Goal: Task Accomplishment & Management: Manage account settings

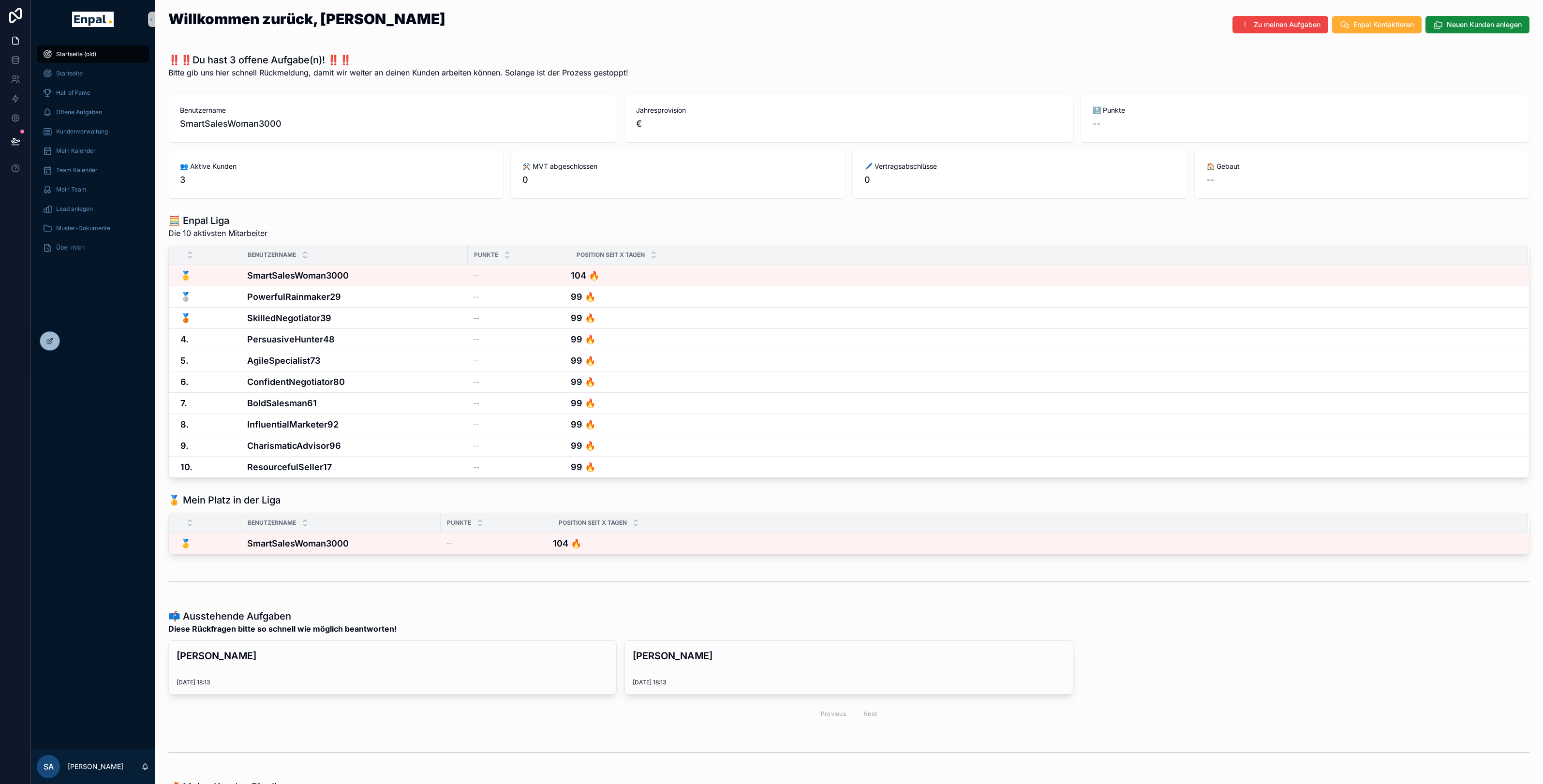
click at [79, 340] on div "Startseite (old) Startseite Hall of Fame Offene Aufgaben Kundenverwaltung Mein …" at bounding box center [93, 394] width 124 height 710
click at [74, 340] on icon at bounding box center [73, 339] width 1 height 2
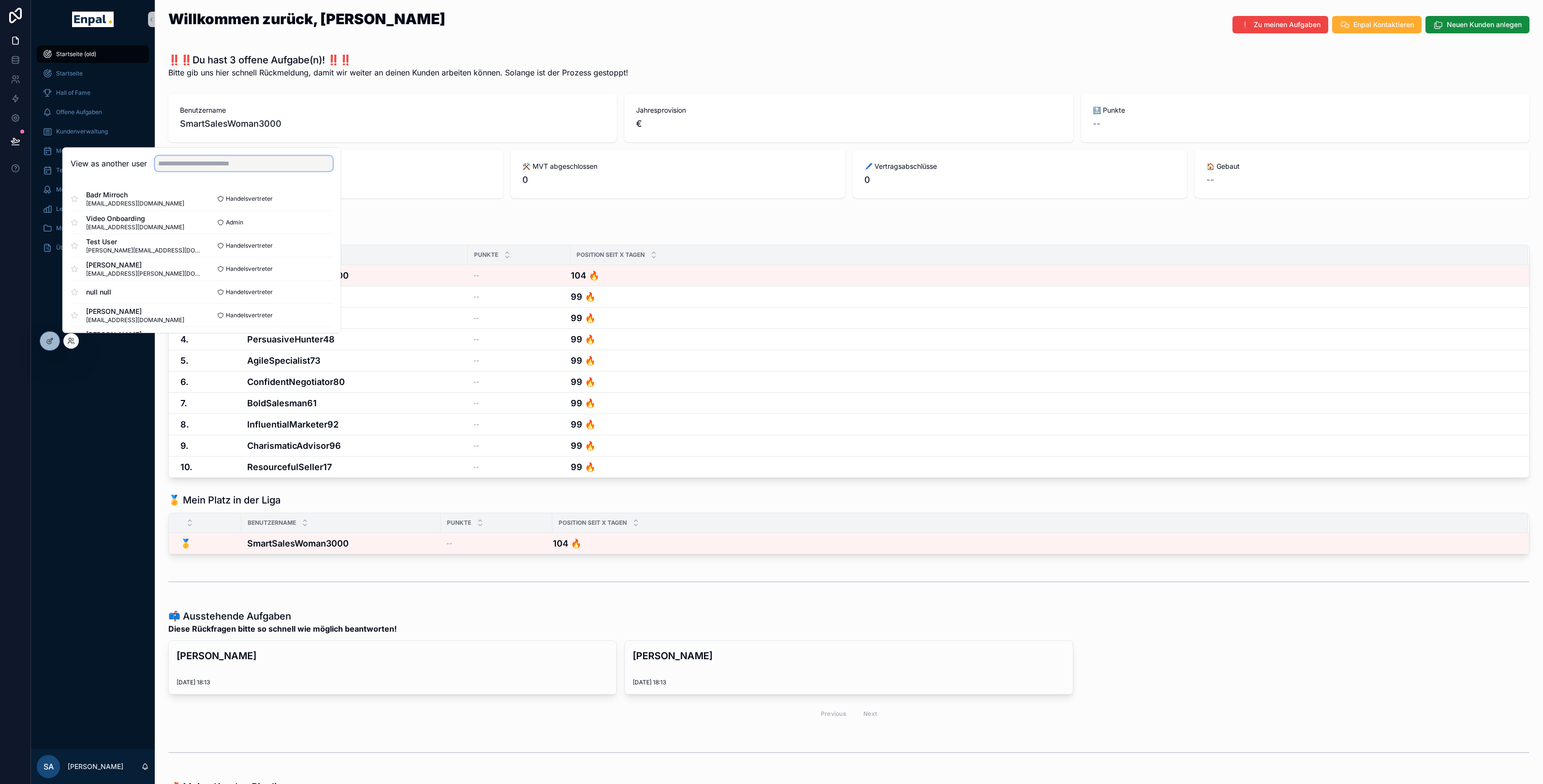
click at [198, 169] on input "text" at bounding box center [243, 164] width 178 height 16
type input "****"
click at [328, 217] on button "Select" at bounding box center [320, 222] width 25 height 14
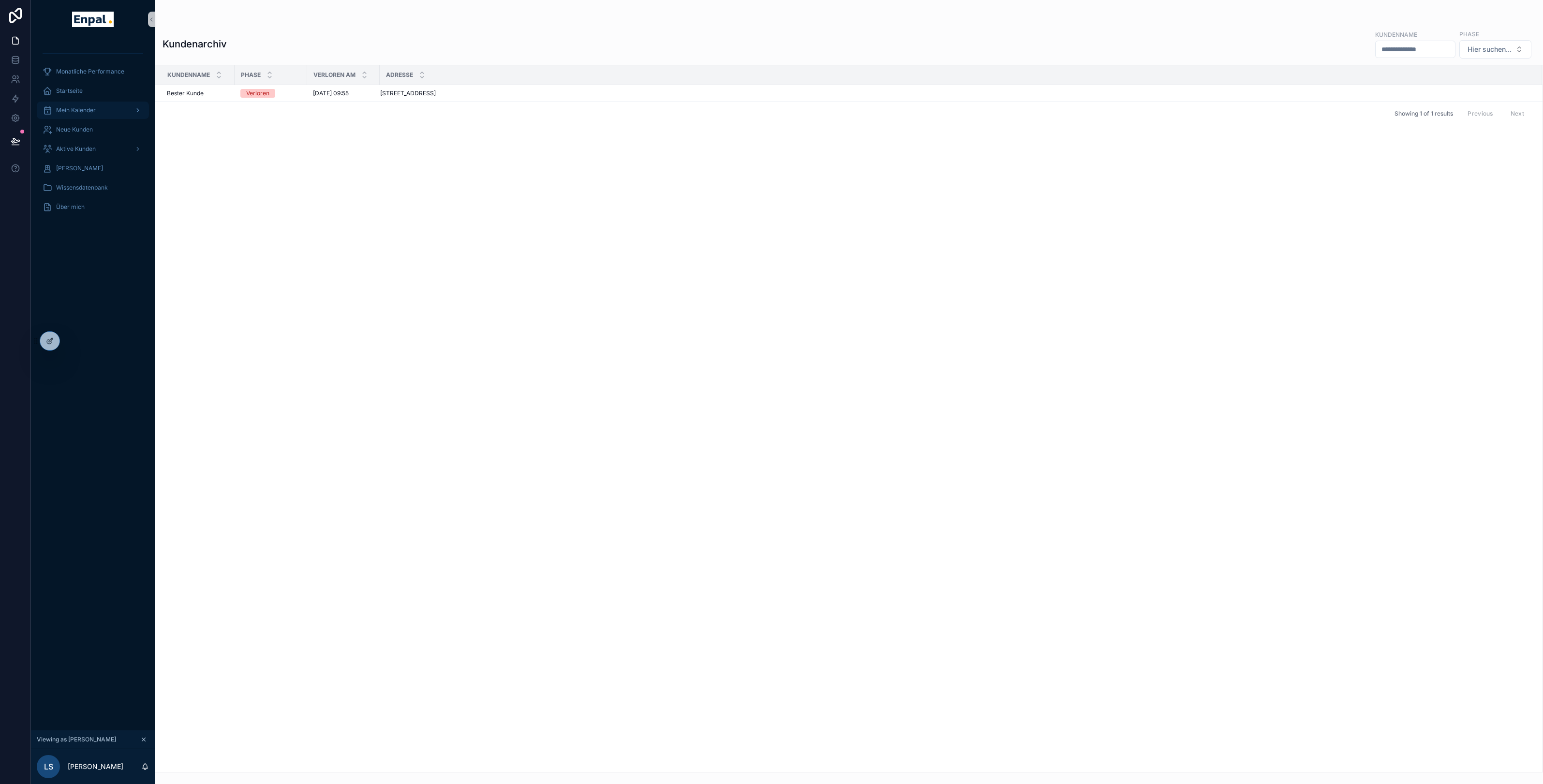
click at [99, 107] on div "Mein Kalender" at bounding box center [93, 110] width 101 height 16
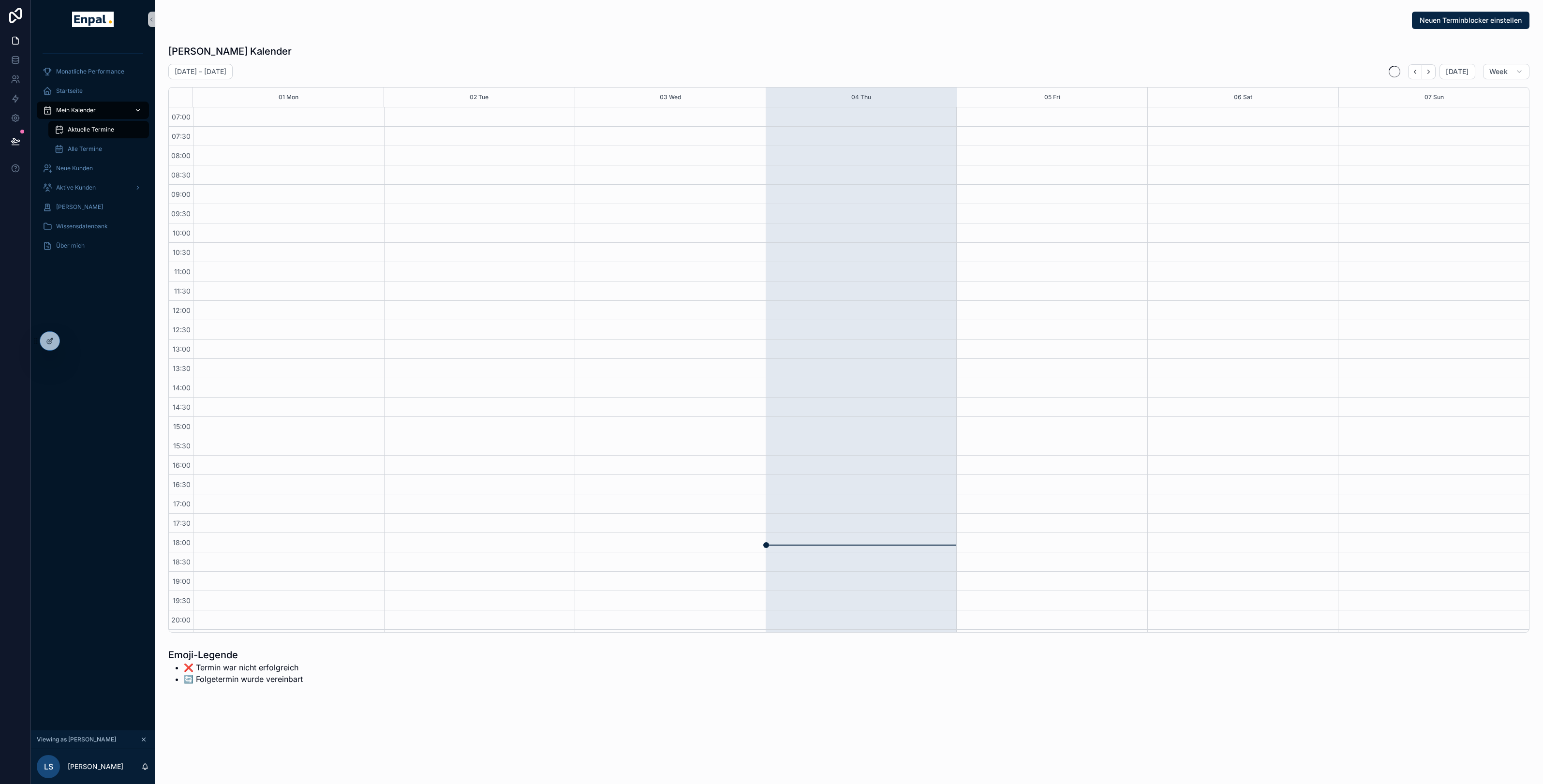
scroll to position [56, 0]
click at [93, 91] on div "Startseite" at bounding box center [93, 91] width 101 height 16
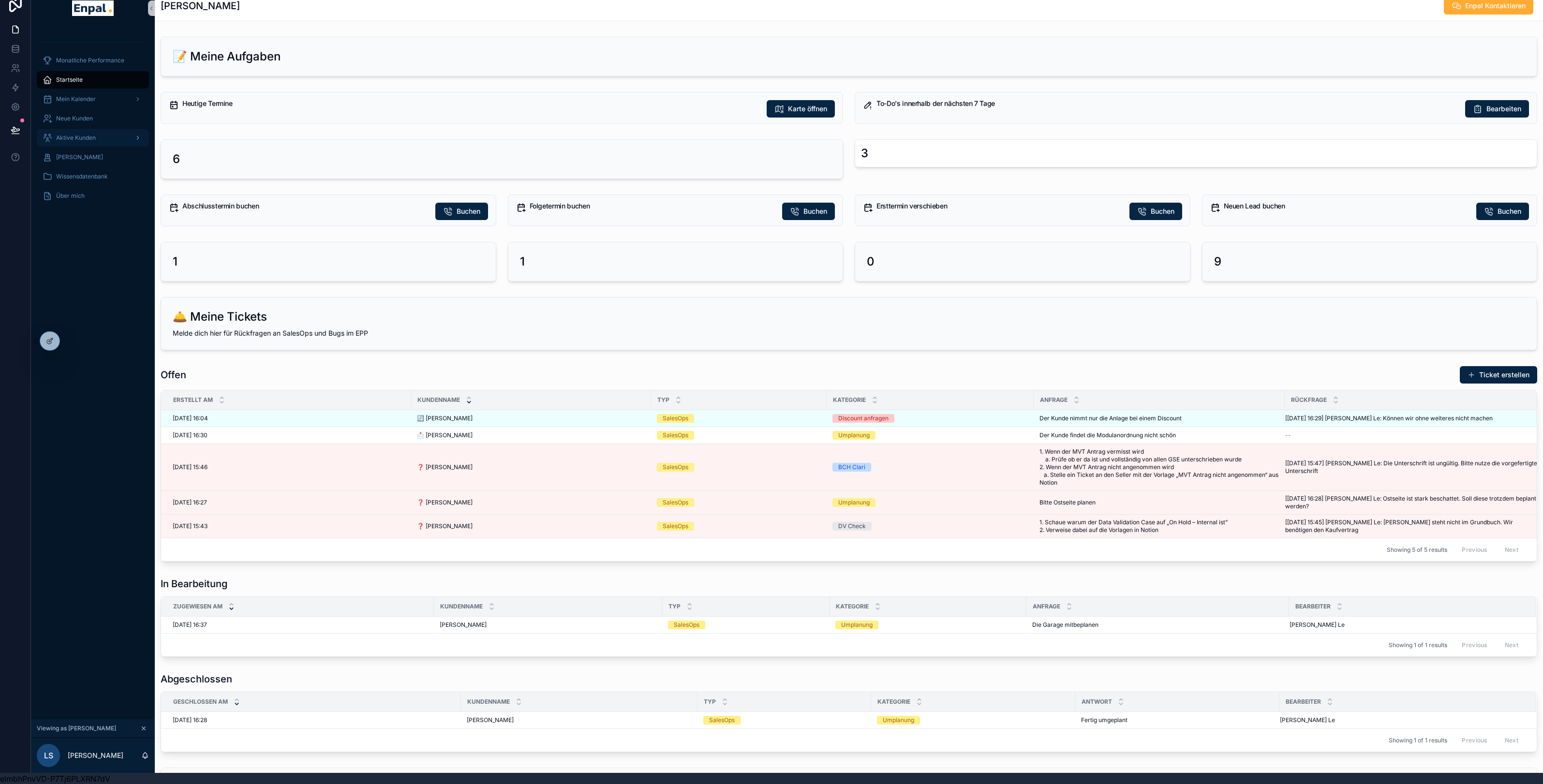
click at [80, 138] on span "Aktive Kunden" at bounding box center [76, 138] width 40 height 8
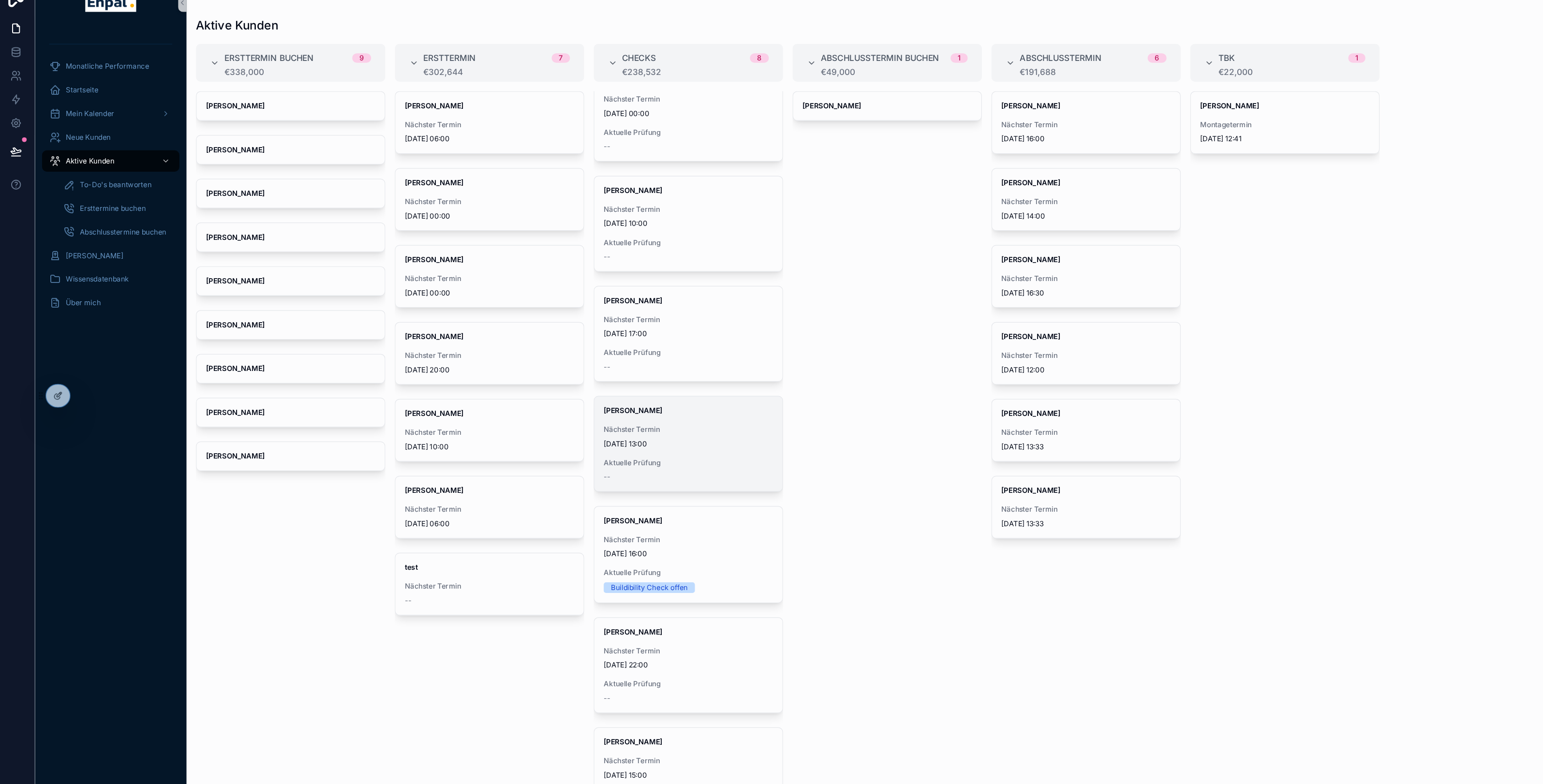
scroll to position [24, 0]
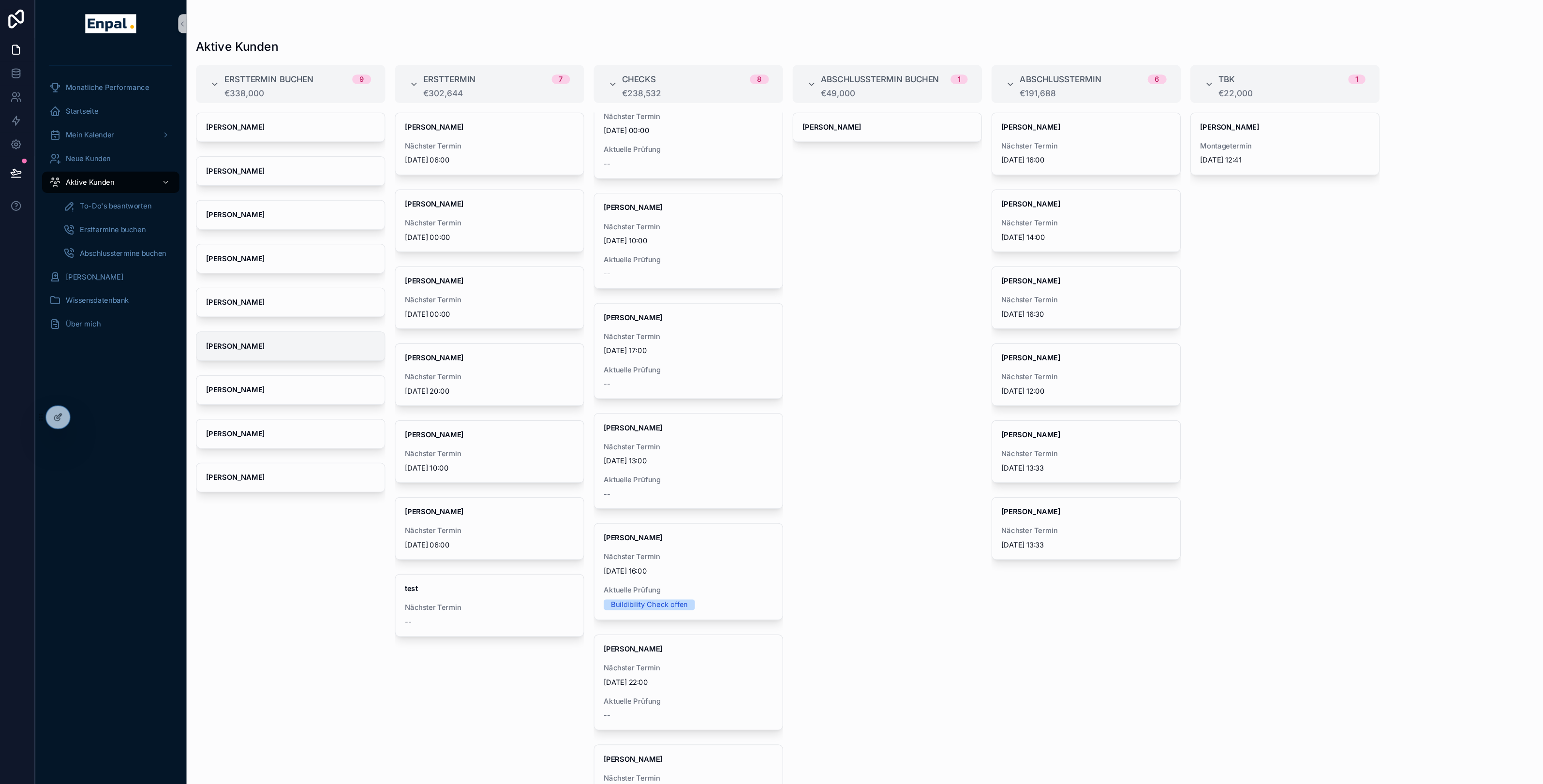
click at [213, 285] on strong "[PERSON_NAME]" at bounding box center [195, 283] width 48 height 7
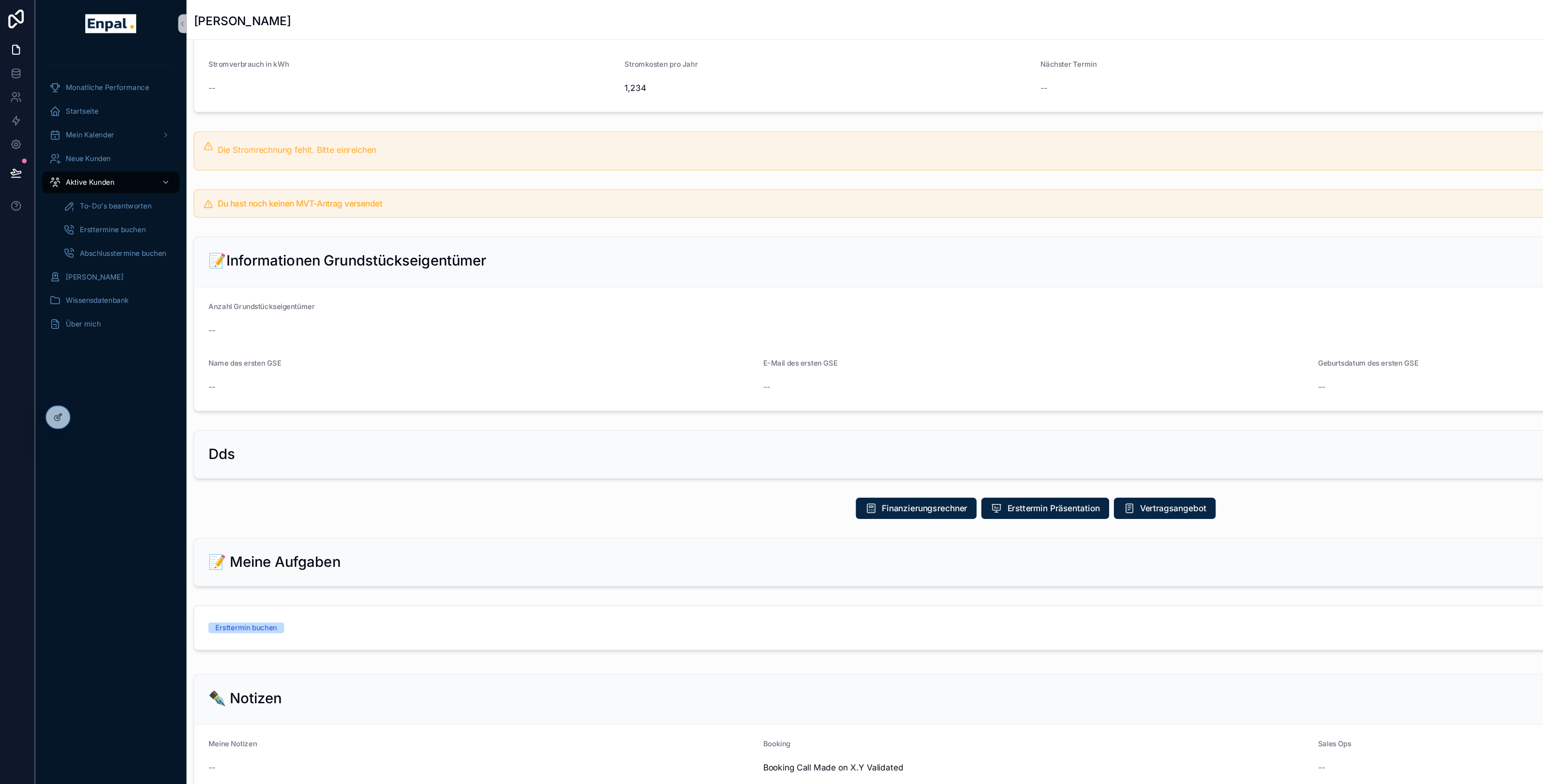
scroll to position [183, 0]
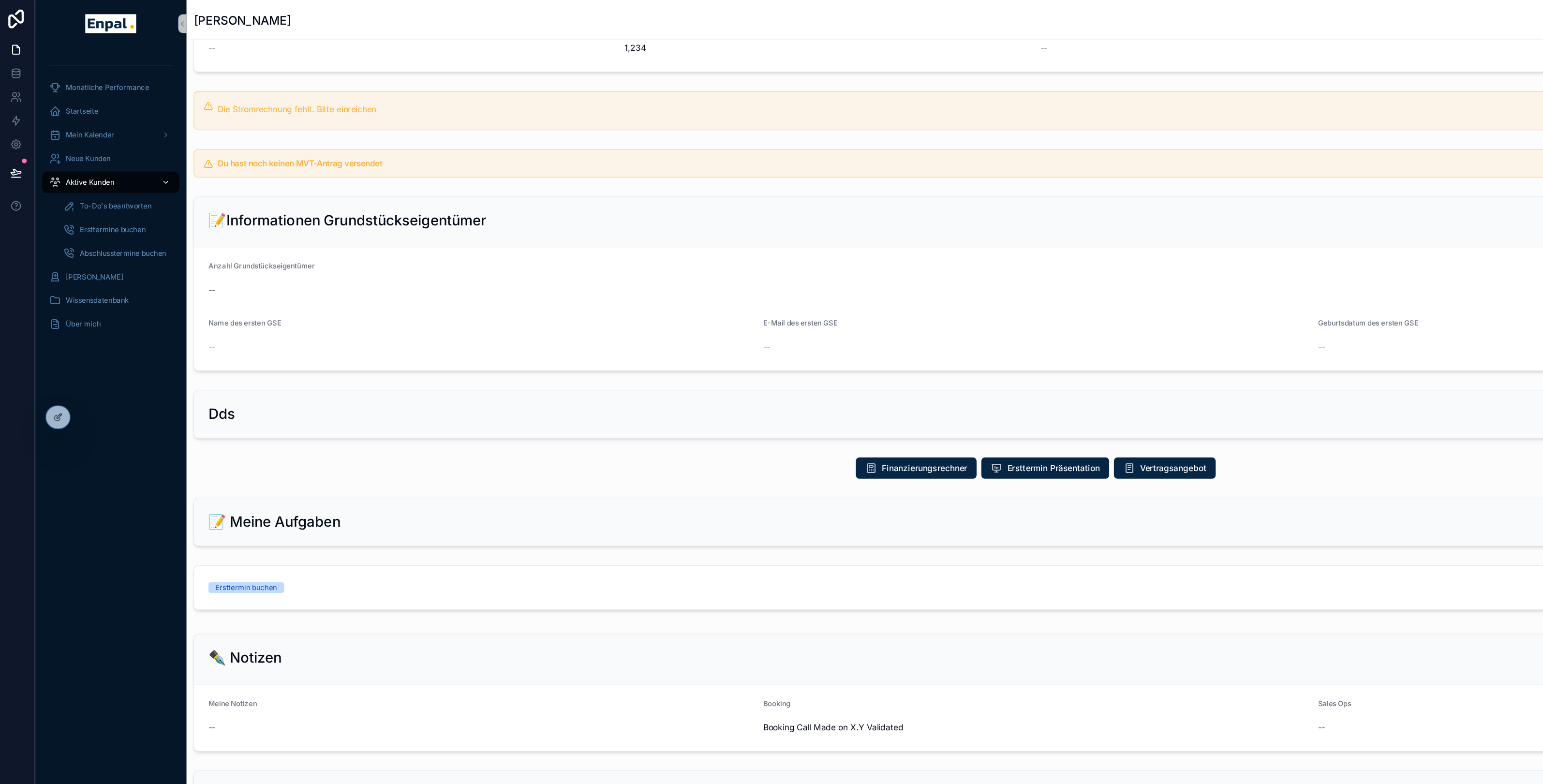
click at [89, 152] on span "Aktive Kunden" at bounding box center [76, 149] width 40 height 8
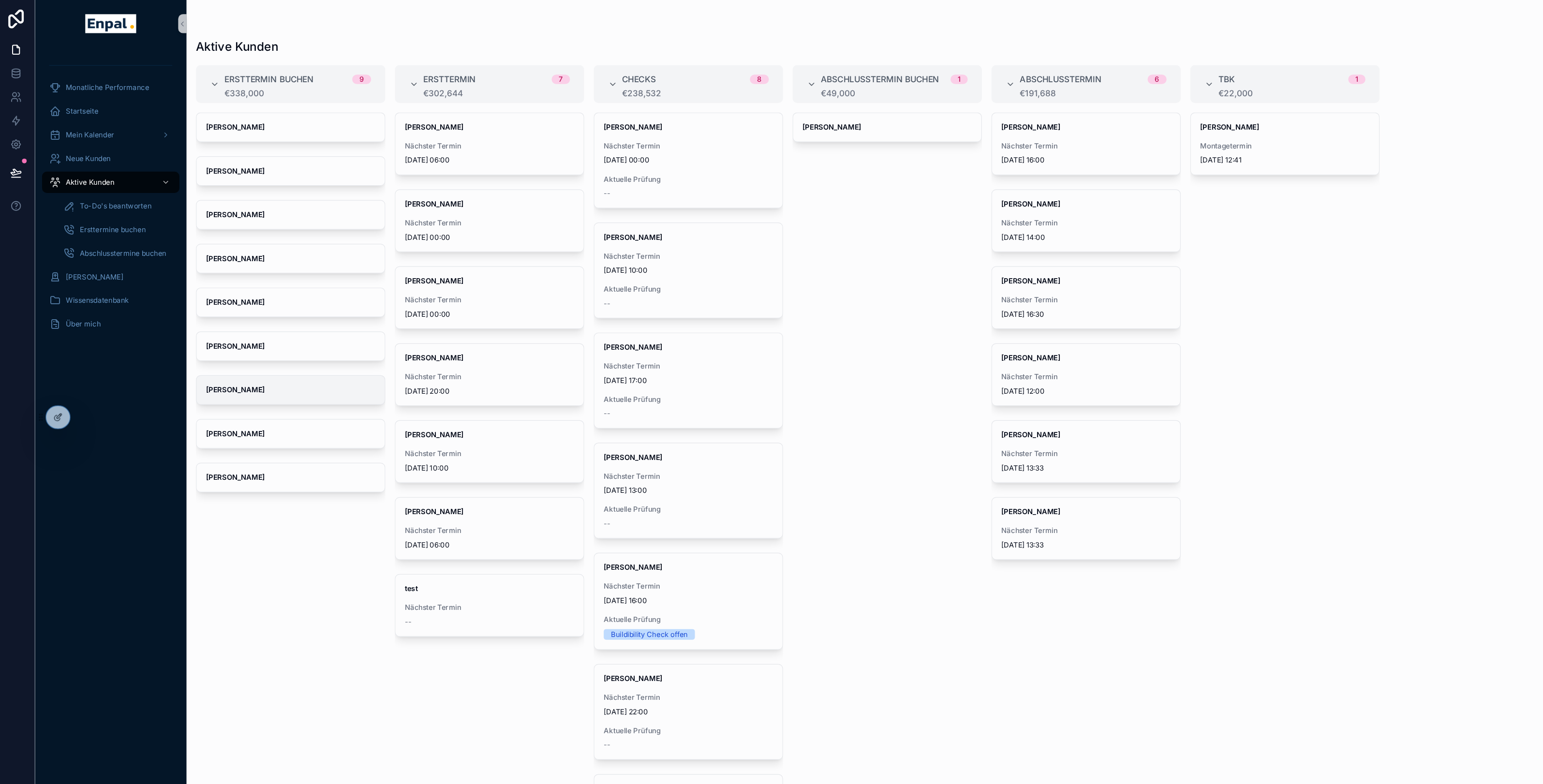
click at [199, 320] on strong "[PERSON_NAME]" at bounding box center [195, 319] width 48 height 7
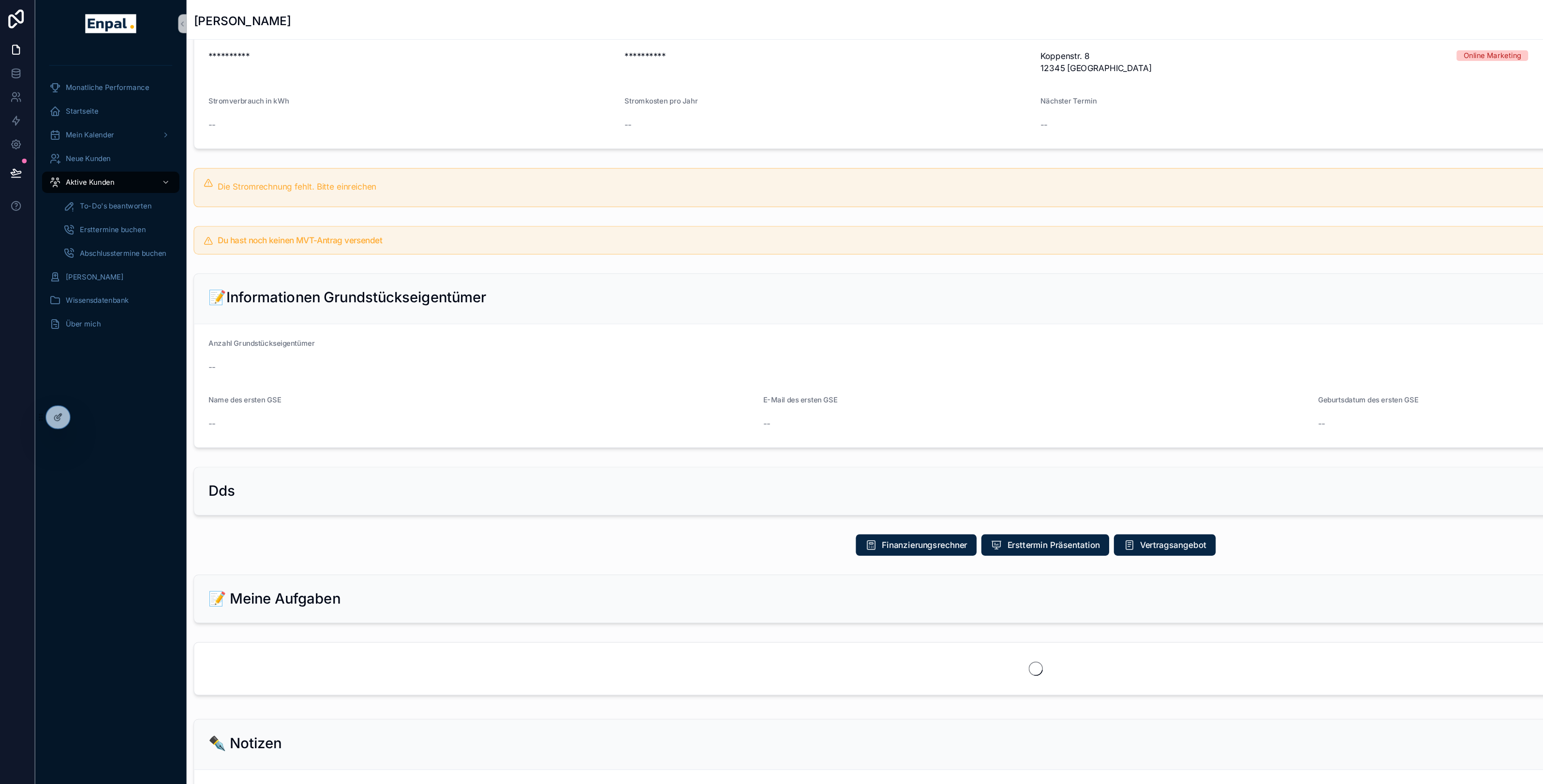
scroll to position [132, 0]
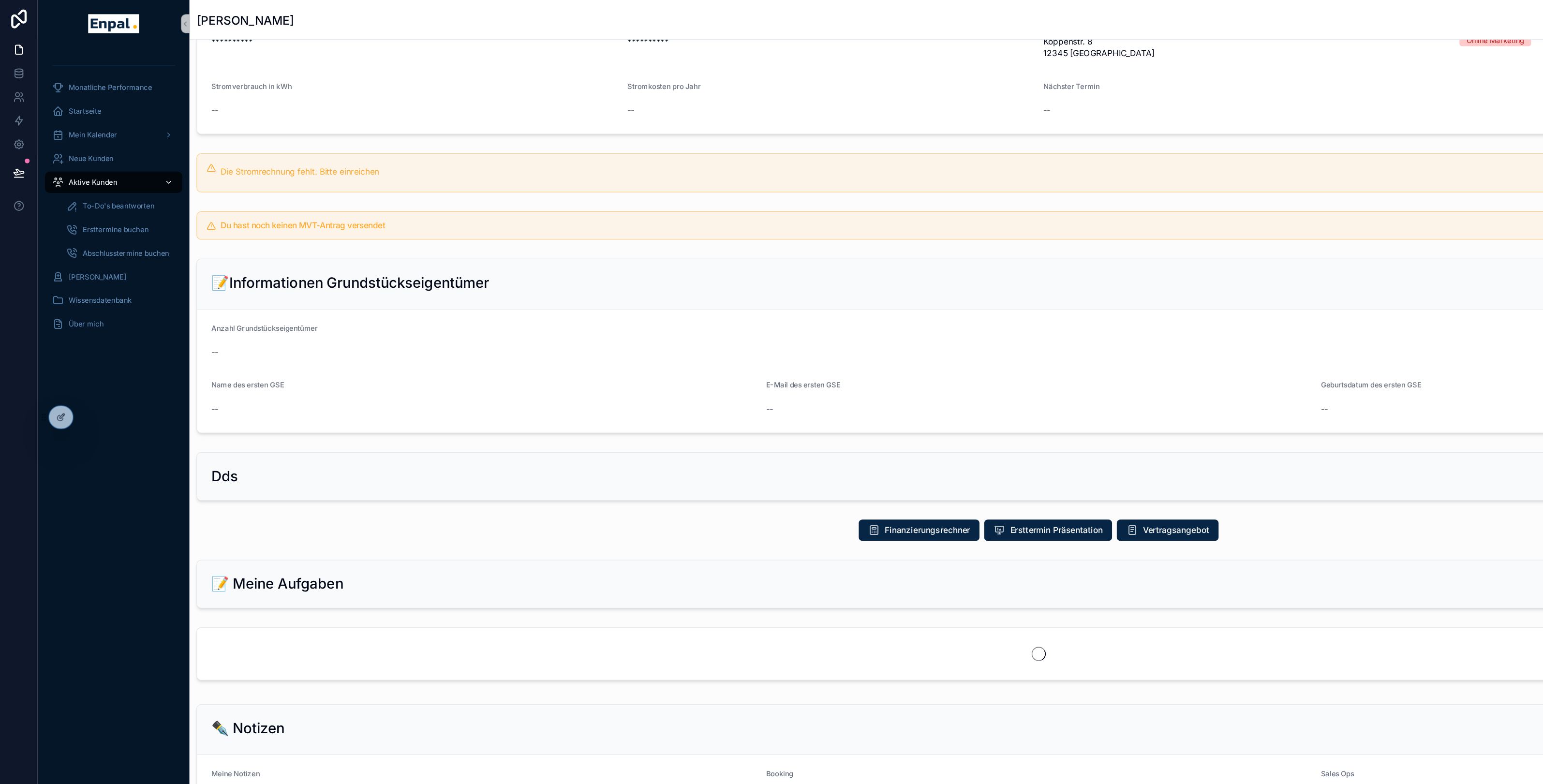
click at [84, 148] on span "Aktive Kunden" at bounding box center [76, 149] width 40 height 8
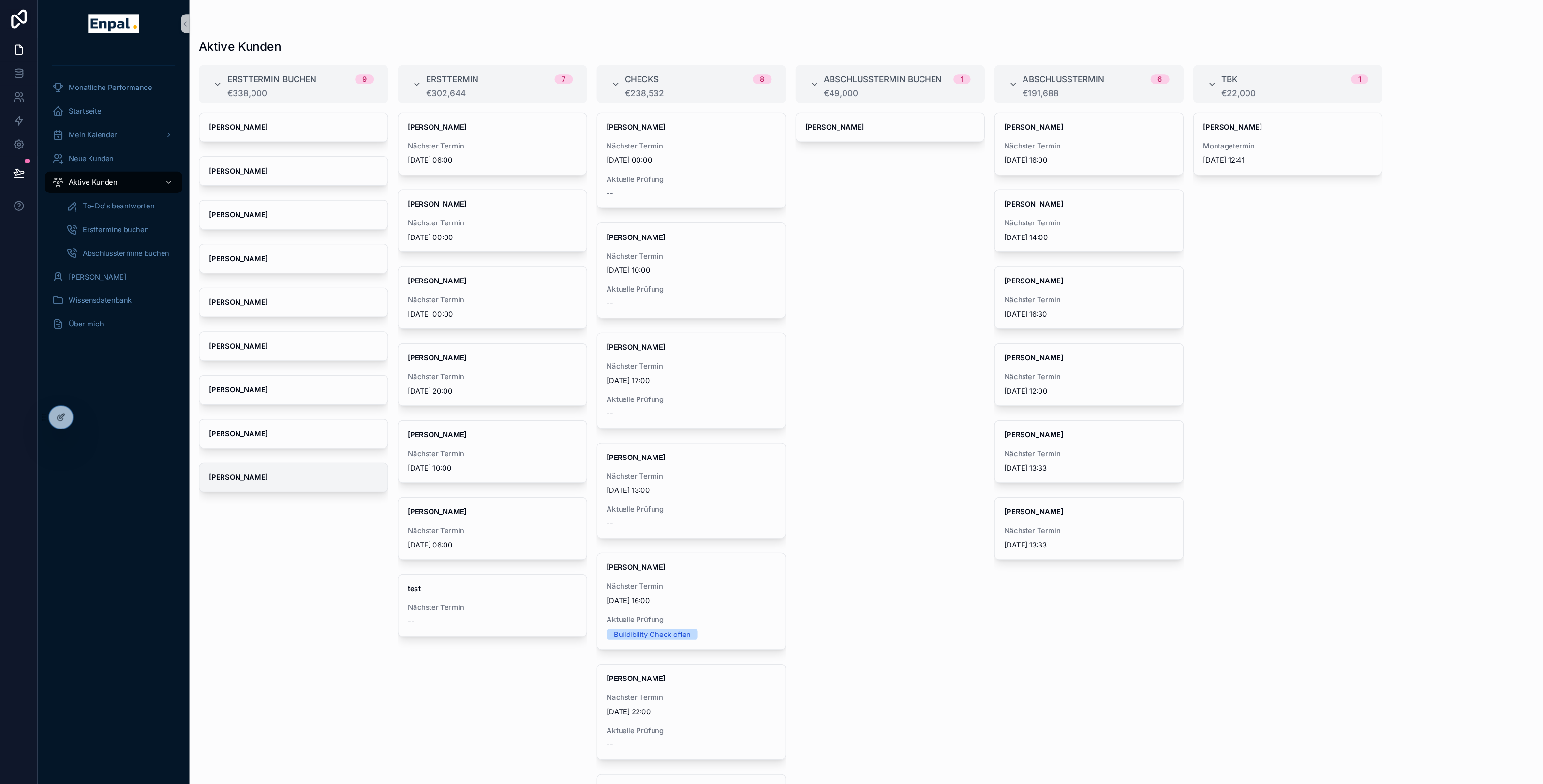
click at [207, 393] on strong "[PERSON_NAME]" at bounding box center [195, 390] width 48 height 7
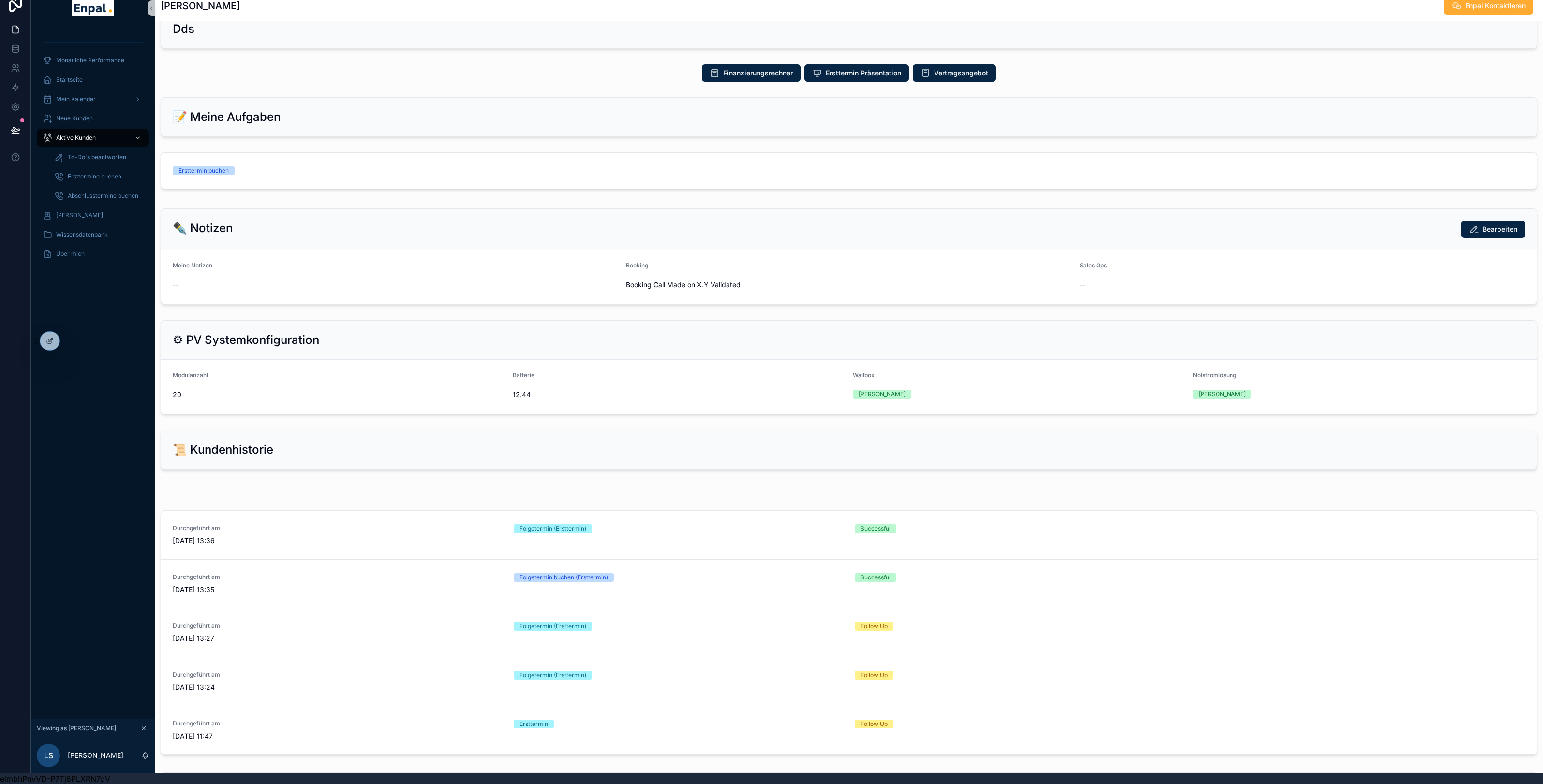
scroll to position [465, 0]
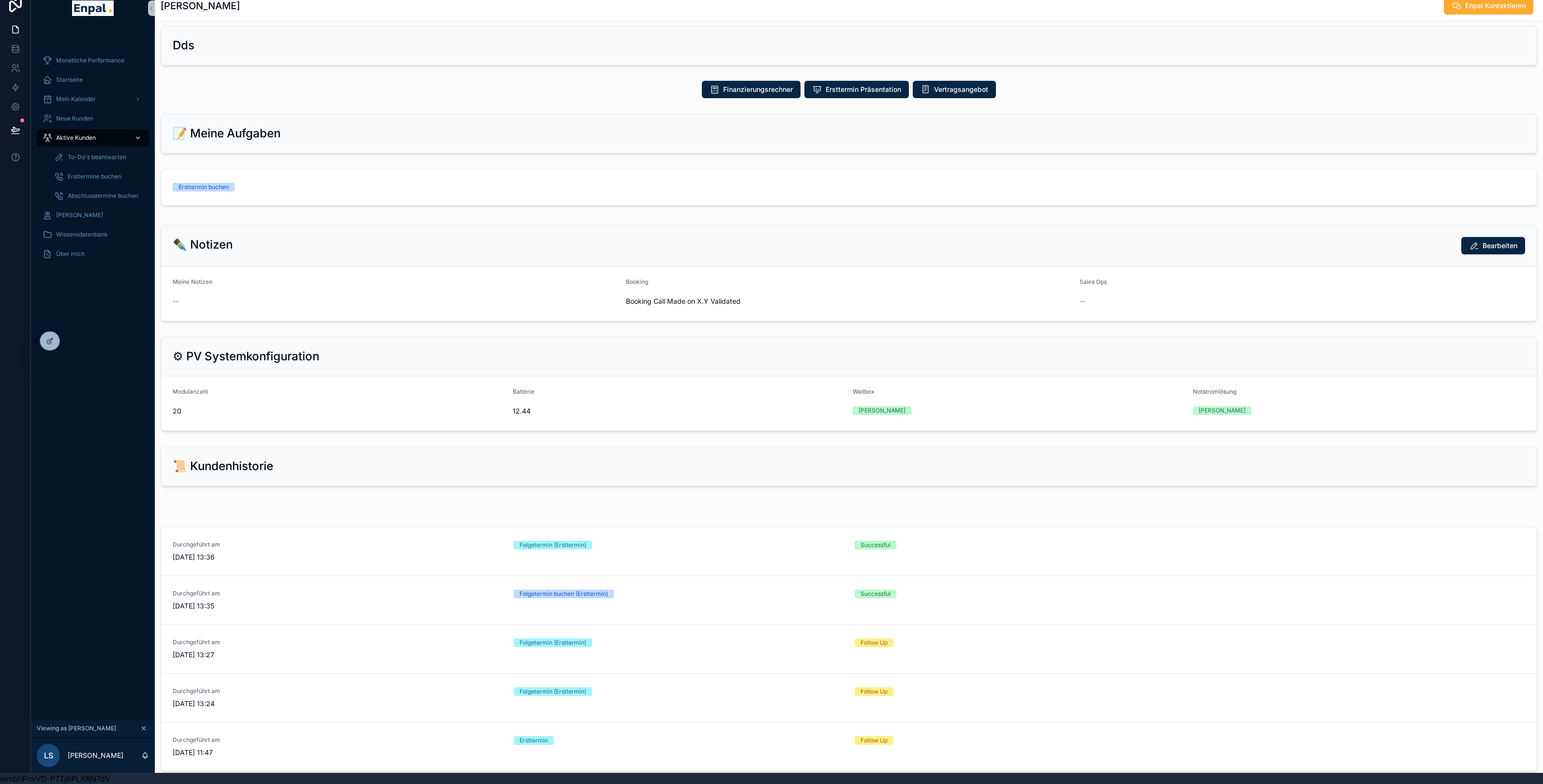
click at [79, 137] on span "Aktive Kunden" at bounding box center [76, 138] width 40 height 8
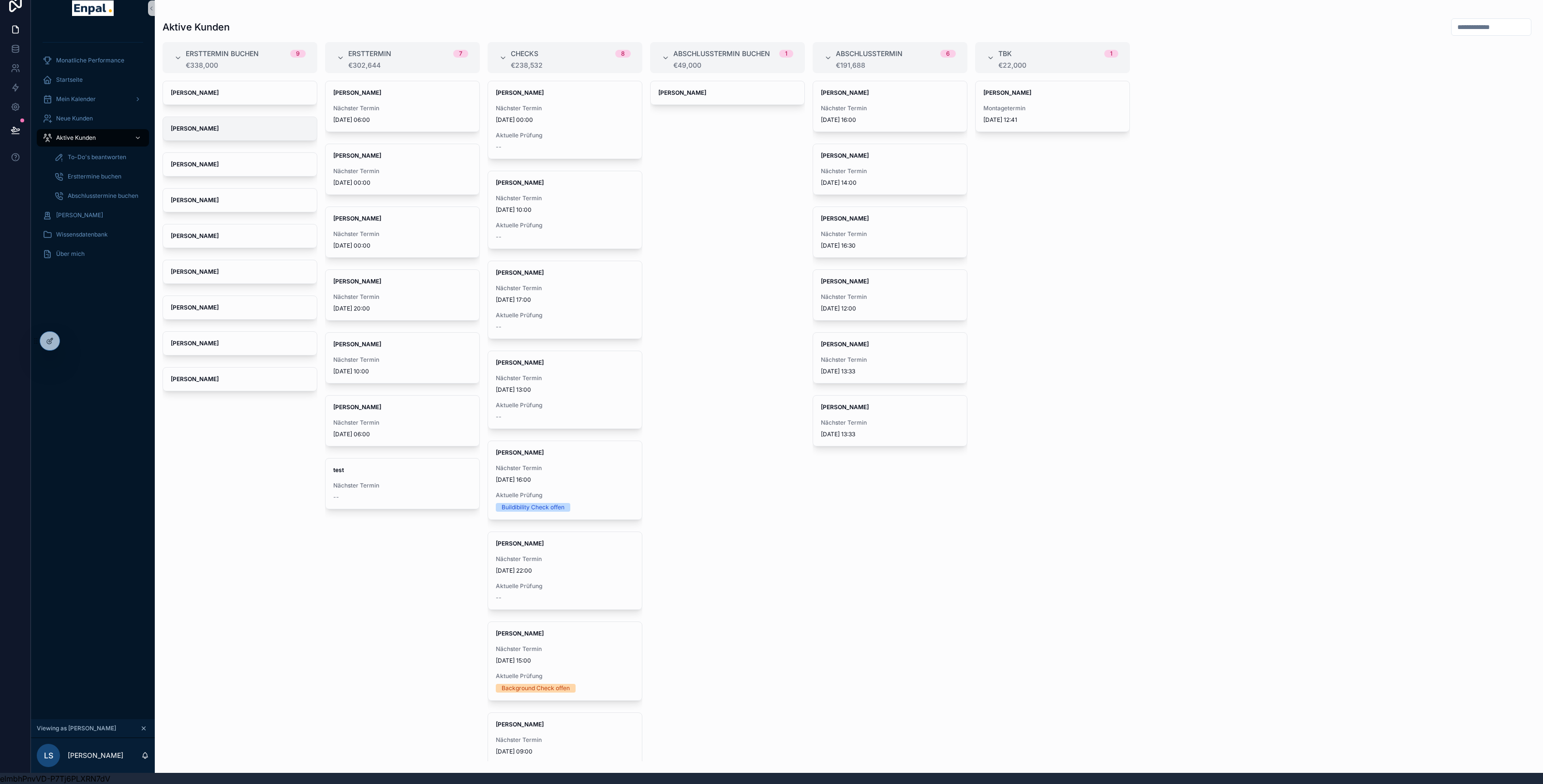
click at [217, 135] on div "[PERSON_NAME]" at bounding box center [240, 128] width 154 height 23
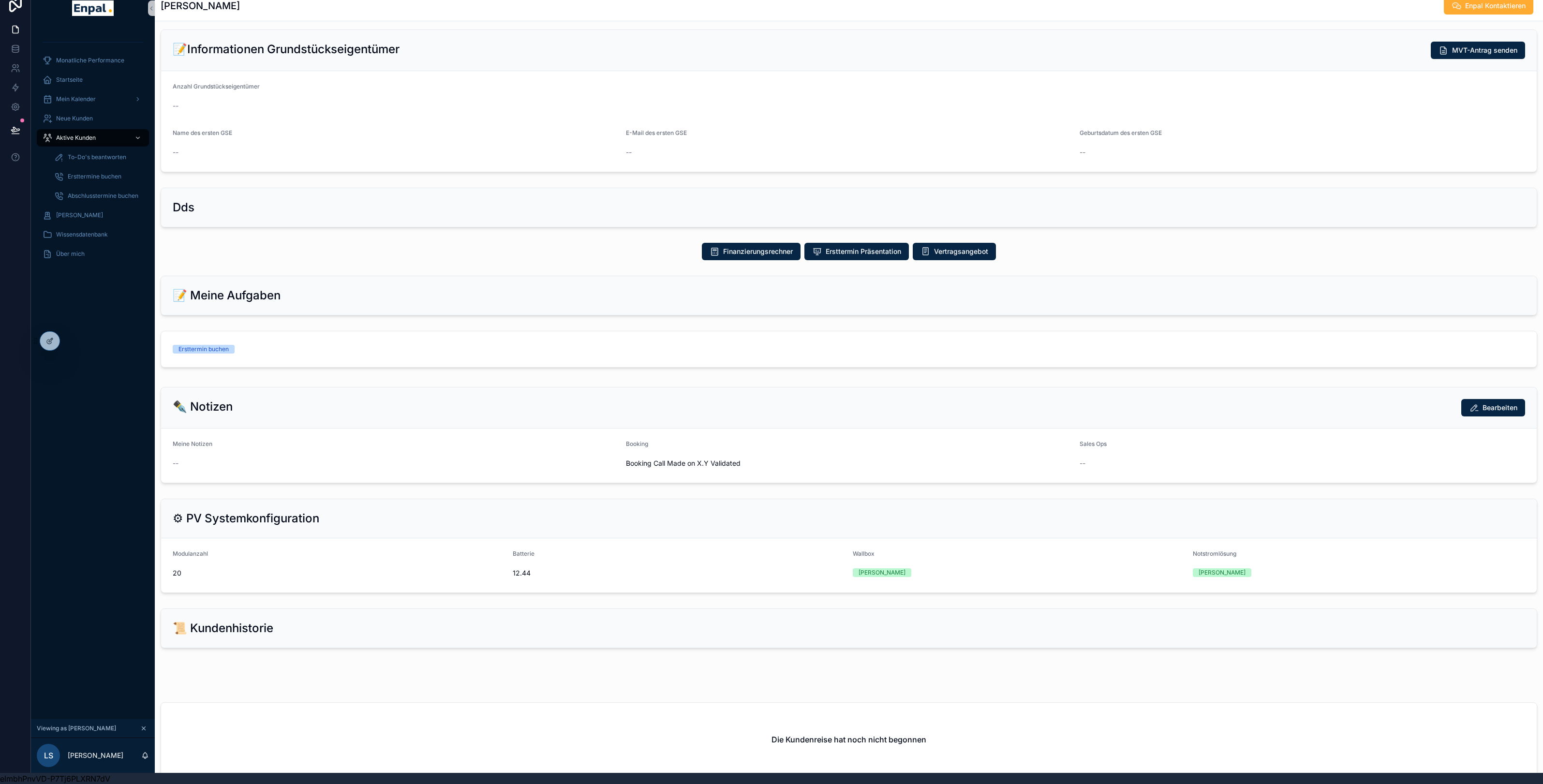
scroll to position [286, 0]
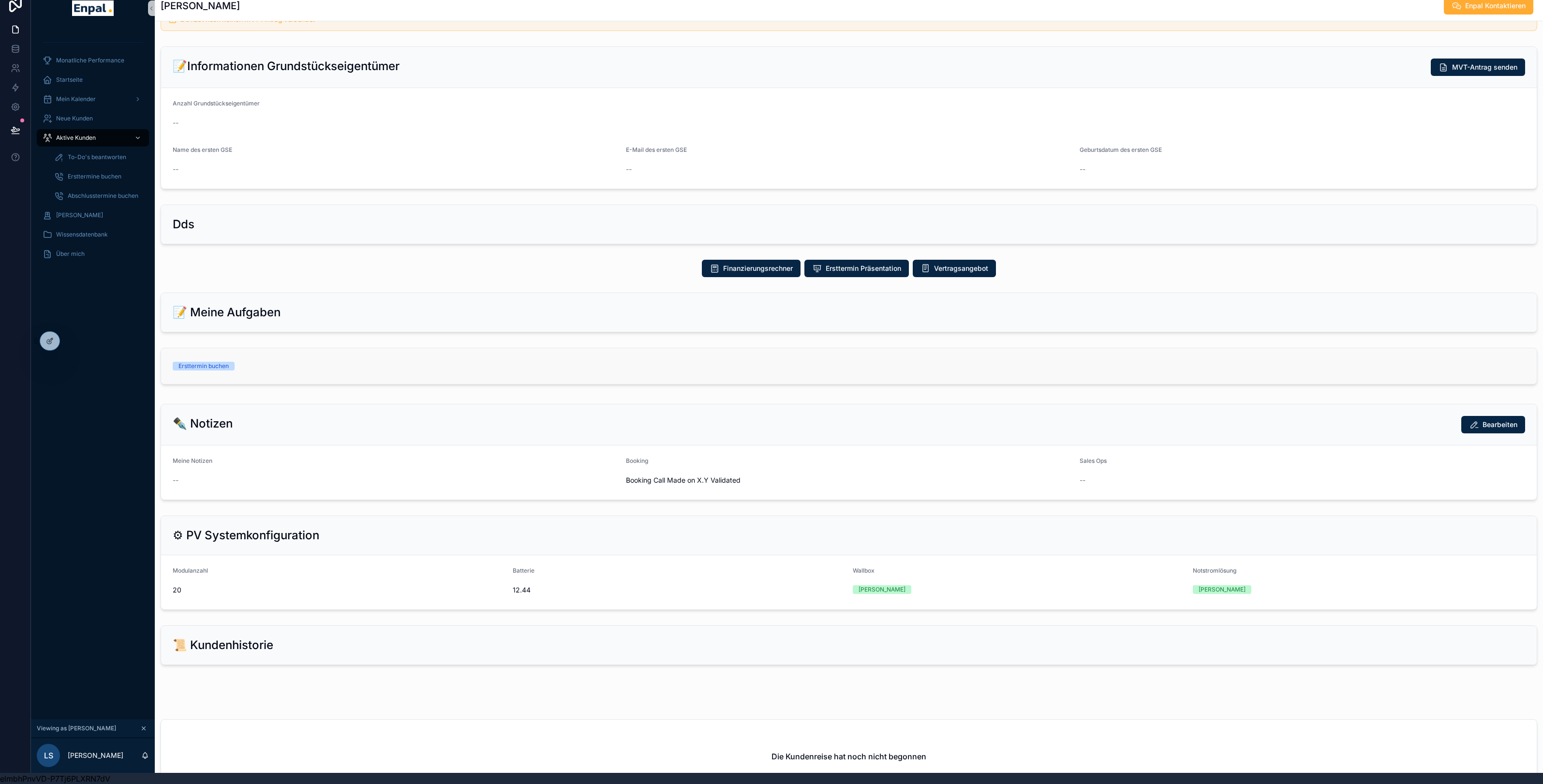
click at [215, 368] on div "Ersttermin buchen" at bounding box center [204, 366] width 50 height 9
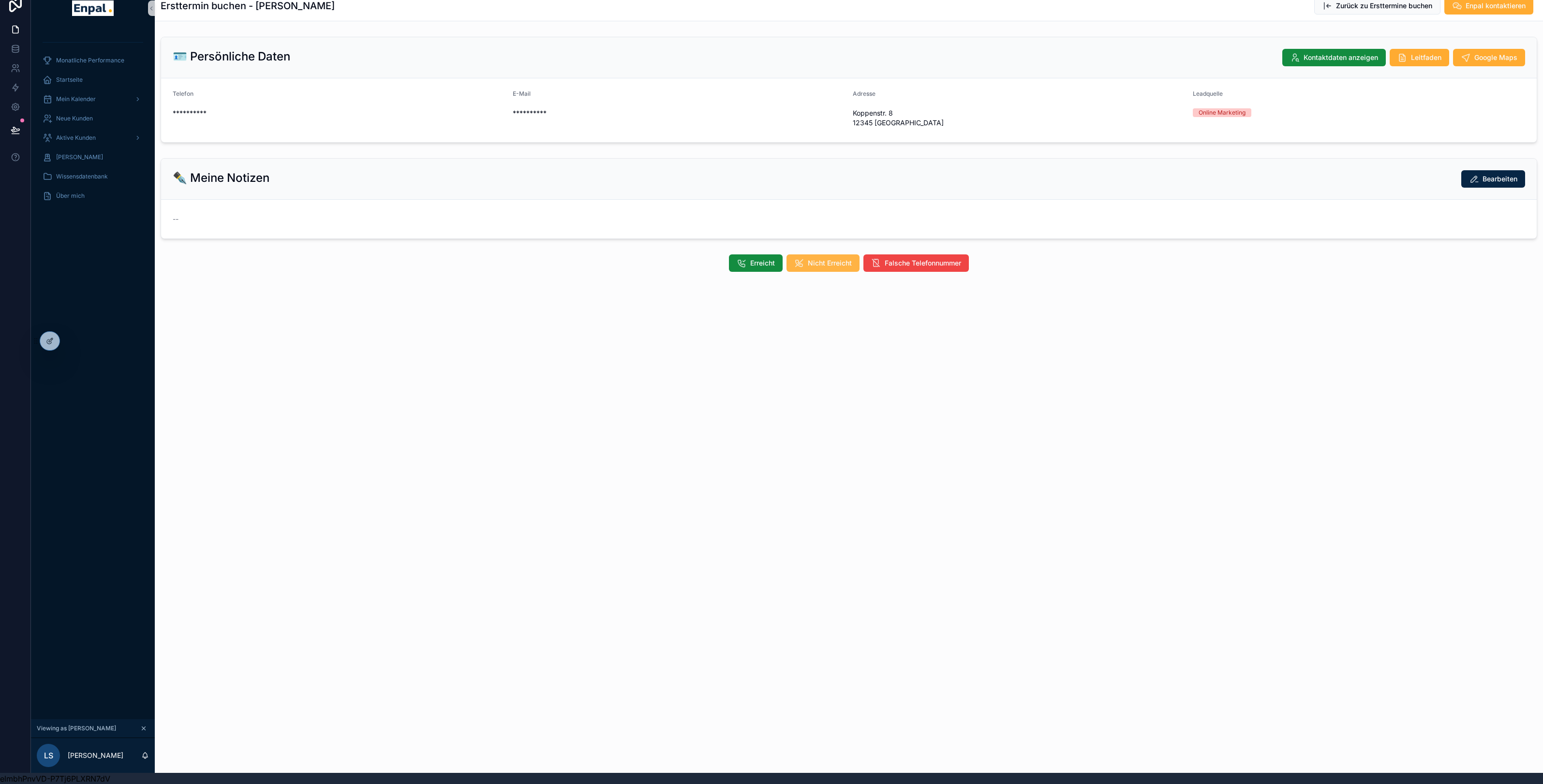
click at [833, 267] on span "Nicht Erreicht" at bounding box center [830, 263] width 44 height 10
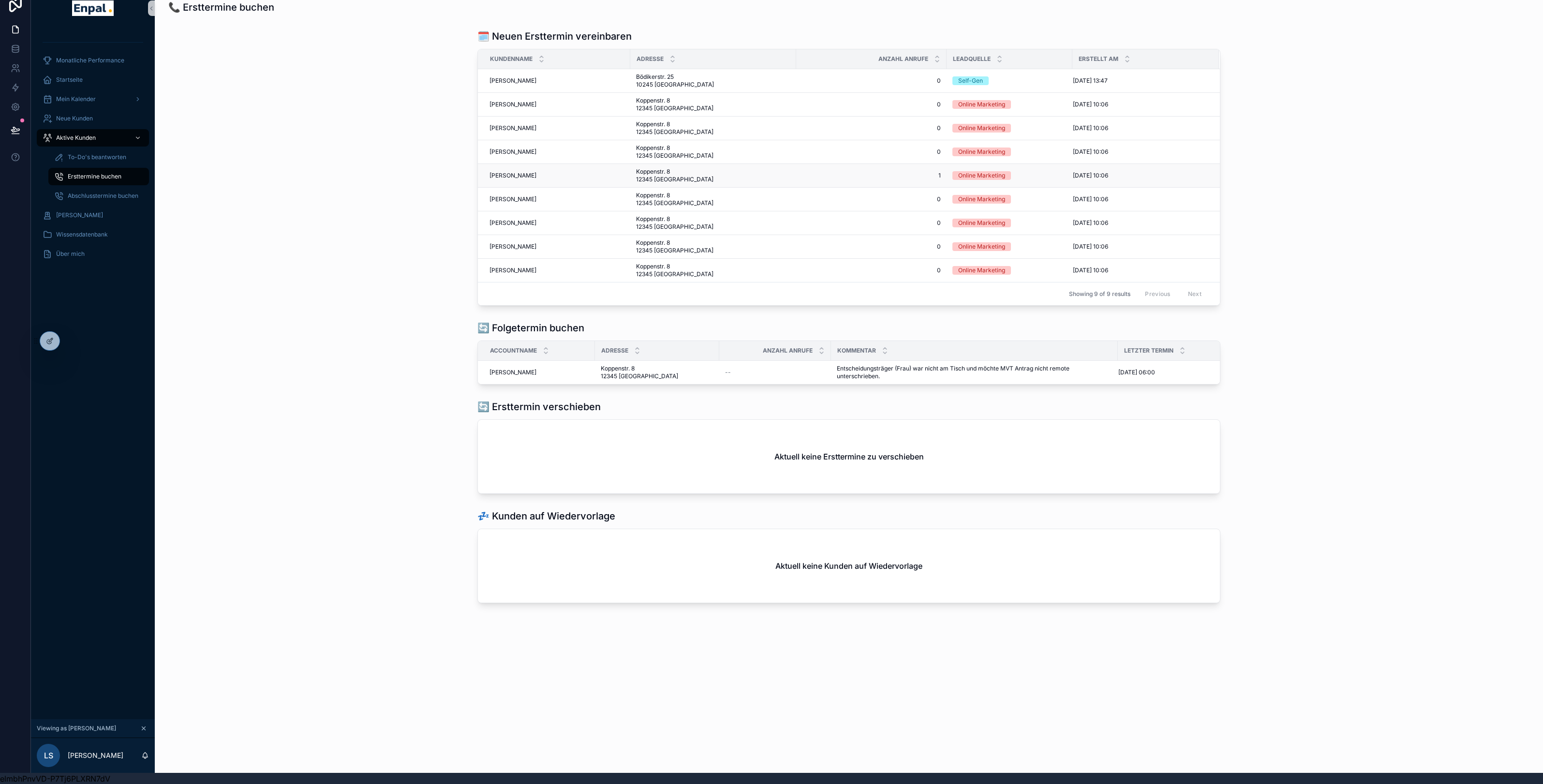
click at [511, 173] on span "[PERSON_NAME]" at bounding box center [513, 175] width 47 height 8
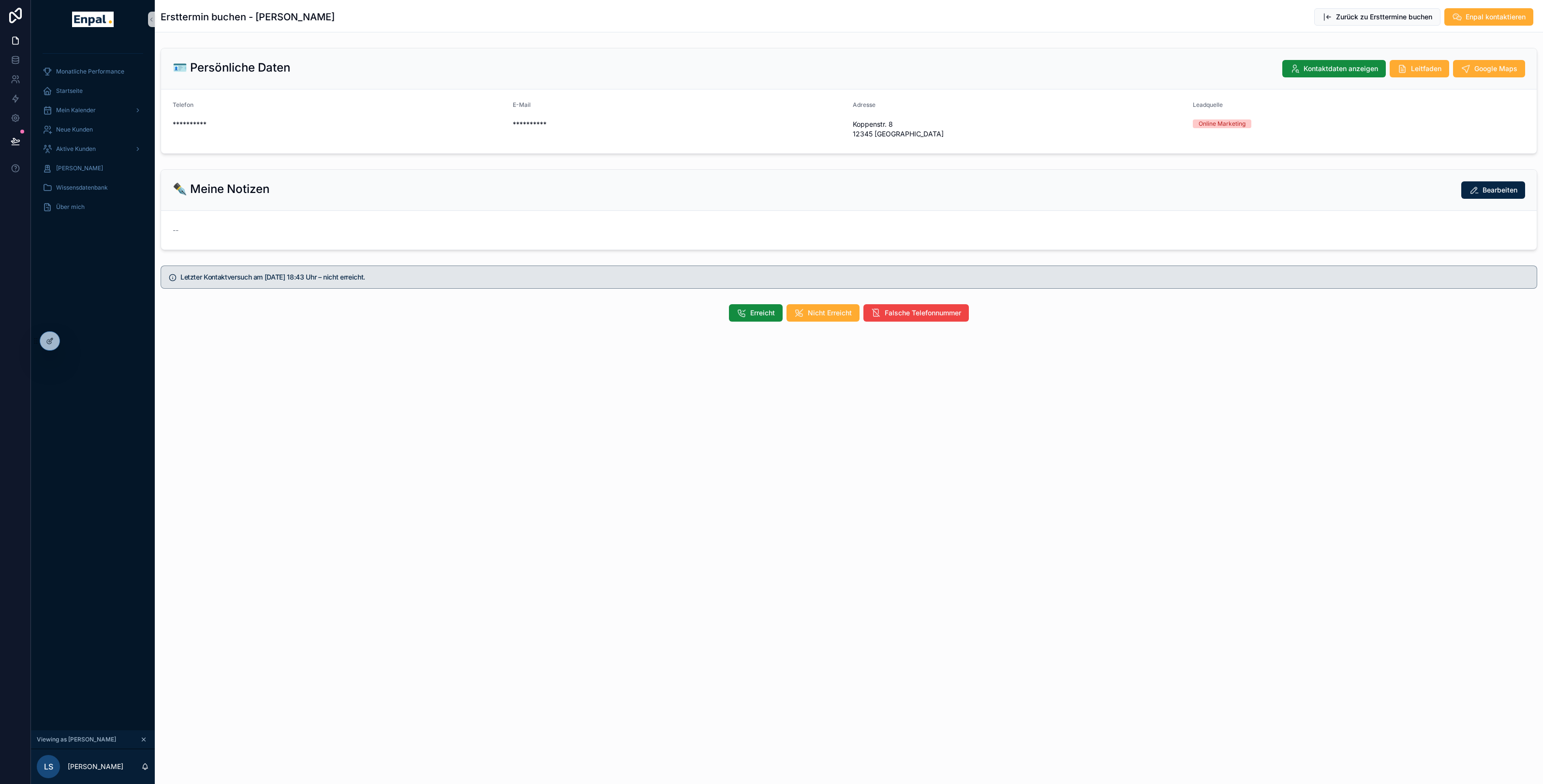
scroll to position [1, 0]
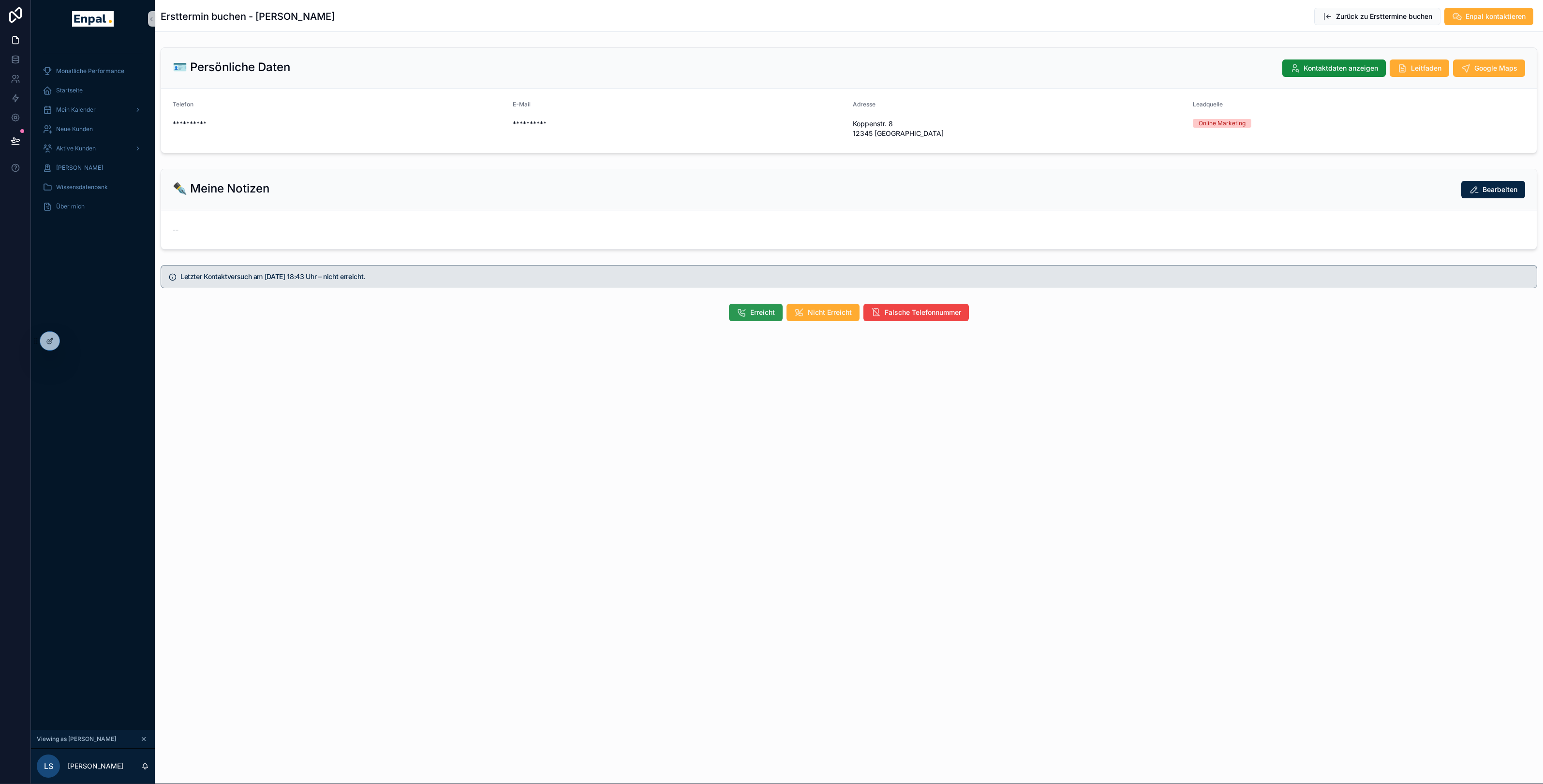
click at [751, 316] on span "Erreicht" at bounding box center [762, 313] width 25 height 10
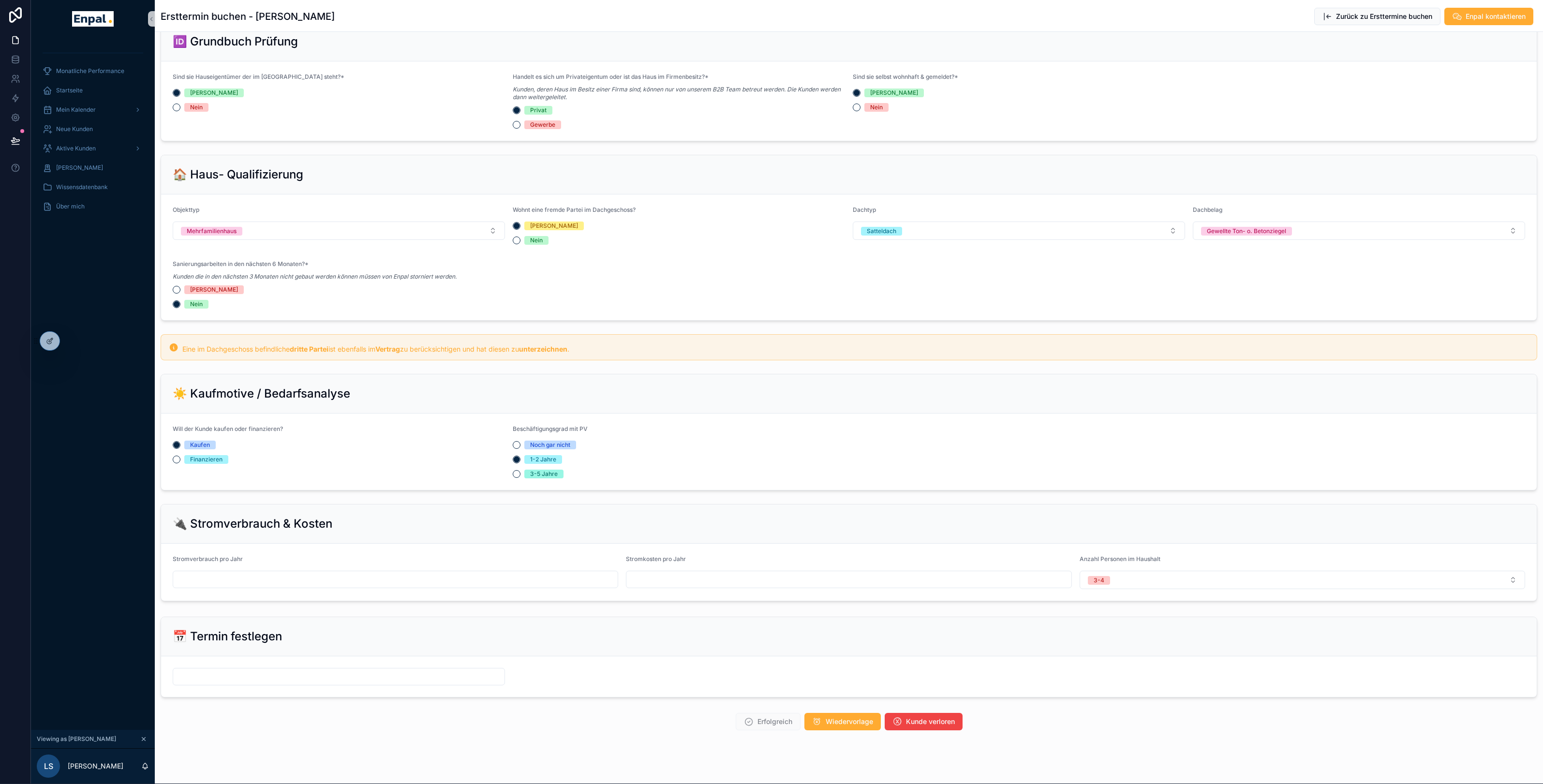
scroll to position [330, 0]
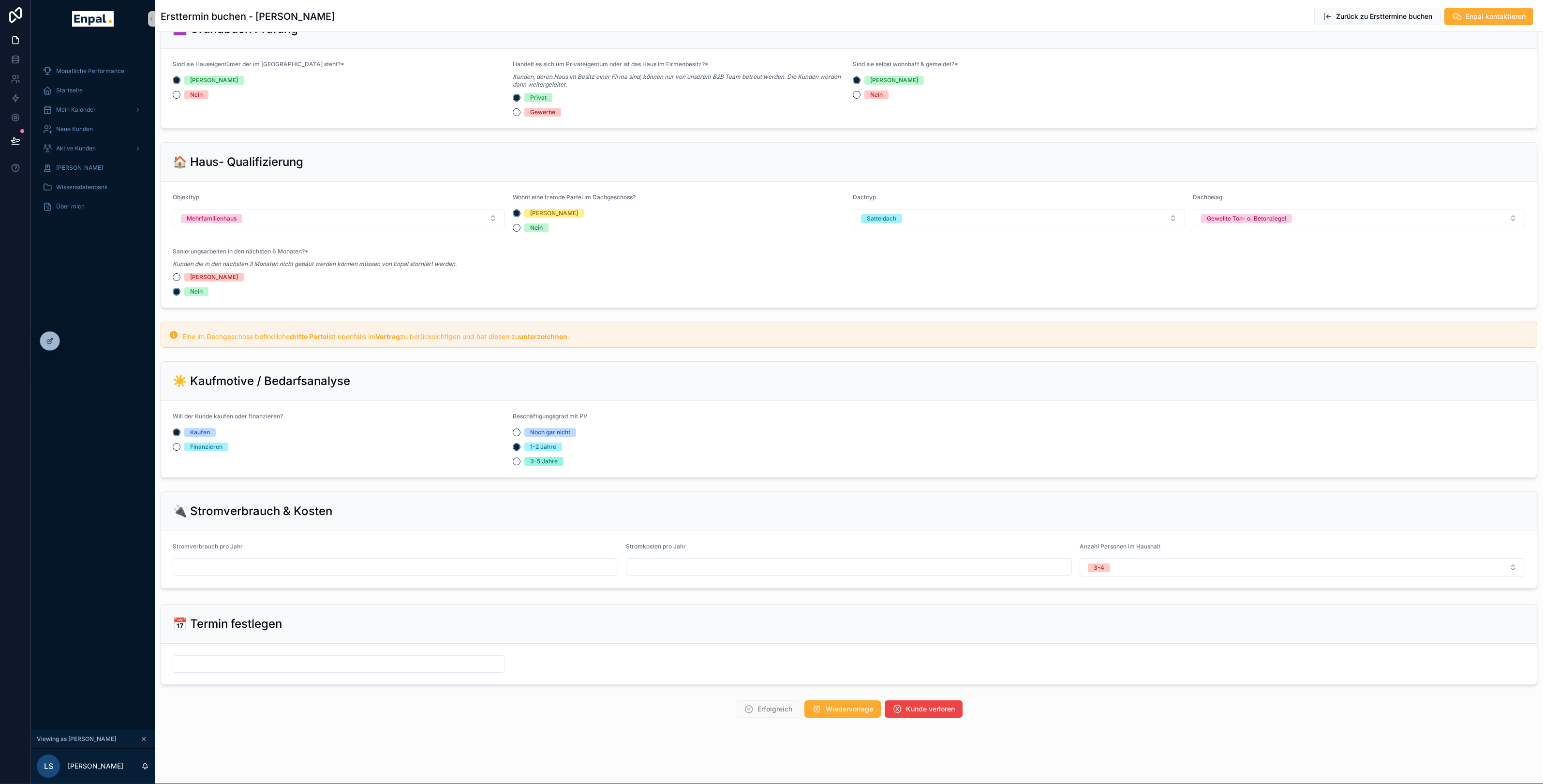
click at [398, 564] on input "text" at bounding box center [395, 567] width 444 height 14
type input "*****"
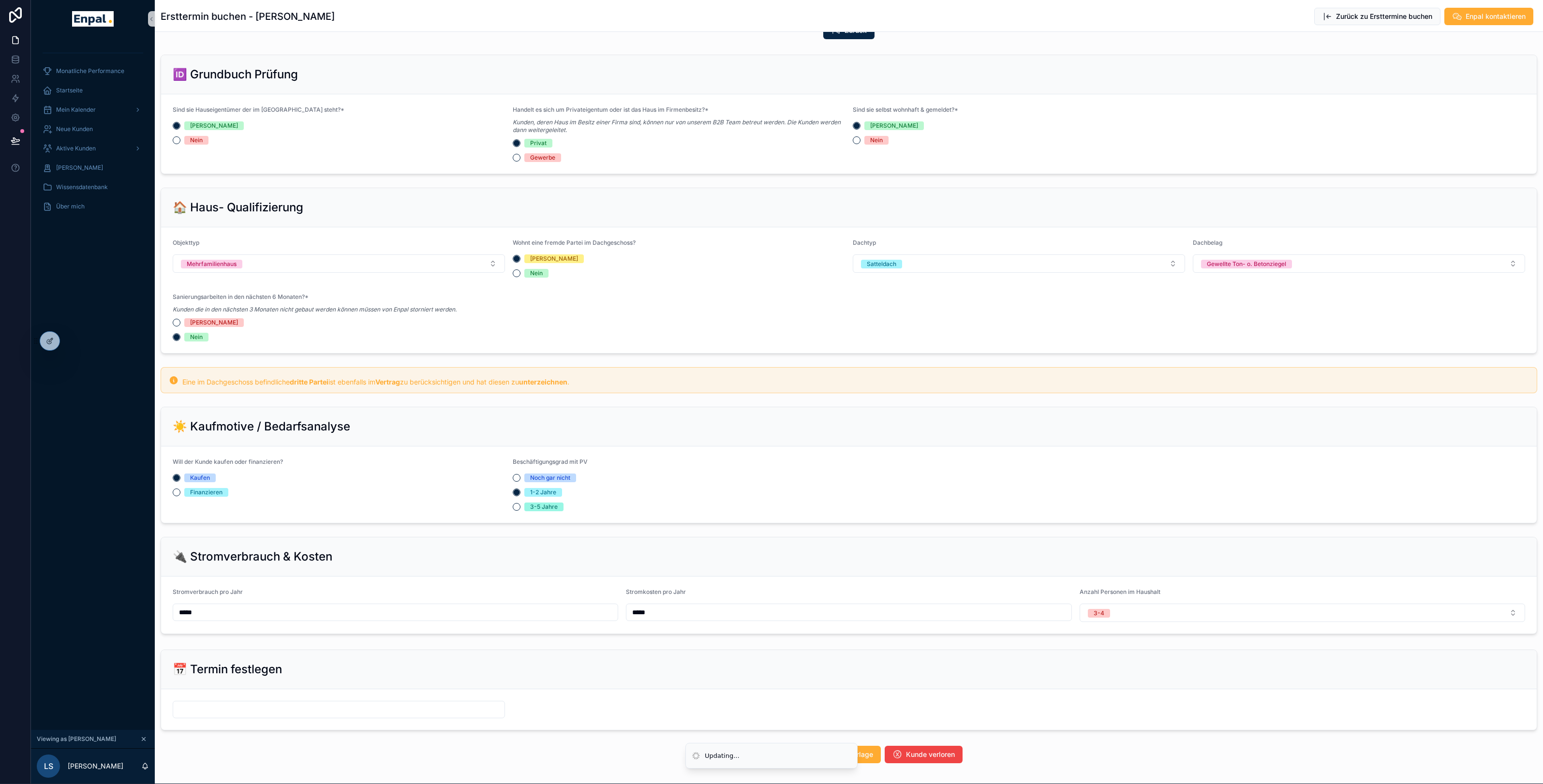
scroll to position [281, 0]
click at [266, 264] on button "Mehrfamilienhaus" at bounding box center [338, 264] width 332 height 19
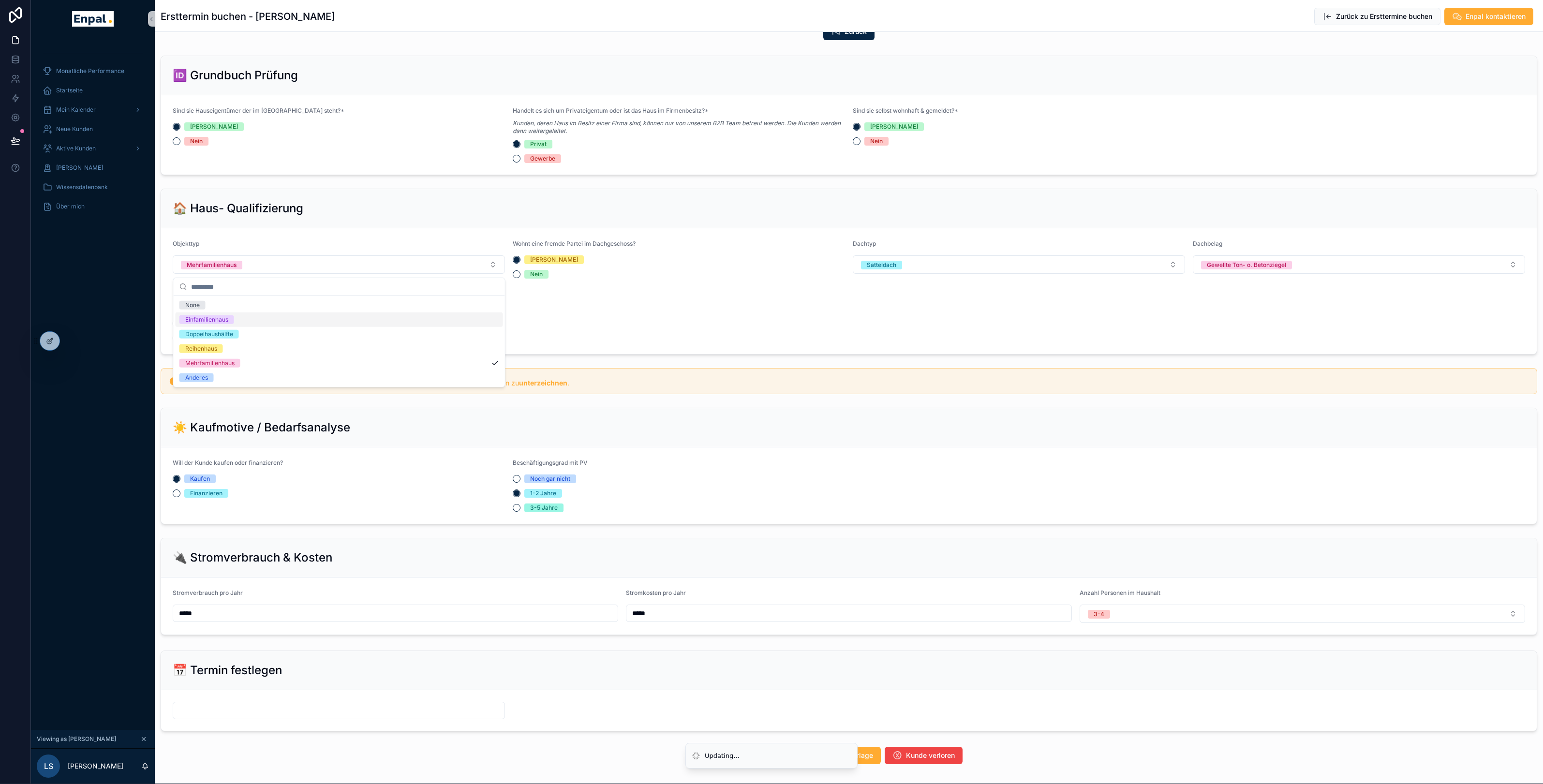
click at [230, 320] on span "Einfamilienhaus" at bounding box center [207, 320] width 55 height 9
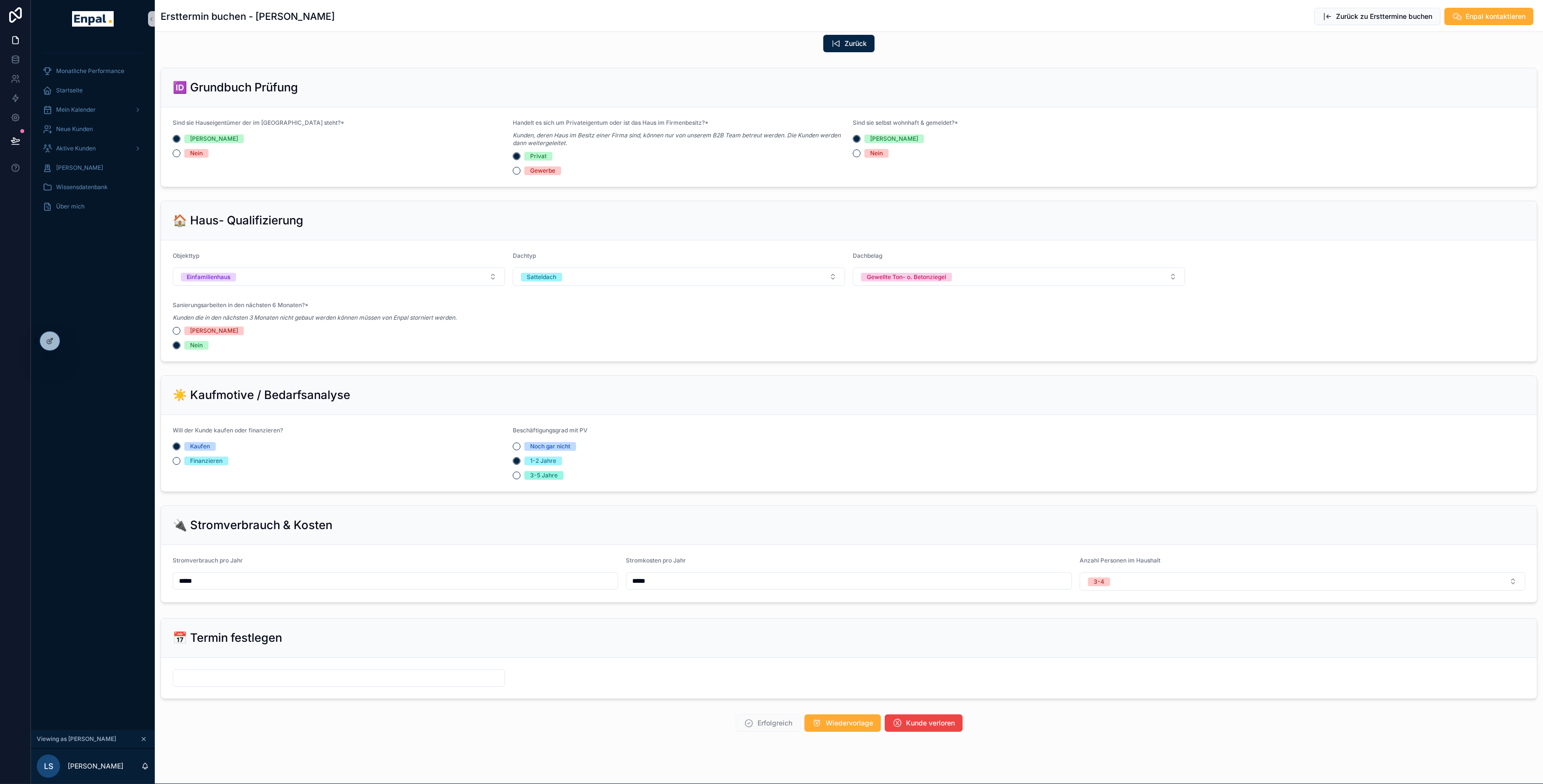
scroll to position [286, 0]
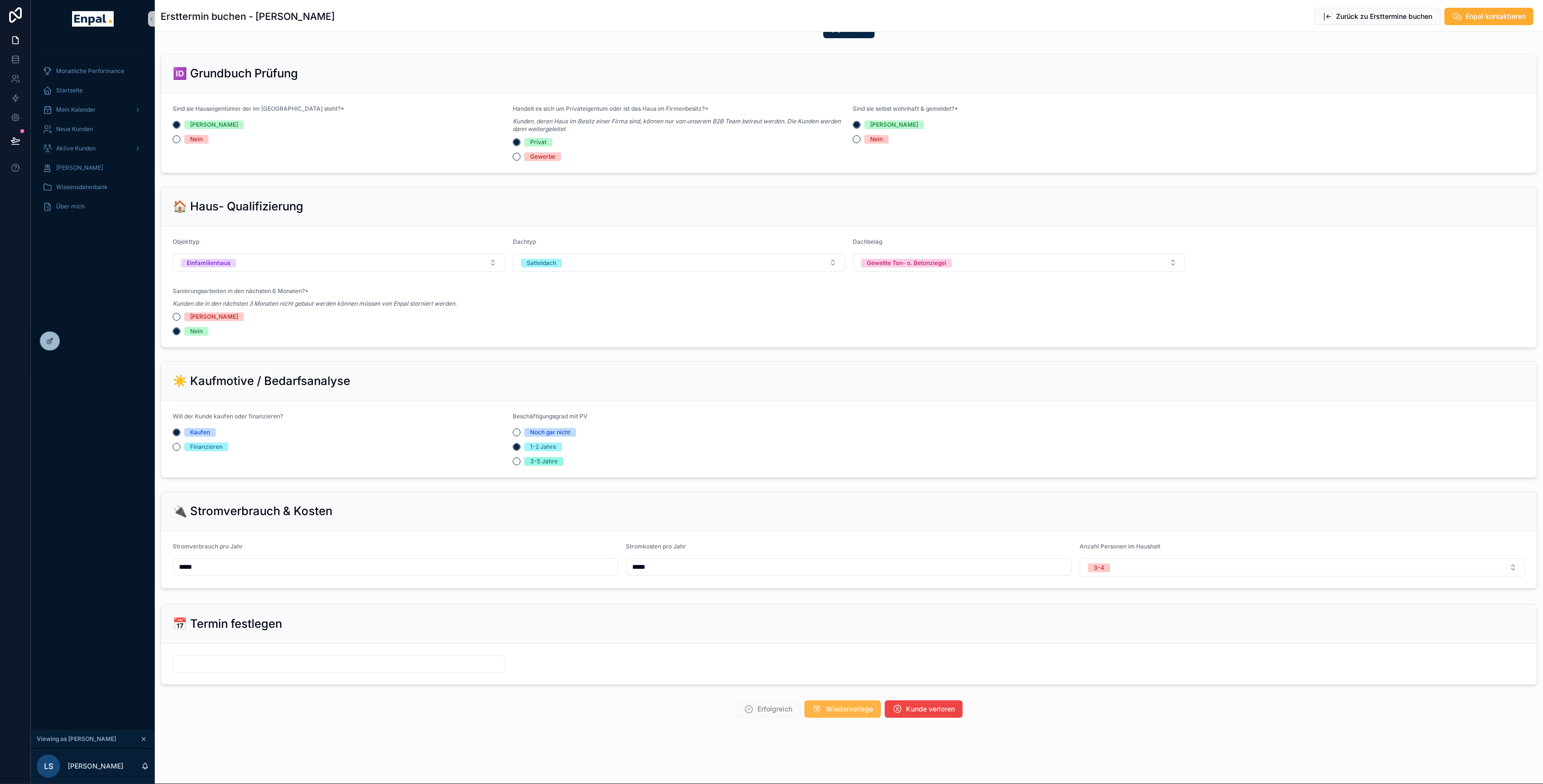
click at [851, 715] on button "Wiedervorlage" at bounding box center [843, 709] width 77 height 17
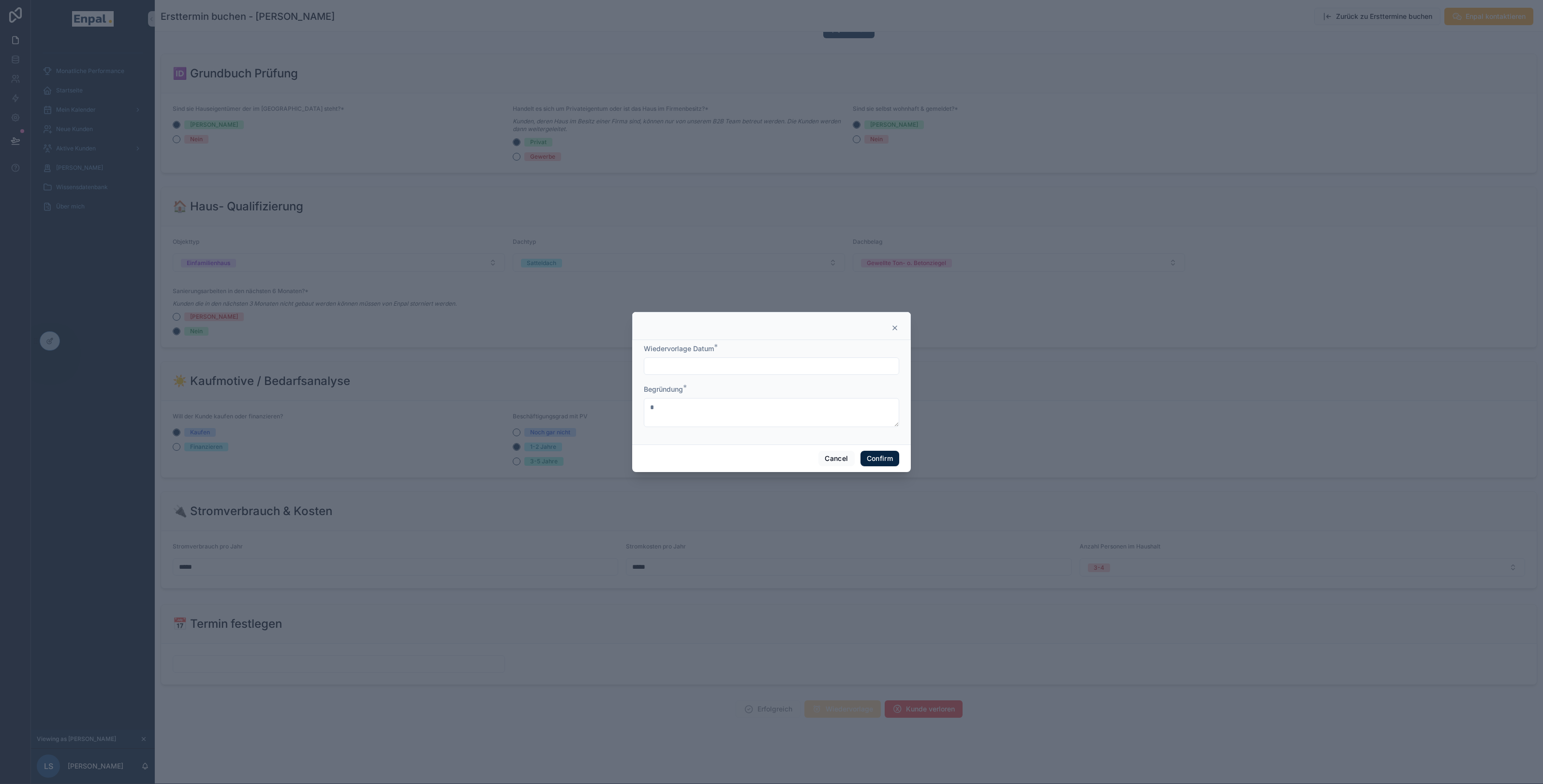
click at [742, 365] on input "text" at bounding box center [772, 366] width 255 height 14
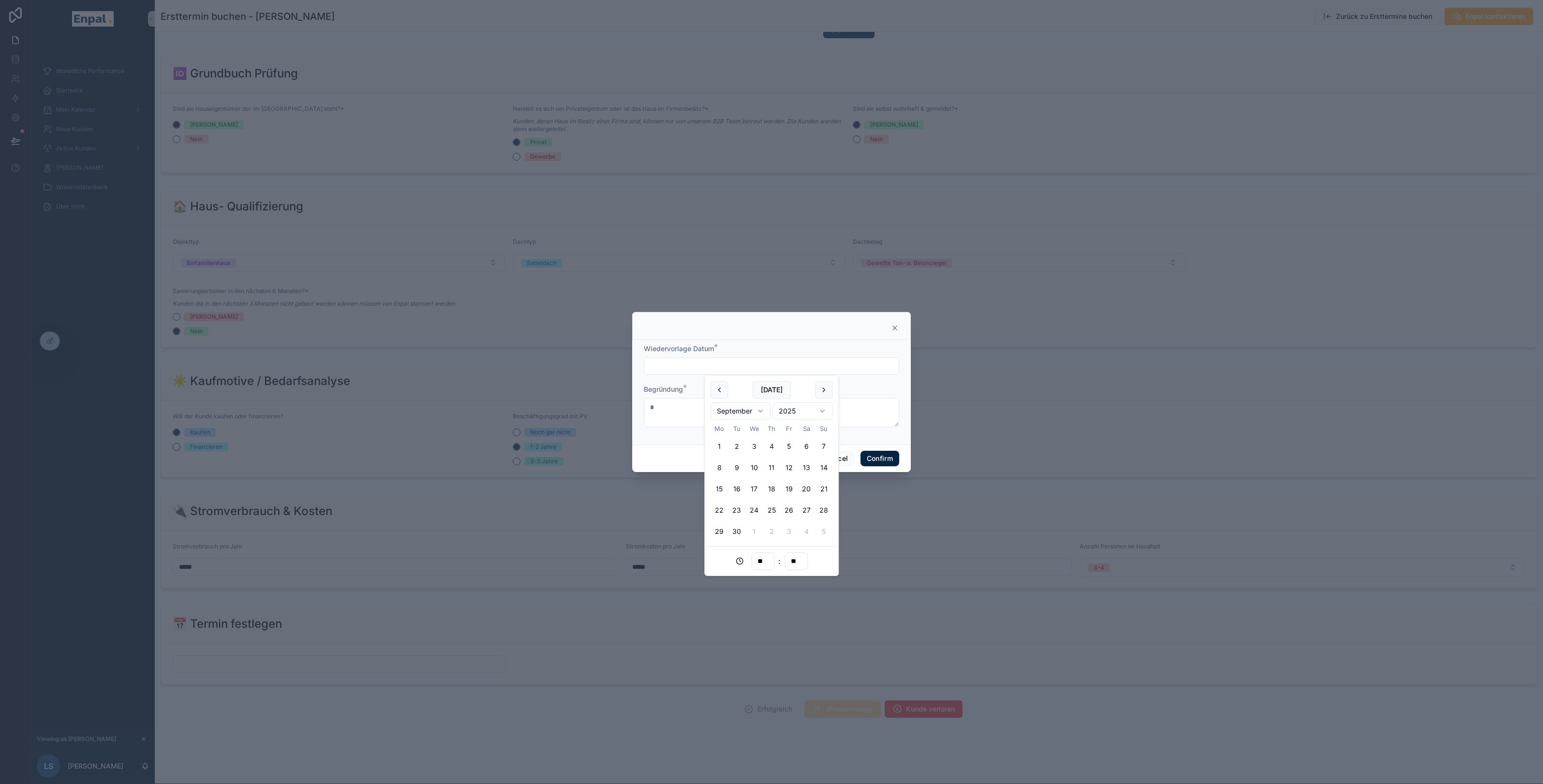
click at [895, 331] on icon at bounding box center [894, 328] width 8 height 8
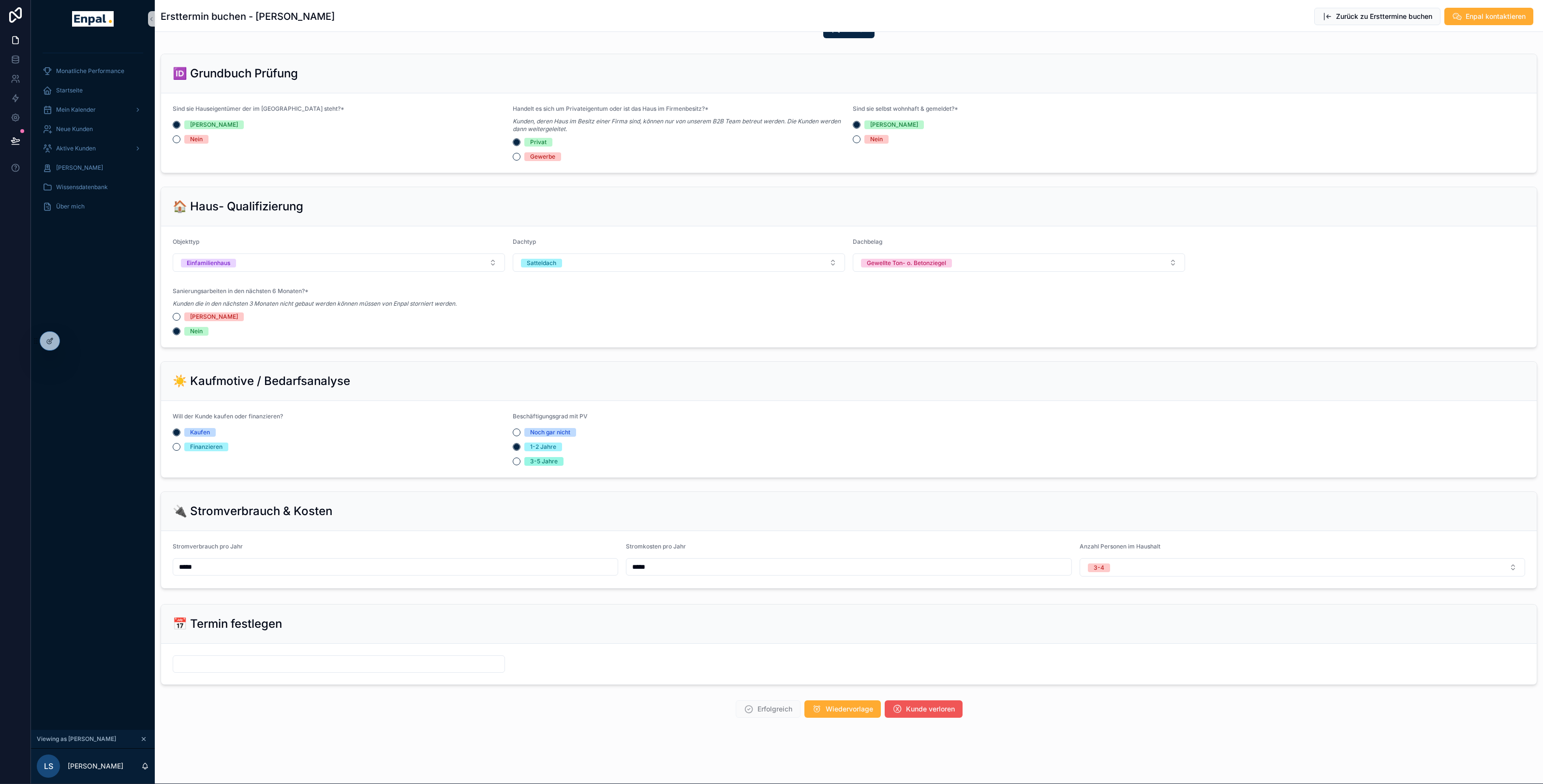
click at [952, 710] on span "Kunde verloren" at bounding box center [930, 709] width 49 height 10
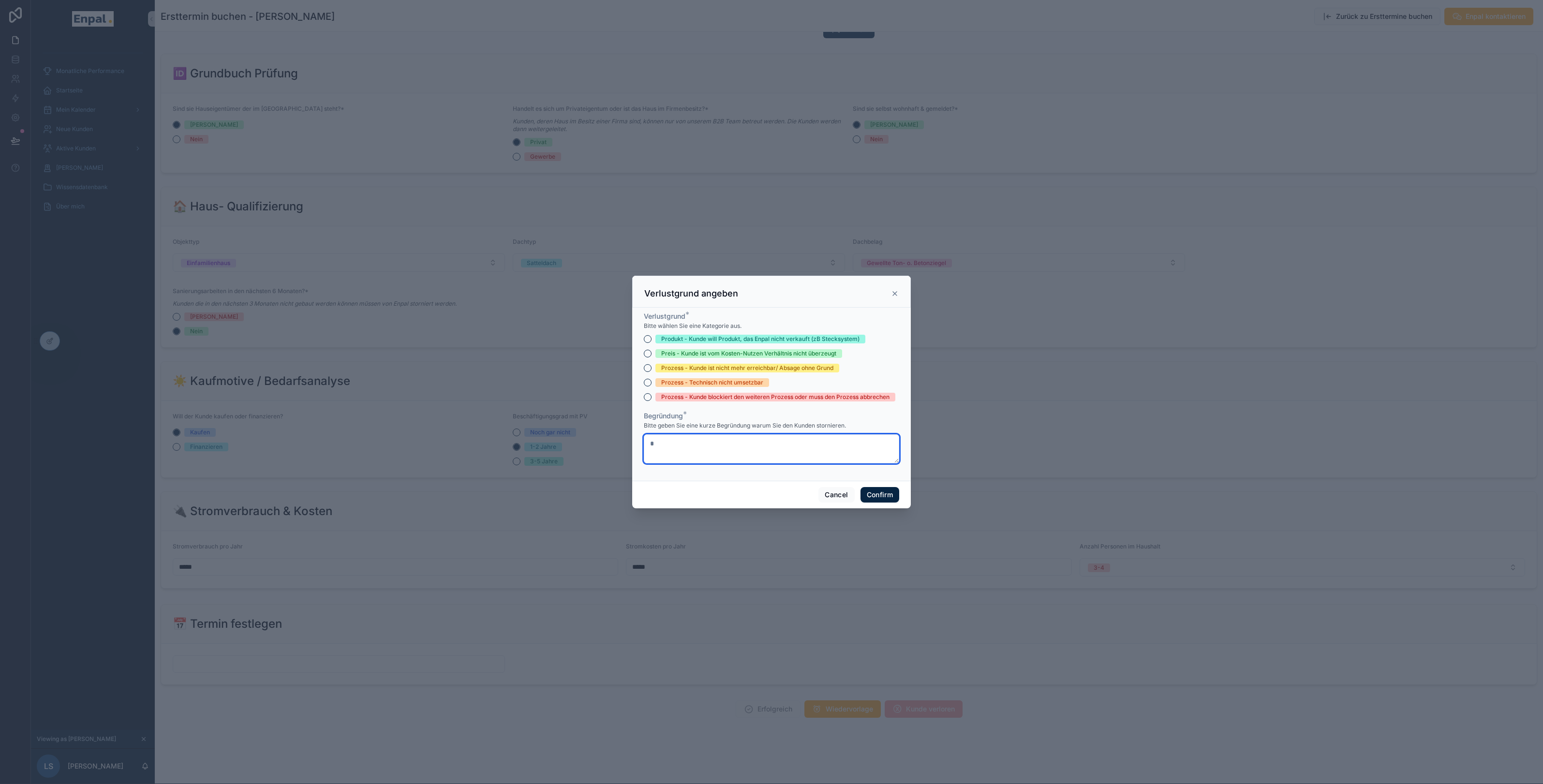
click at [688, 458] on textarea at bounding box center [772, 449] width 255 height 29
click at [895, 292] on icon at bounding box center [894, 293] width 8 height 8
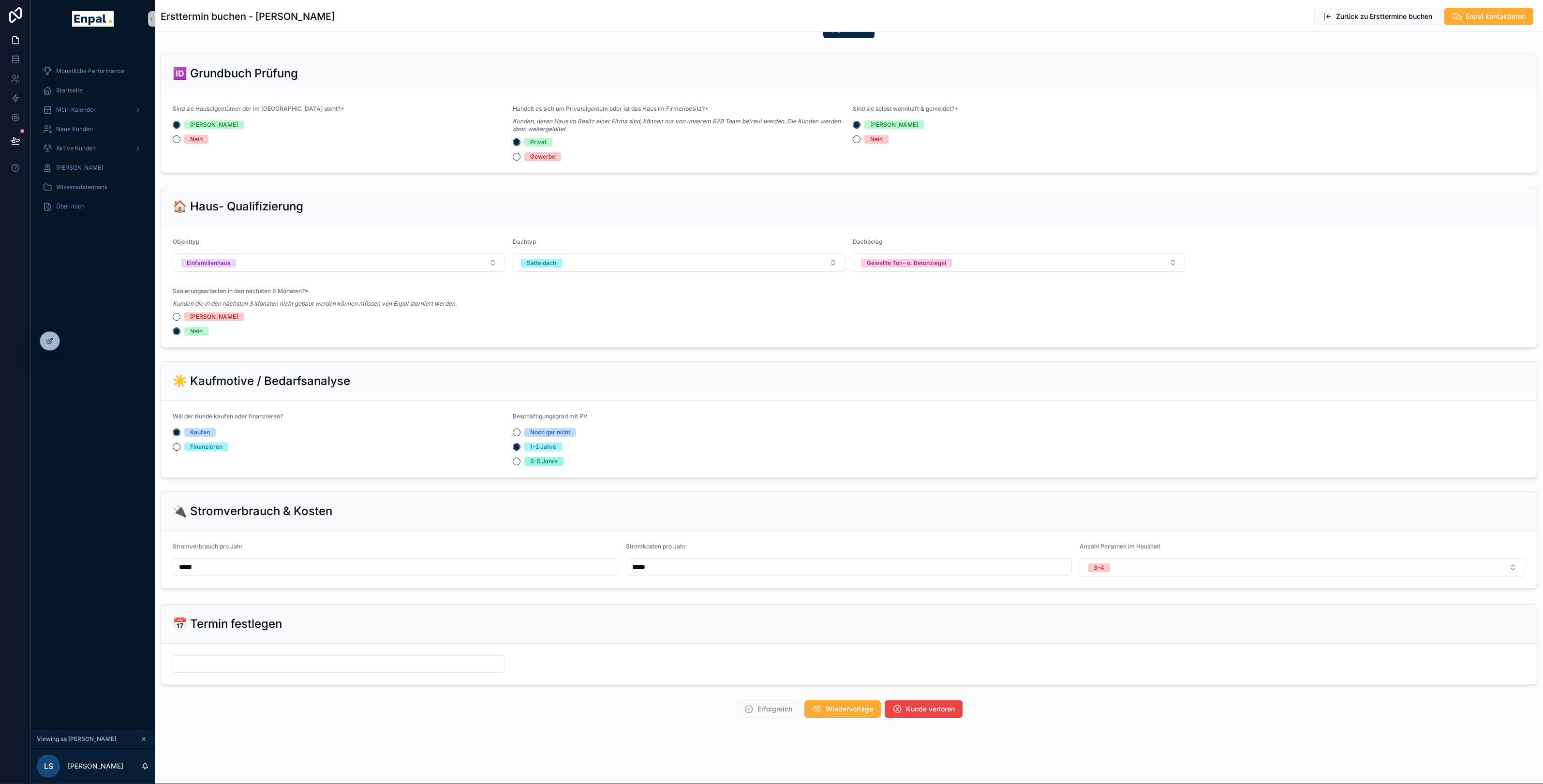
click at [373, 665] on input "text" at bounding box center [338, 664] width 331 height 14
click at [359, 523] on button "5" at bounding box center [356, 525] width 17 height 17
click at [331, 642] on input "**" at bounding box center [329, 640] width 22 height 14
click at [318, 582] on div "15" at bounding box center [330, 577] width 44 height 16
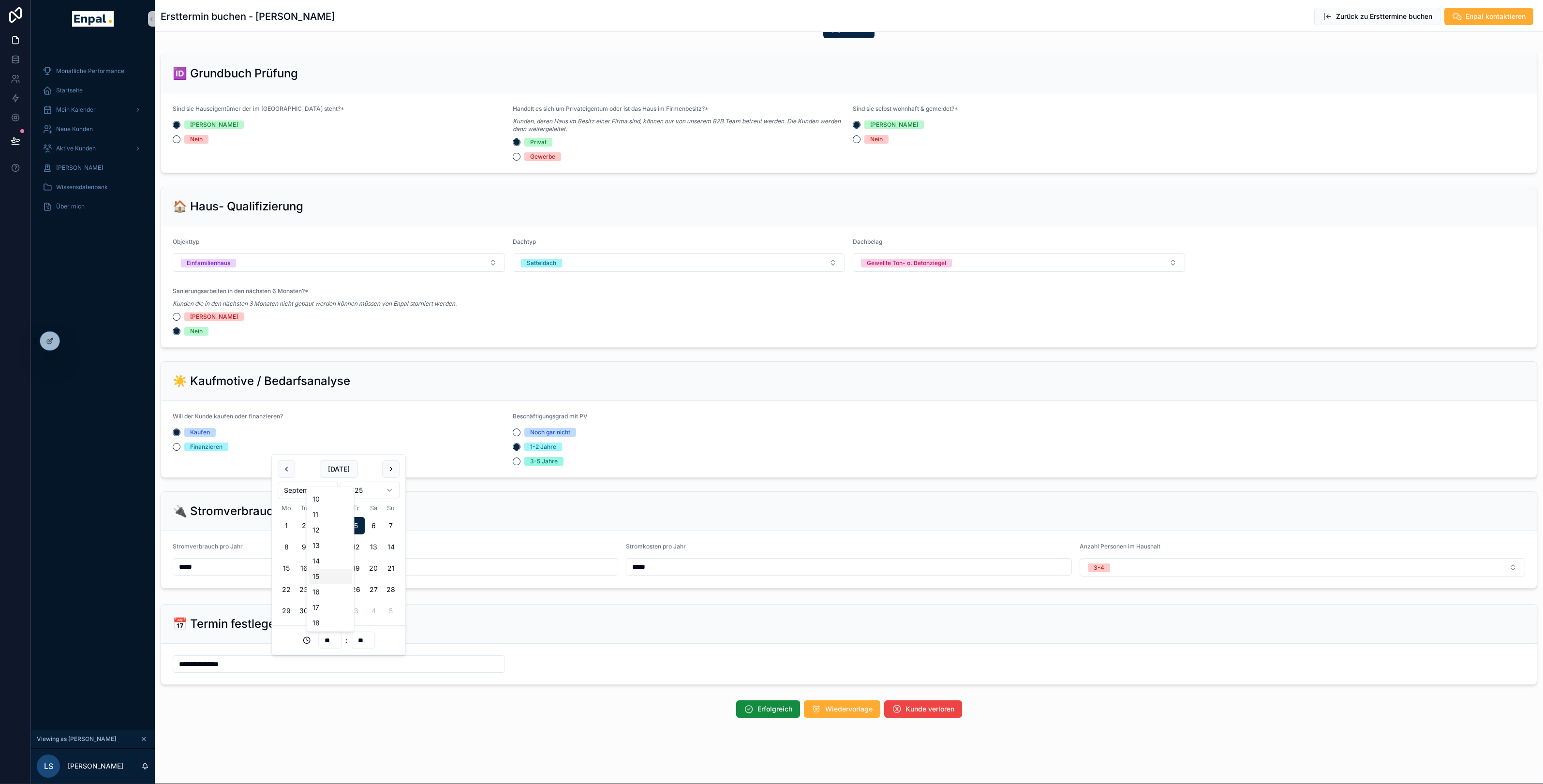
type input "**********"
type input "**"
click at [376, 729] on div "**********" at bounding box center [849, 250] width 1388 height 1067
click at [763, 713] on span "Erfolgreich" at bounding box center [775, 709] width 35 height 10
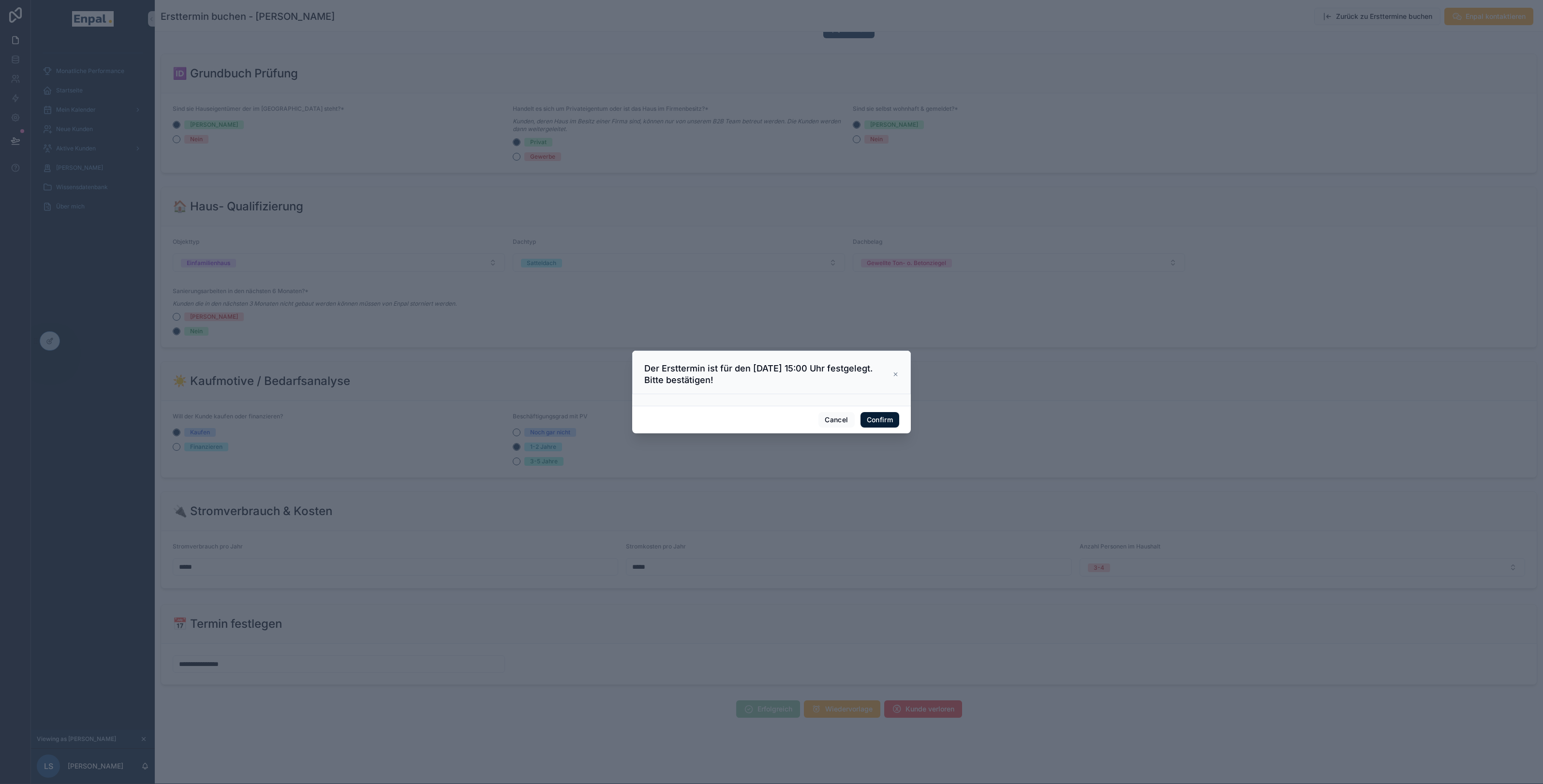
click at [883, 423] on button "Confirm" at bounding box center [880, 420] width 39 height 16
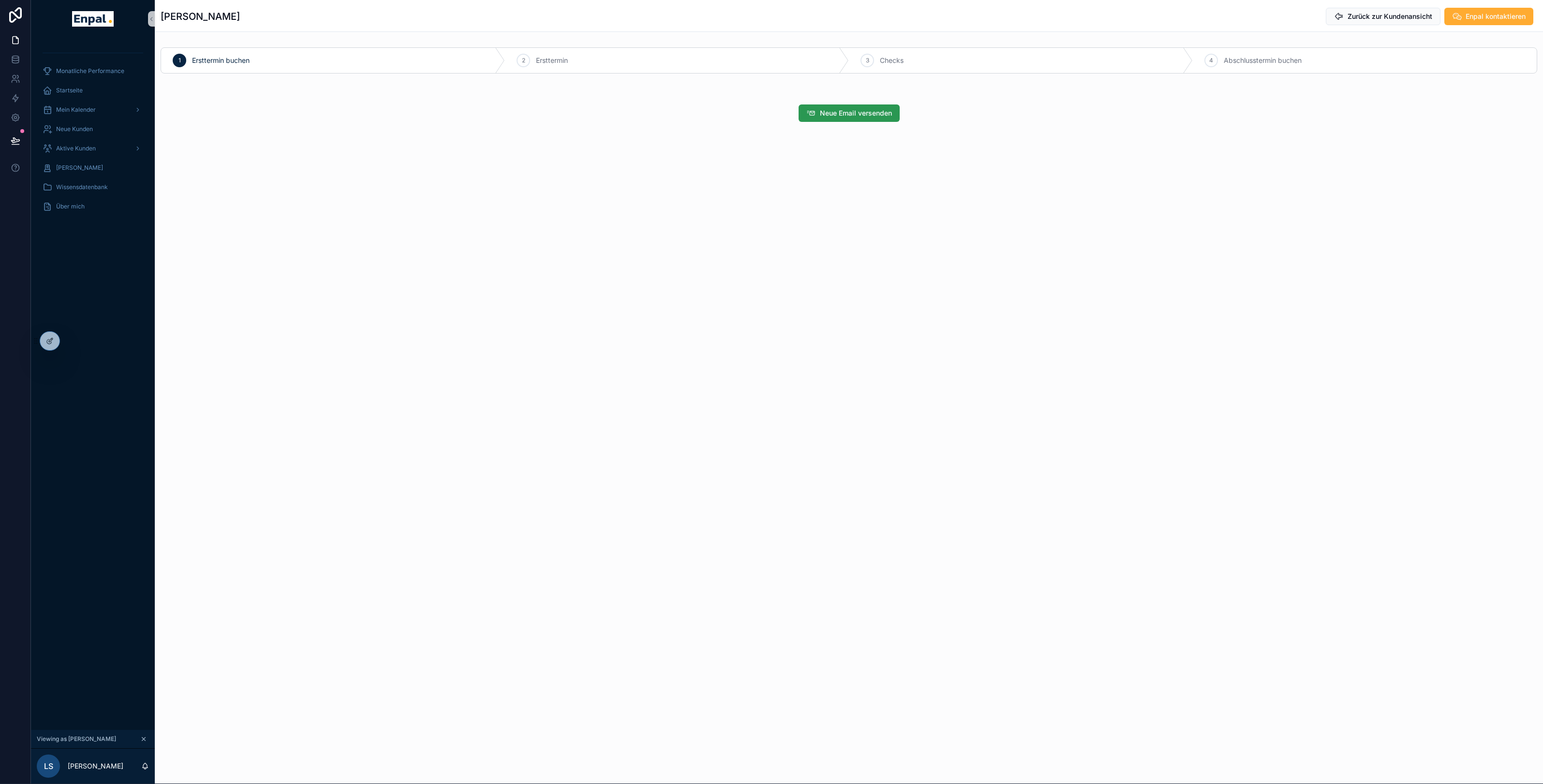
click at [848, 120] on button "Neue Email versenden" at bounding box center [849, 113] width 101 height 17
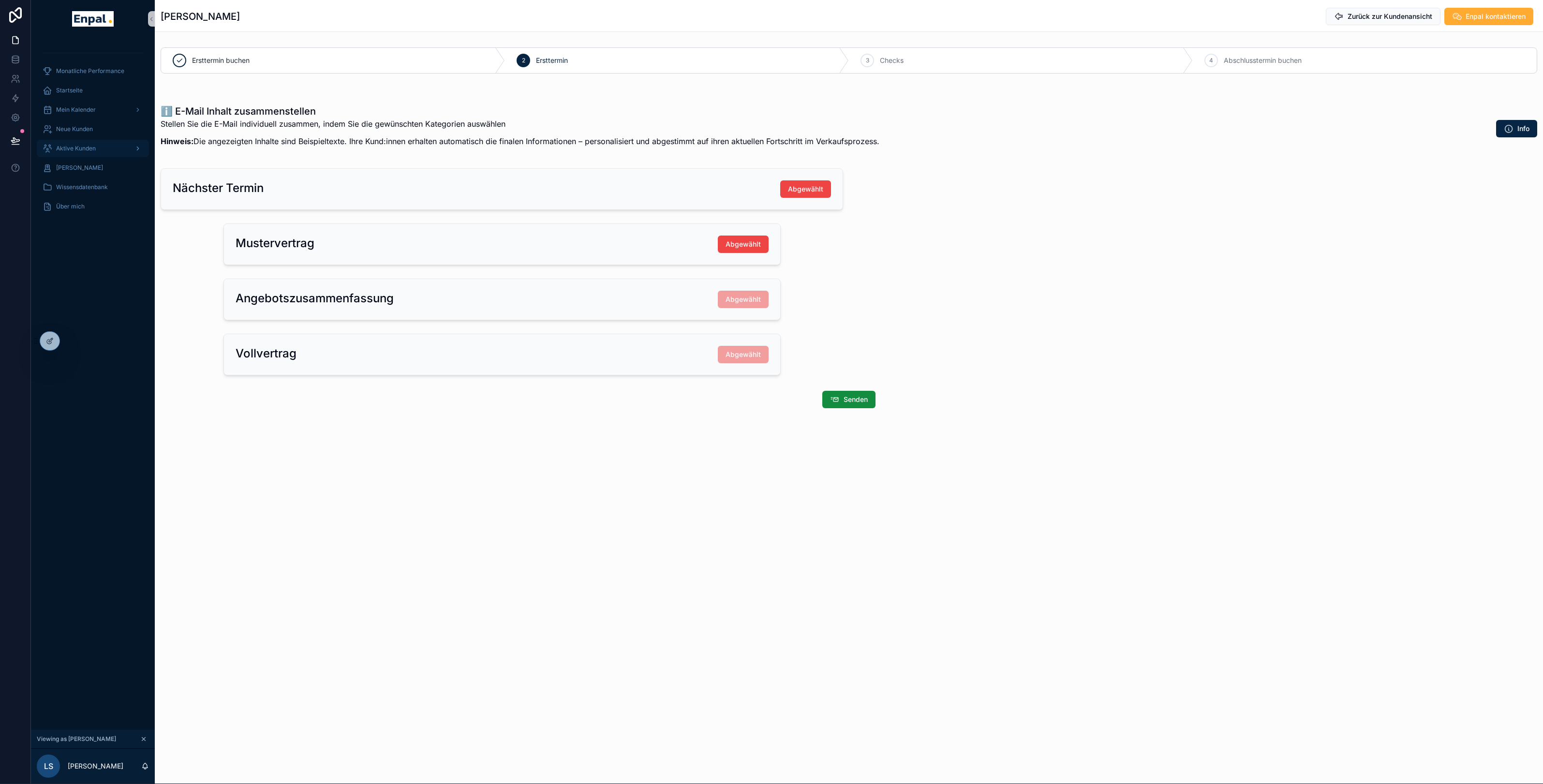
click at [84, 147] on span "Aktive Kunden" at bounding box center [76, 148] width 40 height 8
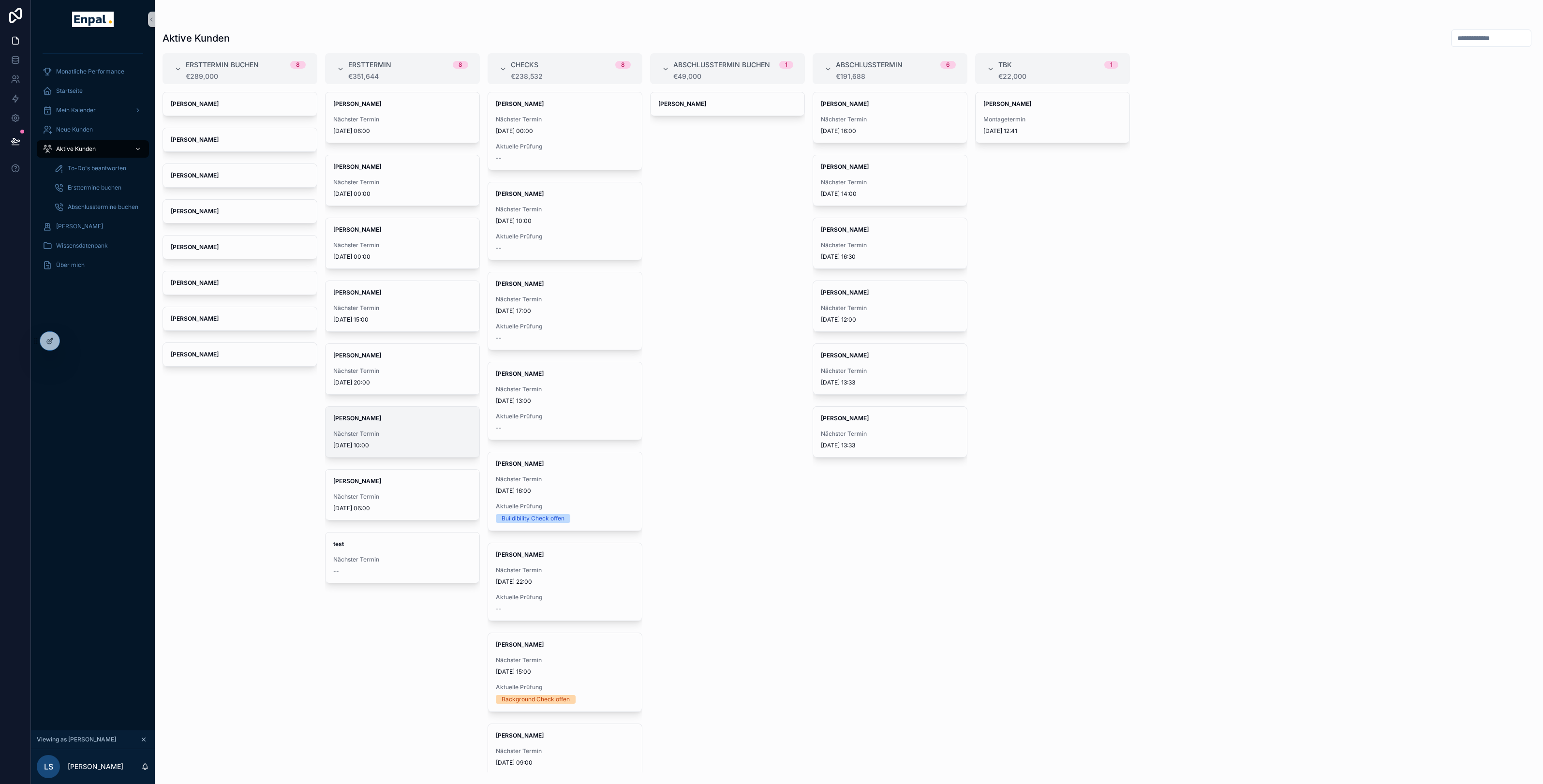
scroll to position [11, 0]
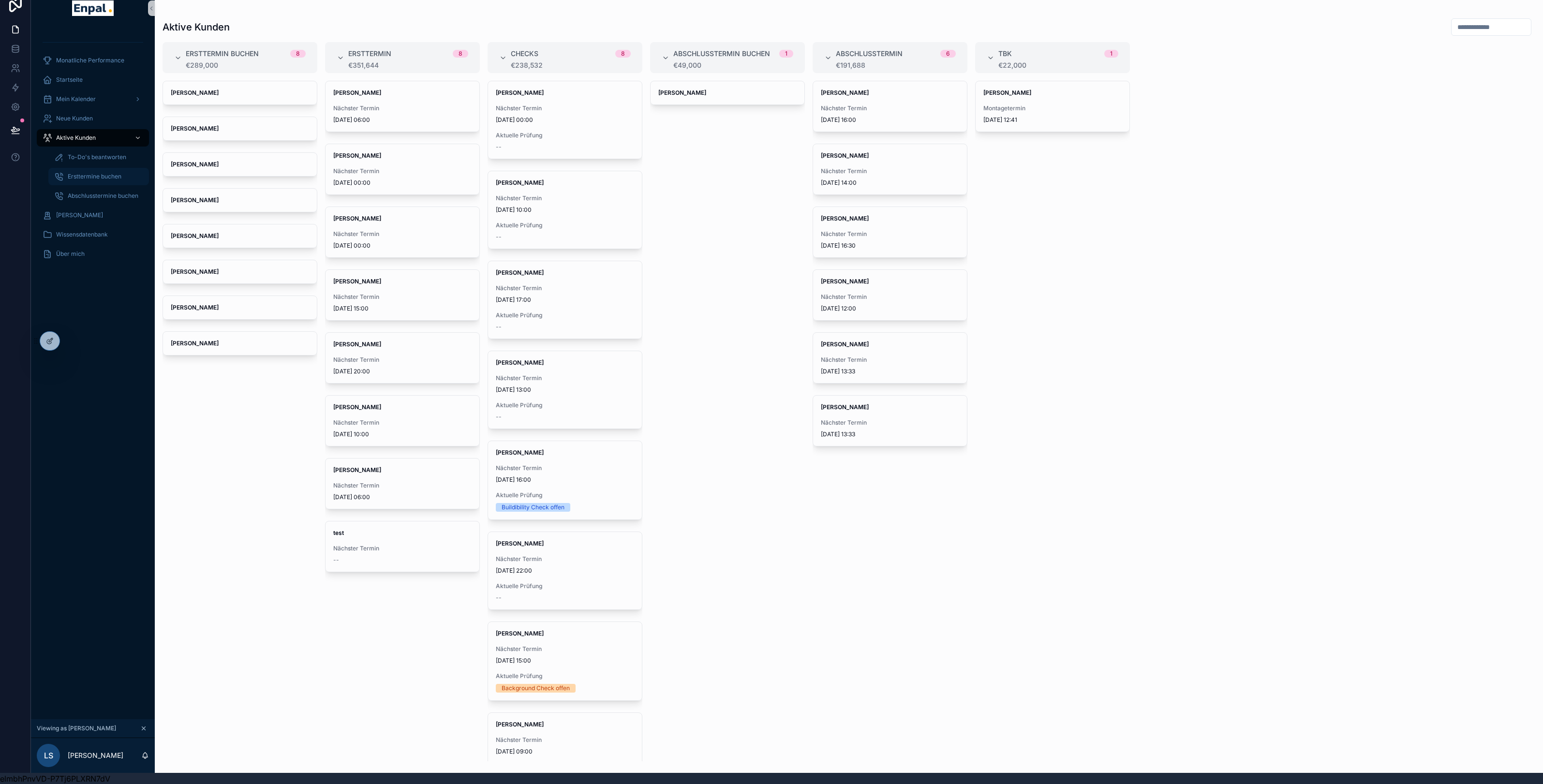
click at [127, 177] on div "Ersttermine buchen" at bounding box center [98, 177] width 89 height 16
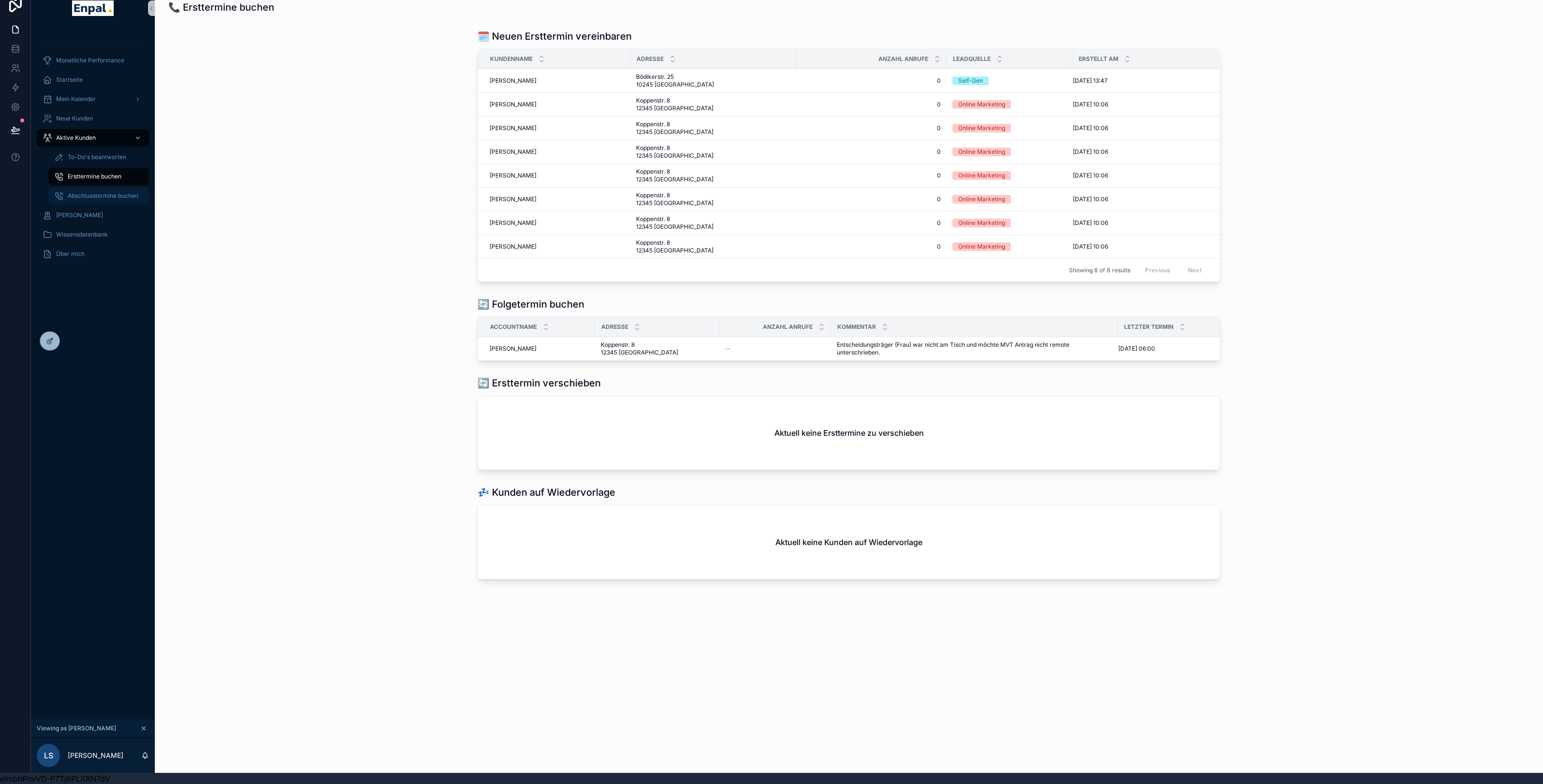
click at [94, 193] on span "Abschlusstermine buchen" at bounding box center [103, 196] width 71 height 8
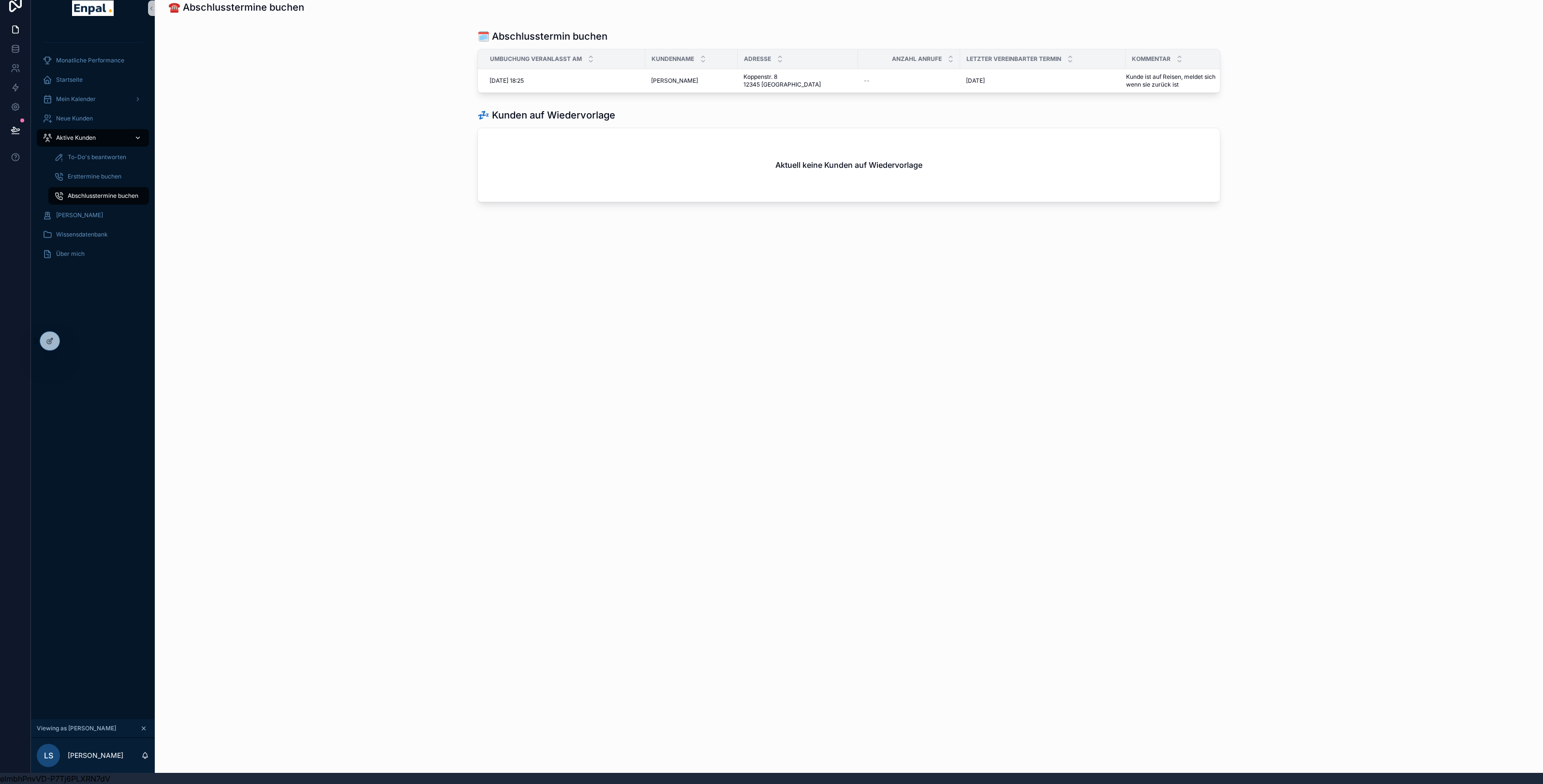
click at [72, 141] on span "Aktive Kunden" at bounding box center [76, 138] width 40 height 8
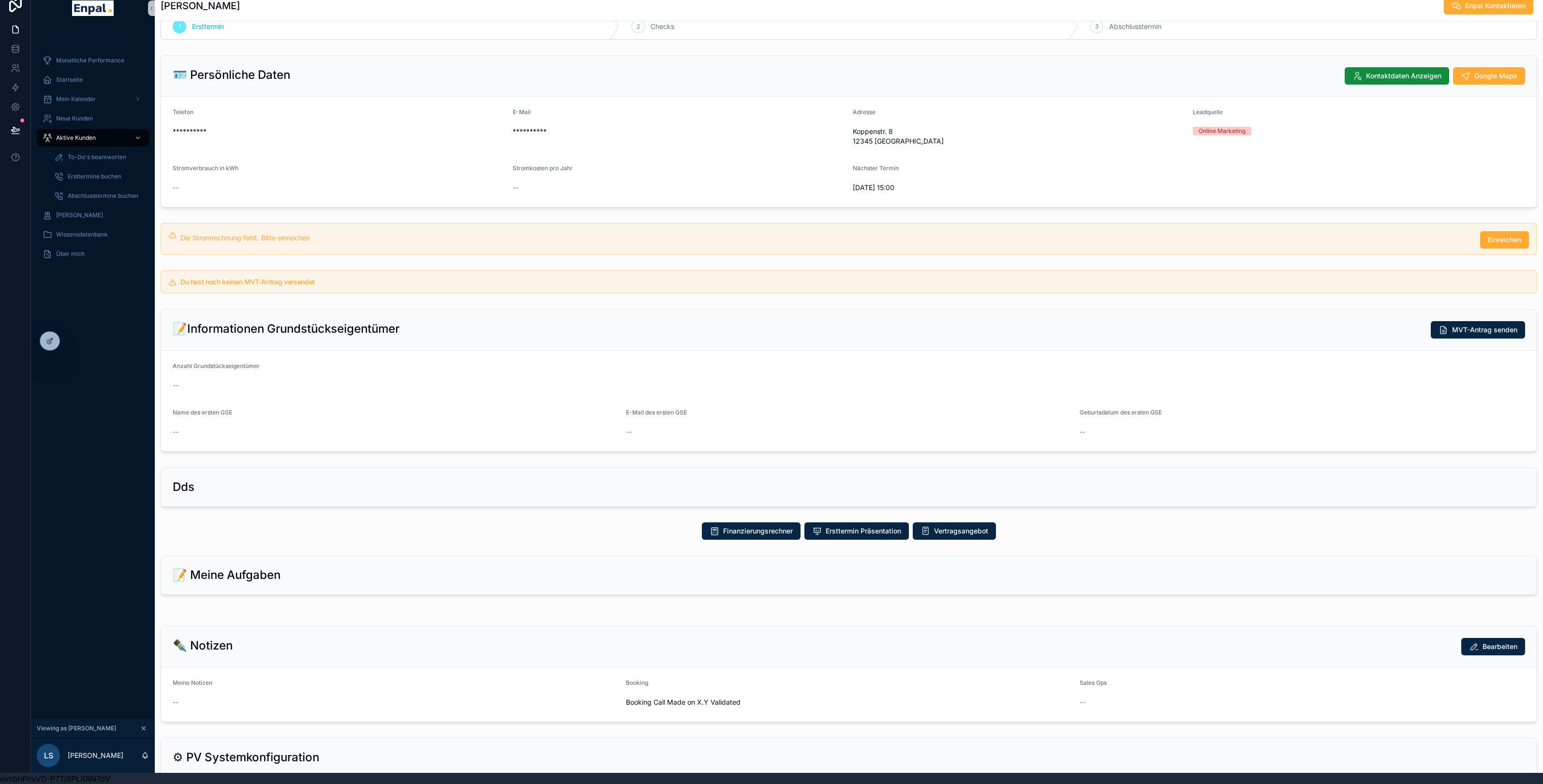
scroll to position [35, 0]
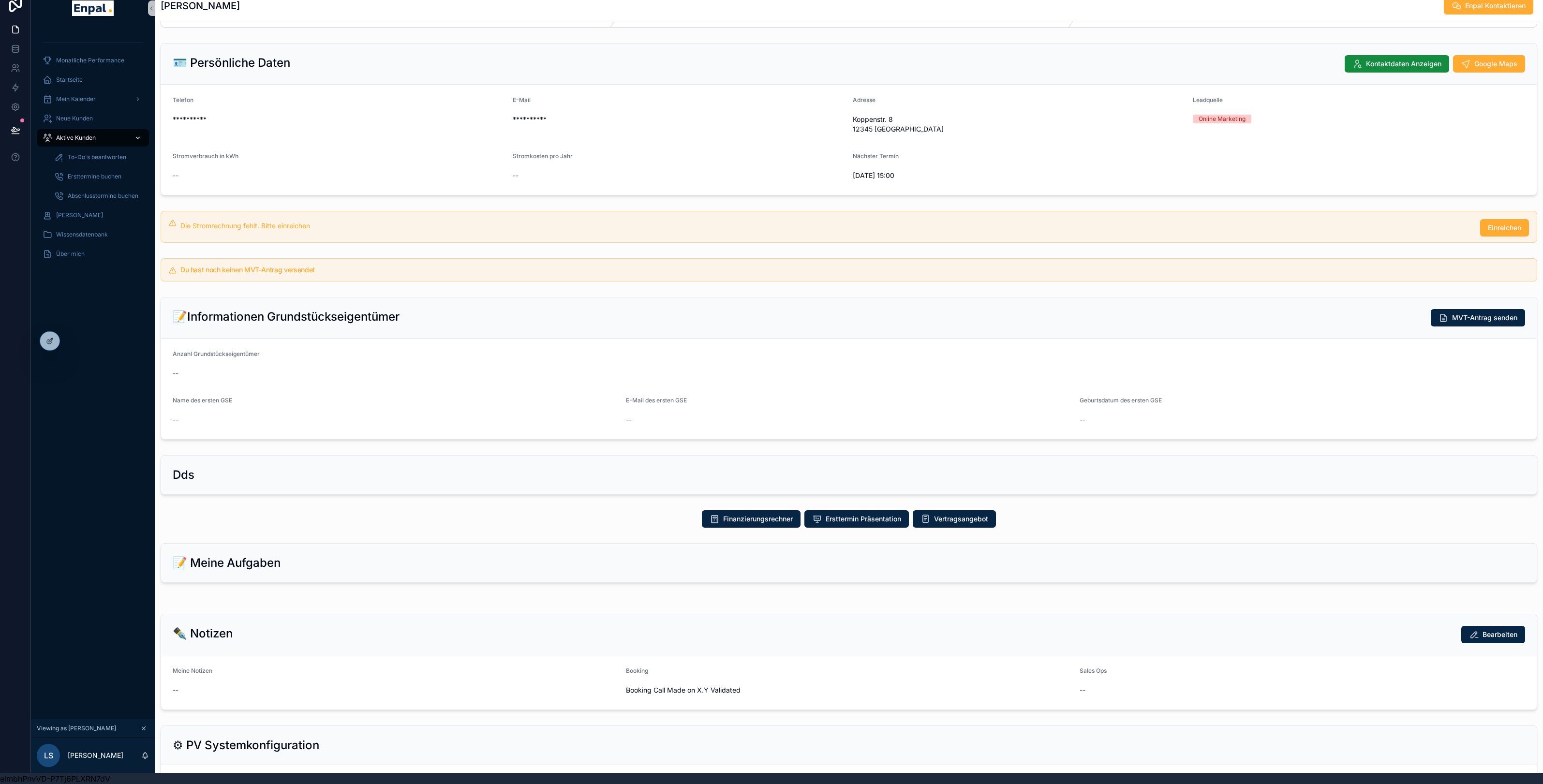
click at [79, 136] on span "Aktive Kunden" at bounding box center [76, 138] width 40 height 8
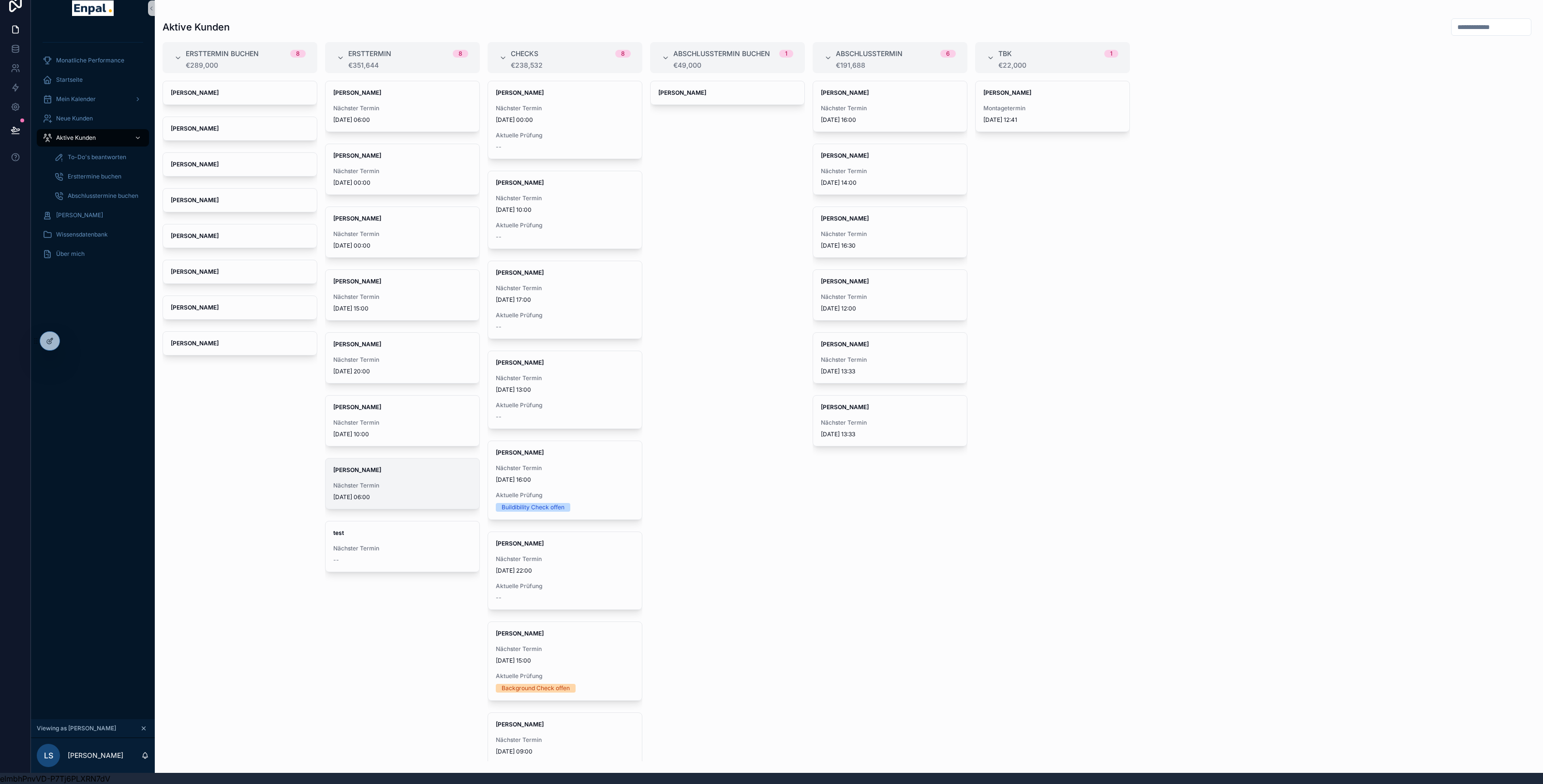
click at [369, 486] on span "Nächster Termin" at bounding box center [402, 485] width 138 height 8
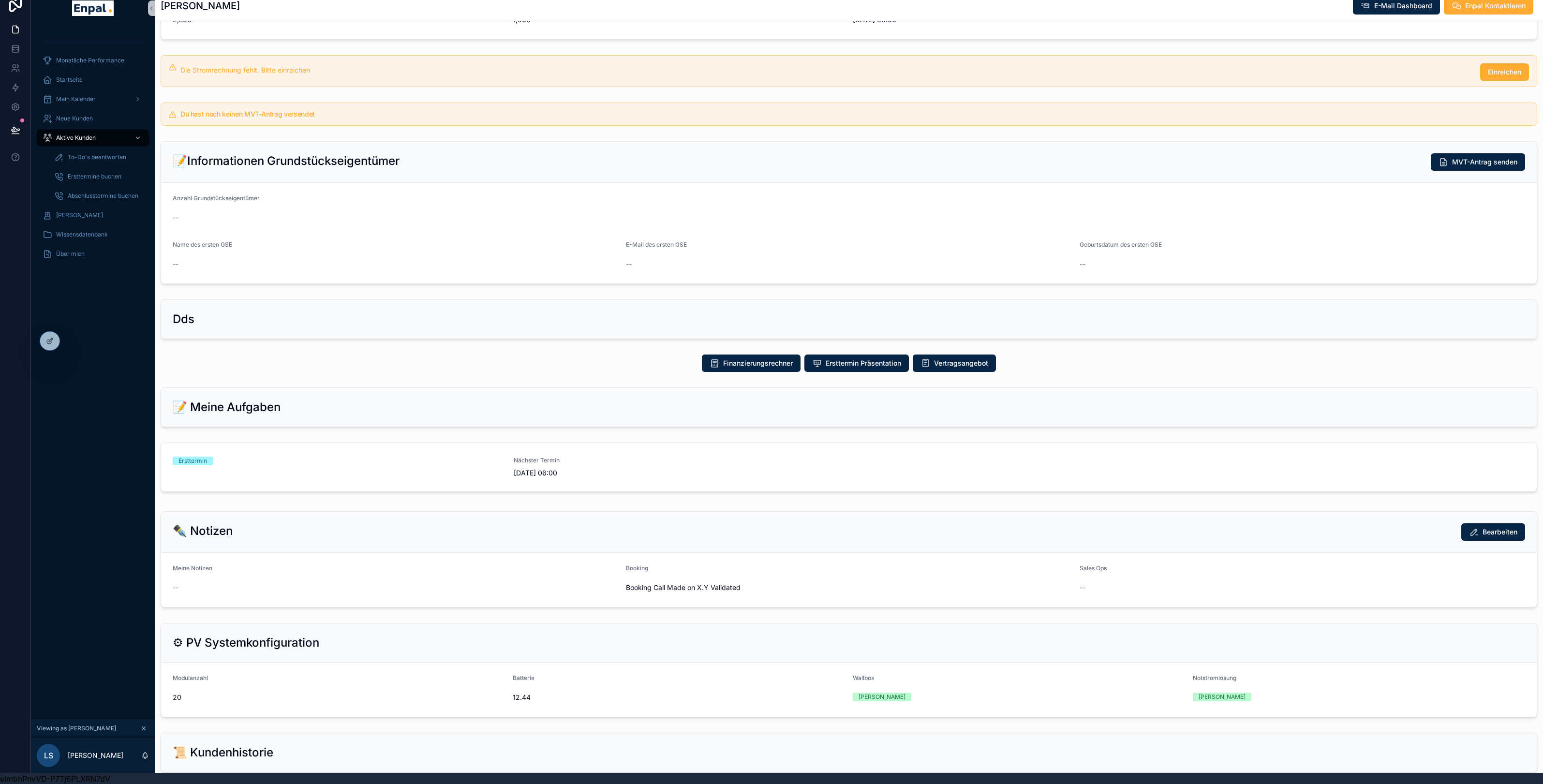
scroll to position [193, 0]
click at [230, 475] on div "Ersttermin" at bounding box center [337, 465] width 329 height 22
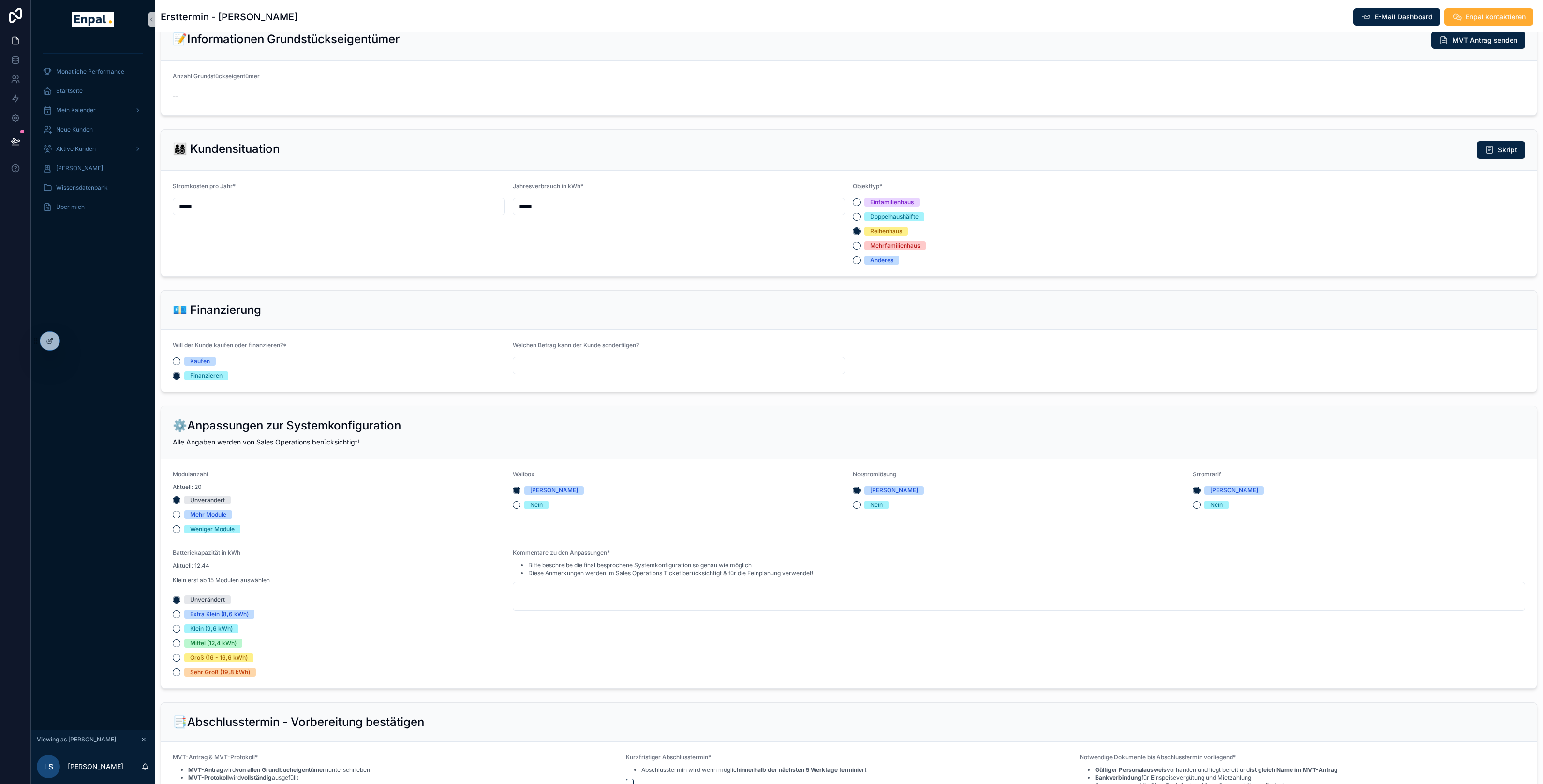
scroll to position [444, 0]
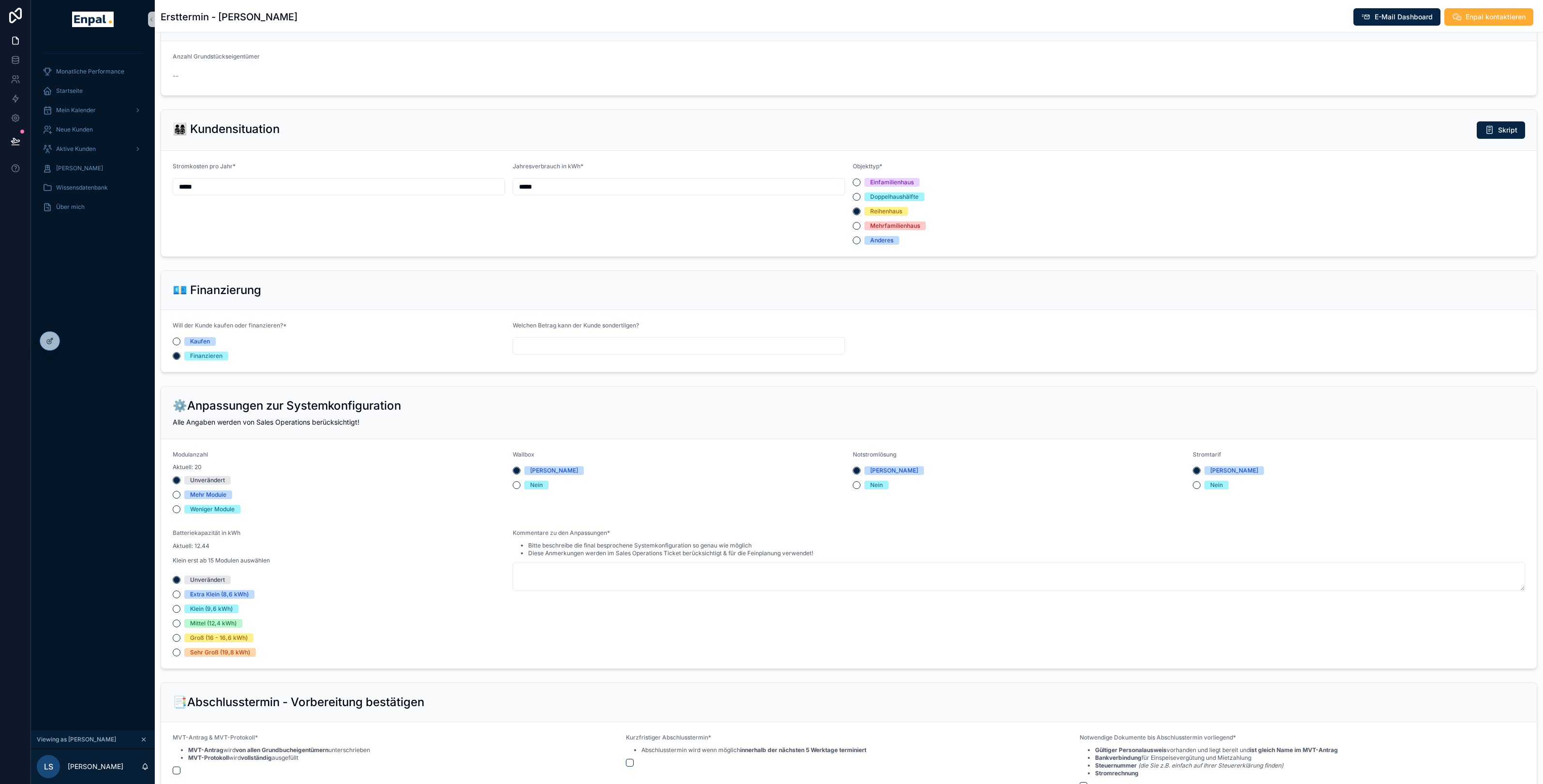
click at [381, 190] on input "*****" at bounding box center [338, 186] width 331 height 14
click at [621, 192] on input "*****" at bounding box center [679, 186] width 331 height 14
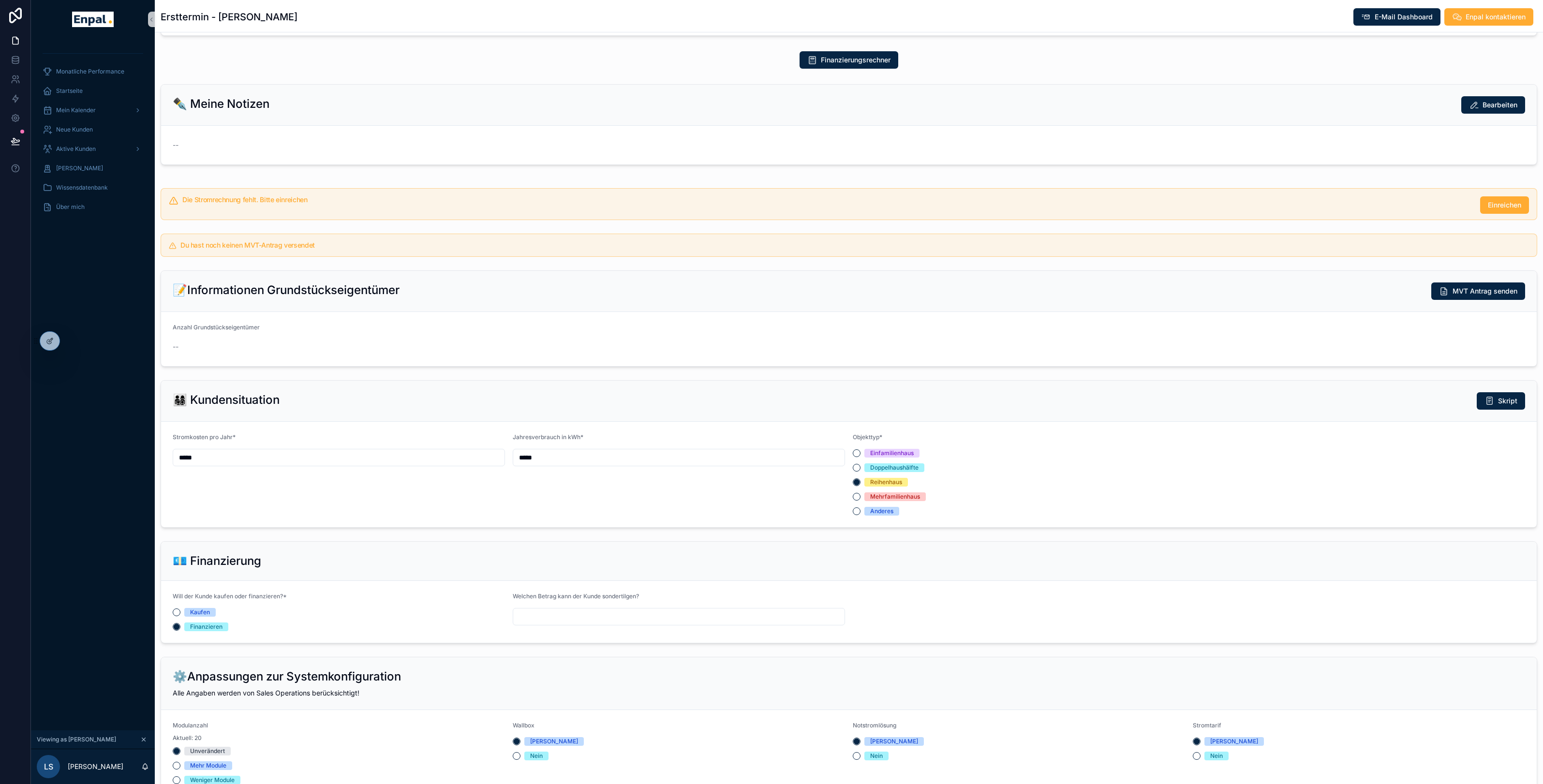
scroll to position [217, 0]
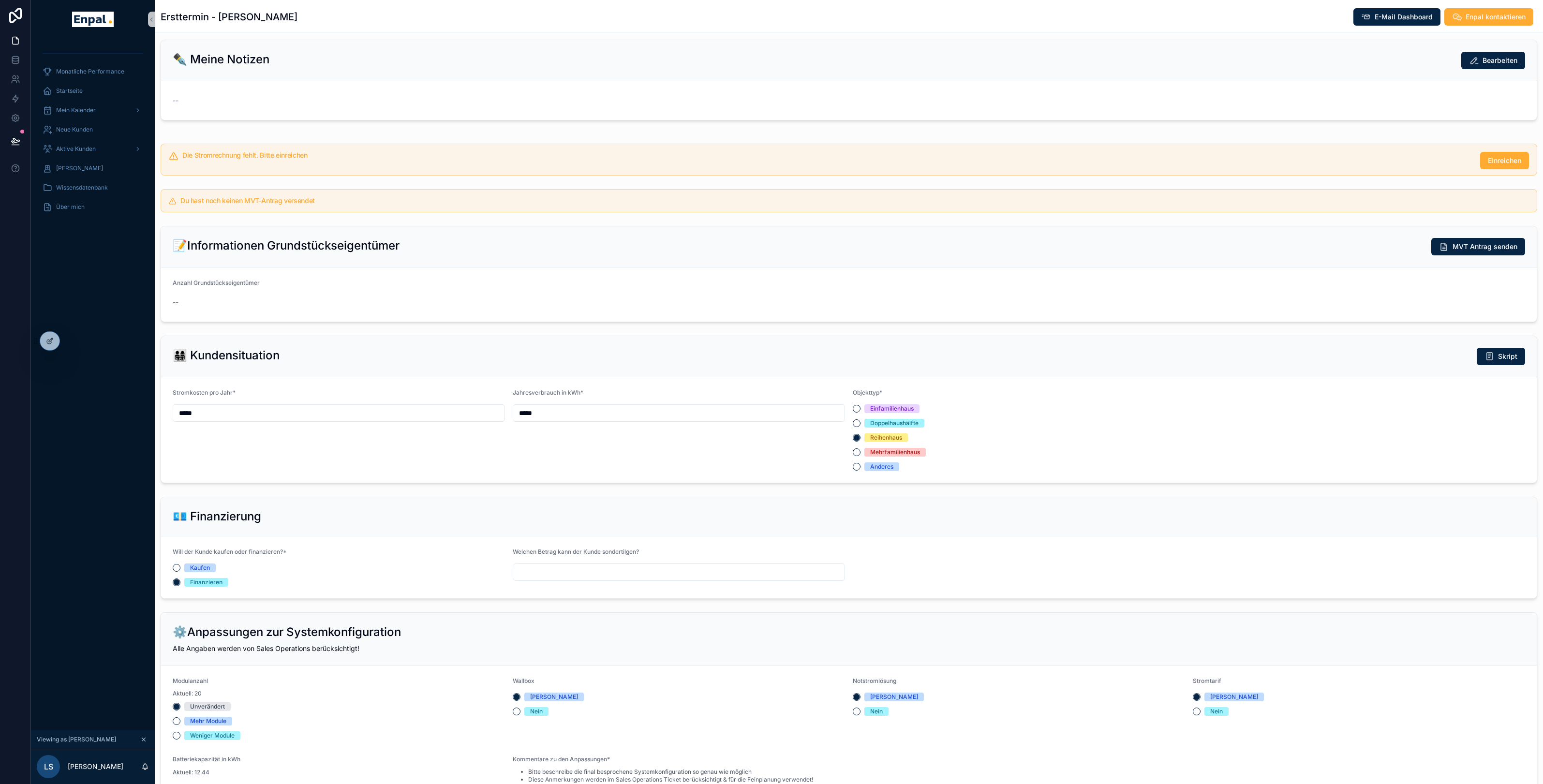
click at [863, 409] on div "Einfamilienhaus" at bounding box center [1019, 408] width 332 height 9
click at [853, 409] on button "Einfamilienhaus" at bounding box center [857, 408] width 8 height 8
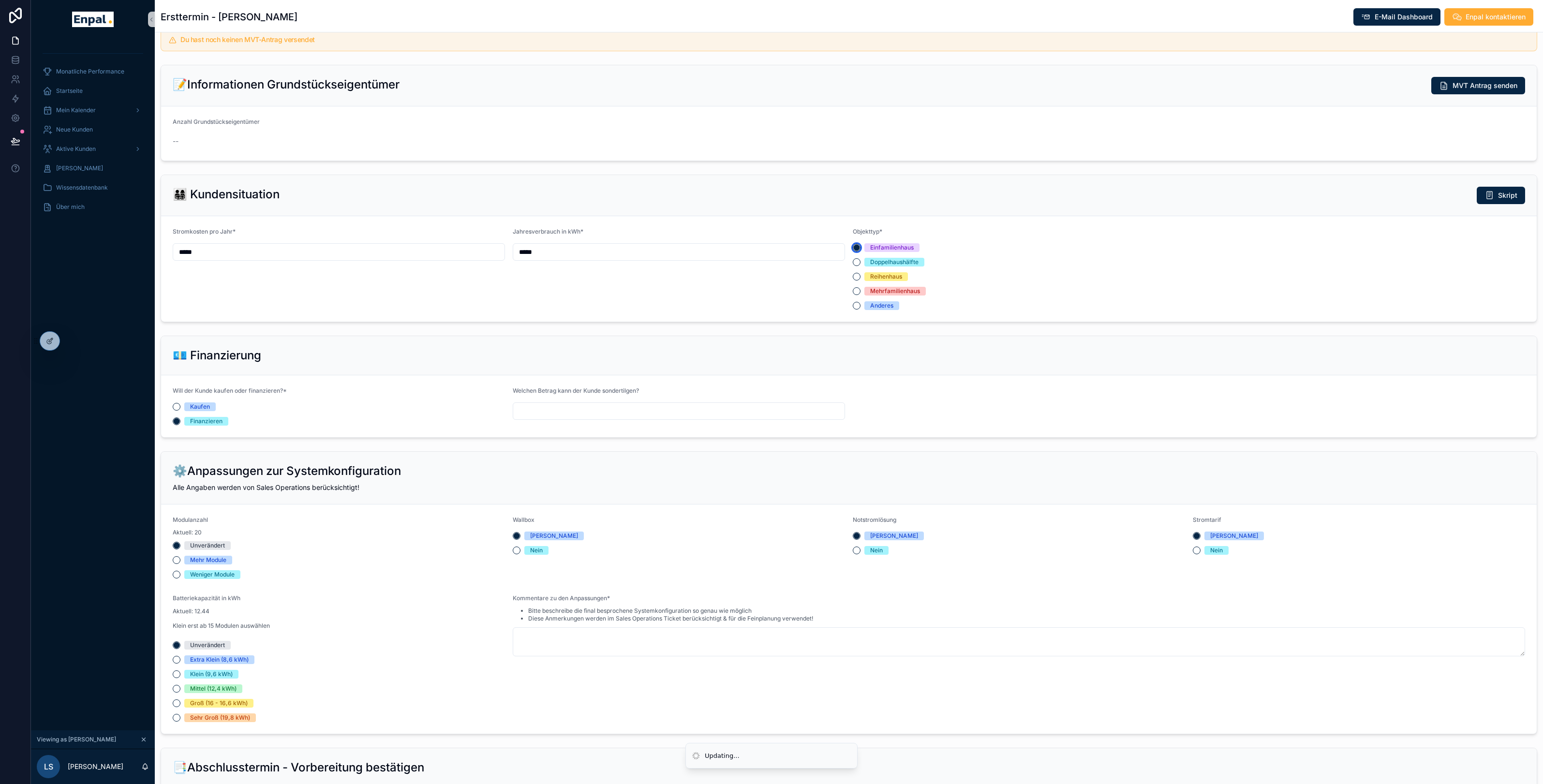
scroll to position [486, 0]
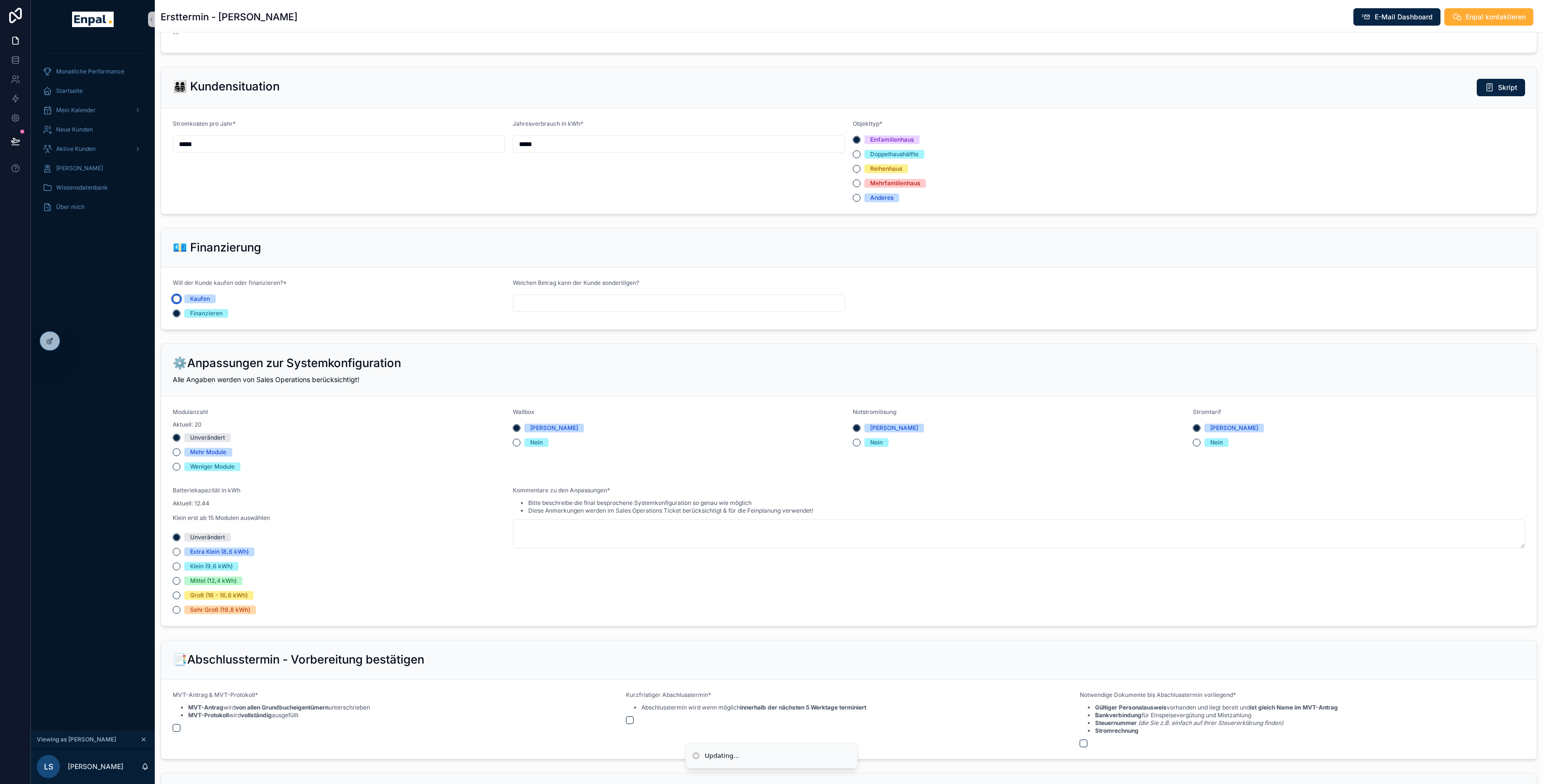
click at [178, 302] on button "Kaufen" at bounding box center [176, 299] width 8 height 8
click at [178, 317] on button "Finanzieren" at bounding box center [176, 313] width 8 height 8
click at [176, 298] on button "Kaufen" at bounding box center [176, 299] width 8 height 8
click at [194, 313] on div "Finanzieren" at bounding box center [206, 313] width 32 height 9
click at [180, 313] on button "Finanzieren" at bounding box center [176, 313] width 8 height 8
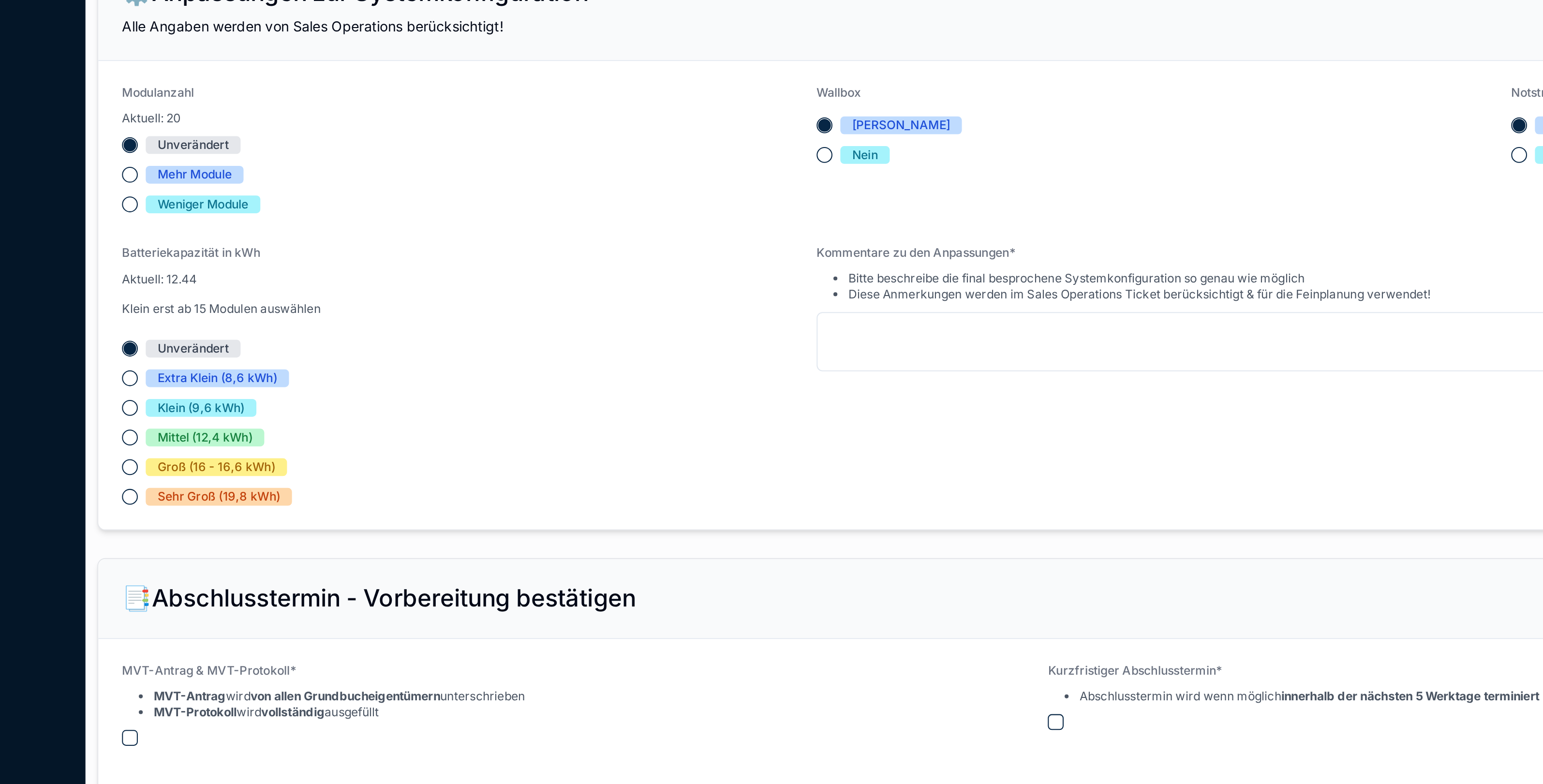
scroll to position [701, 0]
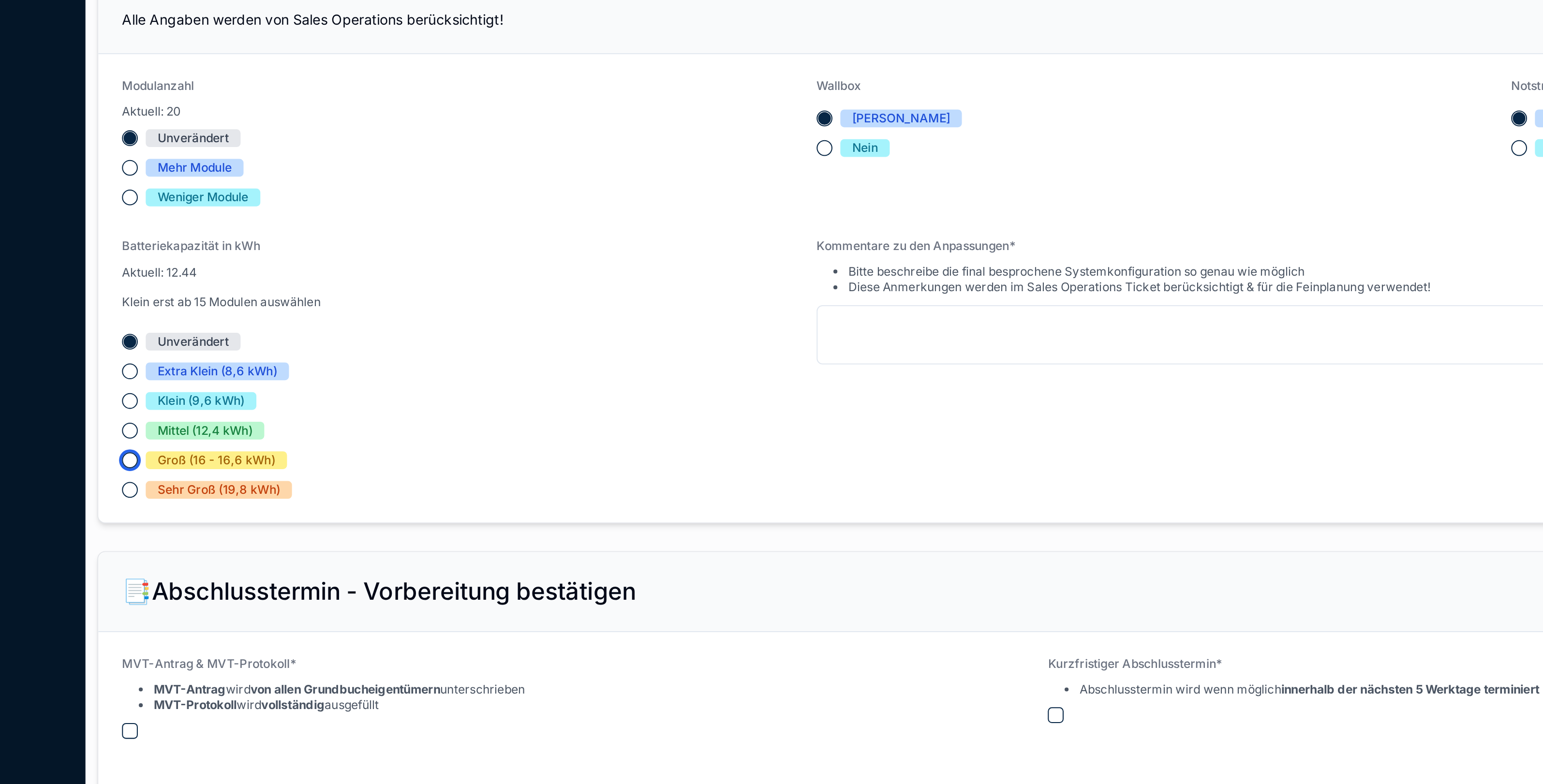
click at [177, 382] on button "Groß (16 - 16,6 kWh)" at bounding box center [176, 380] width 8 height 8
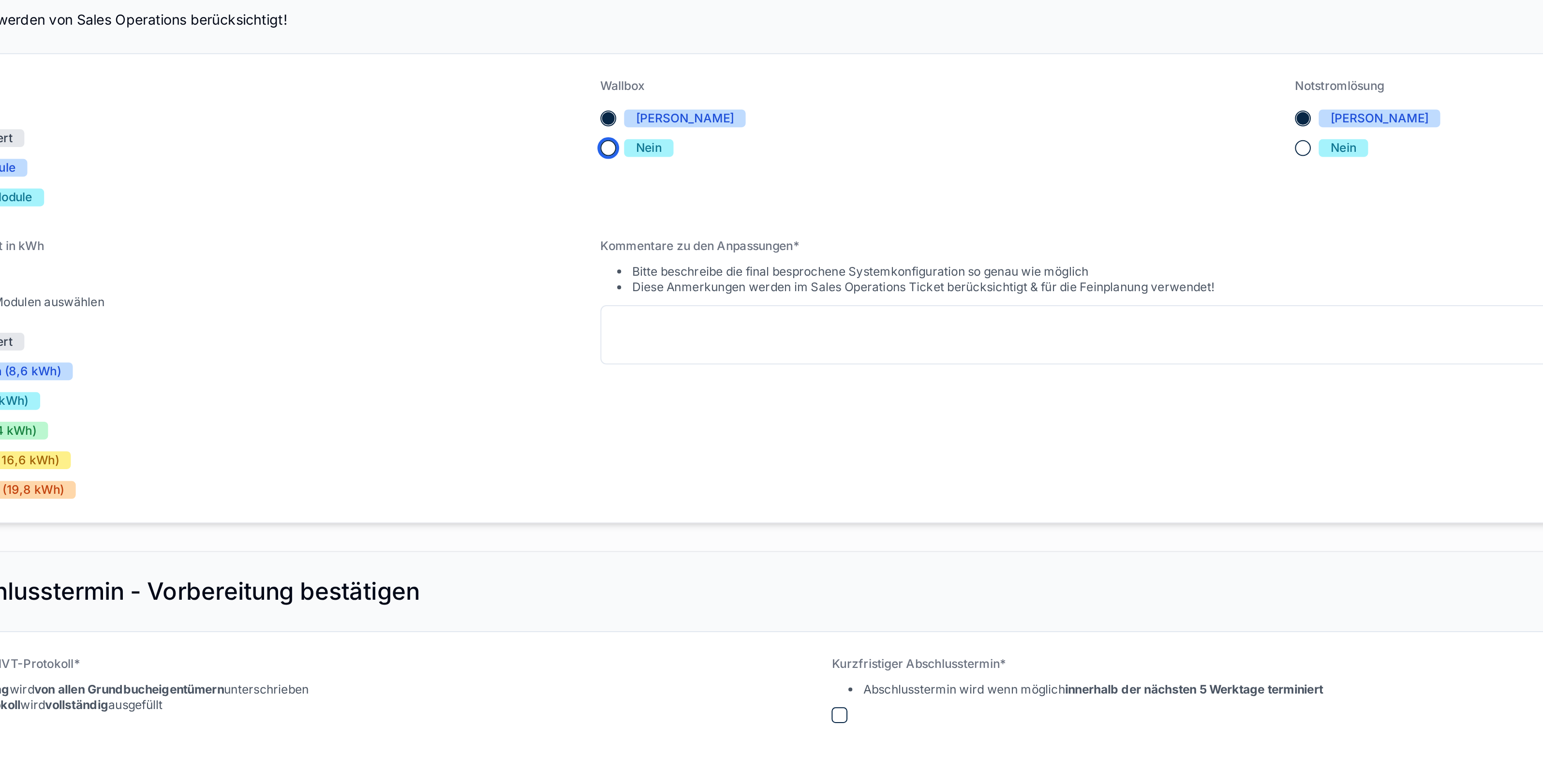
click at [515, 228] on button "Nein" at bounding box center [516, 228] width 8 height 8
click at [516, 215] on button "[PERSON_NAME]" at bounding box center [516, 213] width 8 height 8
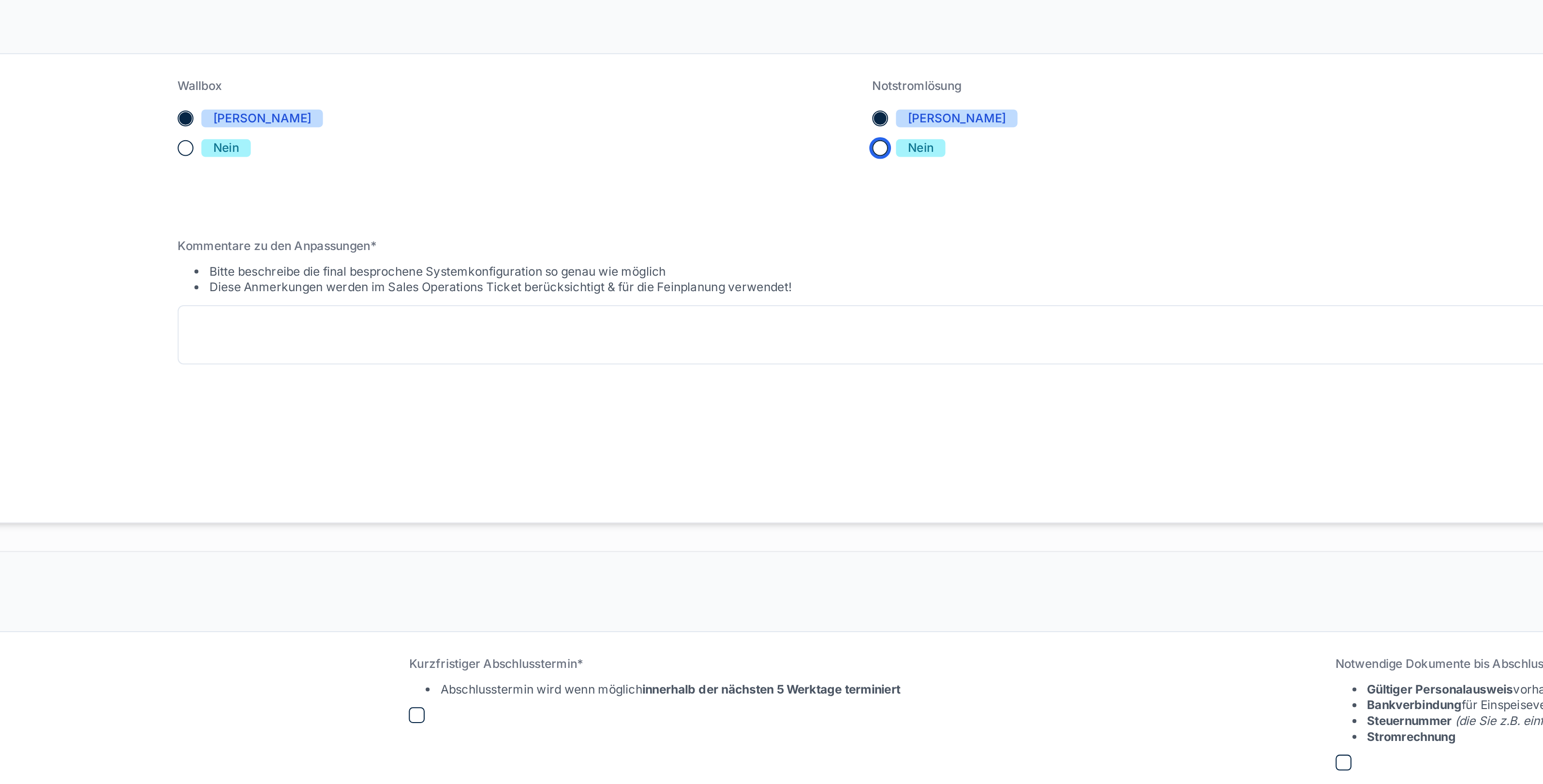
click at [857, 229] on button "Nein" at bounding box center [857, 228] width 8 height 8
click at [856, 213] on button "[PERSON_NAME]" at bounding box center [857, 213] width 8 height 8
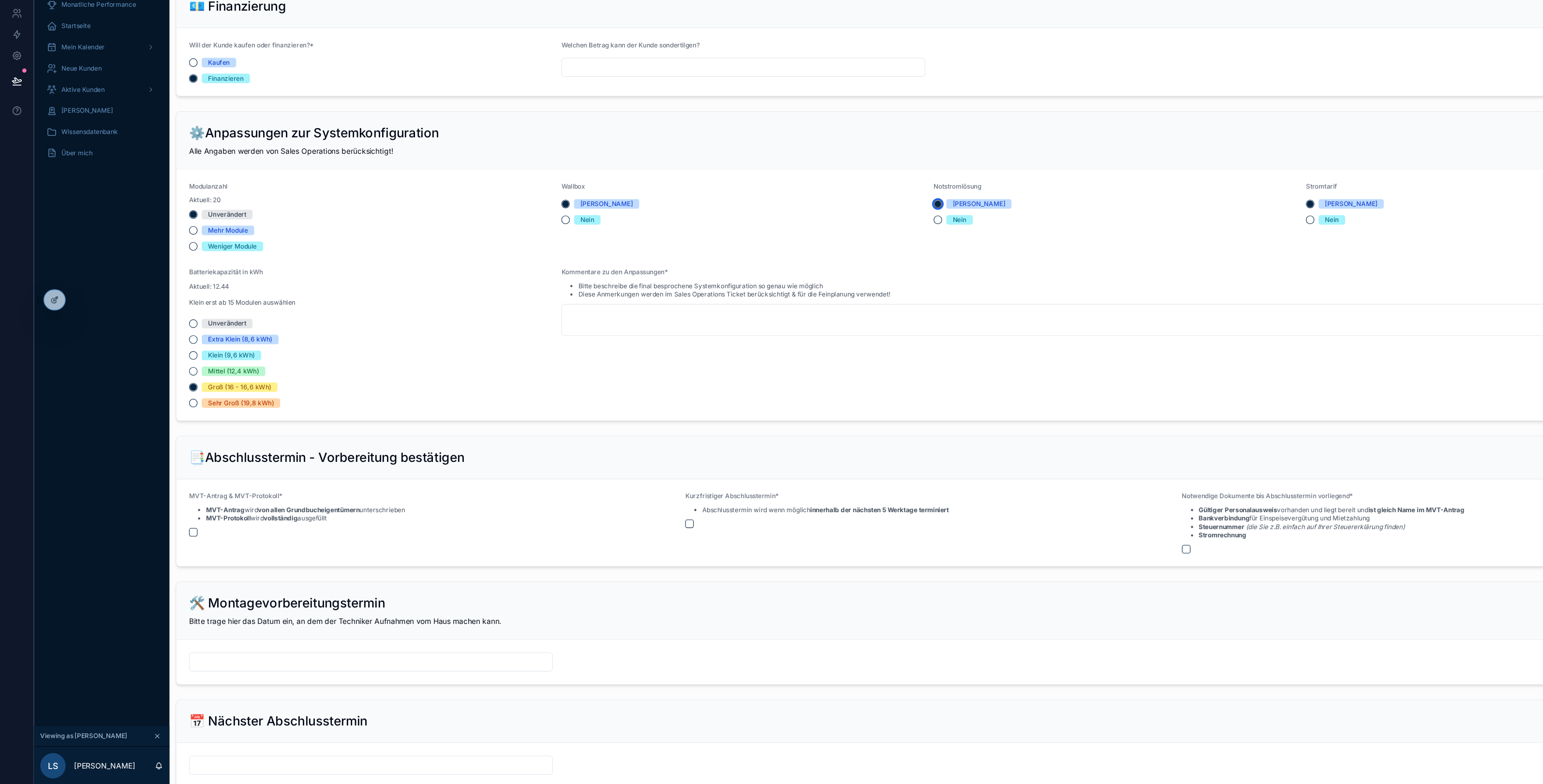
scroll to position [0, 0]
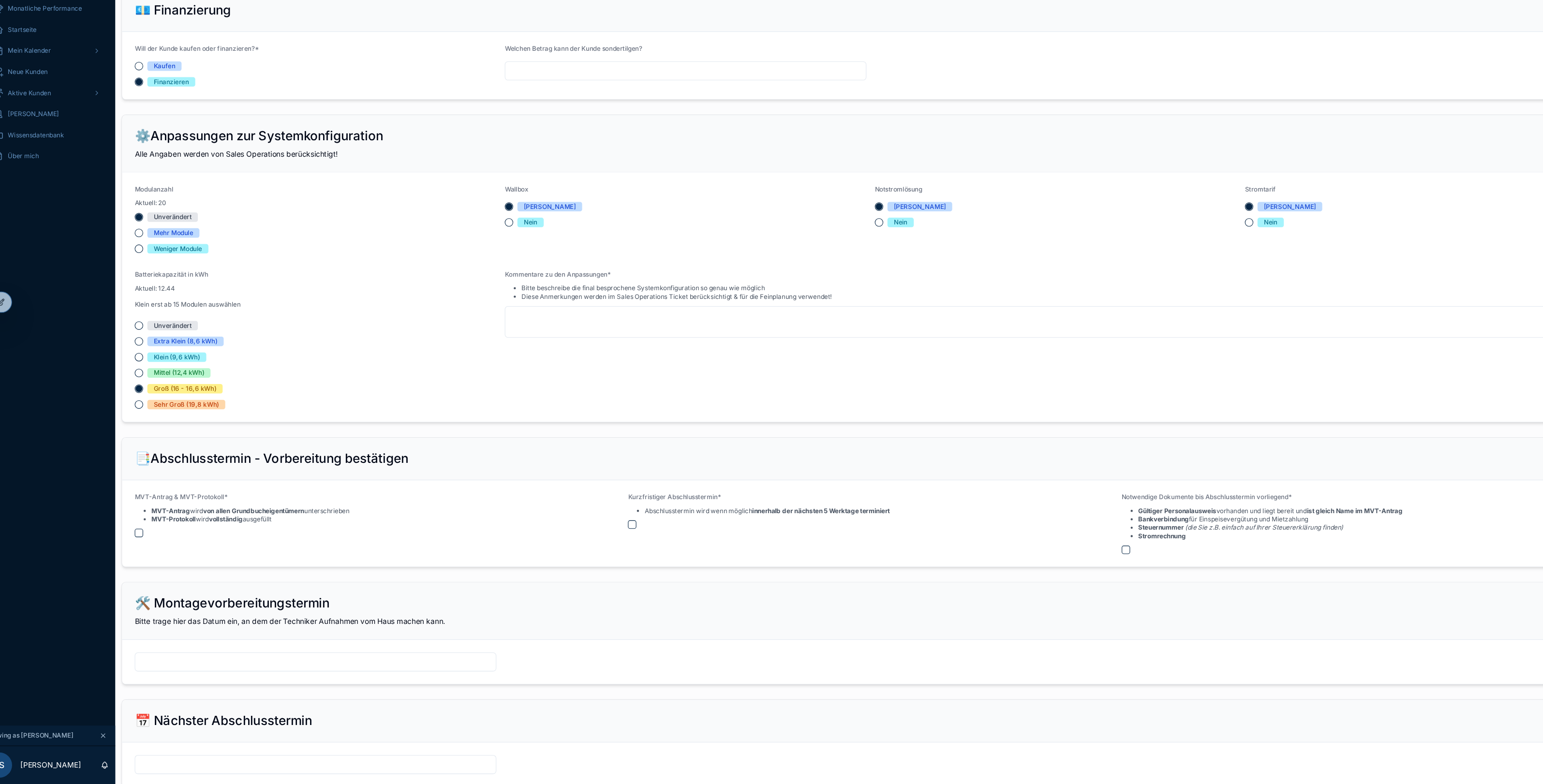
click at [180, 284] on div "Unverändert Mehr Module Weniger Module" at bounding box center [338, 277] width 332 height 38
click at [177, 280] on button "Mehr Module" at bounding box center [176, 277] width 8 height 8
click at [567, 377] on div "Kommentare zu den Anpassungen* Bitte beschreibe die final besprochene Systemkon…" at bounding box center [1019, 376] width 1012 height 128
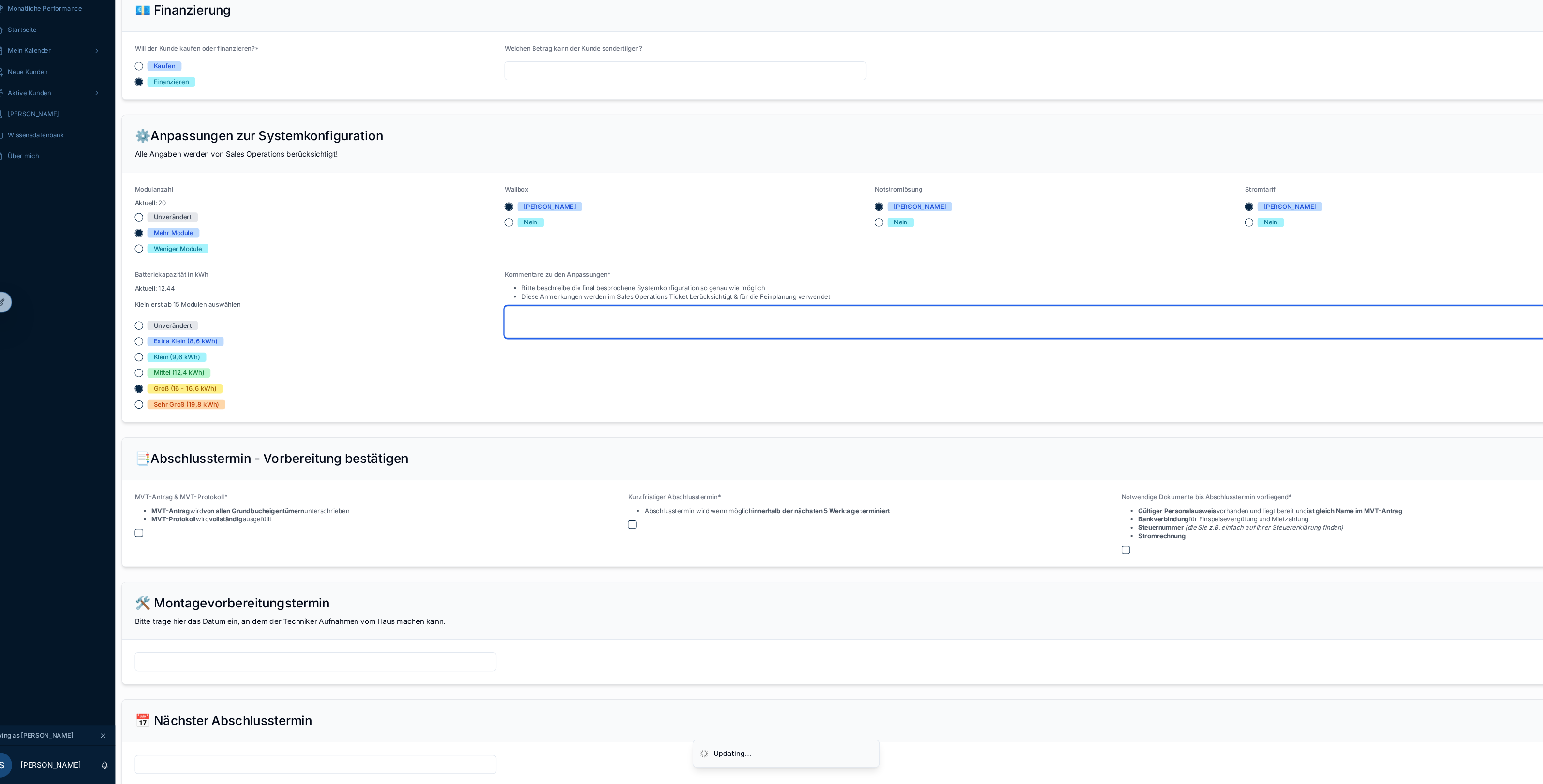
click at [562, 357] on textarea at bounding box center [1019, 359] width 1012 height 29
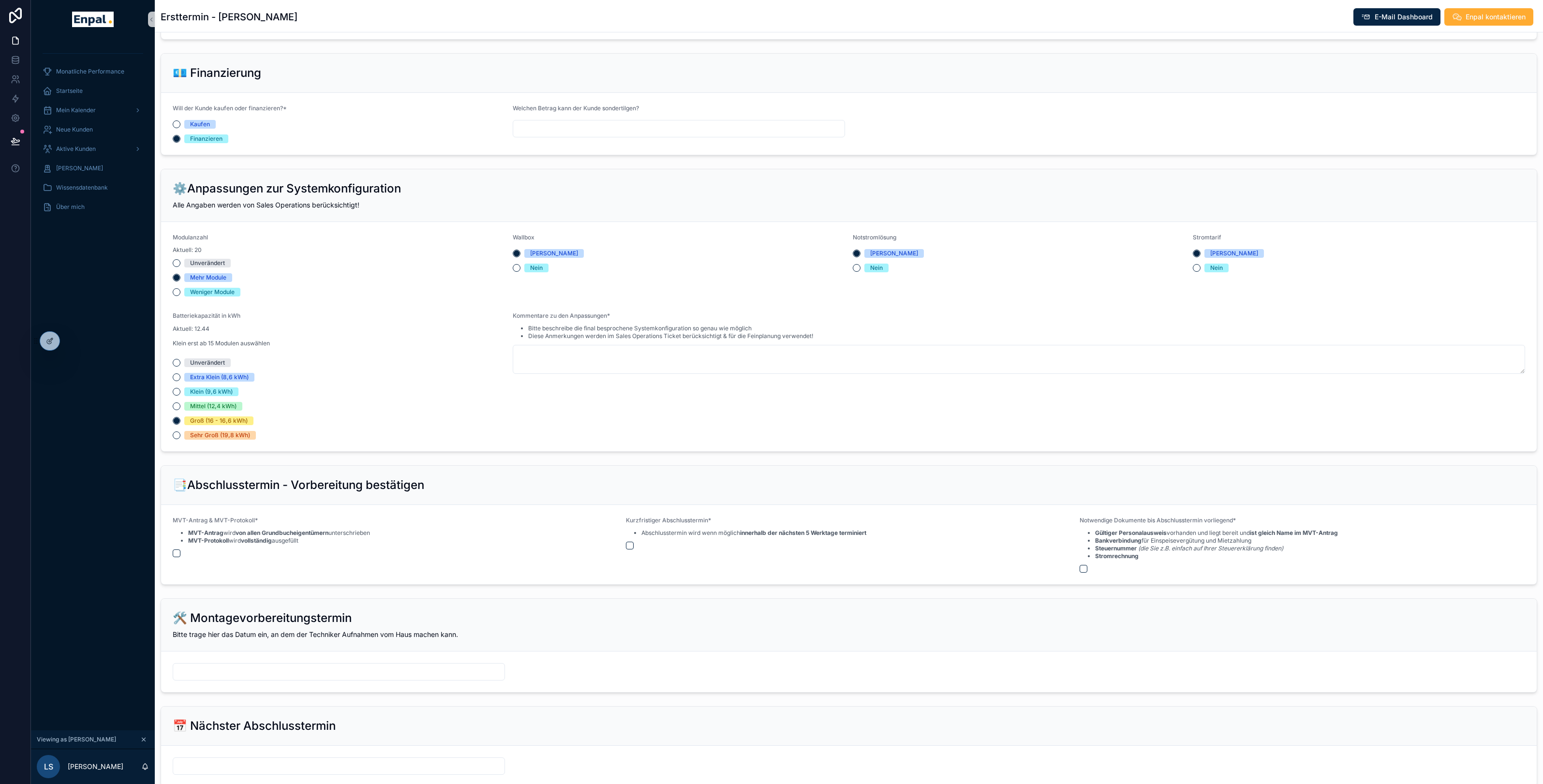
click at [510, 322] on form "Modulanzahl Aktuell: 20 Unverändert Mehr Module Weniger Module Wallbox Ja Nein …" at bounding box center [849, 337] width 1376 height 229
drag, startPoint x: 514, startPoint y: 313, endPoint x: 637, endPoint y: 320, distance: 123.2
click at [637, 320] on form "Modulanzahl Aktuell: 20 Unverändert Mehr Module Weniger Module Wallbox Ja Nein …" at bounding box center [849, 337] width 1376 height 229
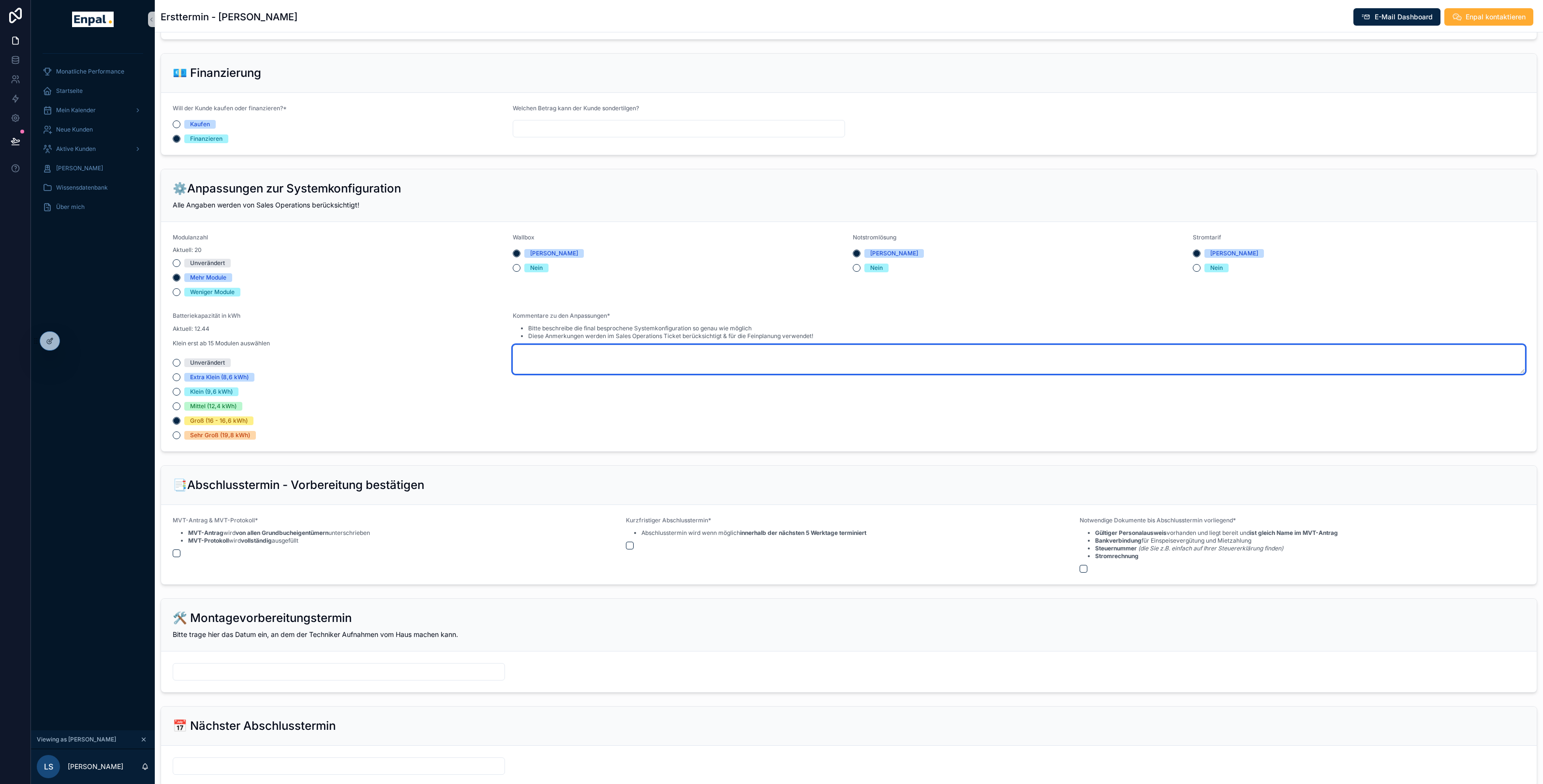
click at [563, 364] on textarea at bounding box center [1019, 359] width 1012 height 29
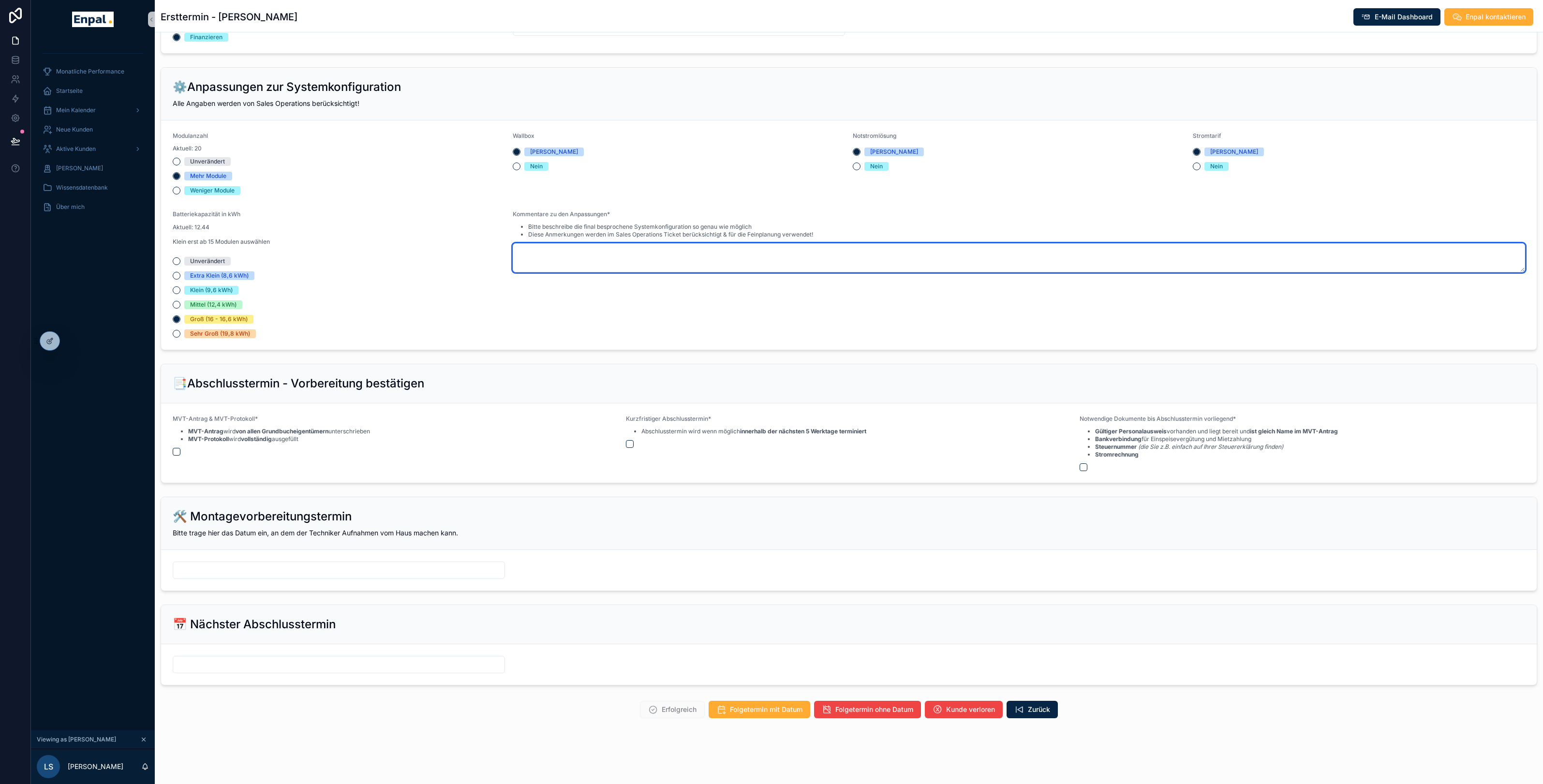
click at [596, 244] on textarea at bounding box center [1019, 258] width 1012 height 29
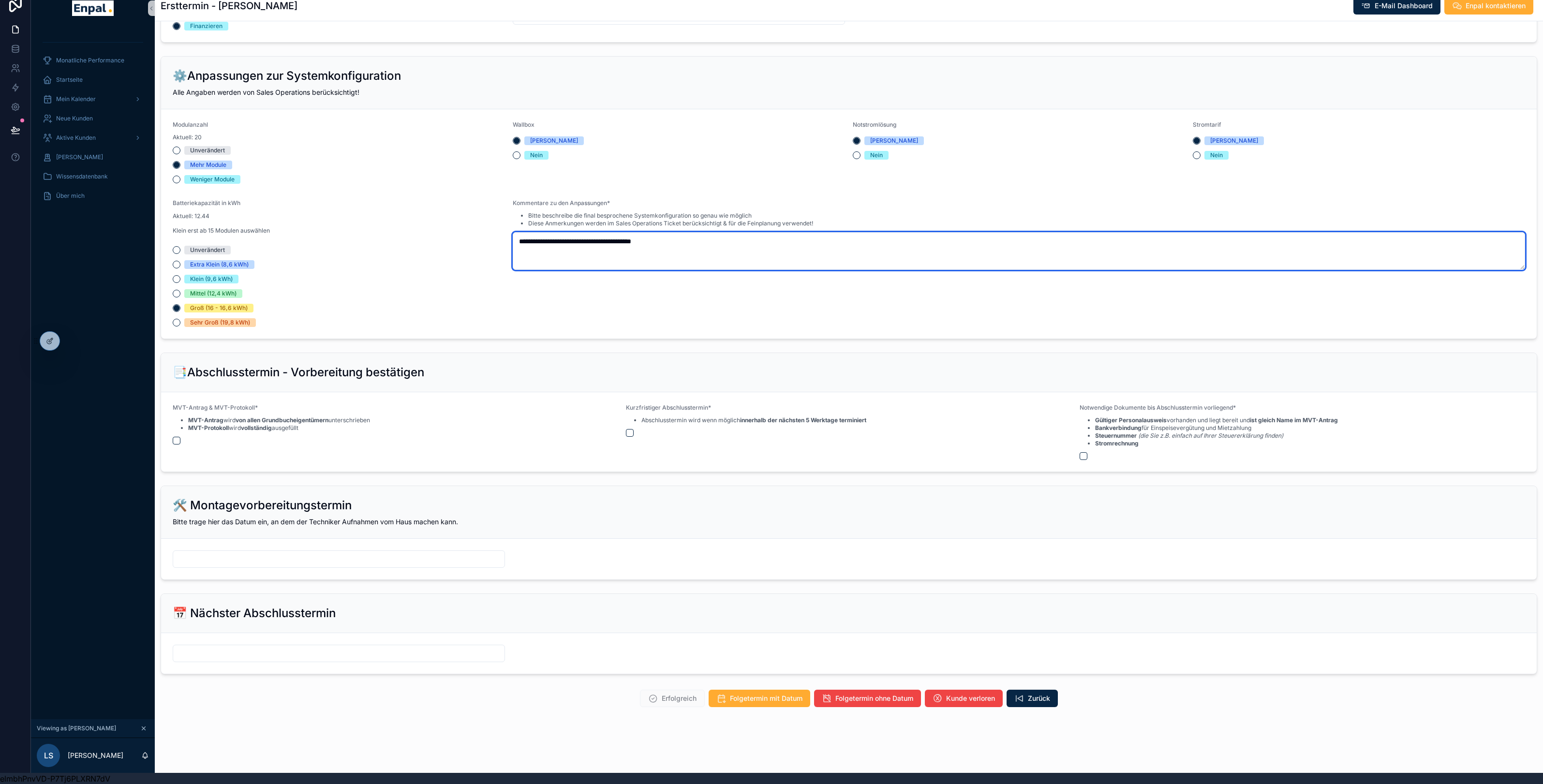
type textarea "**********"
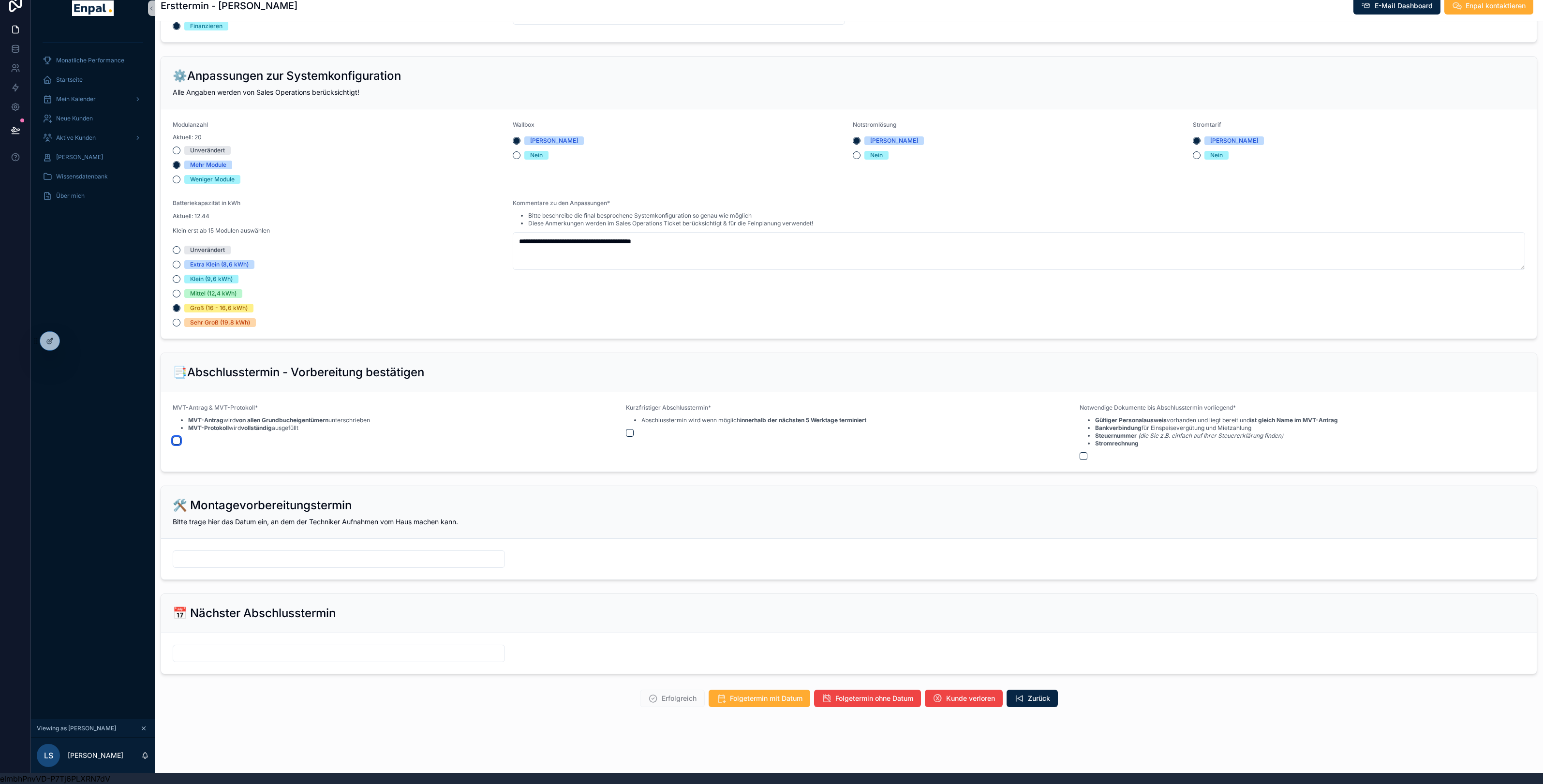
click at [177, 437] on button "button" at bounding box center [176, 440] width 8 height 8
click at [628, 432] on button "button" at bounding box center [630, 432] width 8 height 8
click at [1081, 453] on button "button" at bounding box center [1083, 456] width 8 height 8
click at [424, 564] on input "text" at bounding box center [338, 559] width 331 height 14
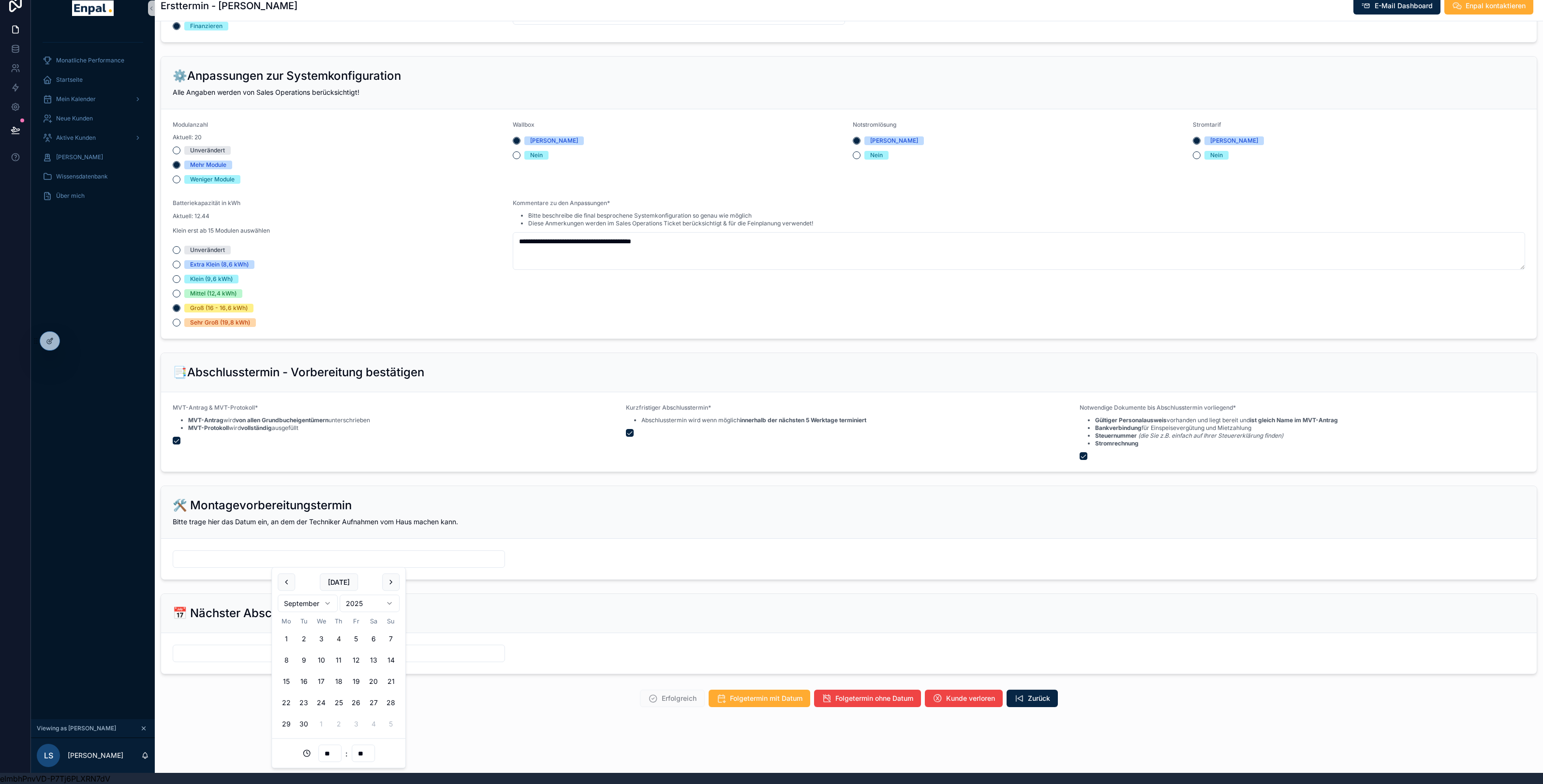
scroll to position [765, 0]
click at [322, 676] on button "17" at bounding box center [321, 681] width 17 height 17
click at [320, 658] on button "10" at bounding box center [321, 660] width 17 height 17
click at [230, 555] on input "**********" at bounding box center [338, 559] width 331 height 14
click at [329, 749] on input "**" at bounding box center [329, 753] width 22 height 14
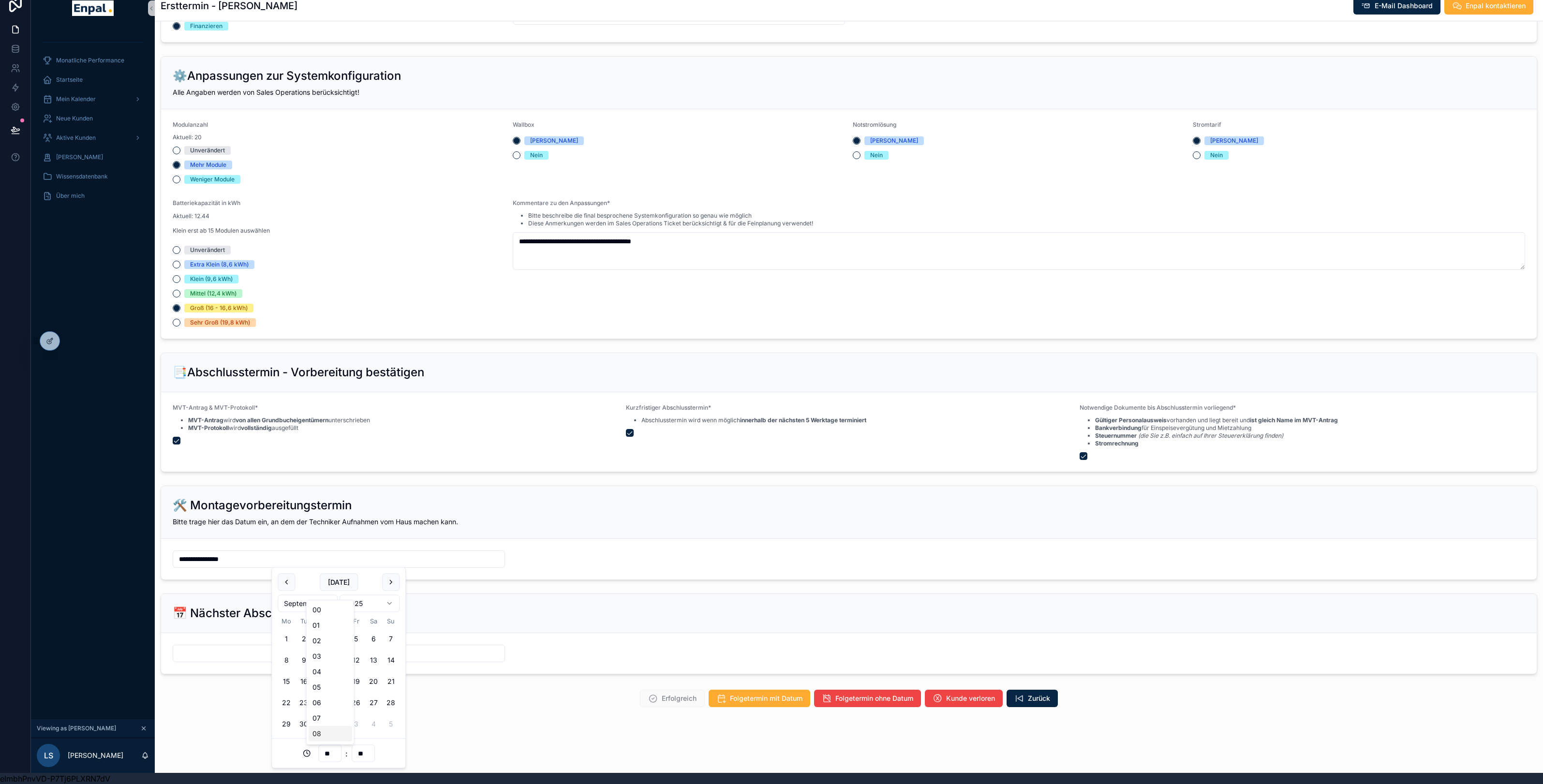
click at [323, 735] on div "08" at bounding box center [330, 734] width 44 height 16
type input "**********"
type input "**"
click at [373, 539] on form "**********" at bounding box center [849, 559] width 1376 height 41
click at [766, 697] on span "Folgetermin mit Datum" at bounding box center [766, 698] width 72 height 10
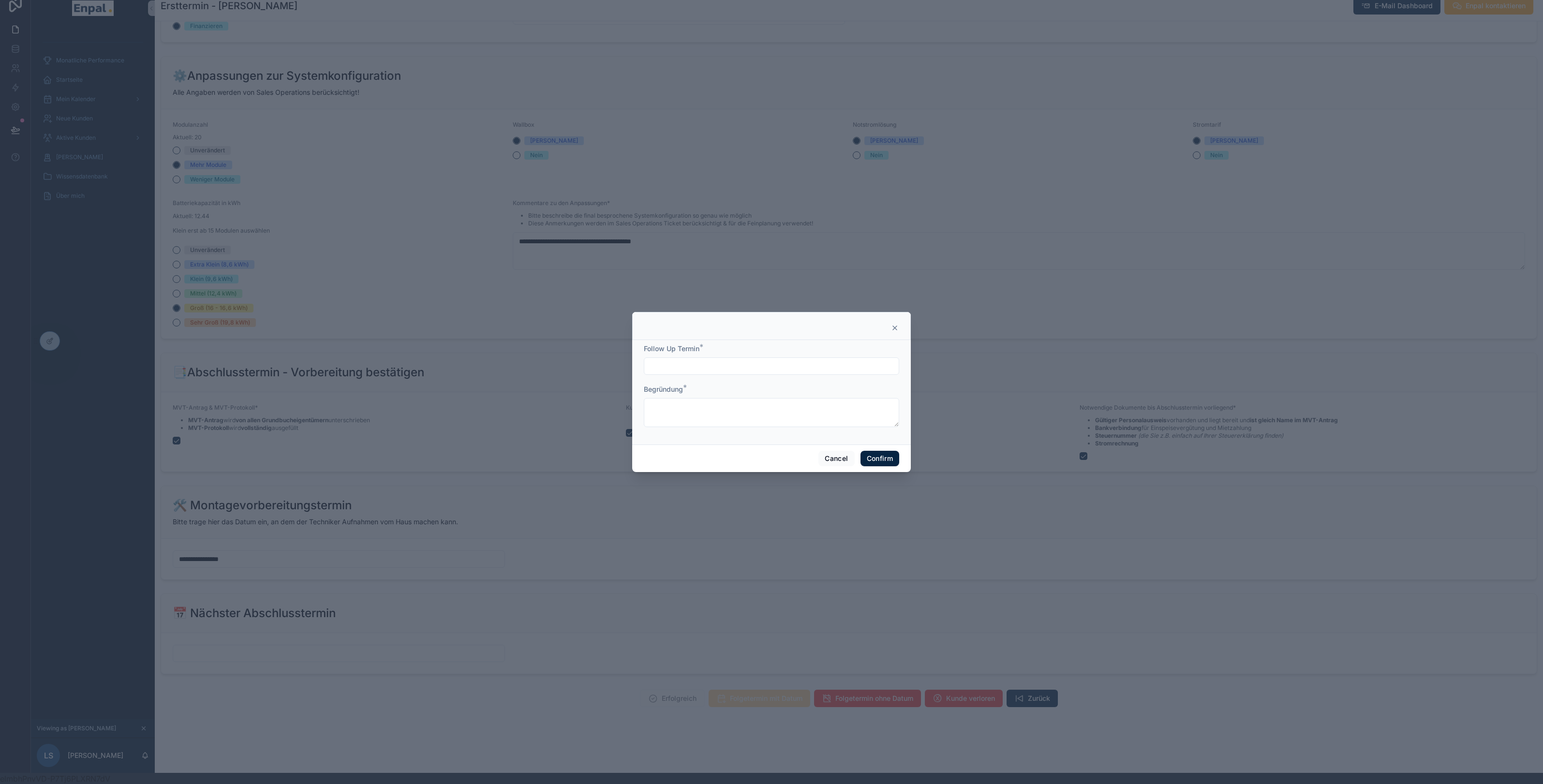
click at [692, 369] on input "text" at bounding box center [772, 366] width 255 height 14
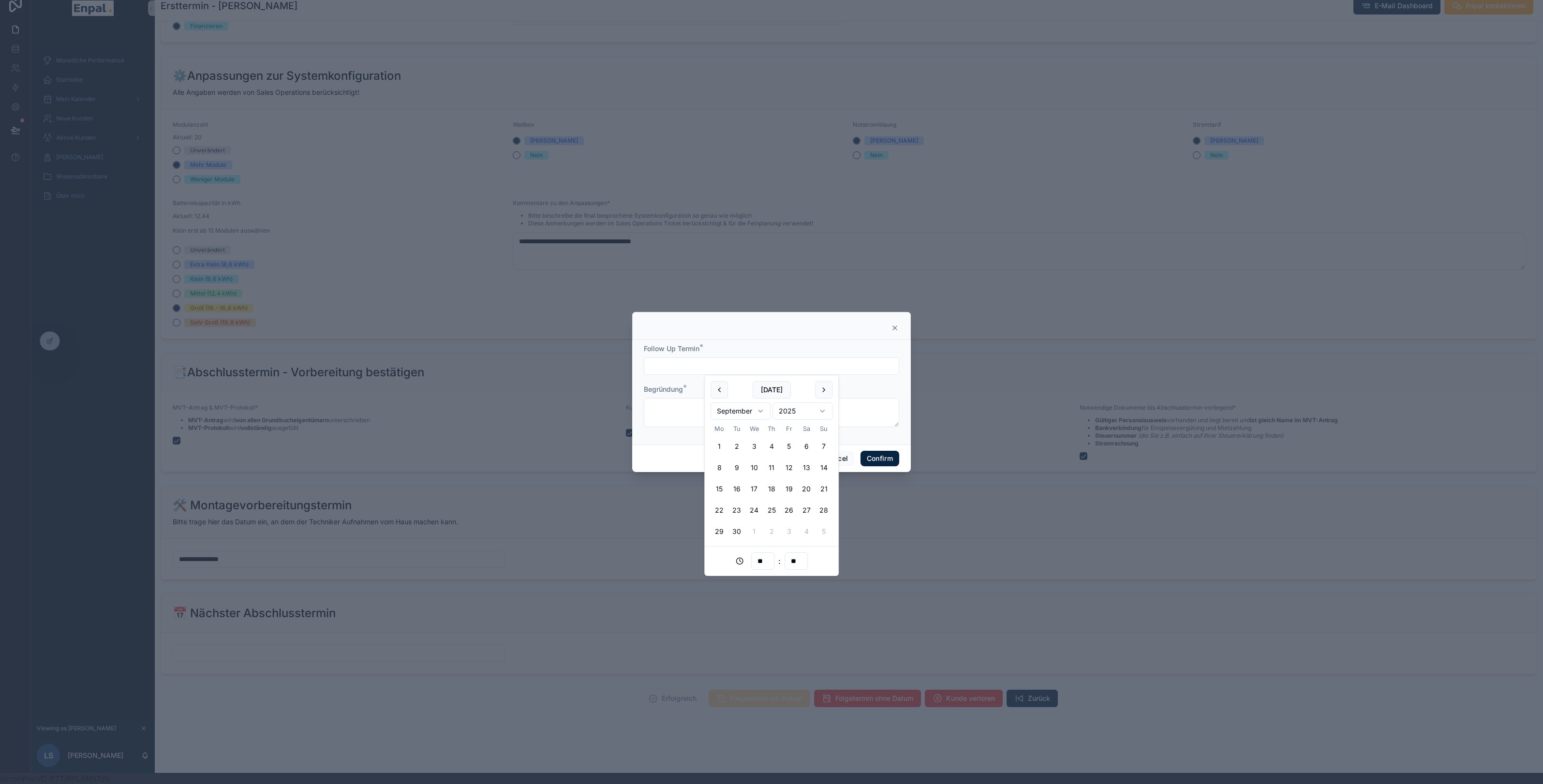
scroll to position [0, 0]
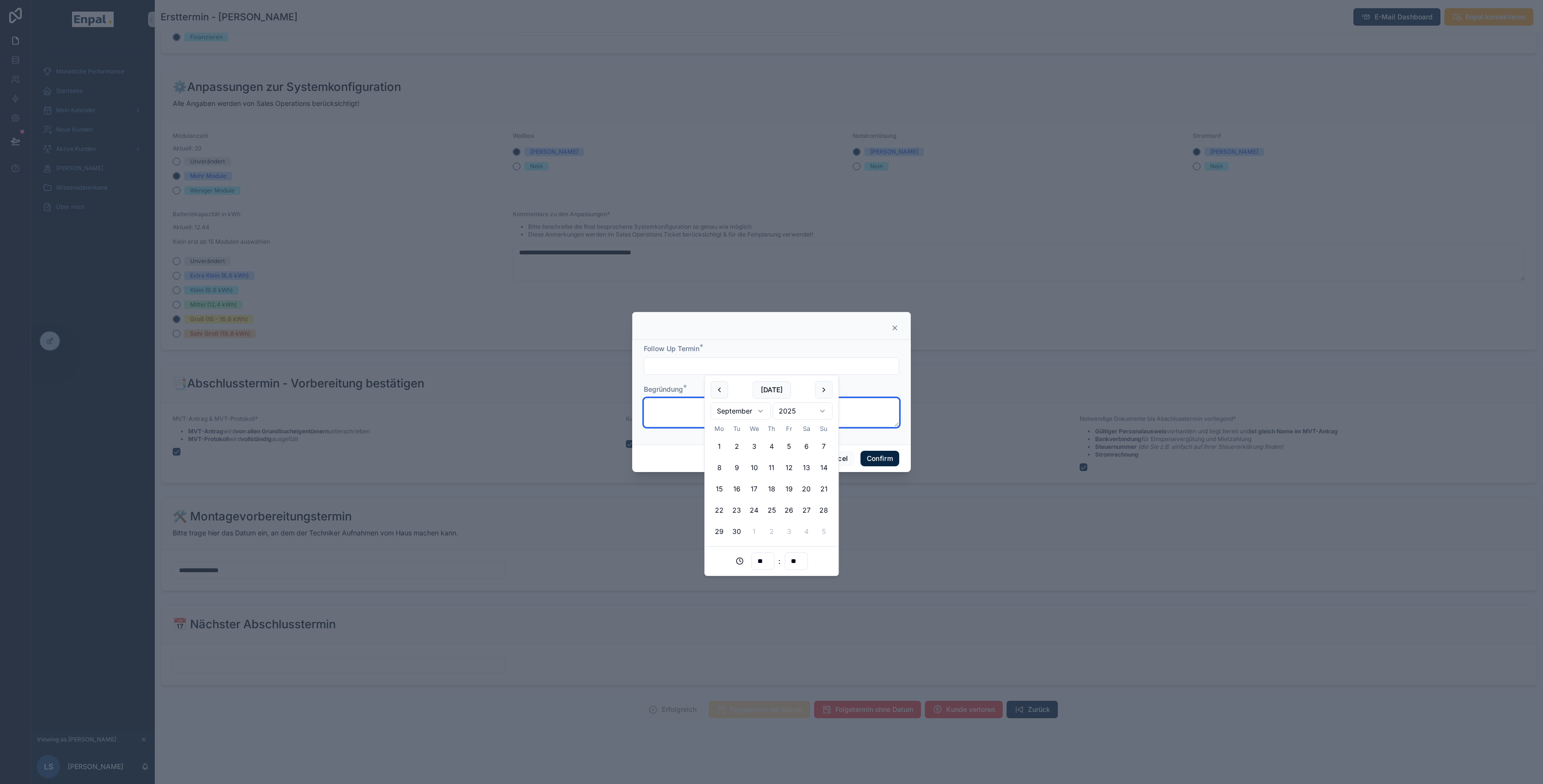
click at [672, 405] on textarea at bounding box center [772, 413] width 255 height 29
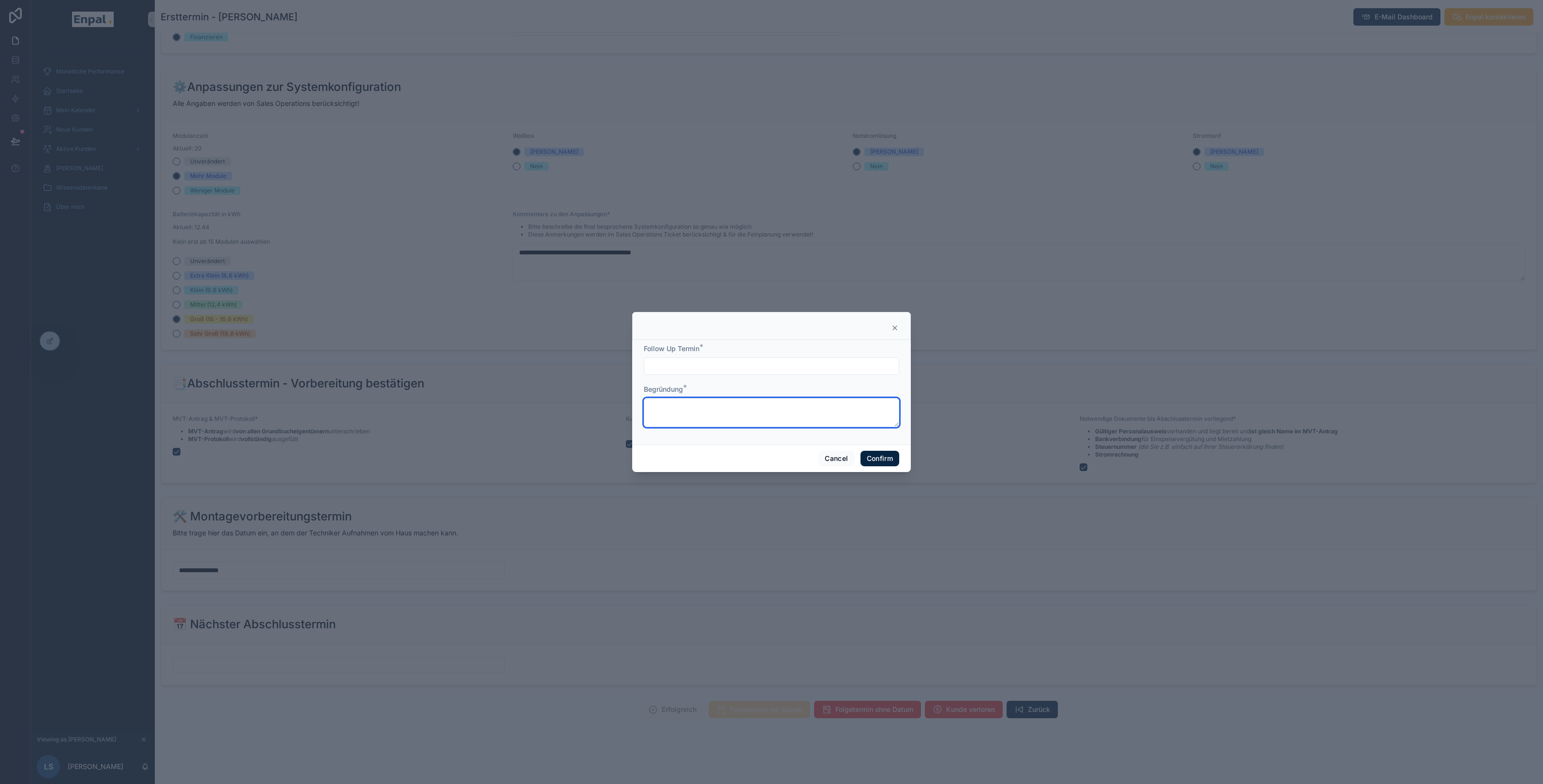
scroll to position [2, 0]
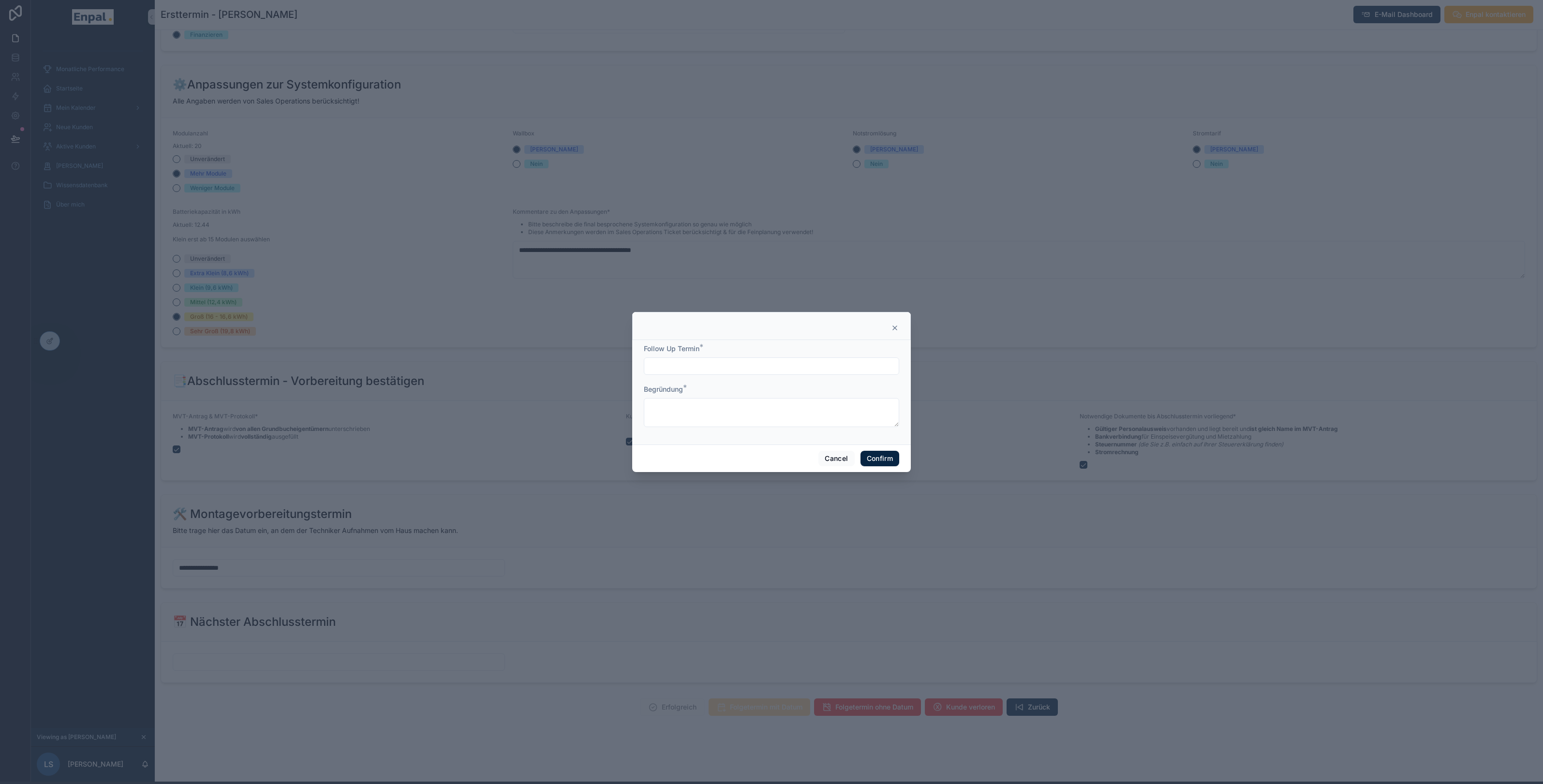
click at [896, 326] on icon at bounding box center [895, 328] width 4 height 4
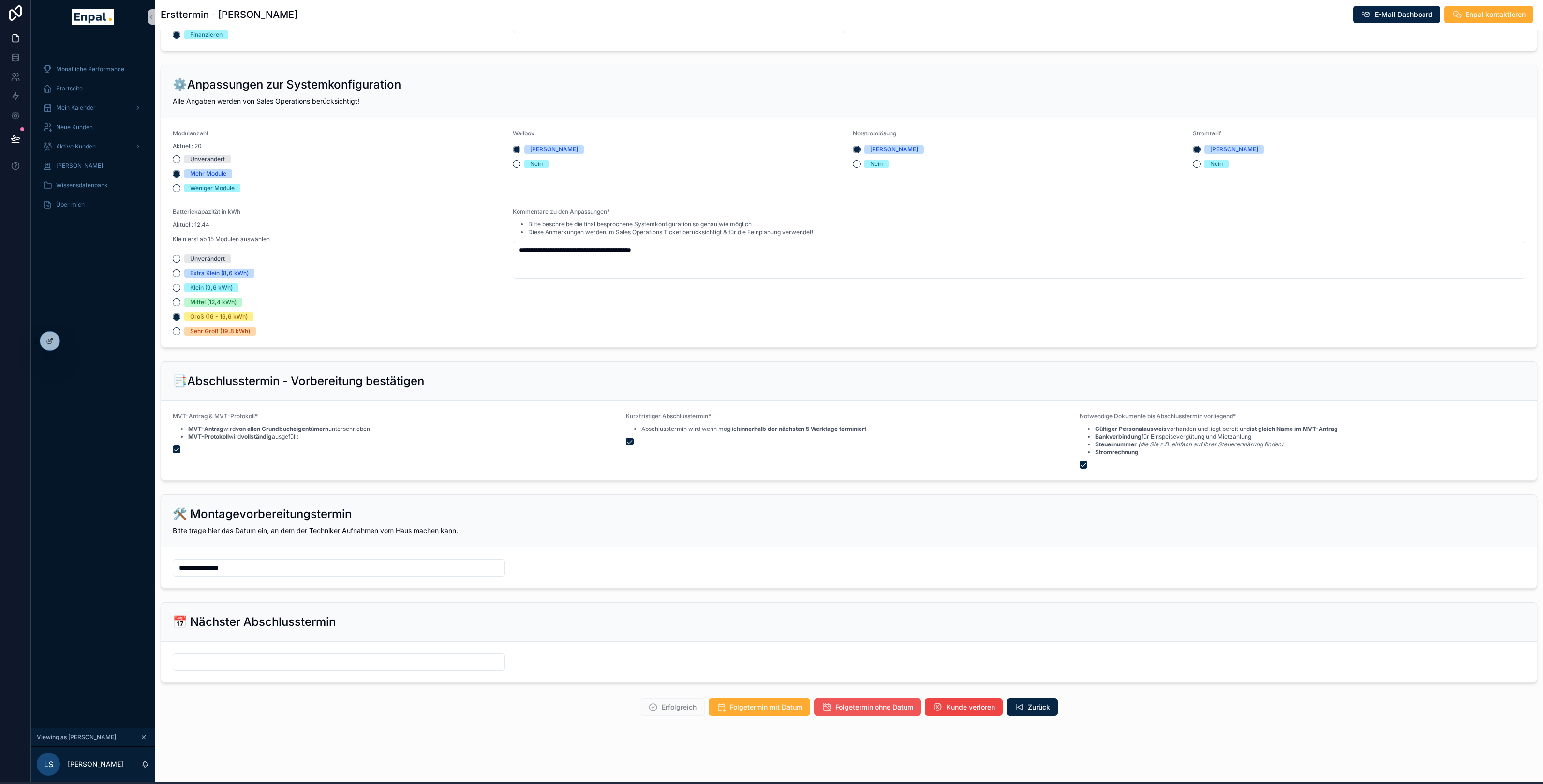
click at [861, 707] on span "Folgetermin ohne Datum" at bounding box center [875, 707] width 78 height 10
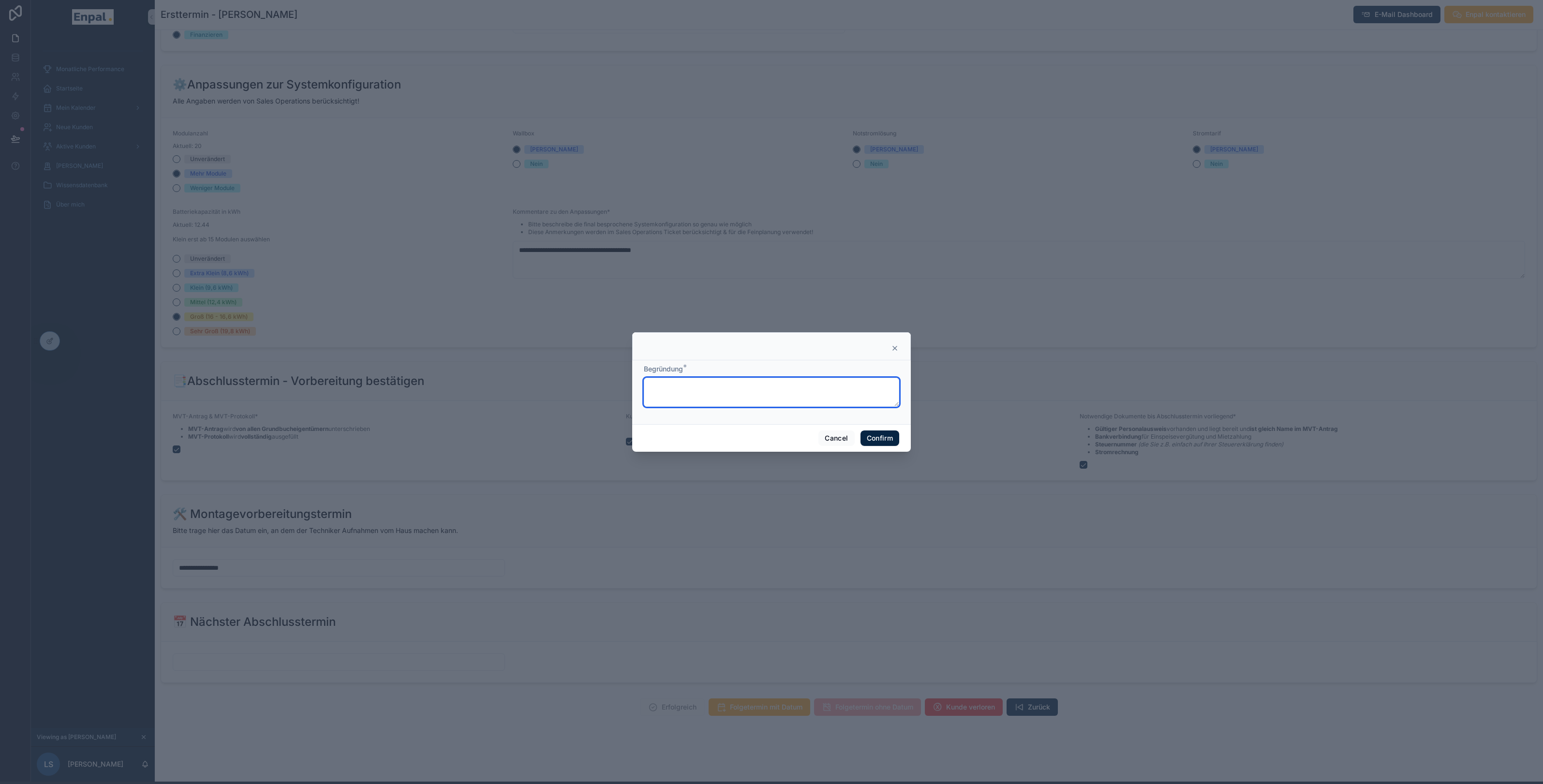
click at [727, 392] on textarea at bounding box center [772, 392] width 255 height 29
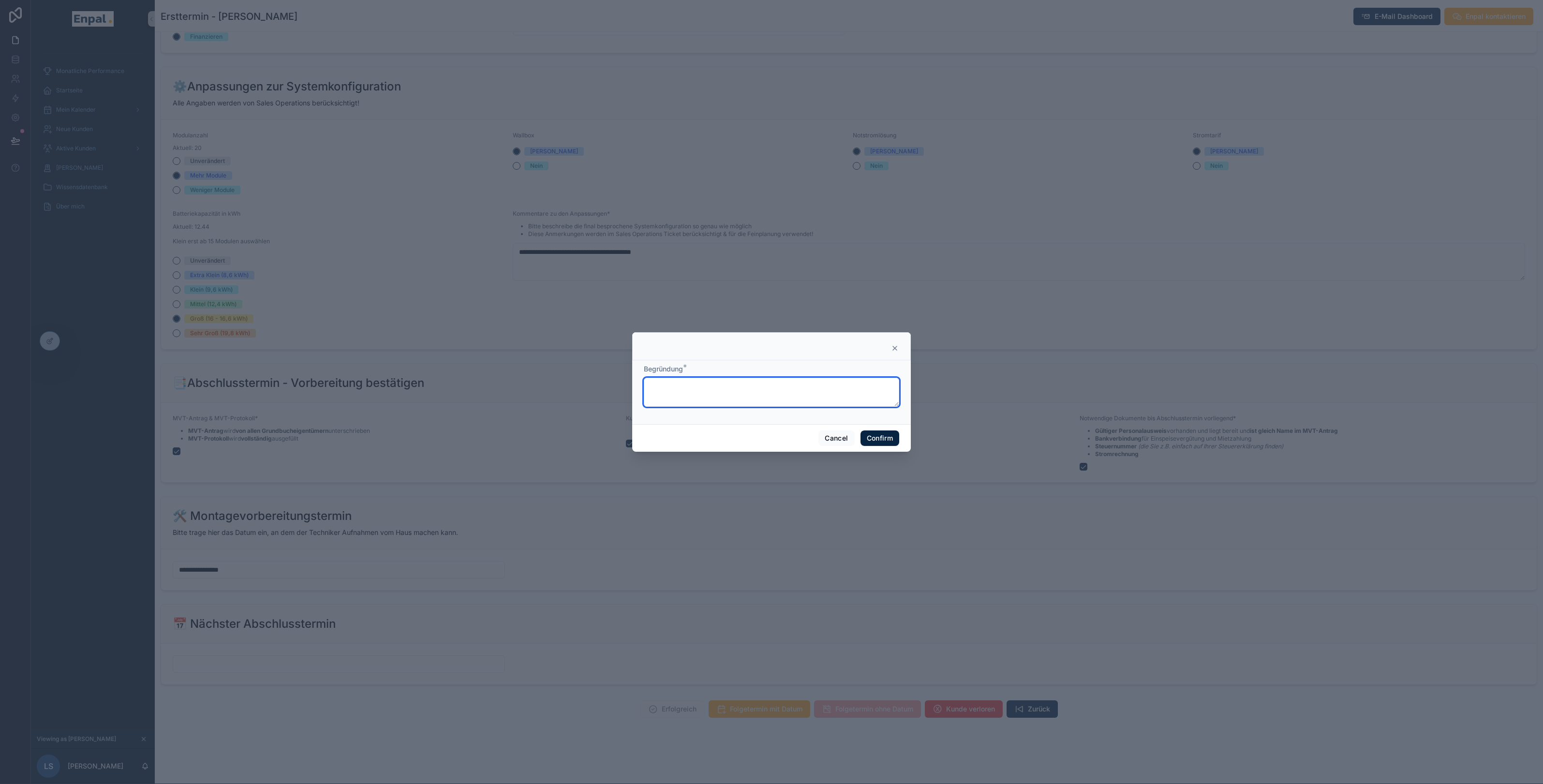
scroll to position [5, 0]
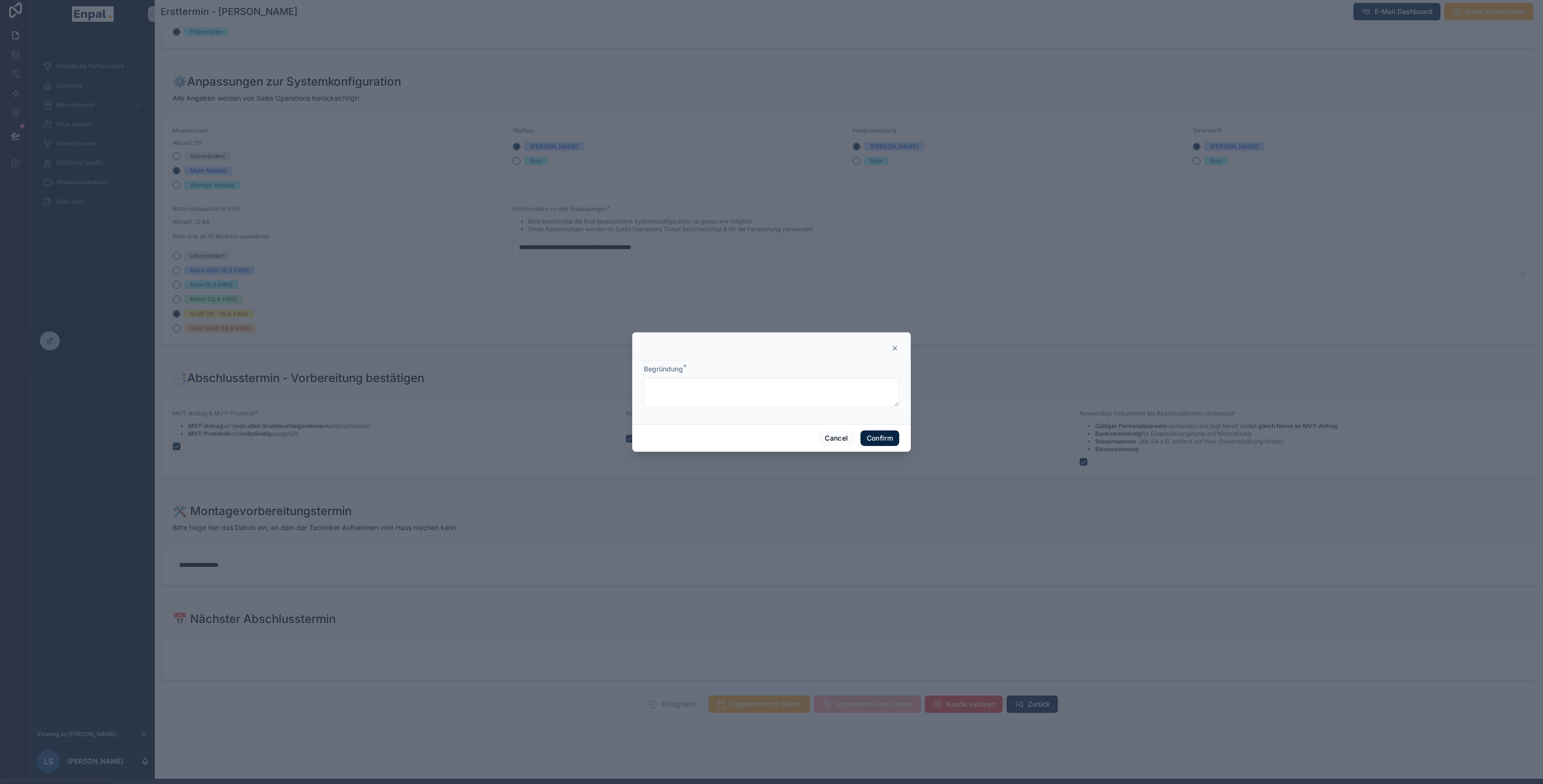
click at [894, 351] on icon at bounding box center [894, 348] width 8 height 8
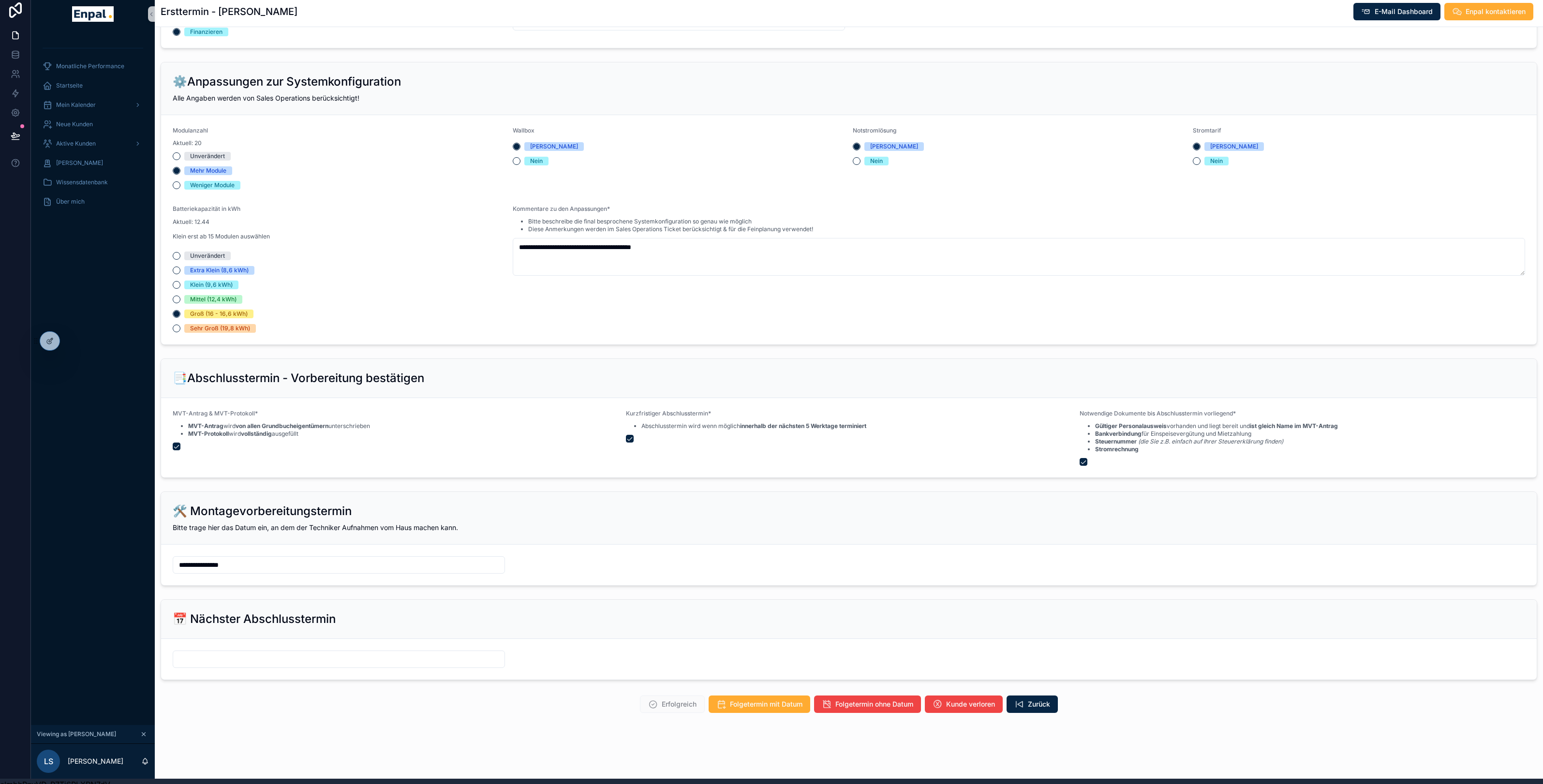
click at [437, 667] on div at bounding box center [338, 659] width 332 height 17
click at [367, 662] on input "text" at bounding box center [338, 659] width 331 height 14
click at [360, 541] on button "12" at bounding box center [356, 541] width 17 height 17
click at [325, 633] on input "**" at bounding box center [329, 635] width 22 height 14
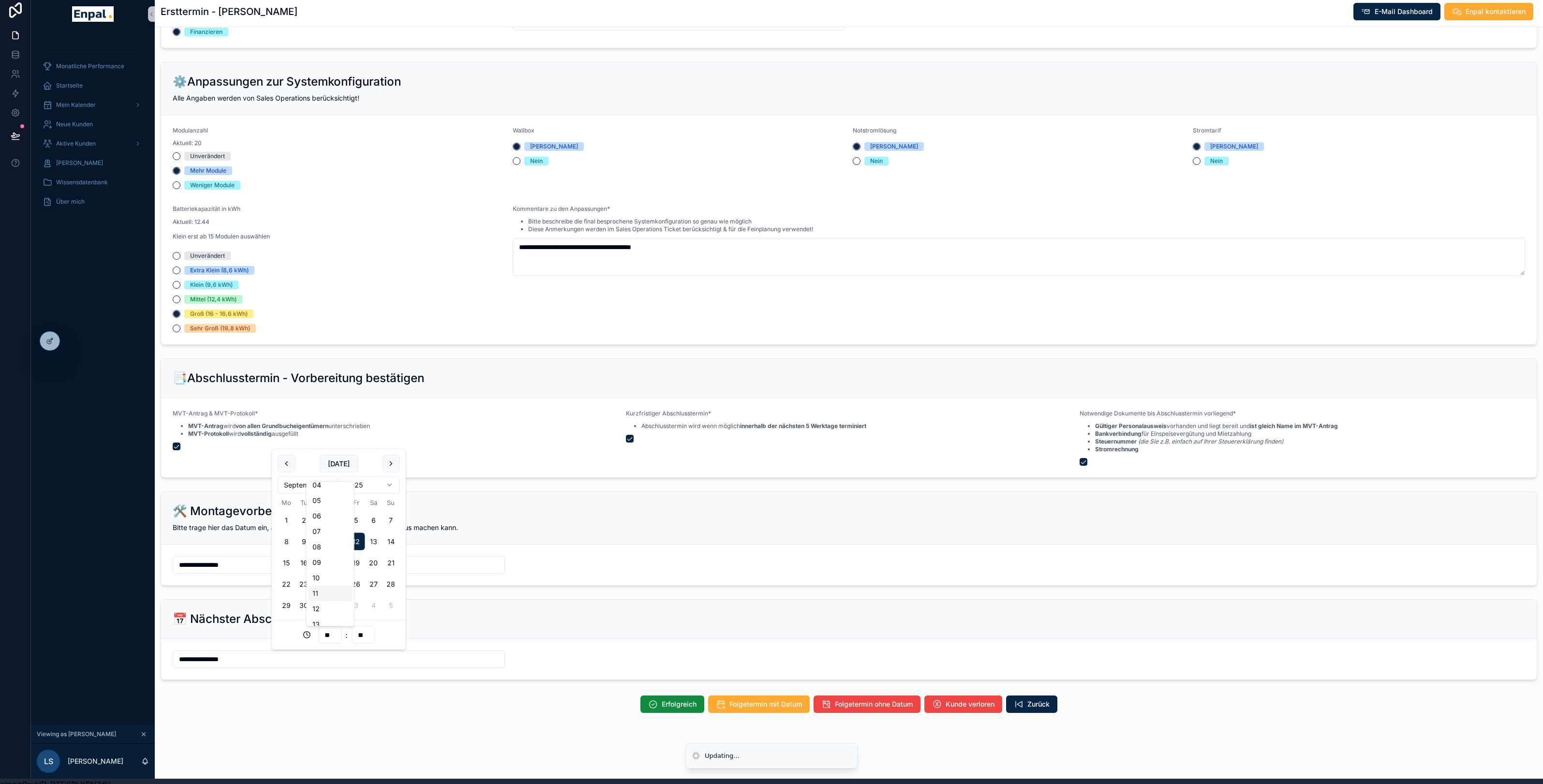
click at [318, 592] on div "11" at bounding box center [330, 594] width 44 height 16
type input "**********"
type input "**"
click at [590, 715] on div "Erfolgreich Folgetermin mit Datum Folgetermin ohne Datum Kunde verloren Zurück" at bounding box center [849, 704] width 1388 height 25
click at [667, 706] on span "Erfolgreich" at bounding box center [679, 704] width 35 height 10
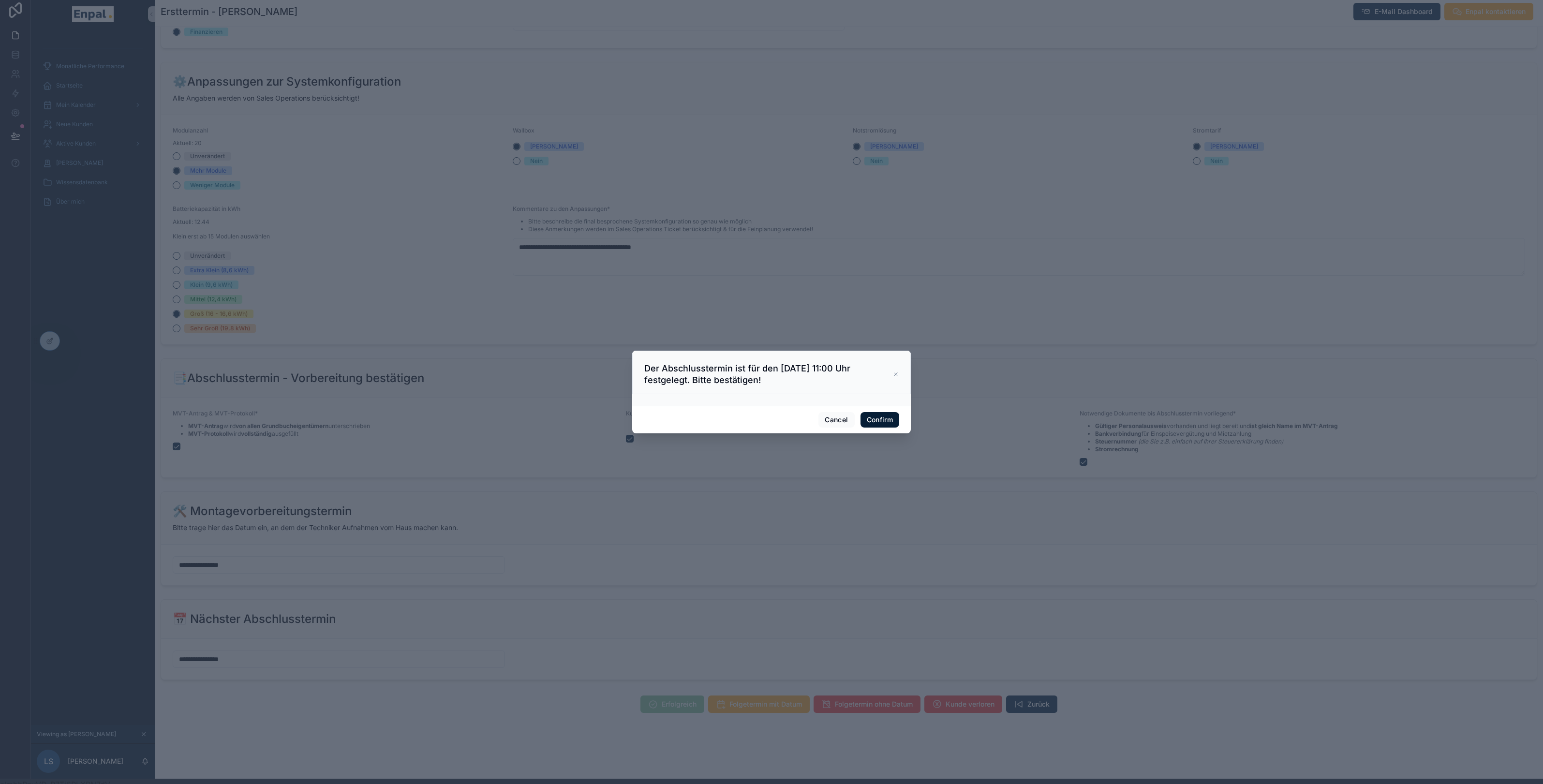
click at [878, 420] on button "Confirm" at bounding box center [880, 420] width 39 height 16
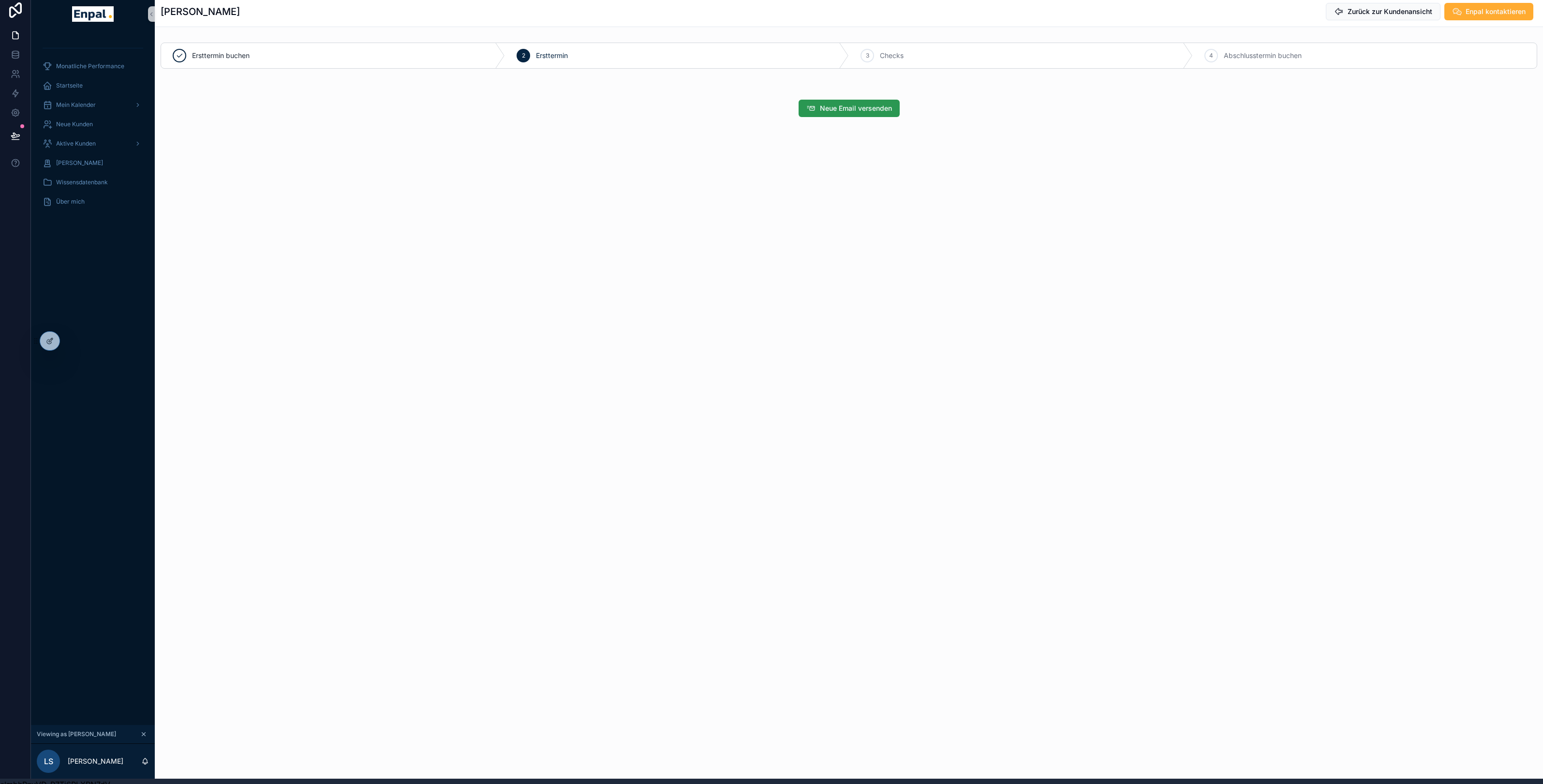
click at [848, 112] on span "Neue Email versenden" at bounding box center [856, 108] width 72 height 10
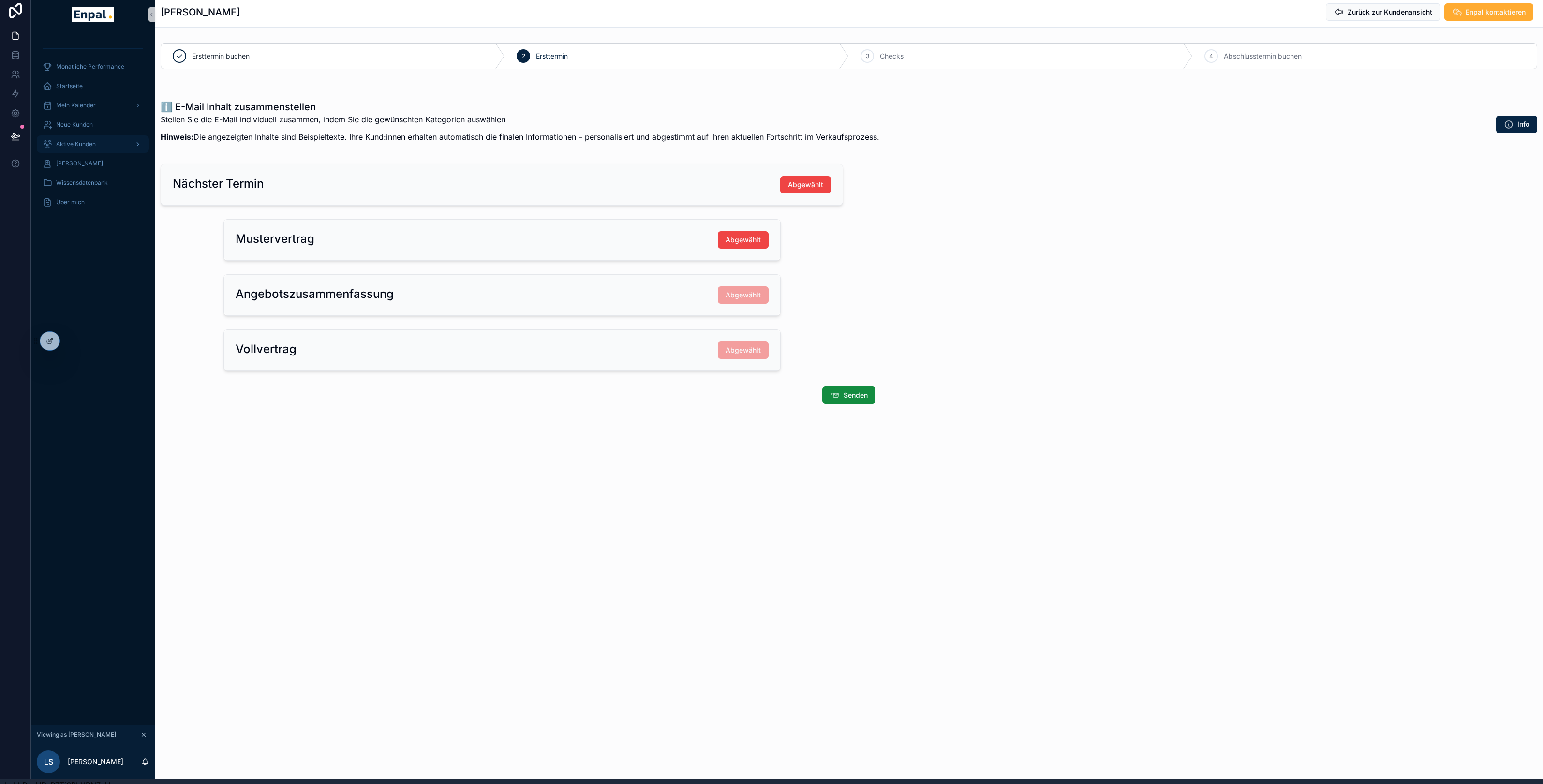
click at [72, 141] on span "Aktive Kunden" at bounding box center [76, 144] width 40 height 8
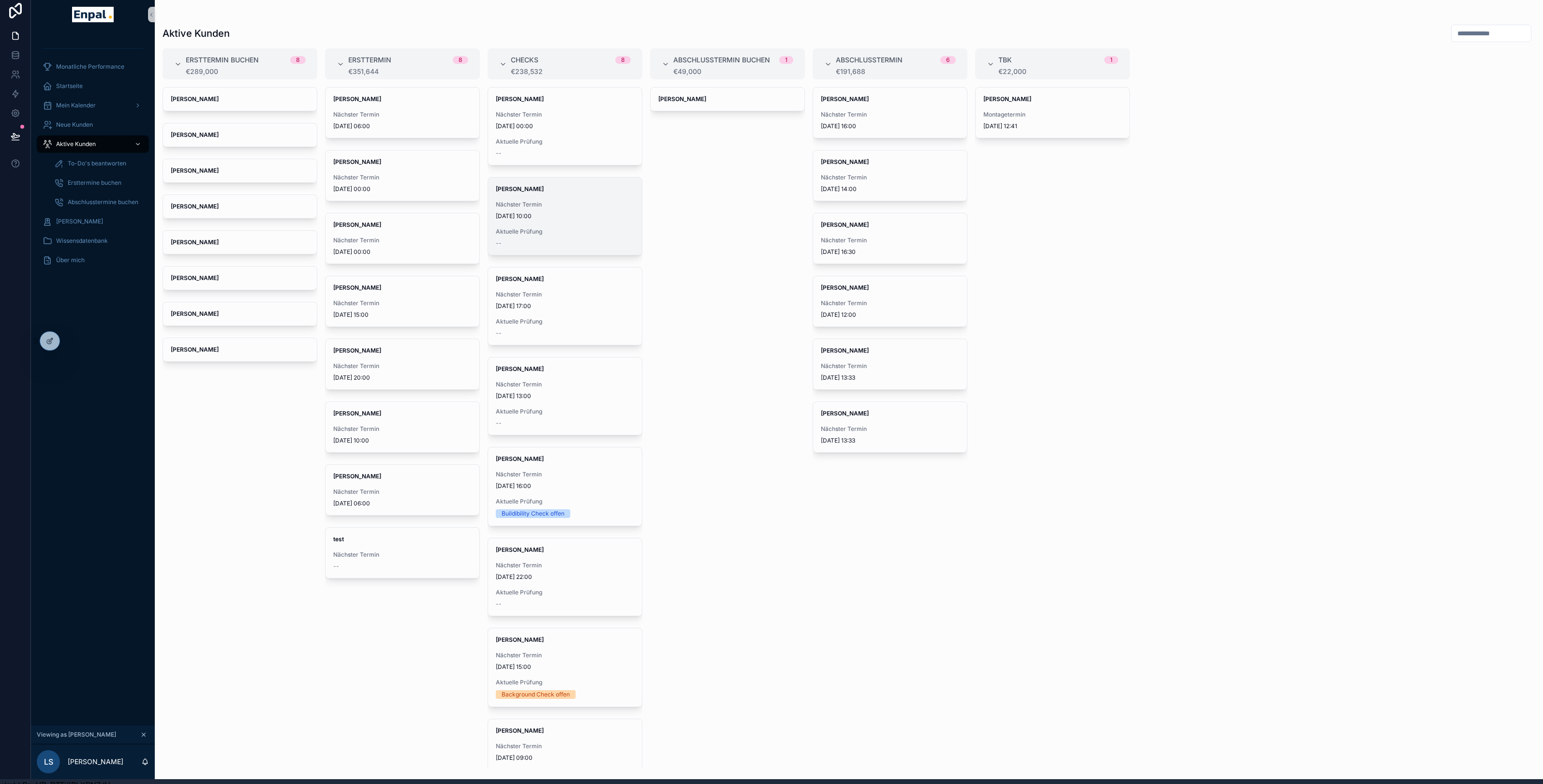
click at [571, 243] on div "--" at bounding box center [565, 243] width 138 height 8
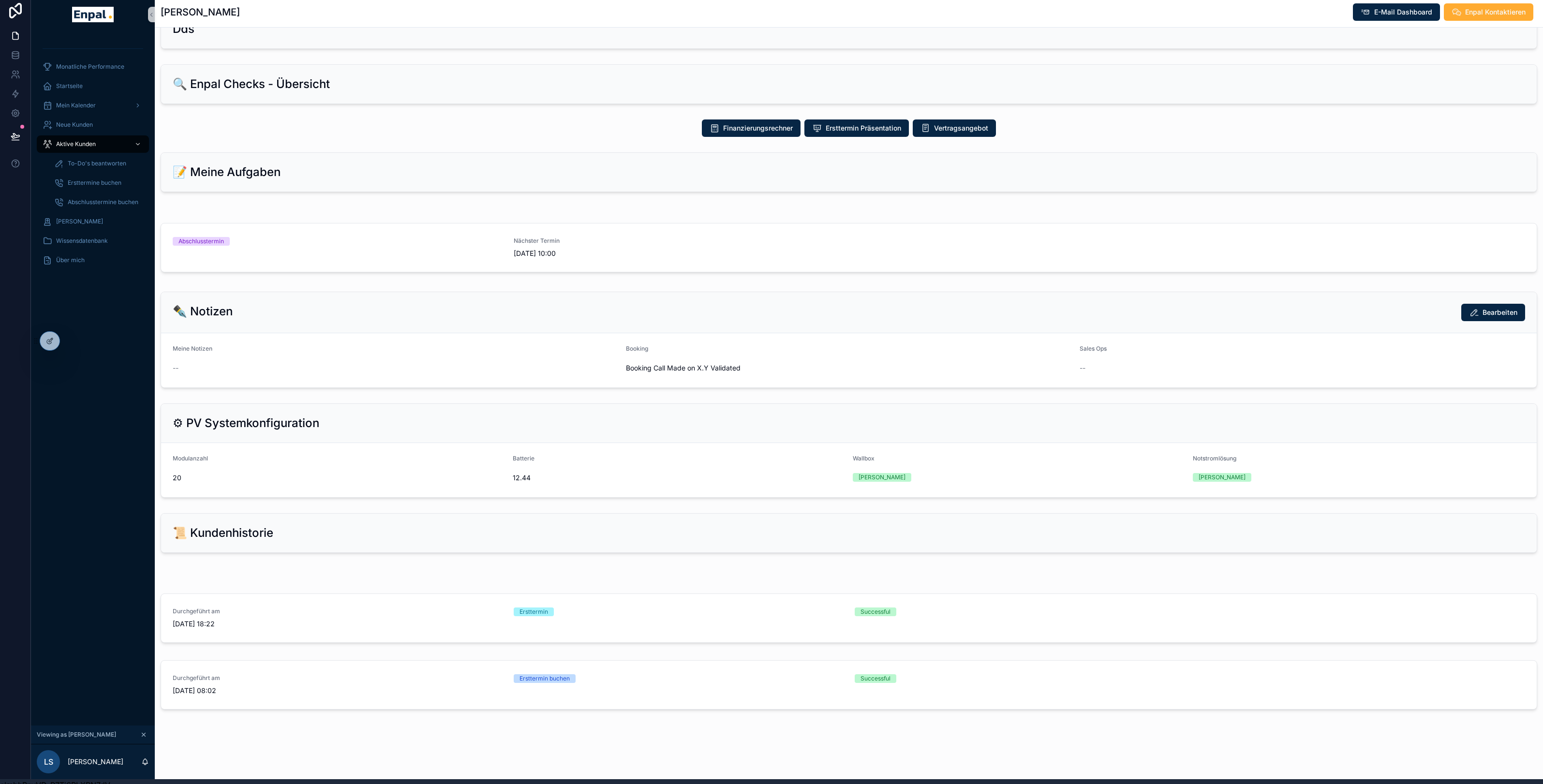
scroll to position [491, 0]
click at [304, 247] on div "Abschlusstermin" at bounding box center [337, 248] width 329 height 22
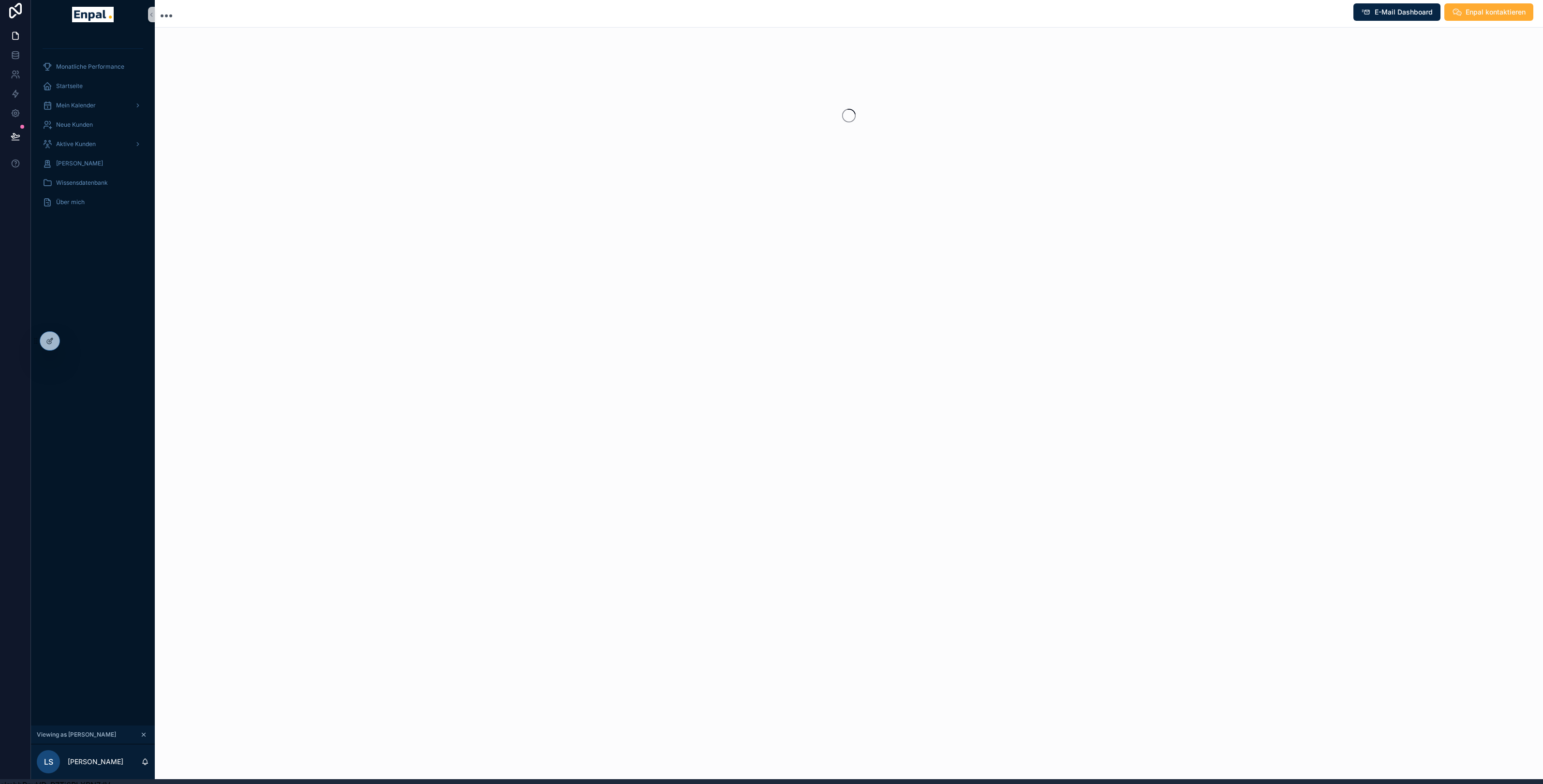
scroll to position [11, 0]
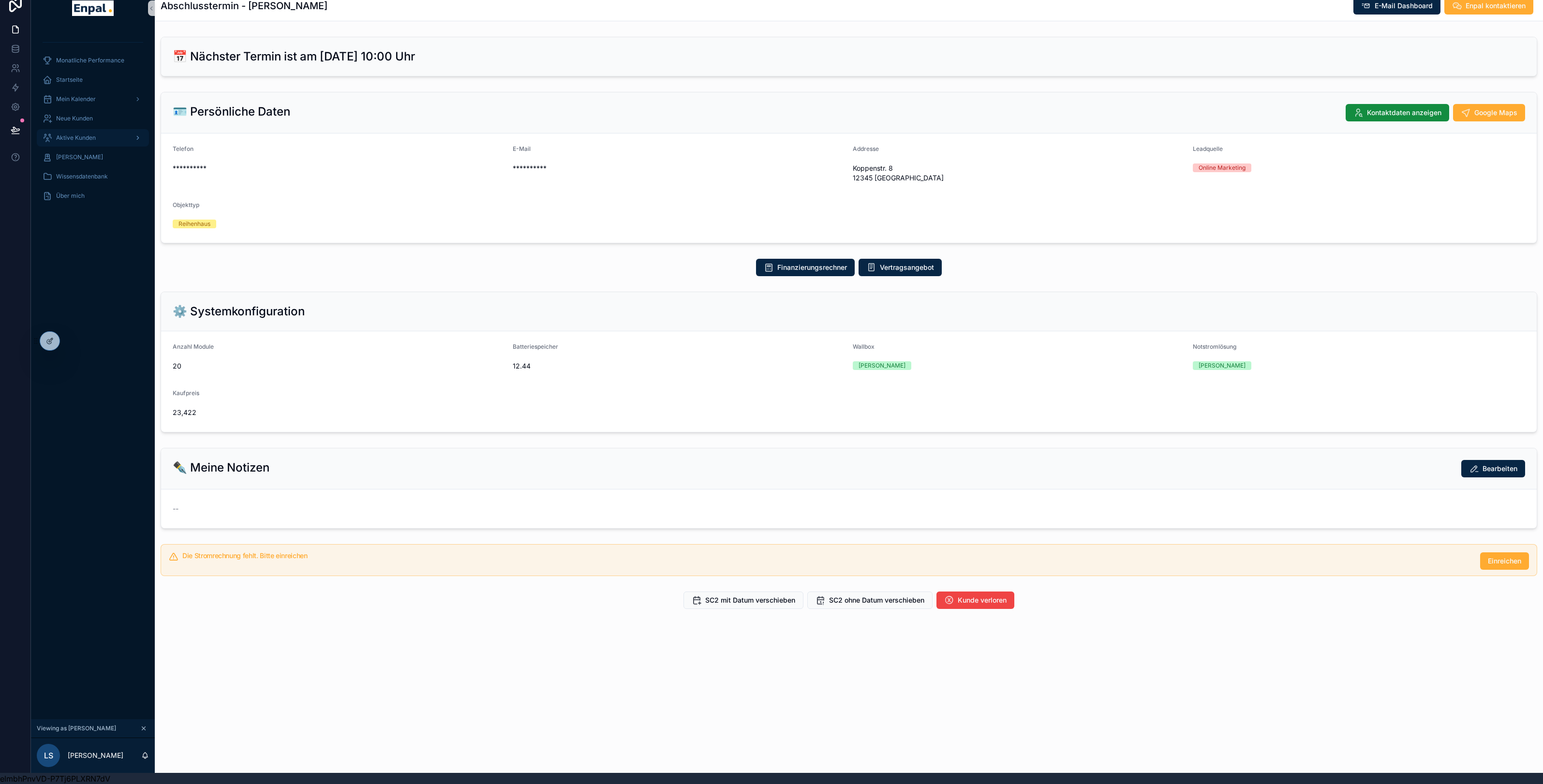
click at [87, 135] on span "Aktive Kunden" at bounding box center [76, 138] width 40 height 8
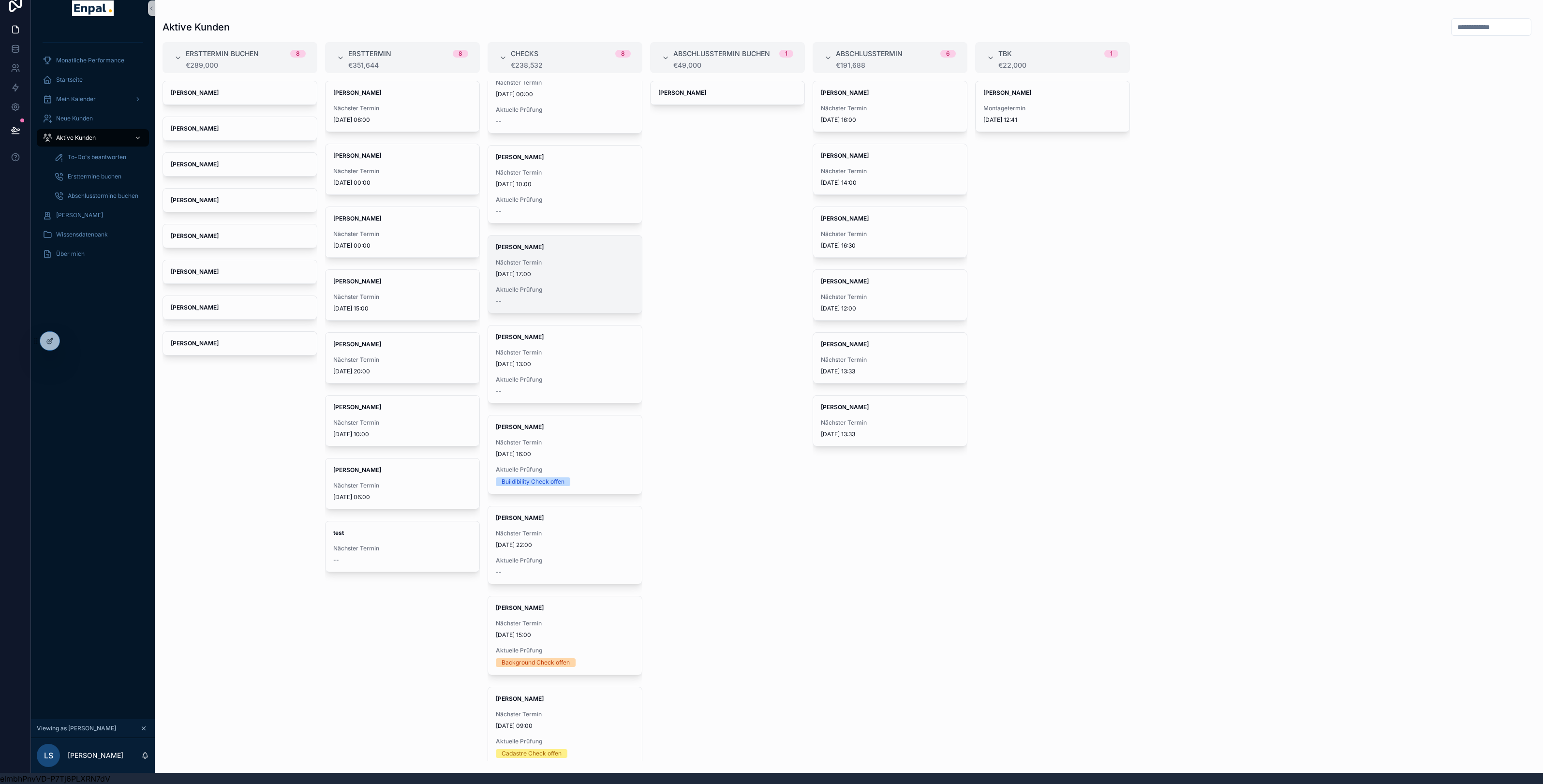
scroll to position [39, 0]
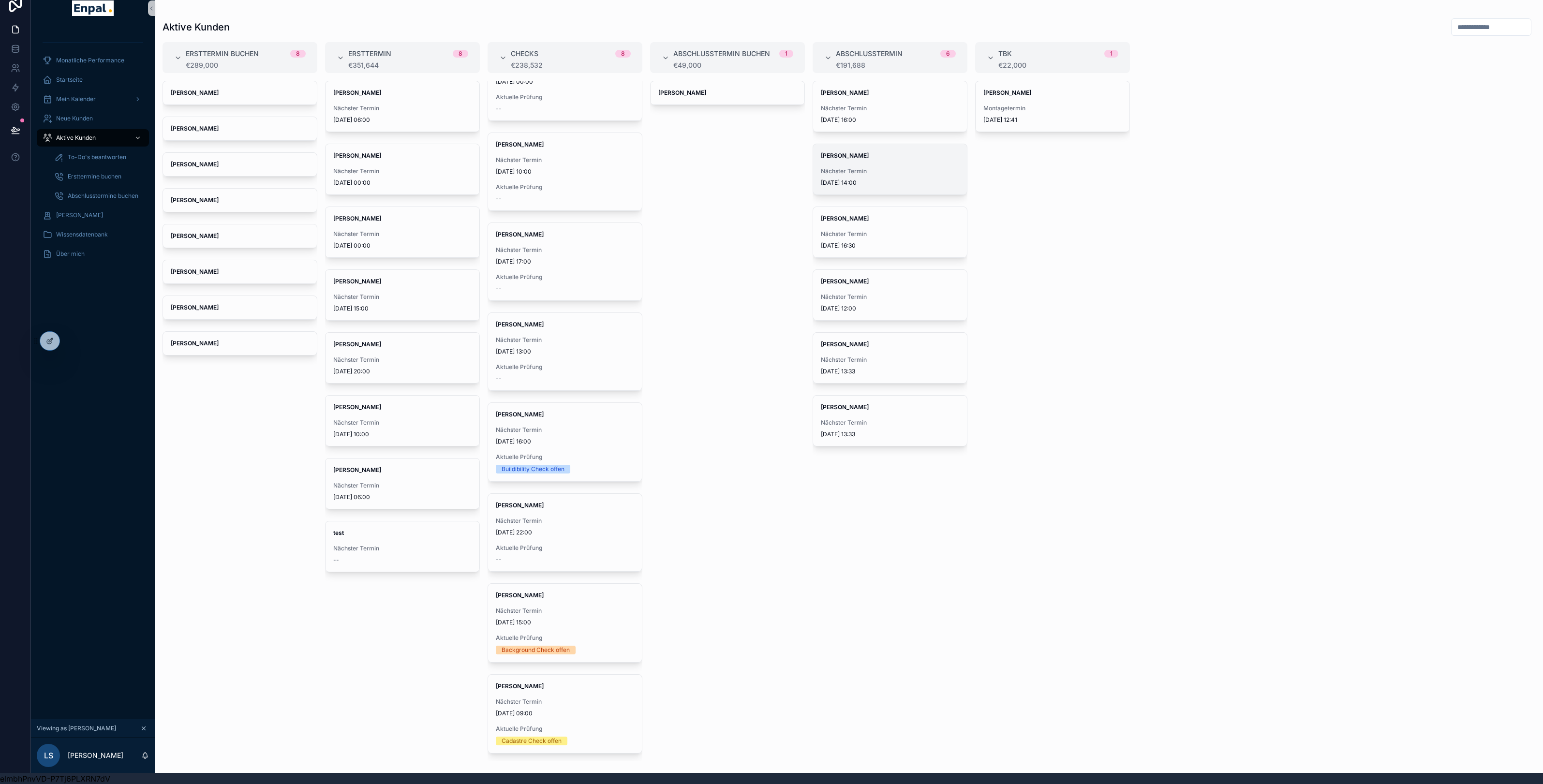
click at [898, 184] on span "[DATE] 14:00" at bounding box center [890, 183] width 138 height 8
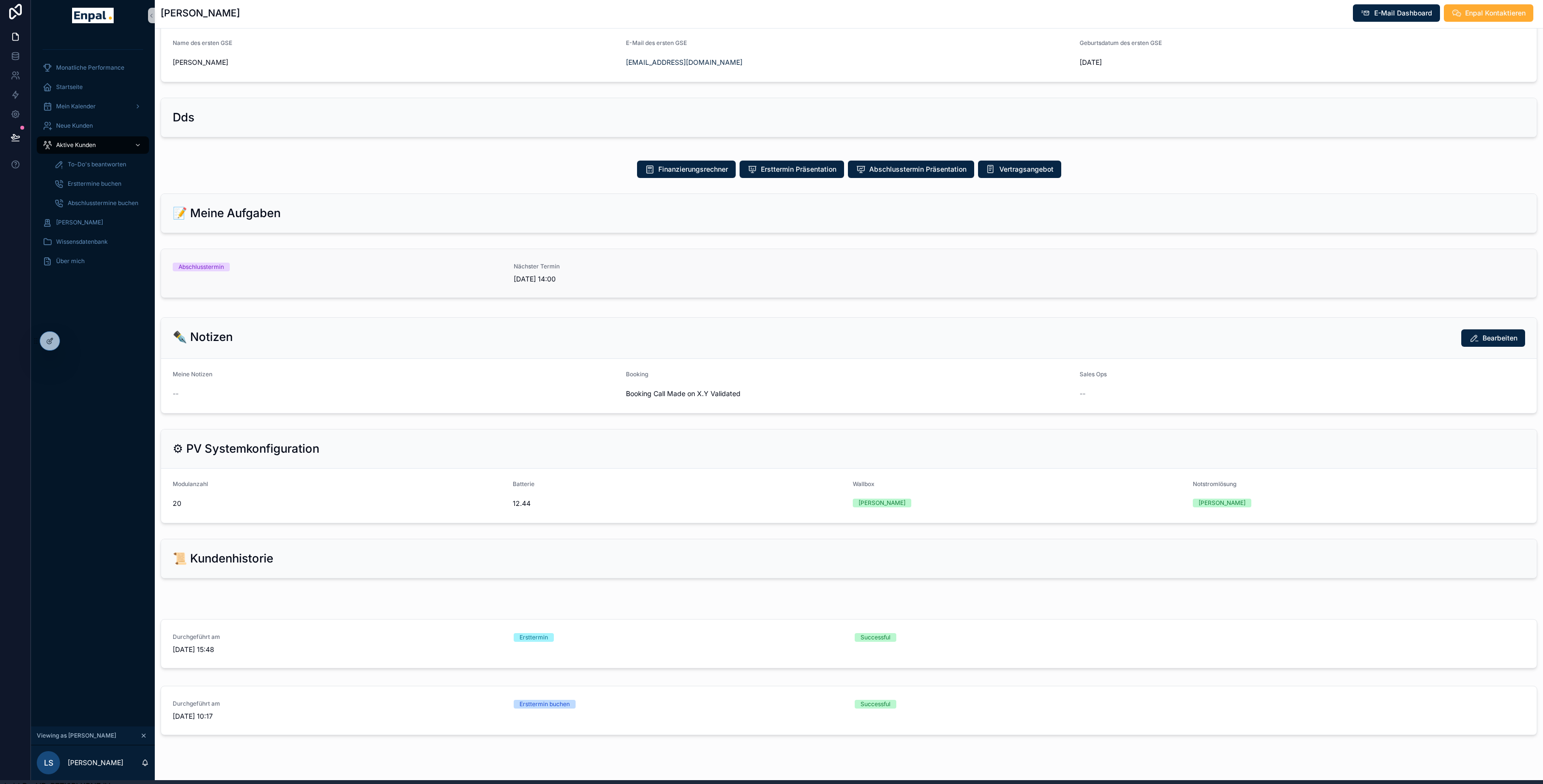
scroll to position [426, 0]
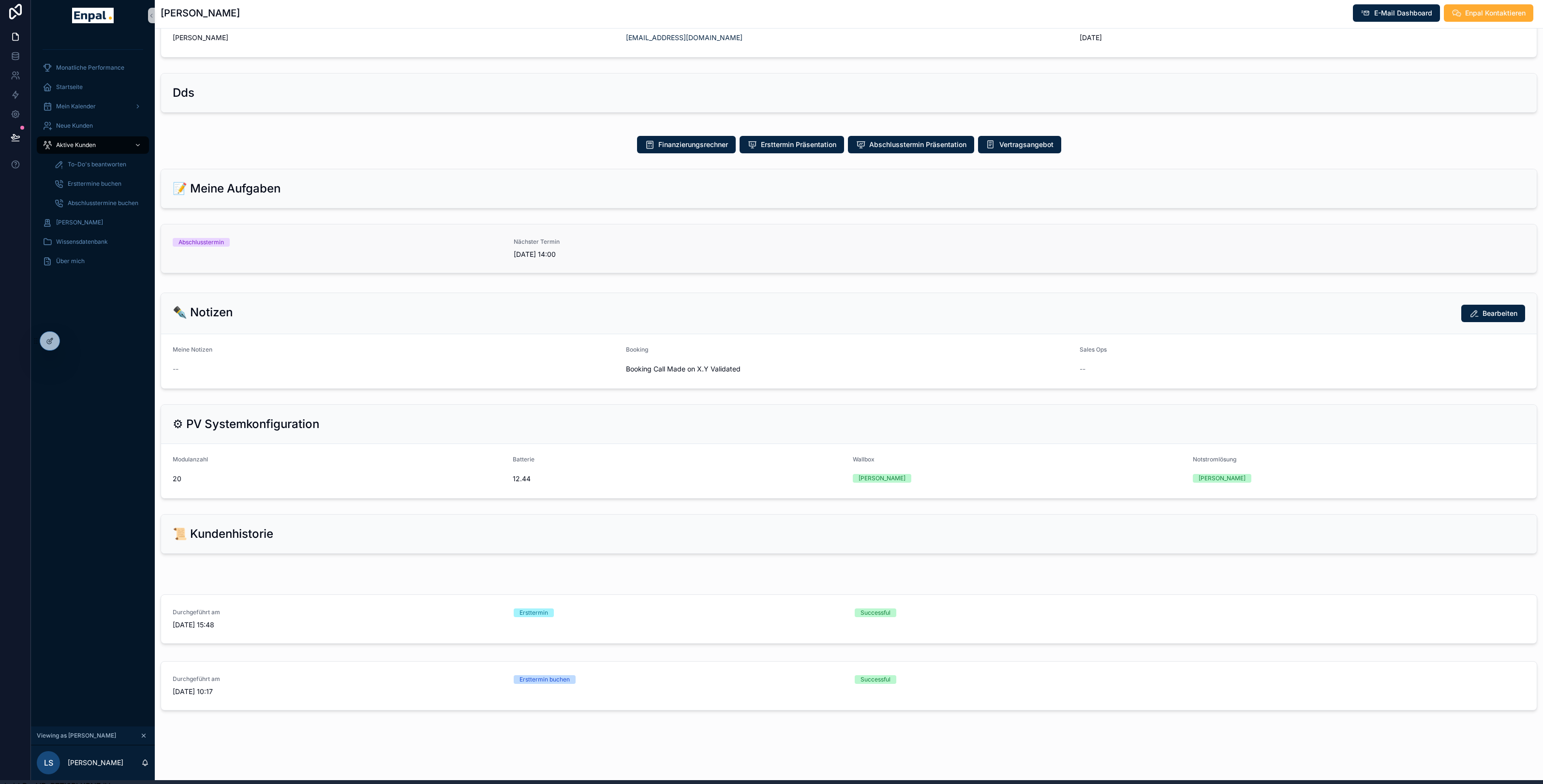
click at [291, 232] on link "Abschlusstermin Nächster Termin 09/09/2025 14:00" at bounding box center [849, 249] width 1376 height 49
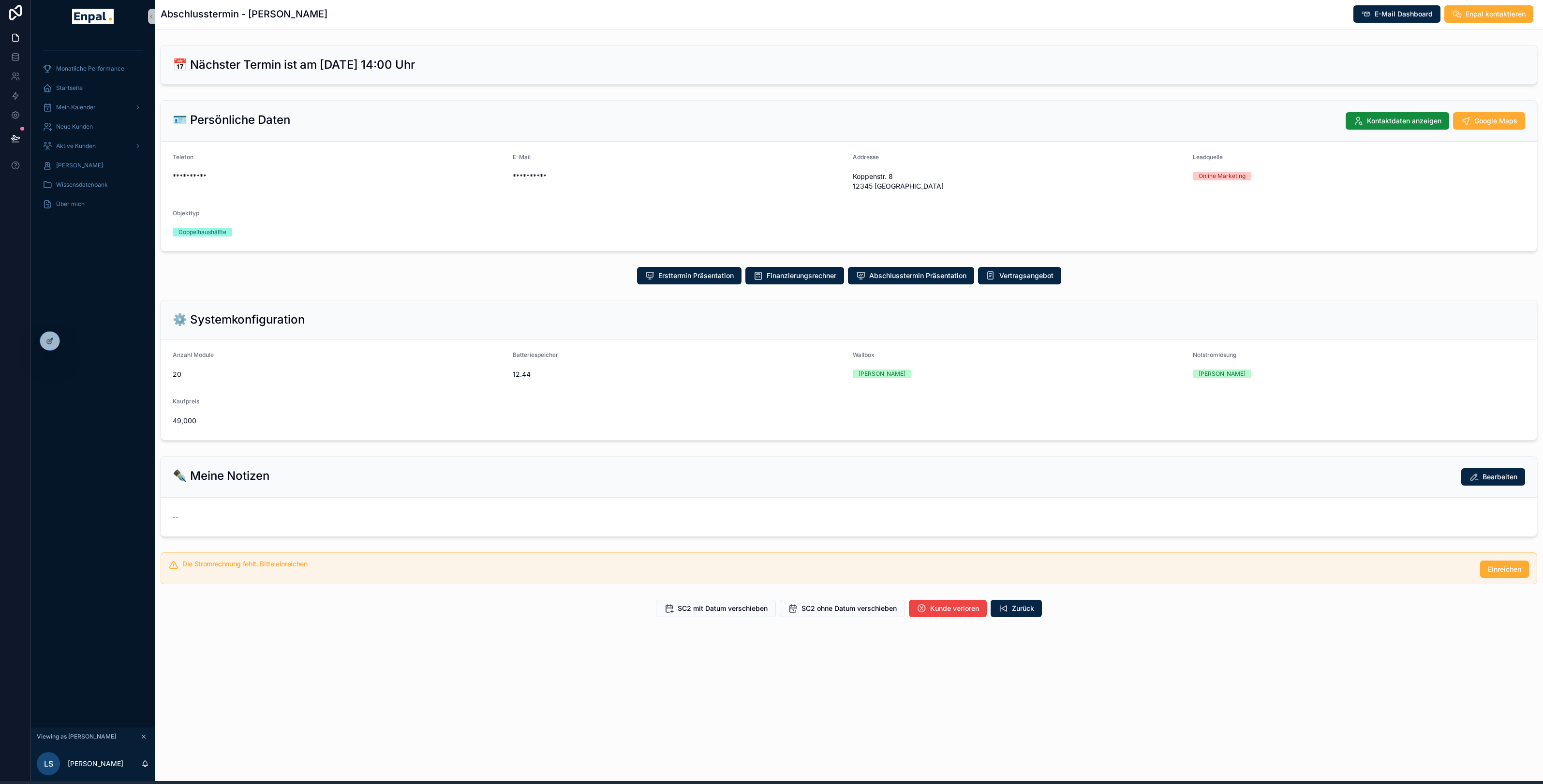
scroll to position [5, 0]
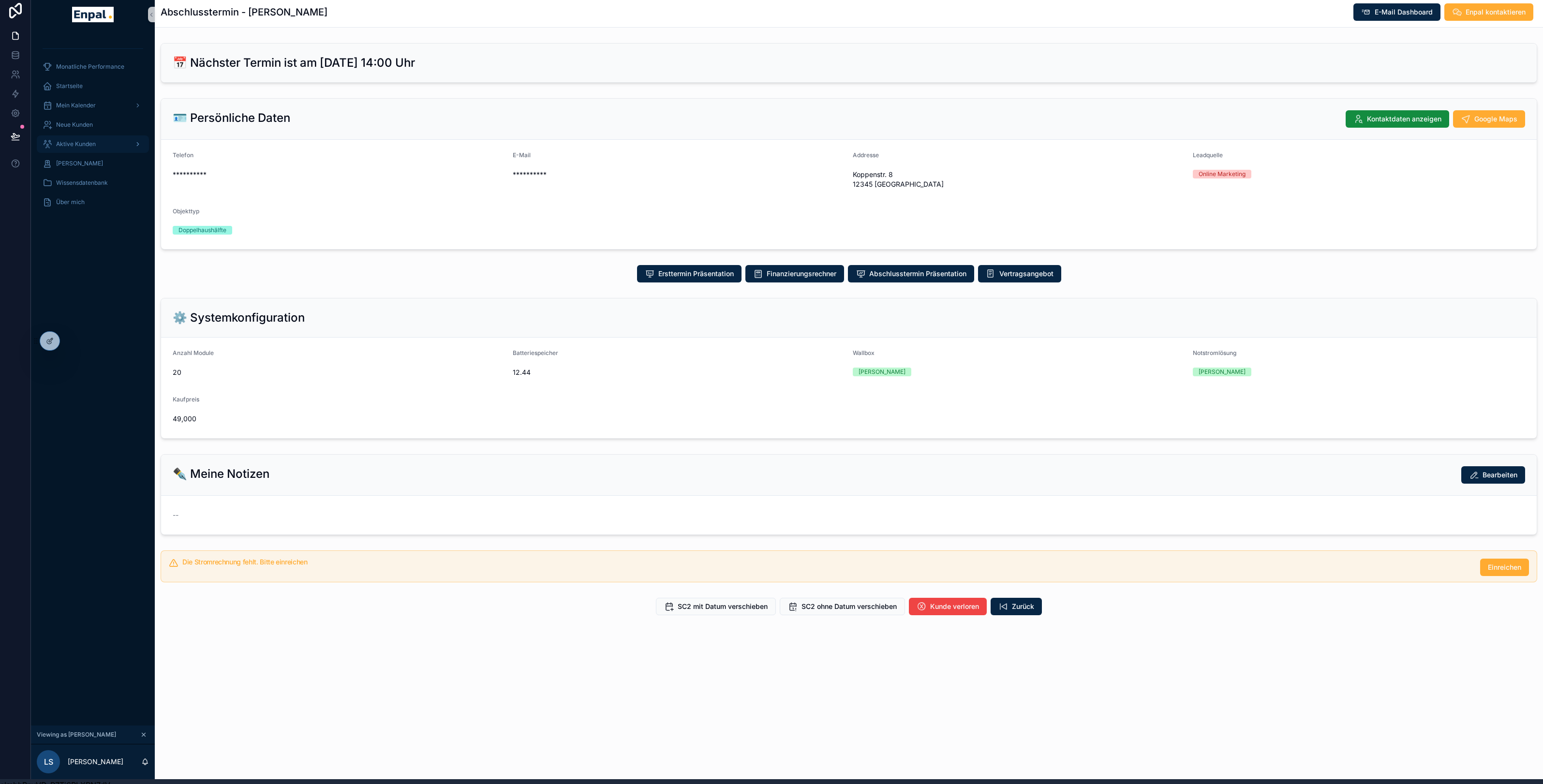
click at [81, 137] on div "Aktive Kunden" at bounding box center [93, 144] width 101 height 16
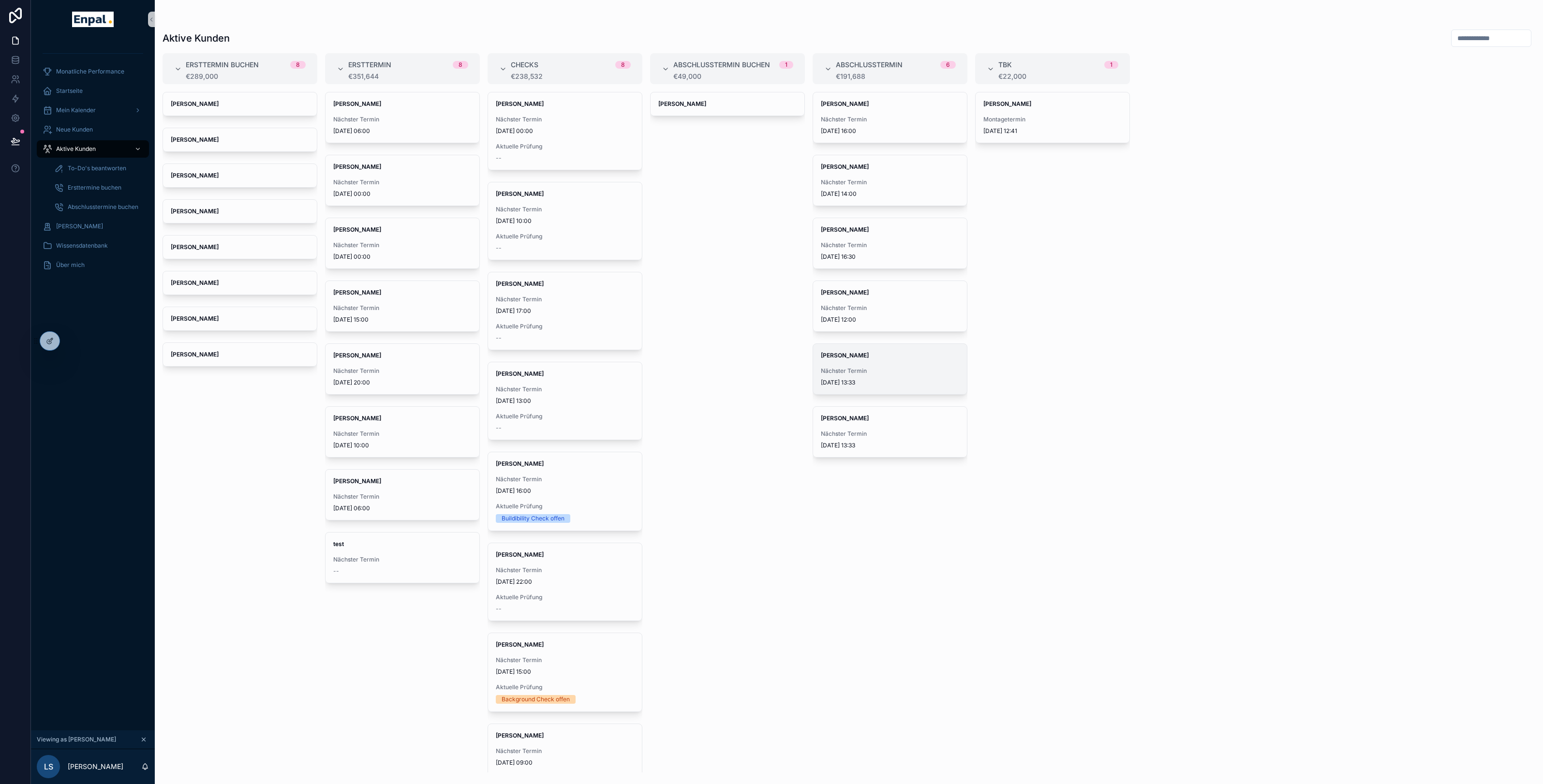
scroll to position [5, 0]
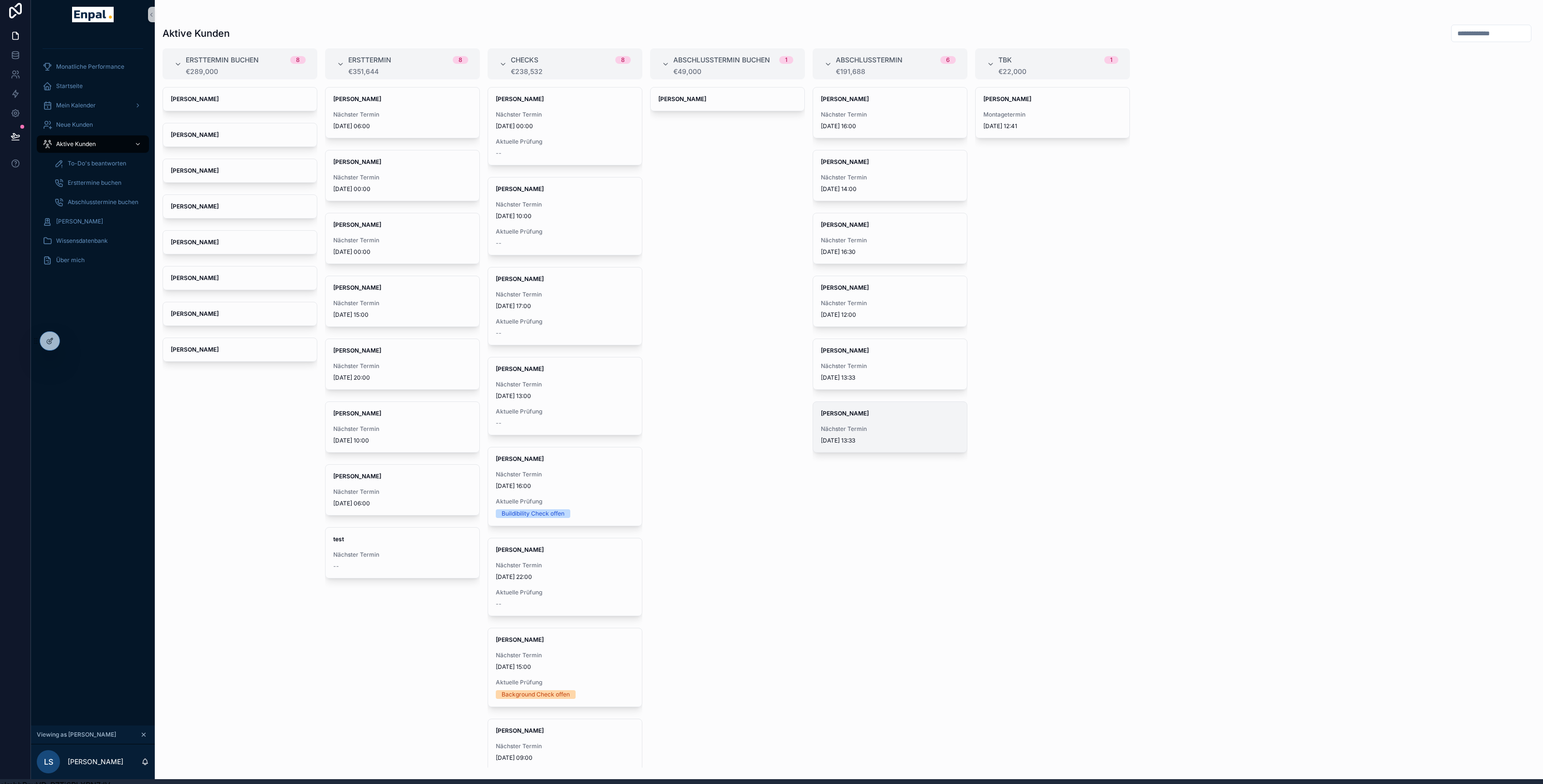
click at [889, 413] on span "[PERSON_NAME]" at bounding box center [890, 413] width 138 height 8
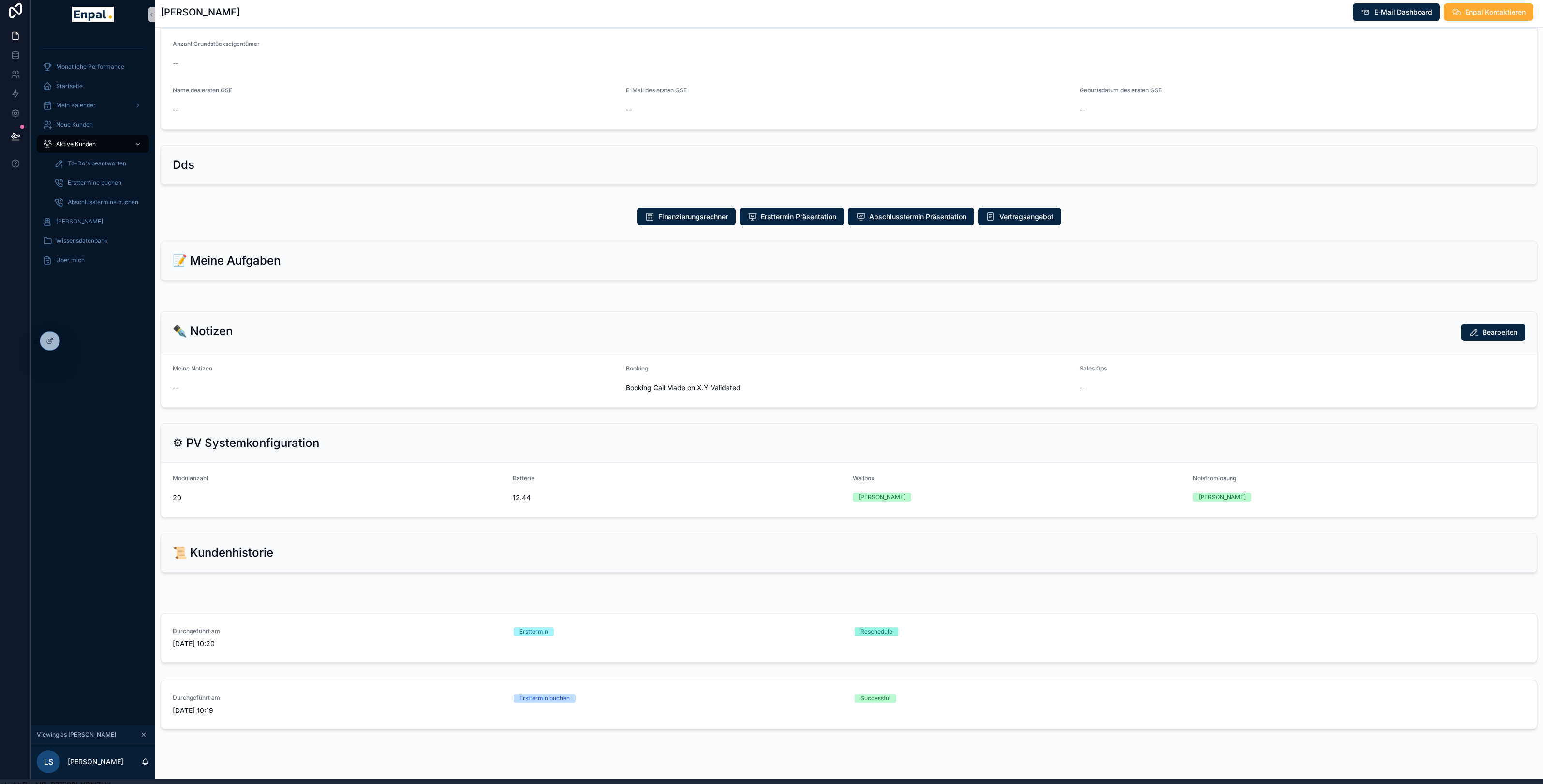
scroll to position [374, 0]
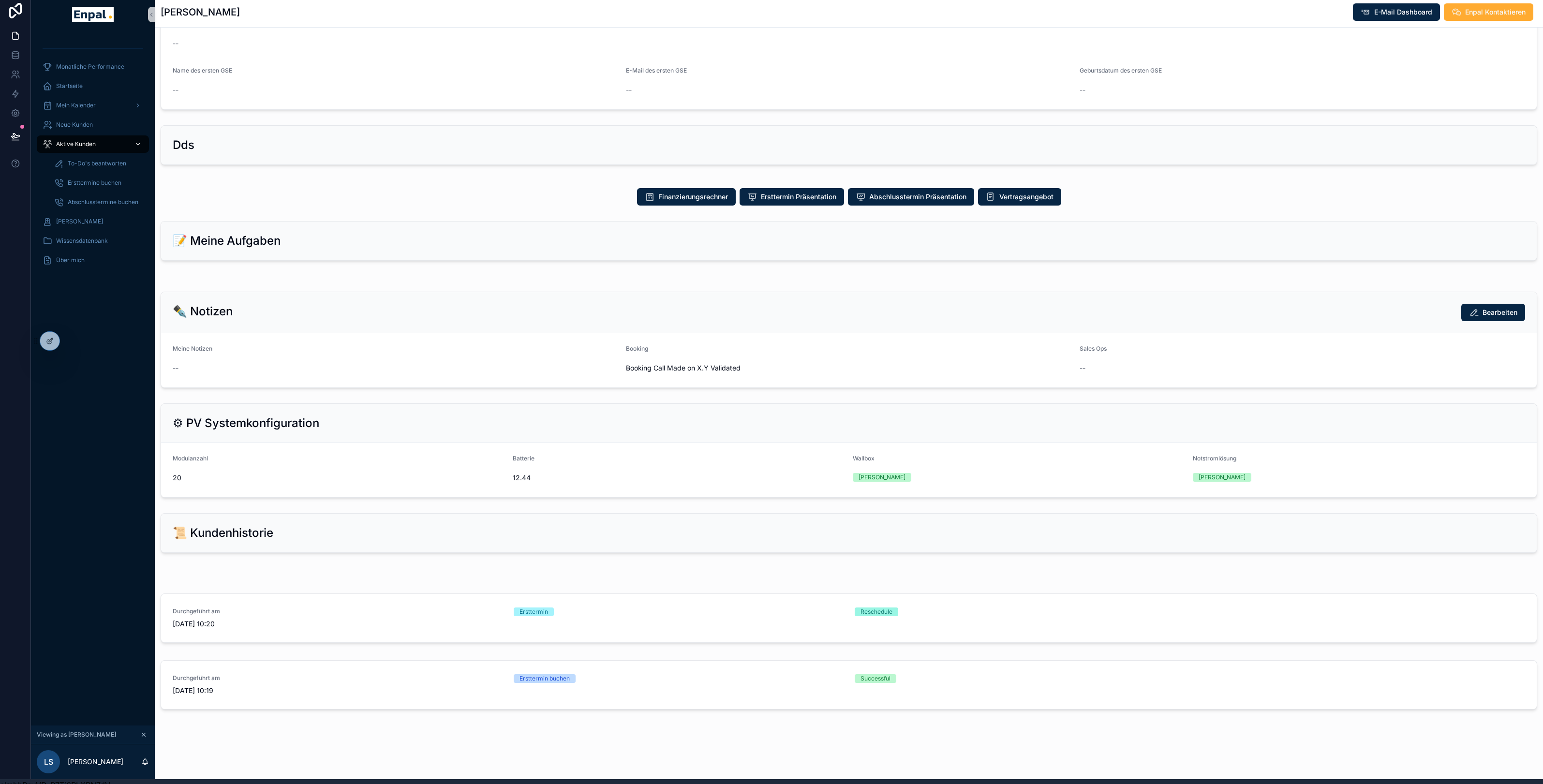
click at [91, 141] on span "Aktive Kunden" at bounding box center [76, 144] width 40 height 8
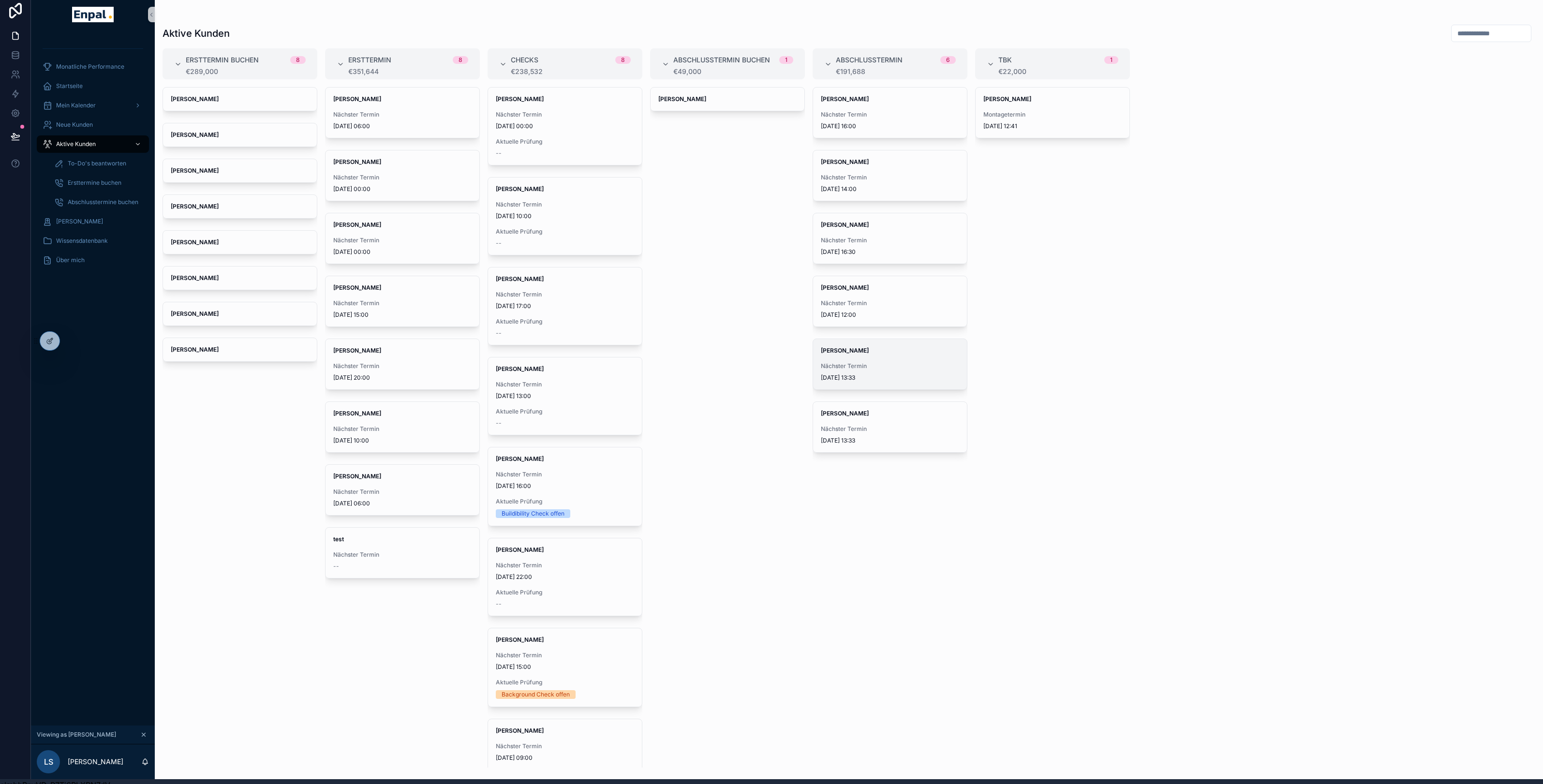
click at [884, 351] on span "[PERSON_NAME]" at bounding box center [890, 350] width 138 height 8
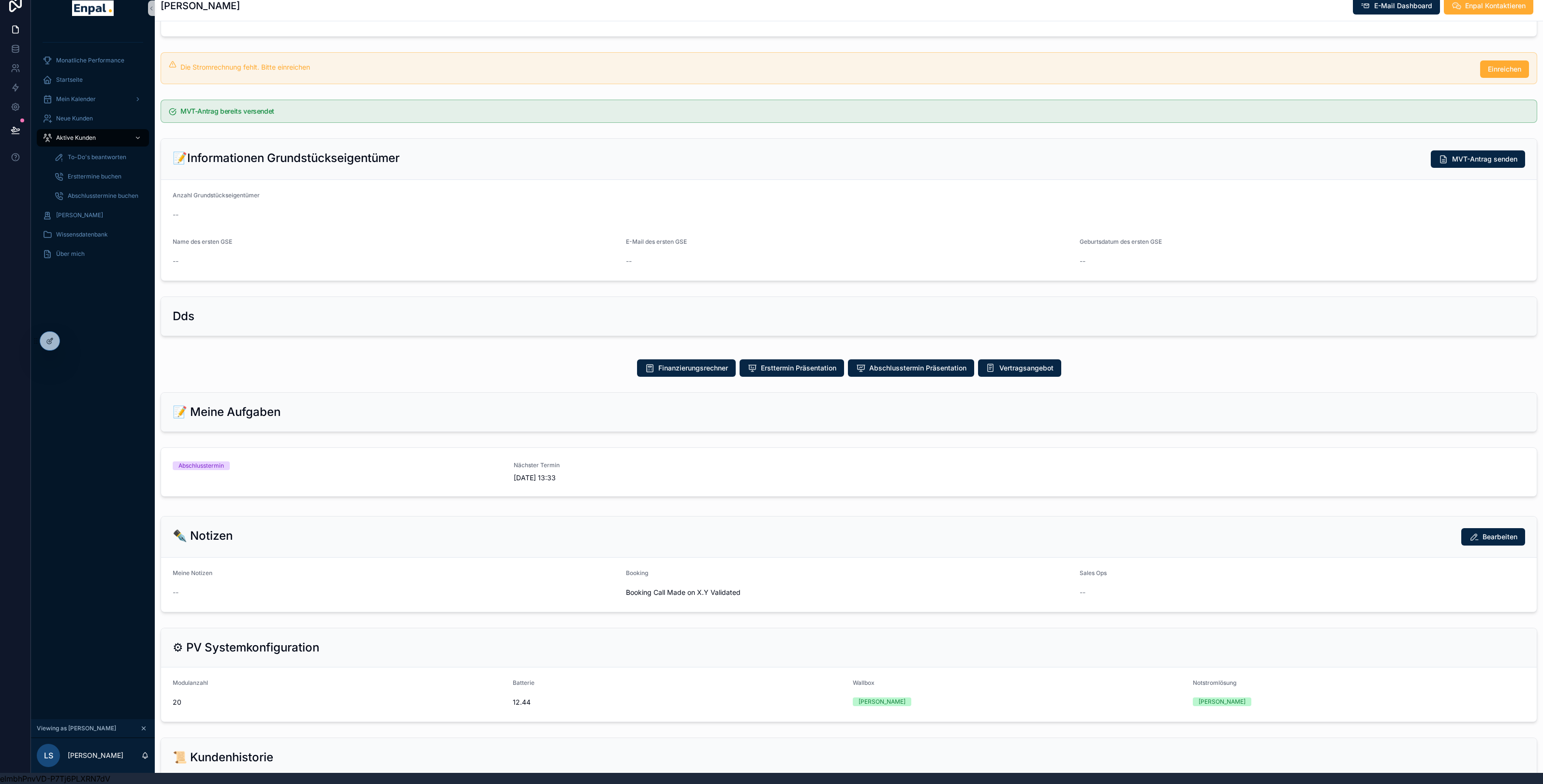
scroll to position [226, 0]
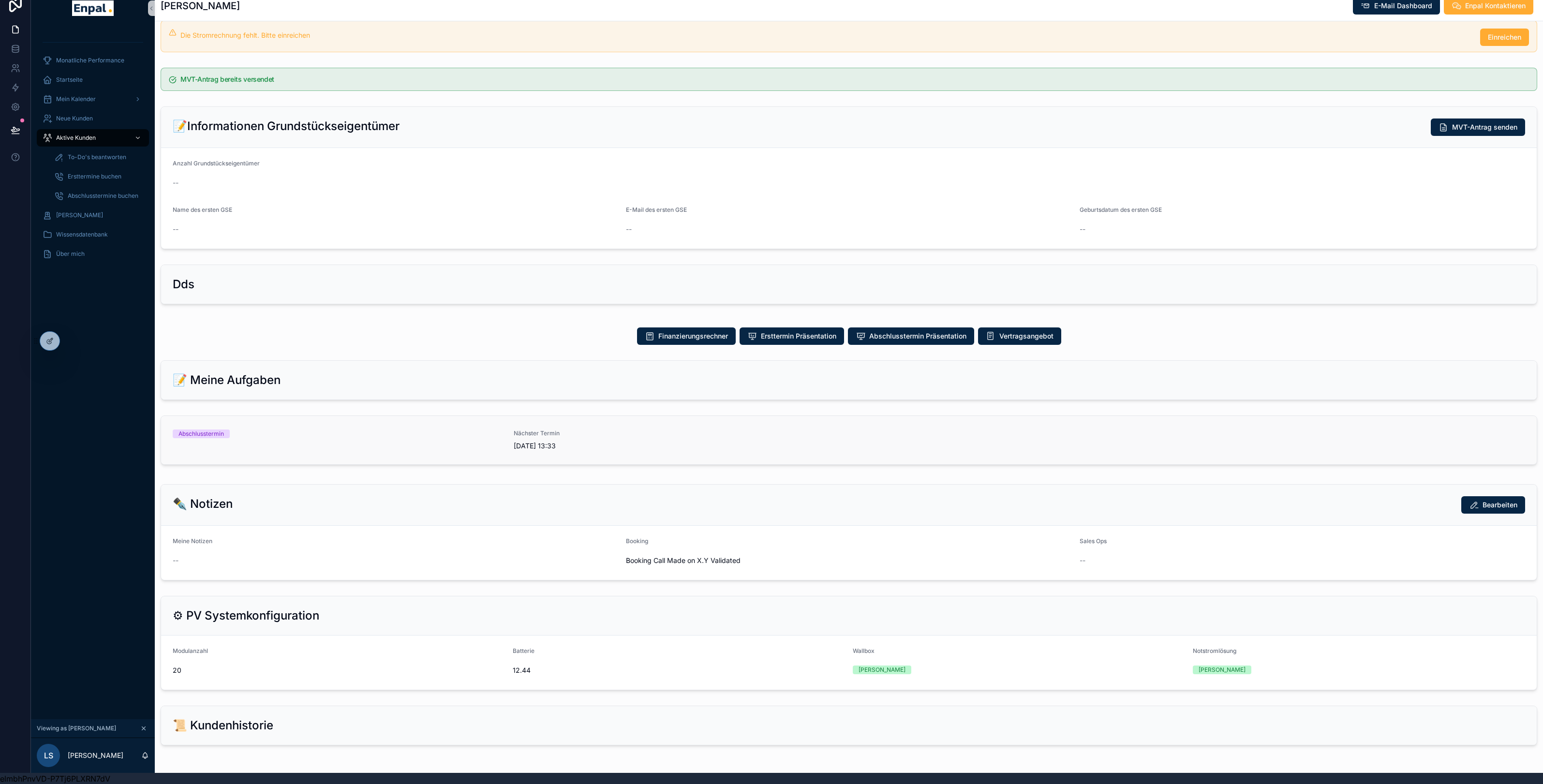
click at [479, 446] on div "Abschlusstermin" at bounding box center [337, 440] width 329 height 22
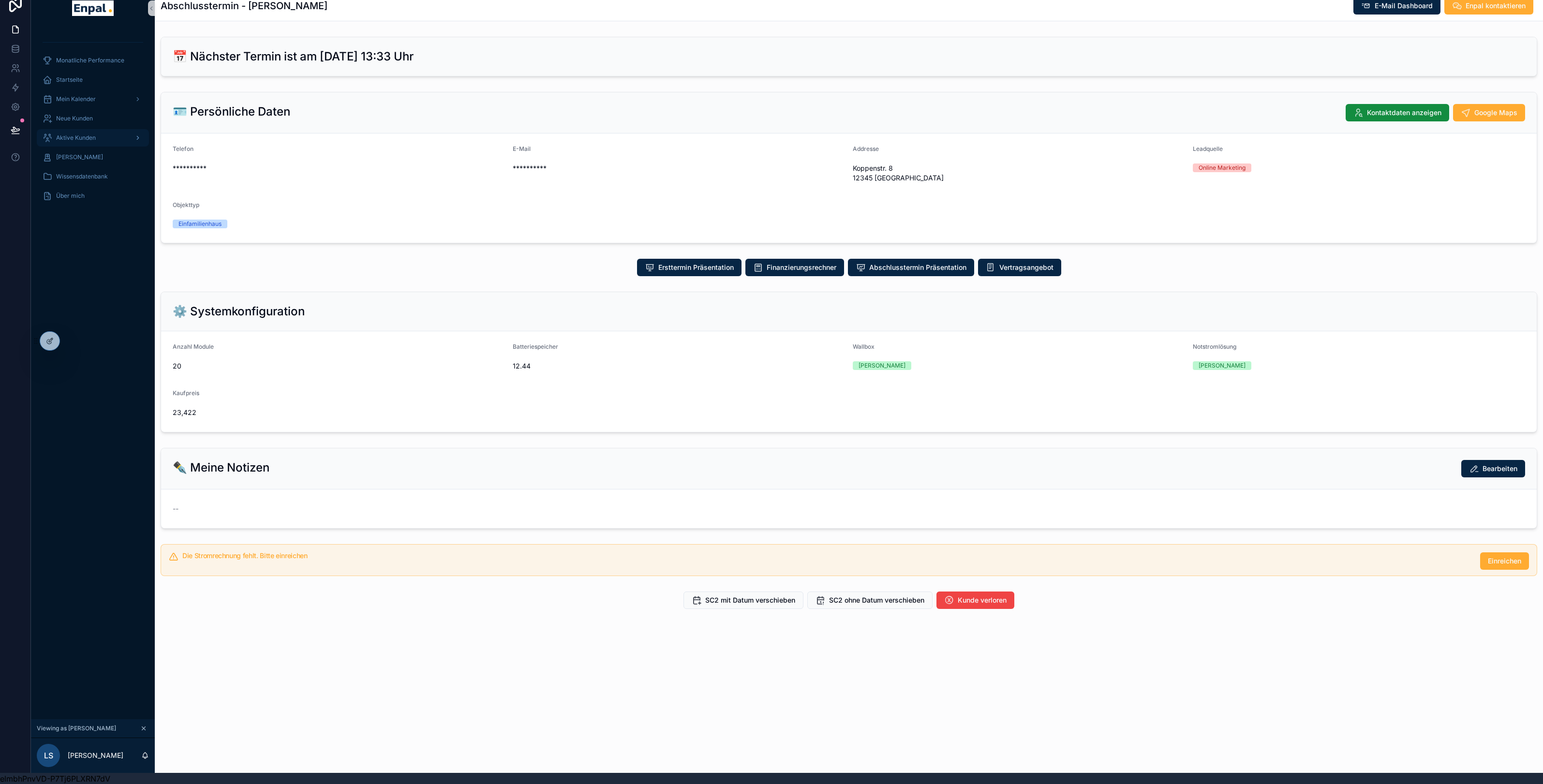
click at [83, 143] on div "Aktive Kunden" at bounding box center [93, 138] width 101 height 16
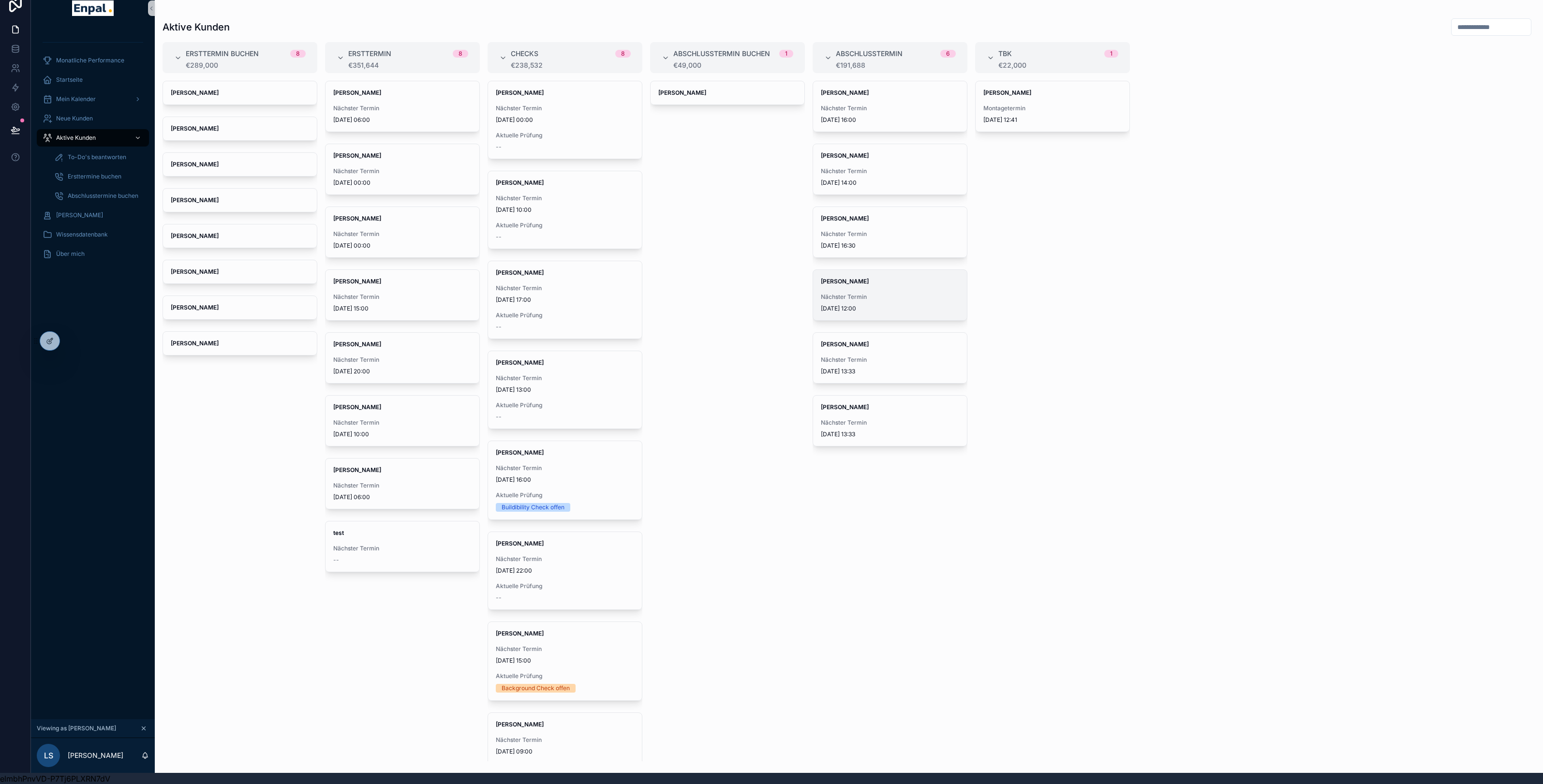
click at [875, 297] on span "Nächster Termin" at bounding box center [890, 296] width 138 height 8
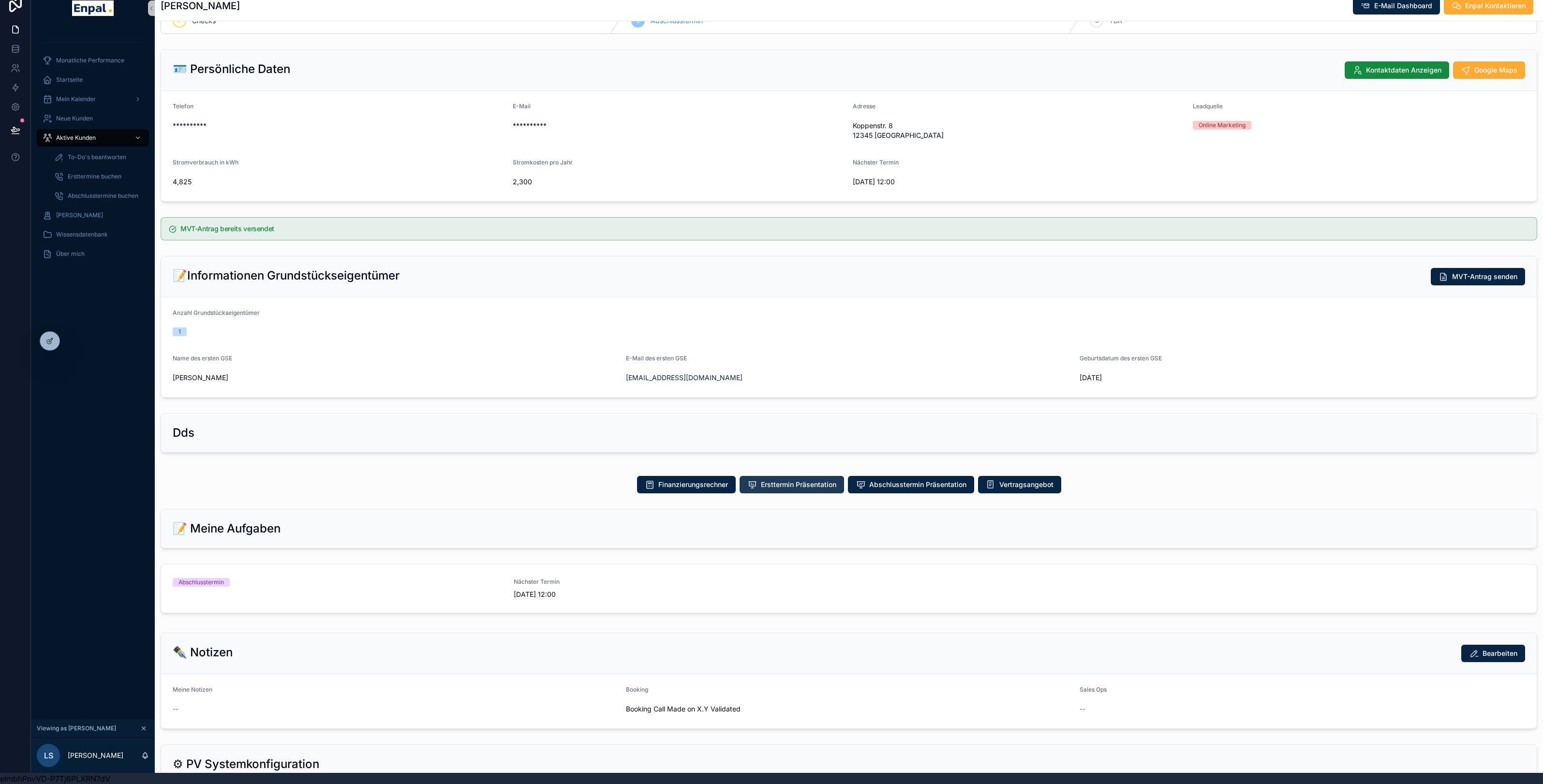
scroll to position [273, 0]
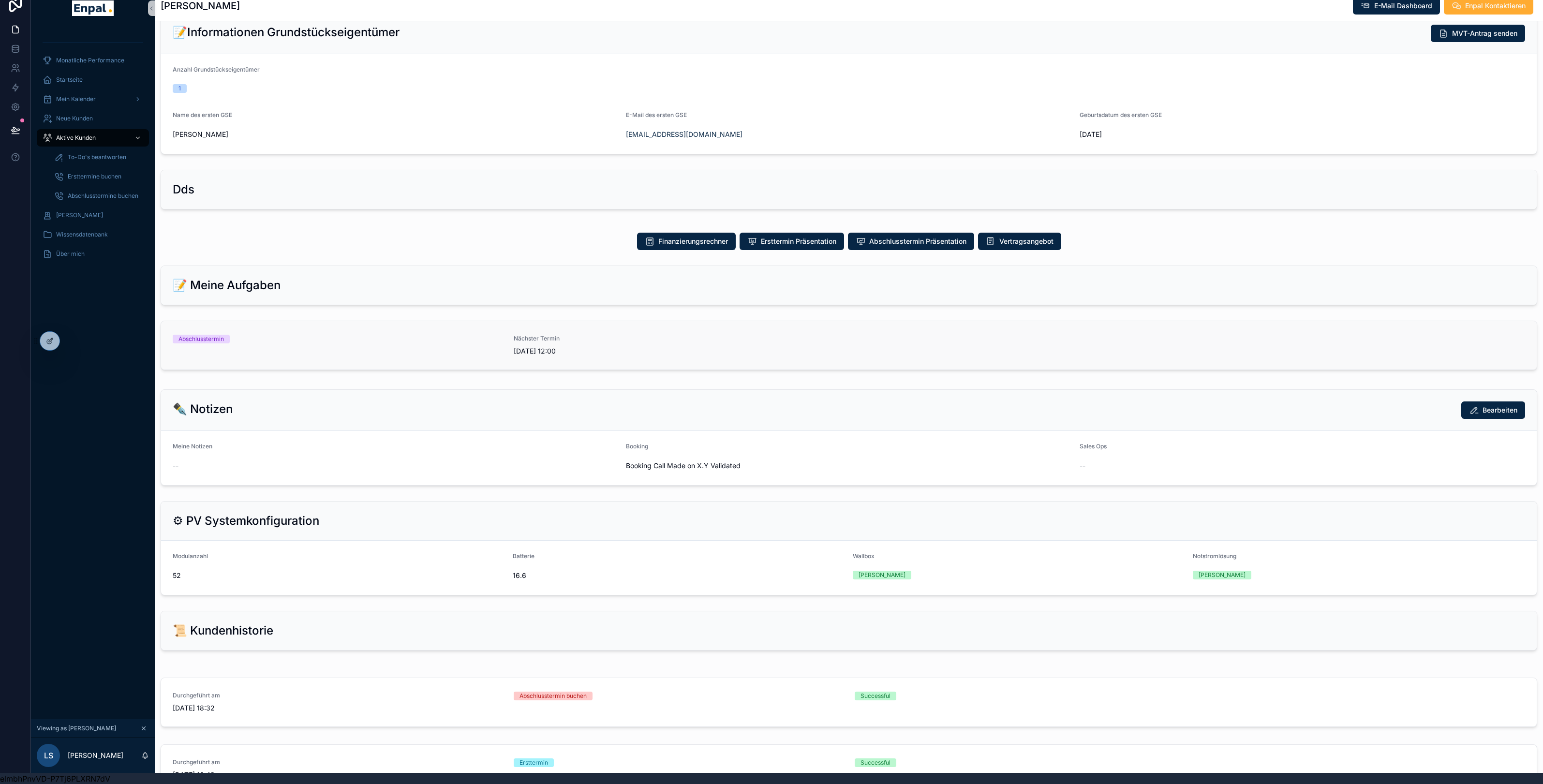
click at [679, 348] on span "[DATE] 12:00" at bounding box center [679, 351] width 329 height 10
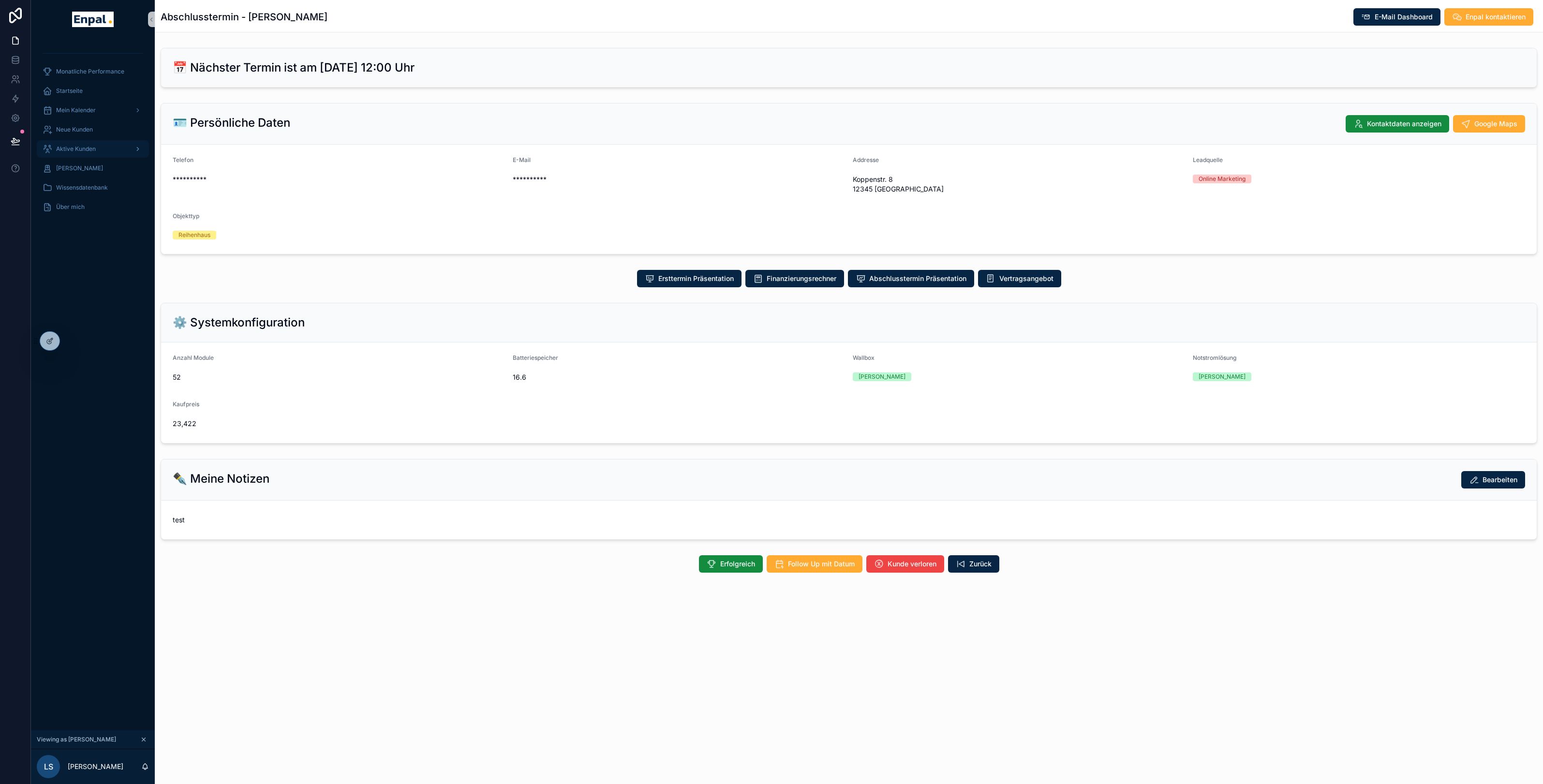
click at [74, 147] on span "Aktive Kunden" at bounding box center [76, 149] width 40 height 8
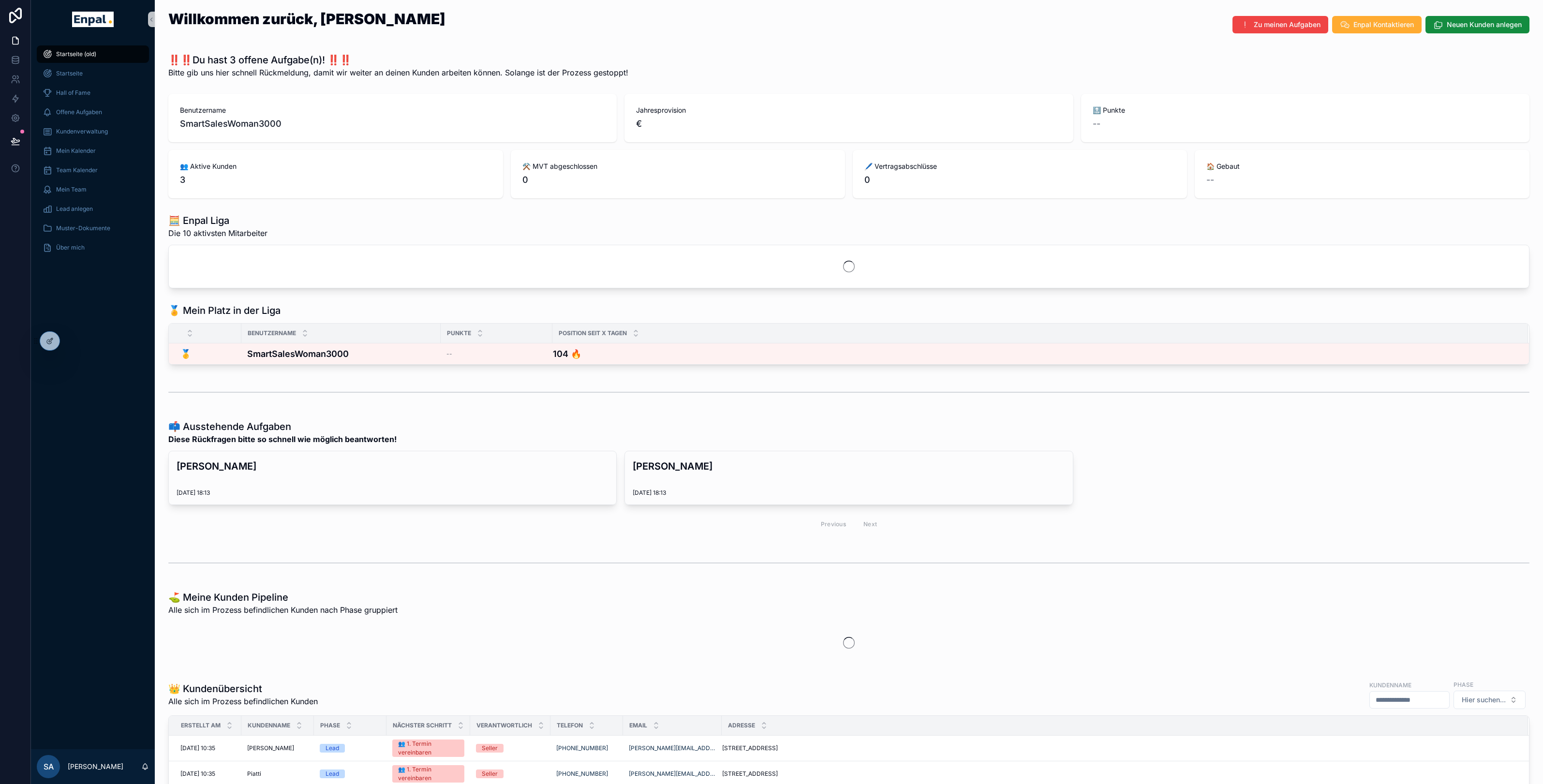
click at [80, 338] on div "Startseite (old) Startseite Hall of Fame Offene Aufgaben Kundenverwaltung Mein …" at bounding box center [93, 394] width 124 height 710
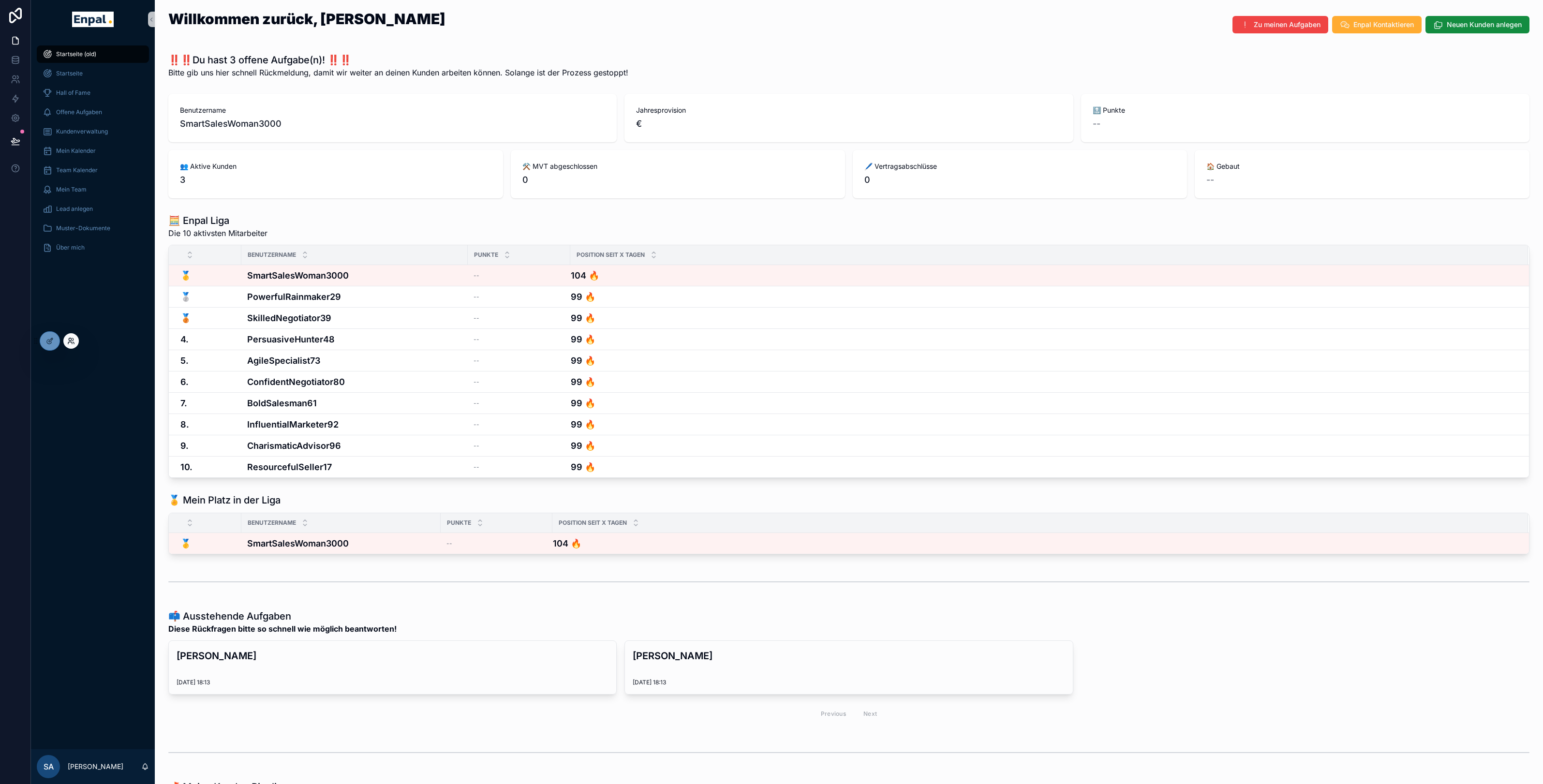
click at [74, 339] on icon at bounding box center [71, 341] width 8 height 8
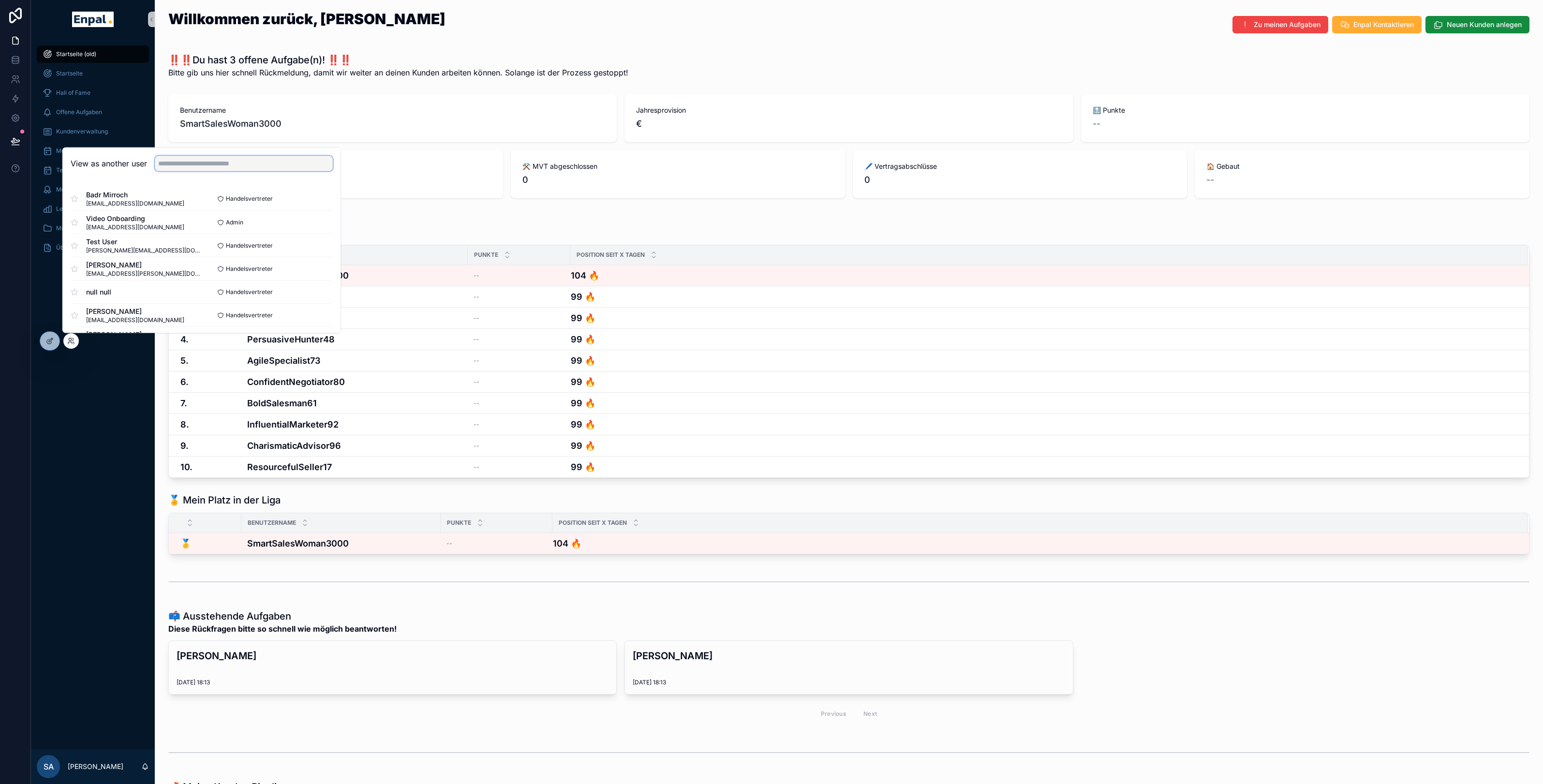
click at [175, 161] on input "text" at bounding box center [243, 164] width 178 height 16
type input "****"
click at [318, 219] on button "Select" at bounding box center [320, 222] width 25 height 14
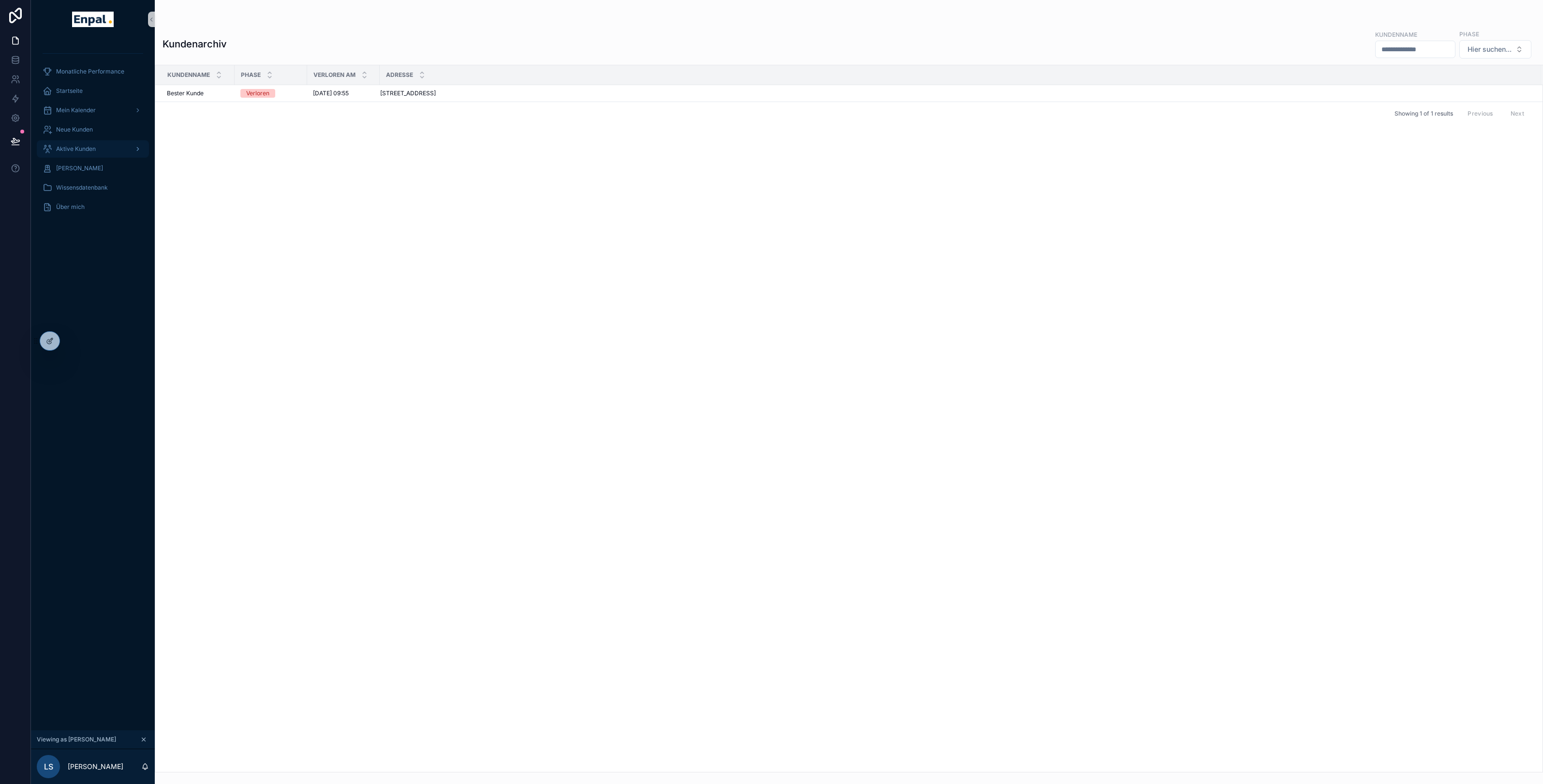
click at [86, 144] on div "Aktive Kunden" at bounding box center [93, 149] width 101 height 16
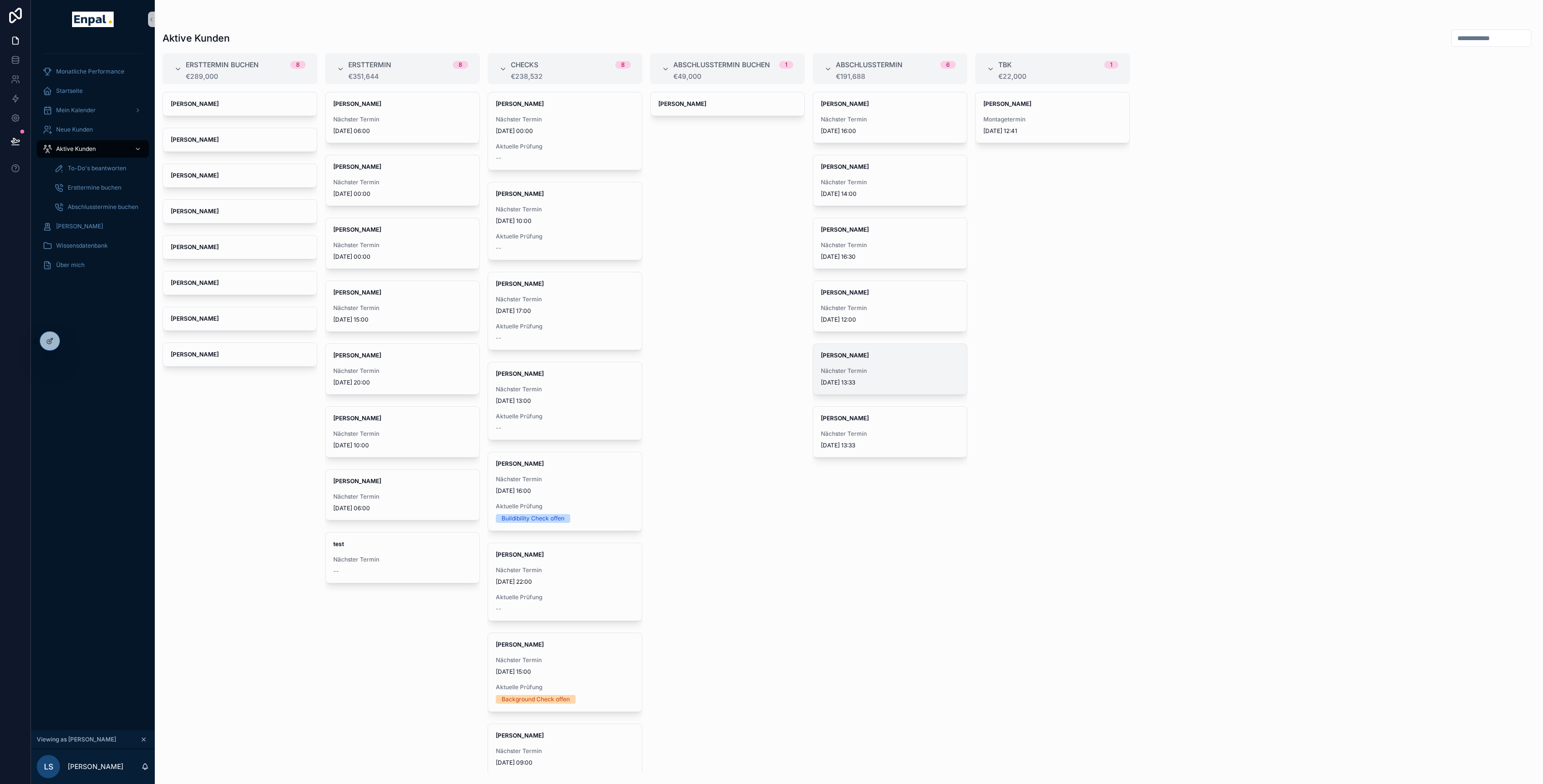
click at [878, 344] on link "Florian Arnold Nächster Termin 04/09/2025 13:33" at bounding box center [890, 369] width 155 height 52
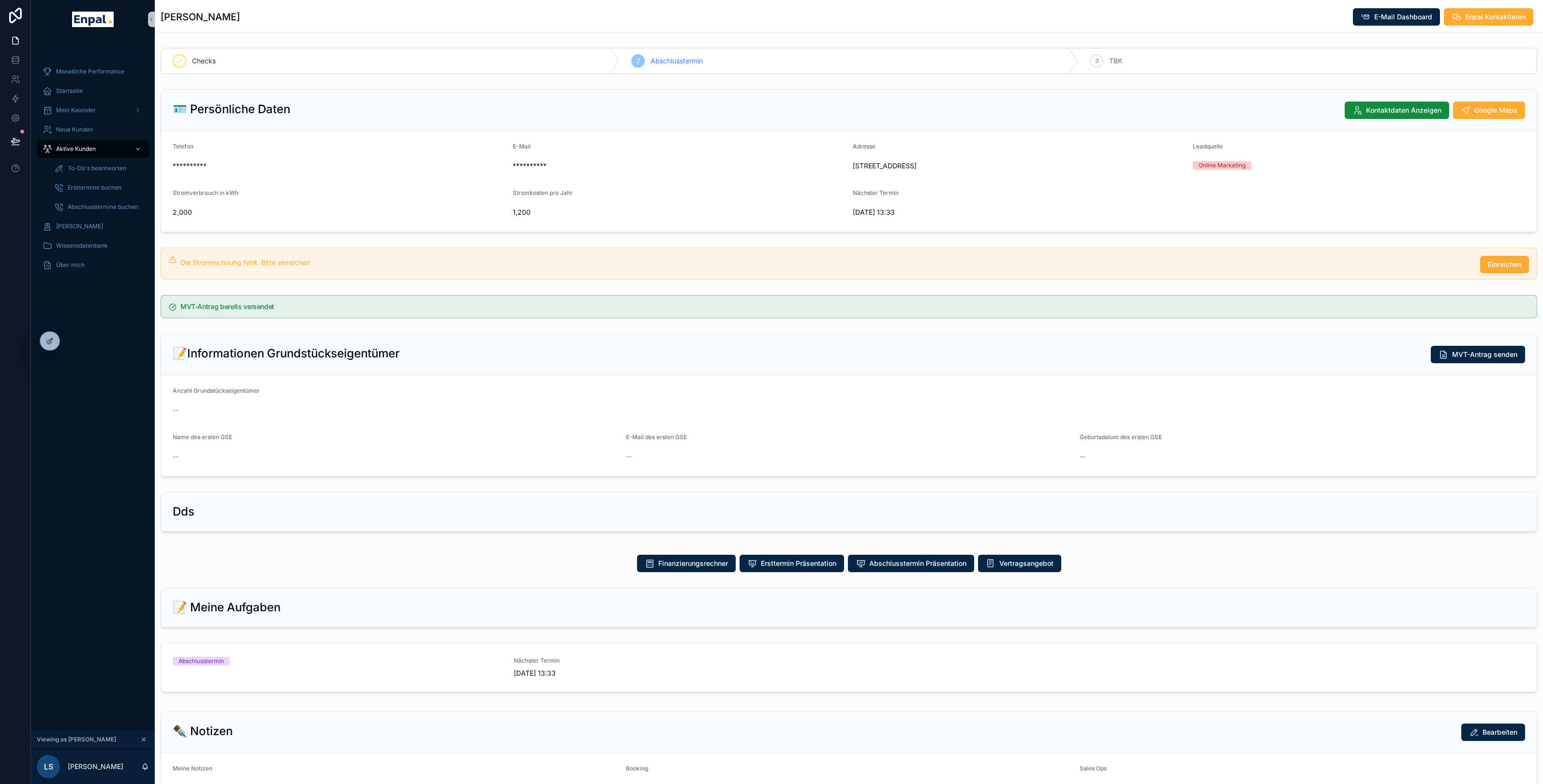
scroll to position [16, 0]
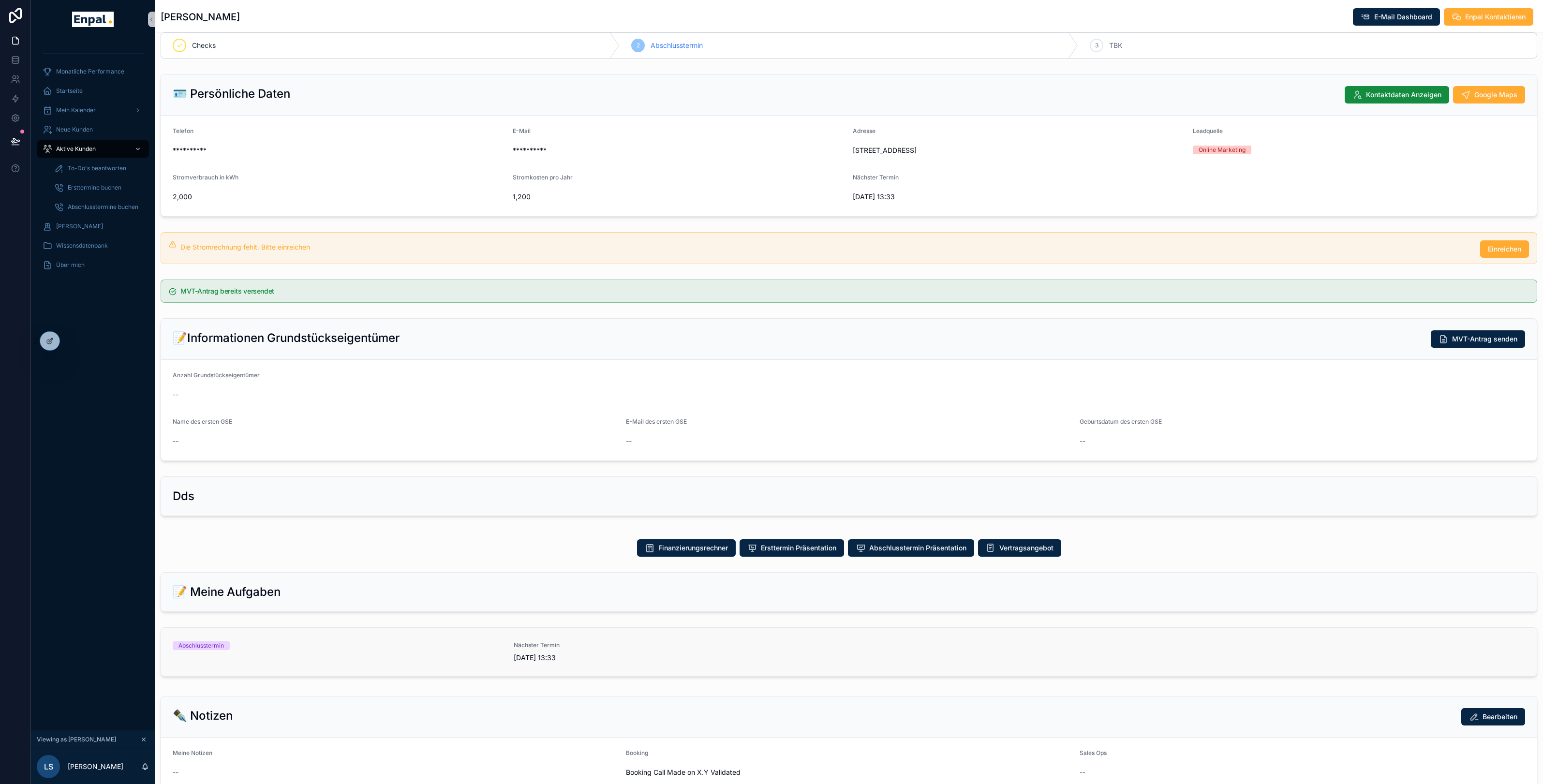
click at [503, 661] on div "Abschlusstermin Nächster Termin [DATE] 13:33" at bounding box center [849, 652] width 1353 height 22
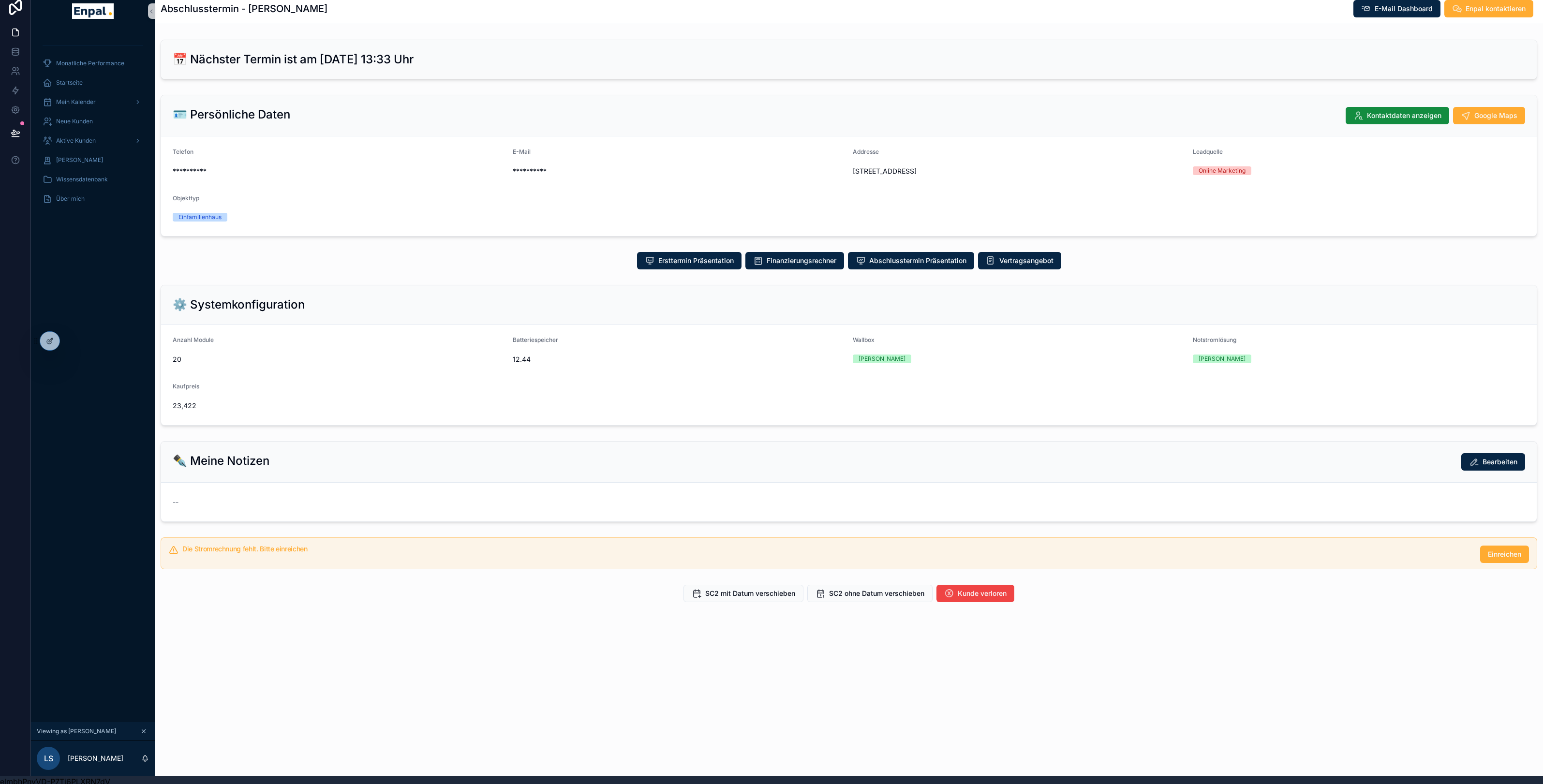
scroll to position [11, 0]
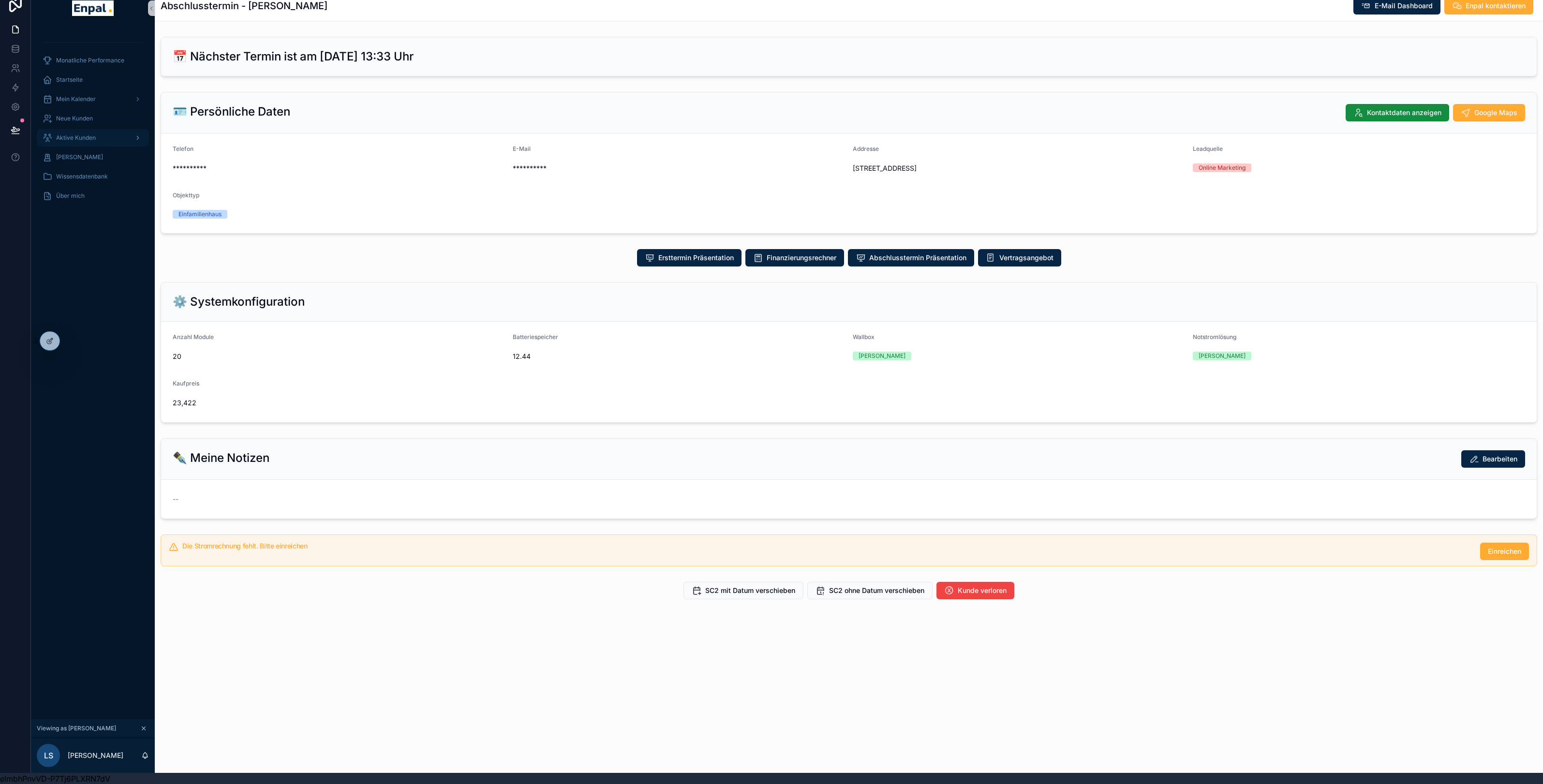
click at [75, 137] on span "Aktive Kunden" at bounding box center [76, 138] width 40 height 8
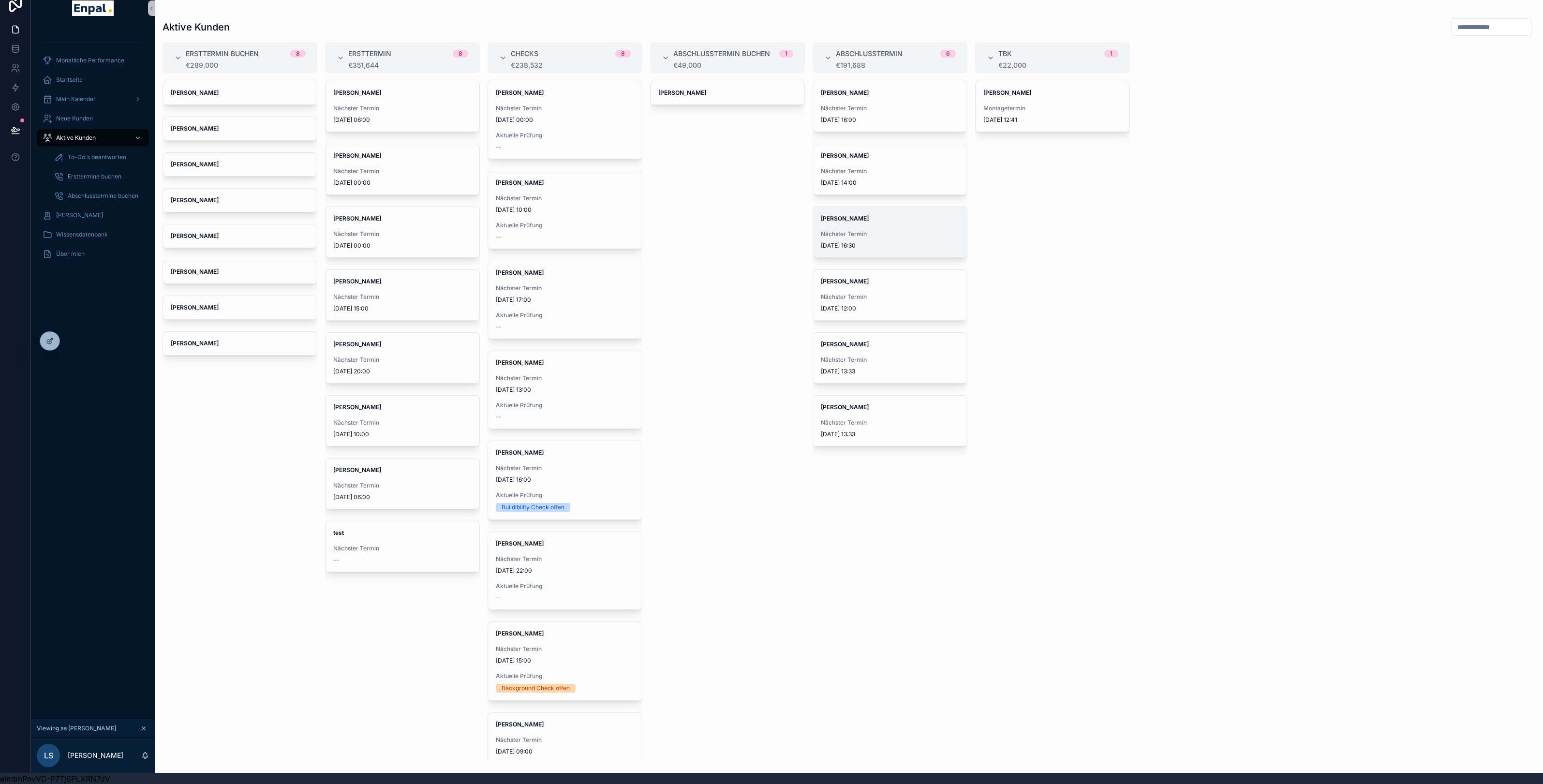
click at [889, 237] on span "Nächster Termin" at bounding box center [890, 234] width 138 height 8
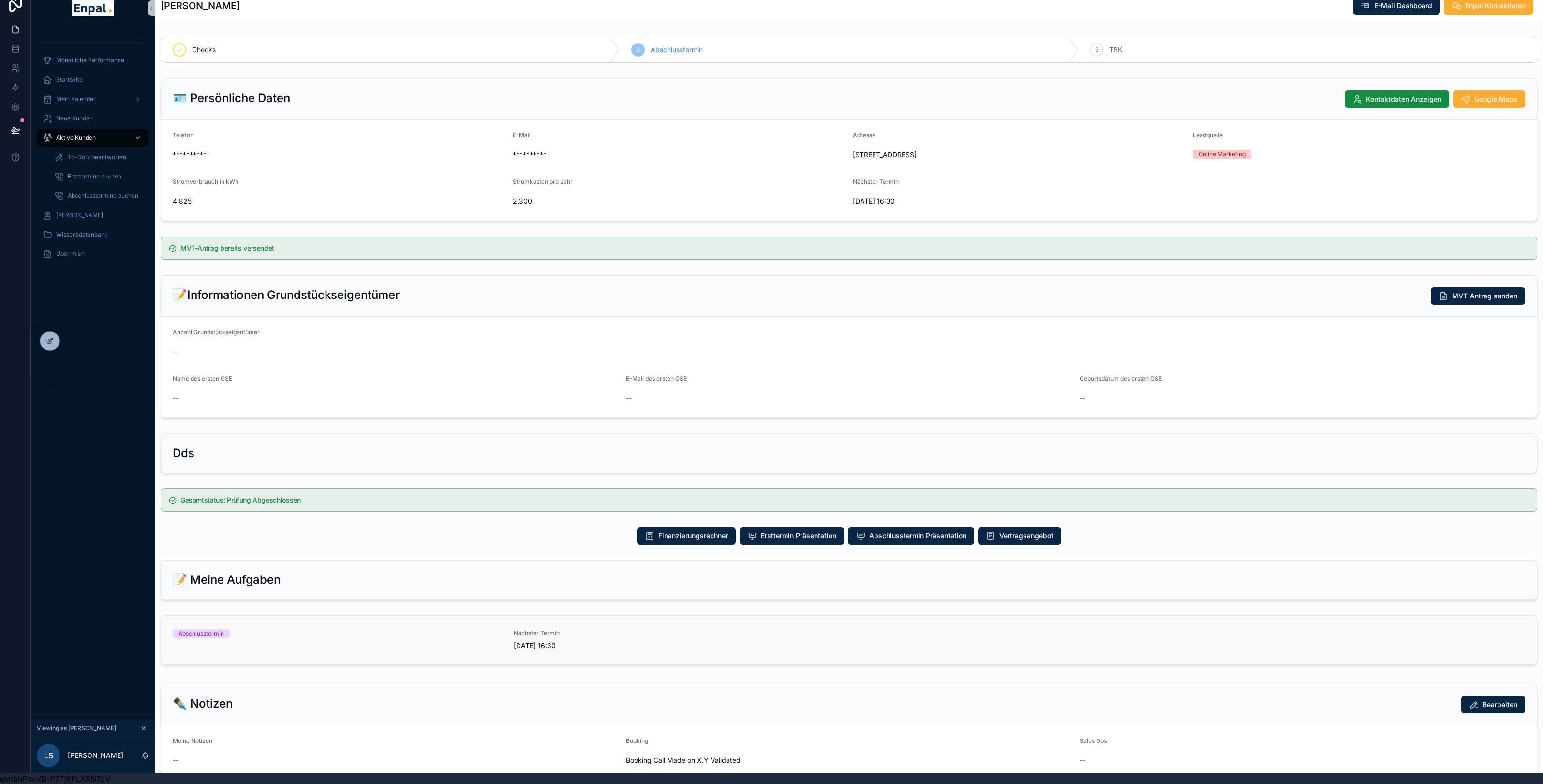
click at [408, 650] on div "Abschlusstermin" at bounding box center [337, 640] width 329 height 22
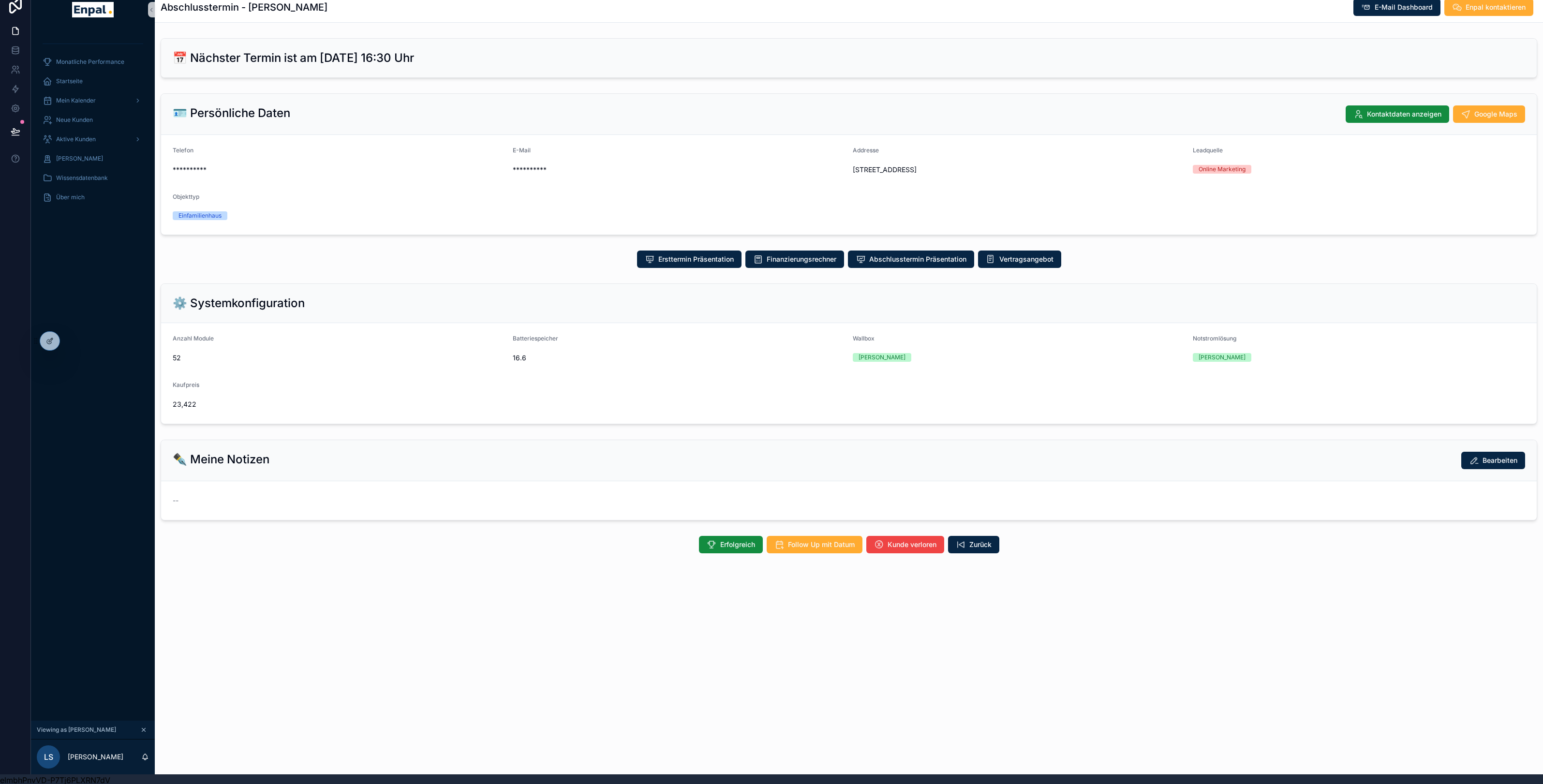
scroll to position [8, 0]
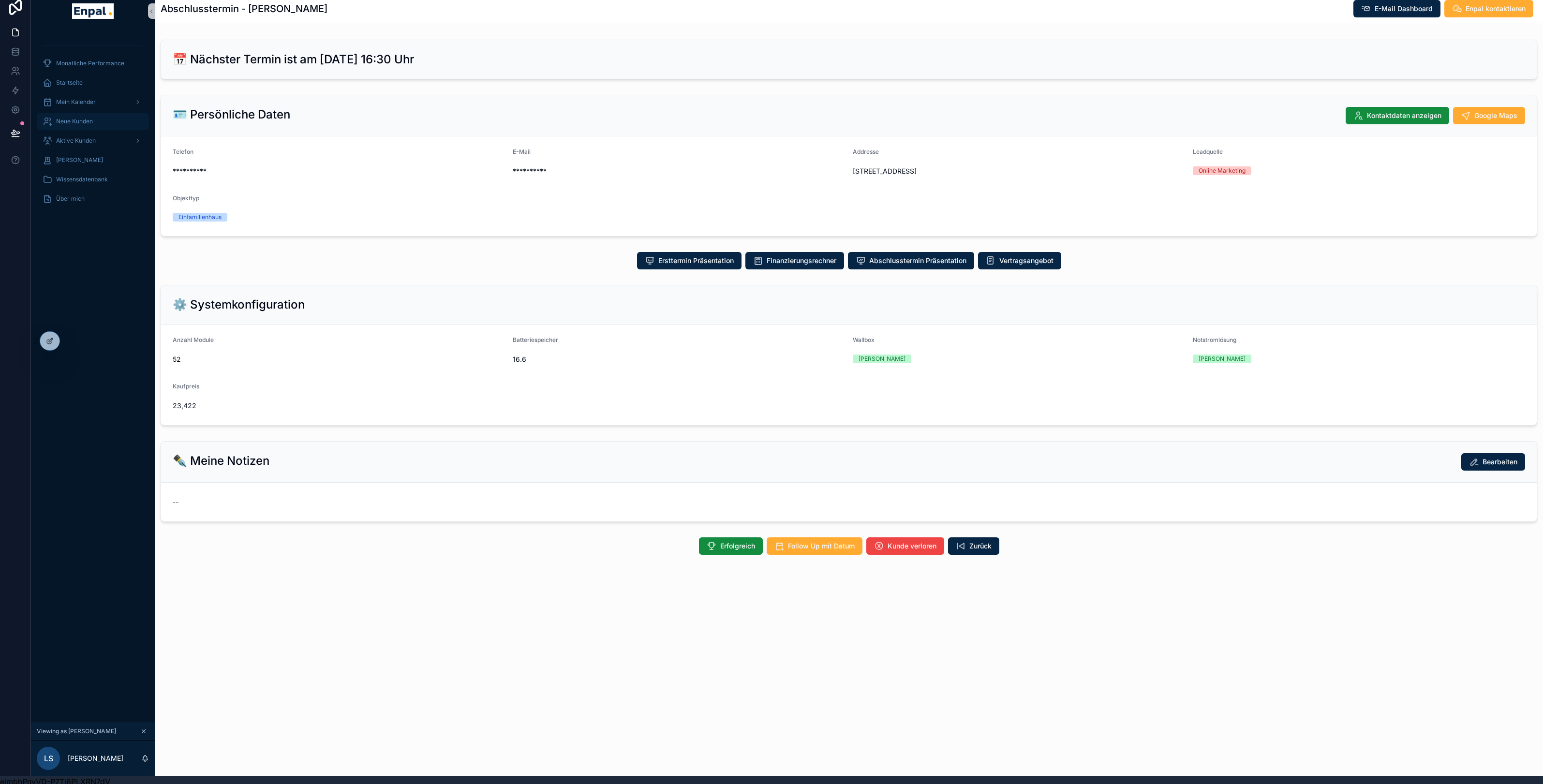
click at [84, 122] on span "Neue Kunden" at bounding box center [74, 121] width 37 height 8
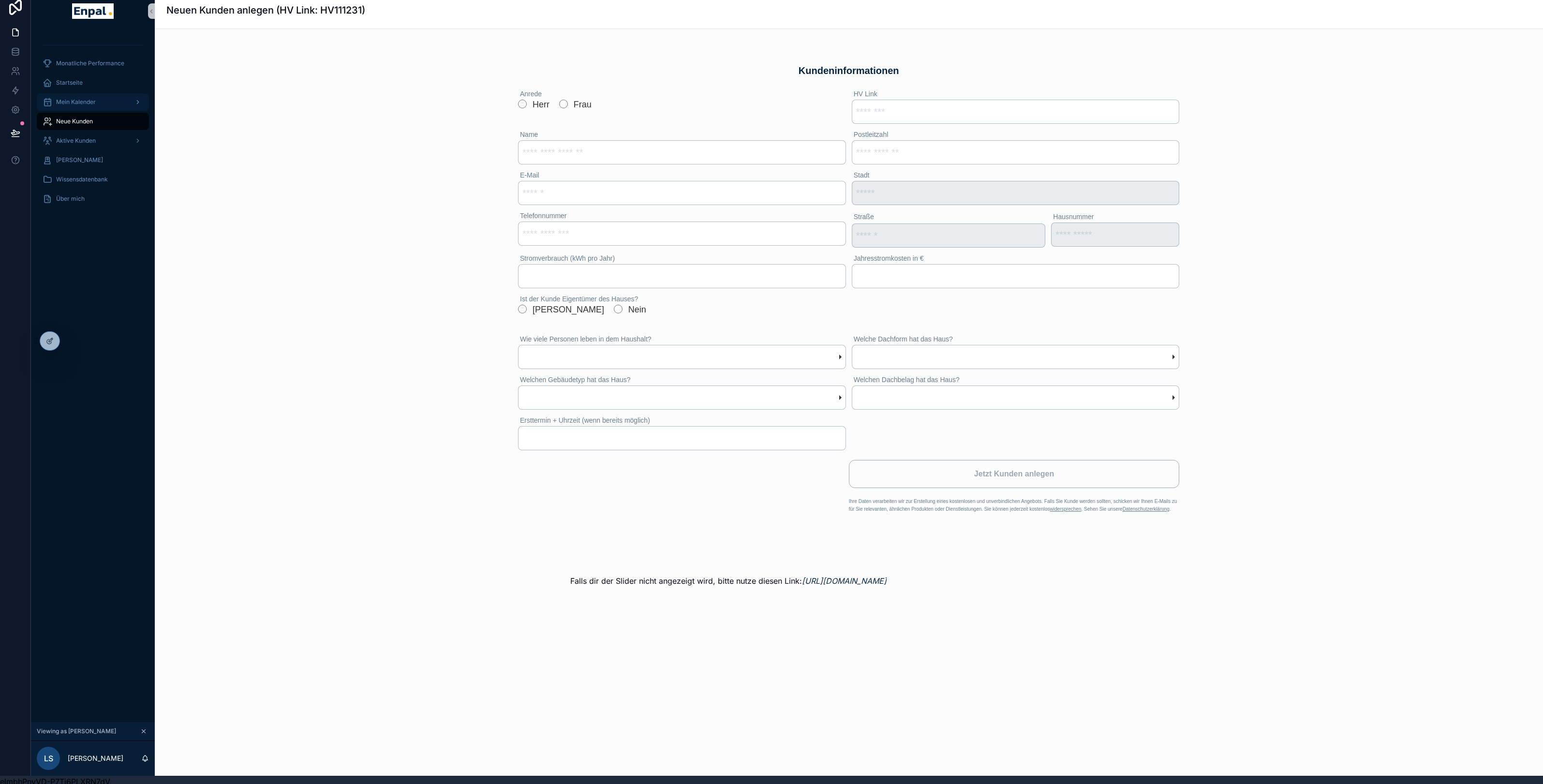
click at [68, 104] on span "Mein Kalender" at bounding box center [76, 102] width 40 height 8
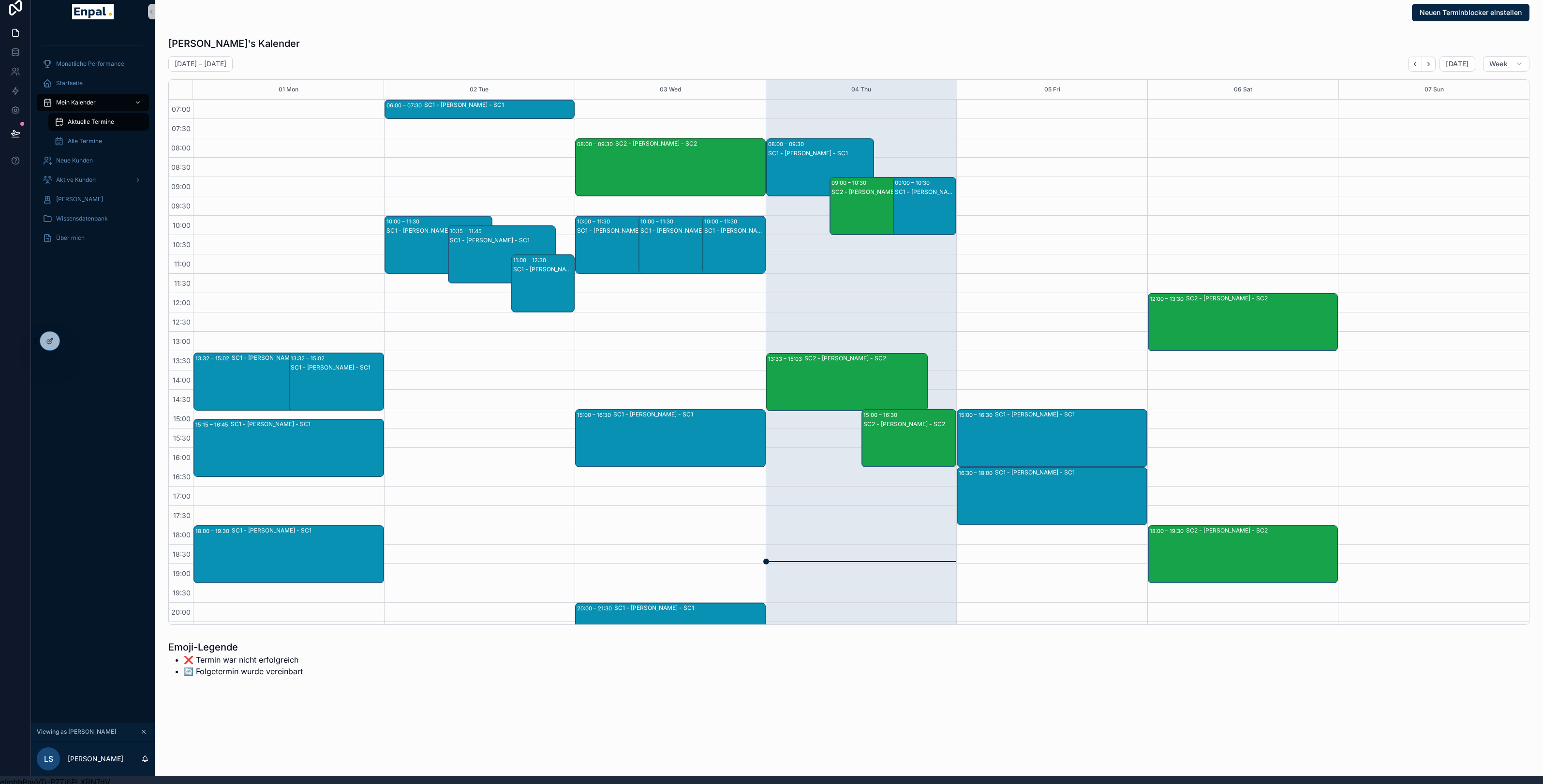
scroll to position [10, 0]
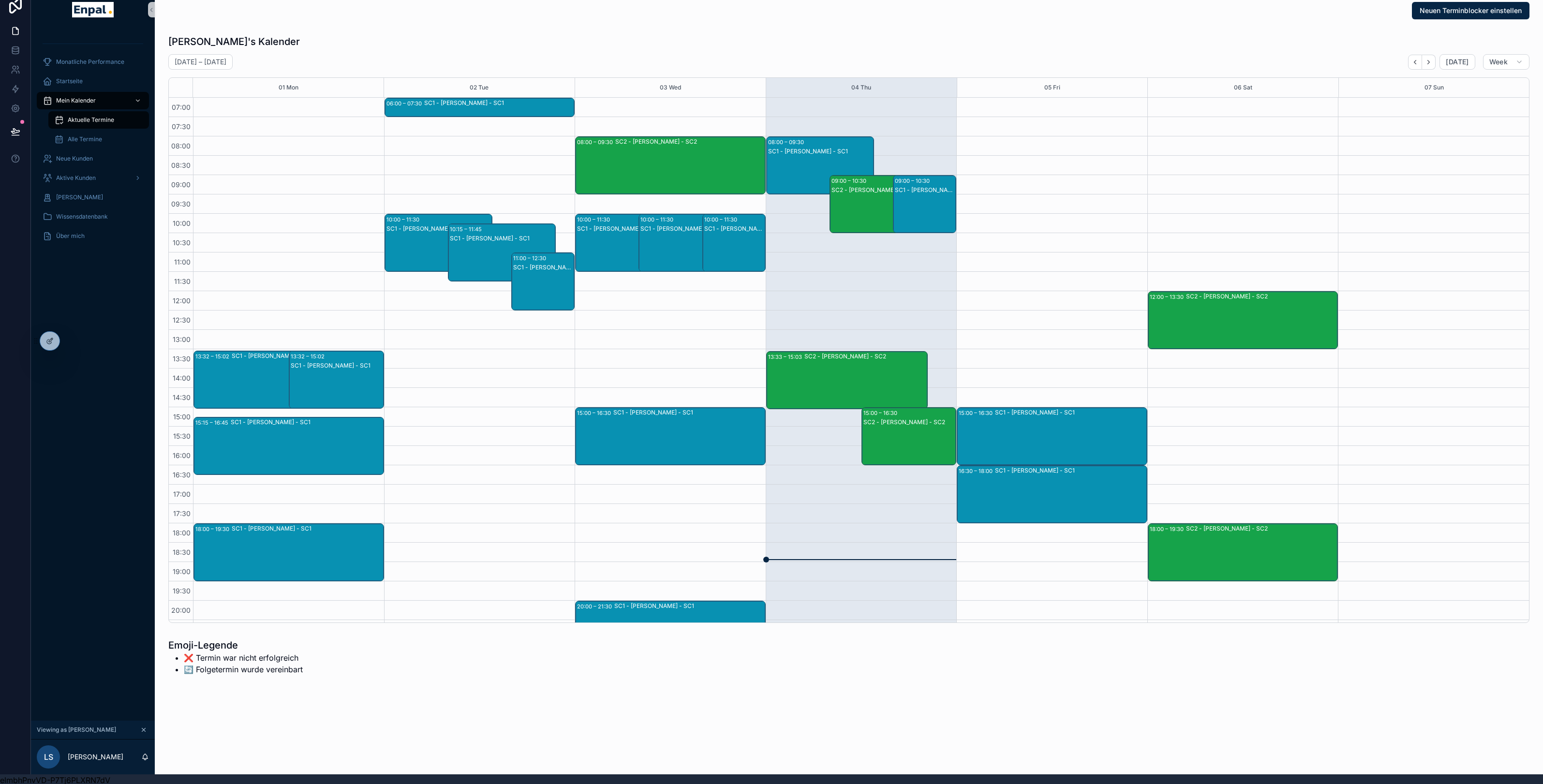
click at [253, 674] on li "🔄️ Folgetermin wurde vereinbart" at bounding box center [243, 669] width 119 height 11
drag, startPoint x: 307, startPoint y: 672, endPoint x: 169, endPoint y: 667, distance: 138.1
click at [169, 667] on div "Emoji-Legende ❌ Termin war nicht erfolgreich 🔄️ Folgetermin wurde vereinbart" at bounding box center [506, 656] width 674 height 37
drag, startPoint x: 313, startPoint y: 655, endPoint x: 176, endPoint y: 655, distance: 137.0
click at [176, 655] on div "Emoji-Legende ❌ Termin war nicht erfolgreich 🔄️ Folgetermin wurde vereinbart" at bounding box center [506, 656] width 674 height 37
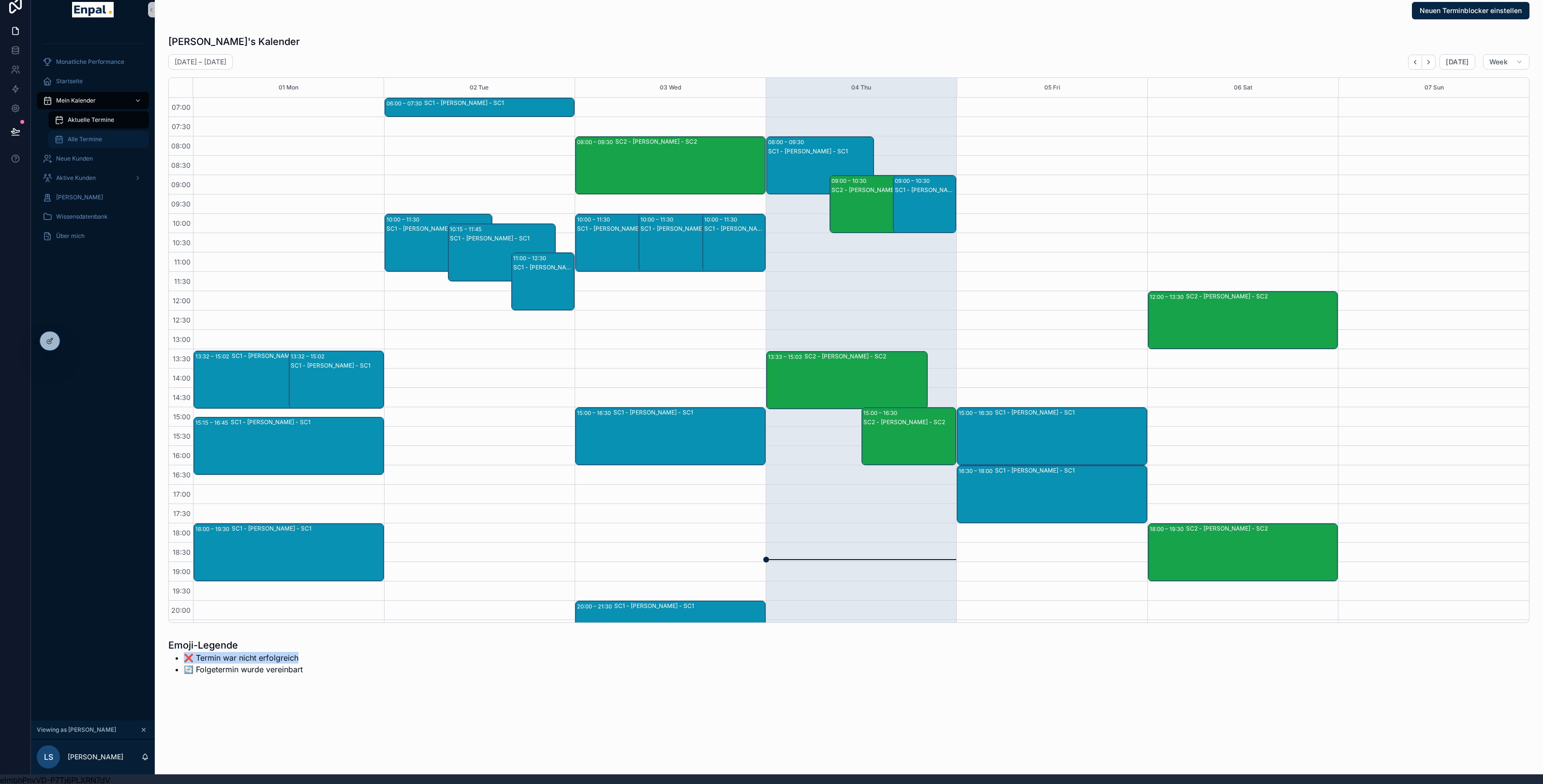
click at [108, 139] on div "Alle Termine" at bounding box center [98, 140] width 89 height 16
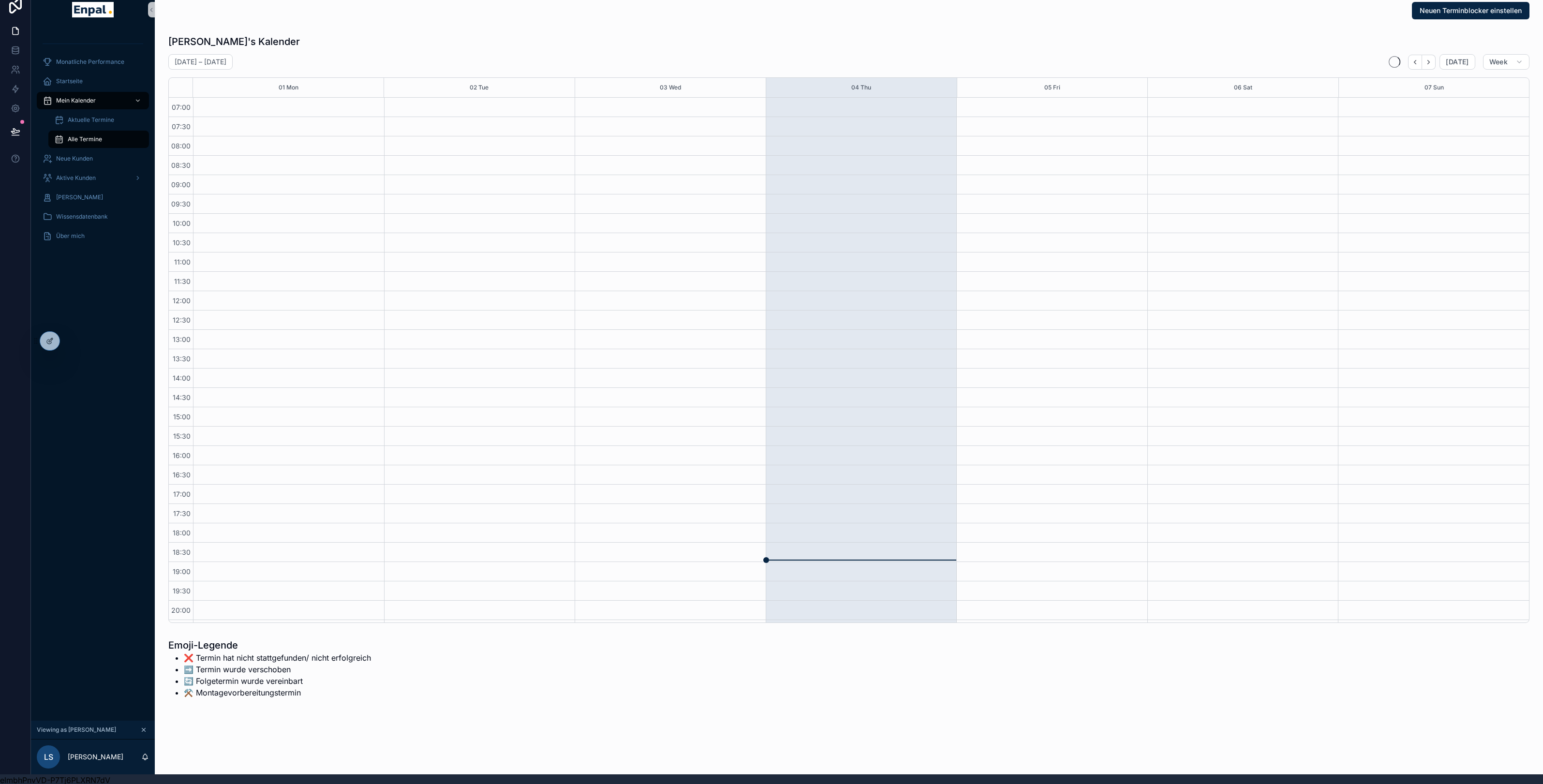
scroll to position [56, 0]
click at [399, 19] on div "Neuen Terminblocker einstellen" at bounding box center [849, 10] width 1361 height 17
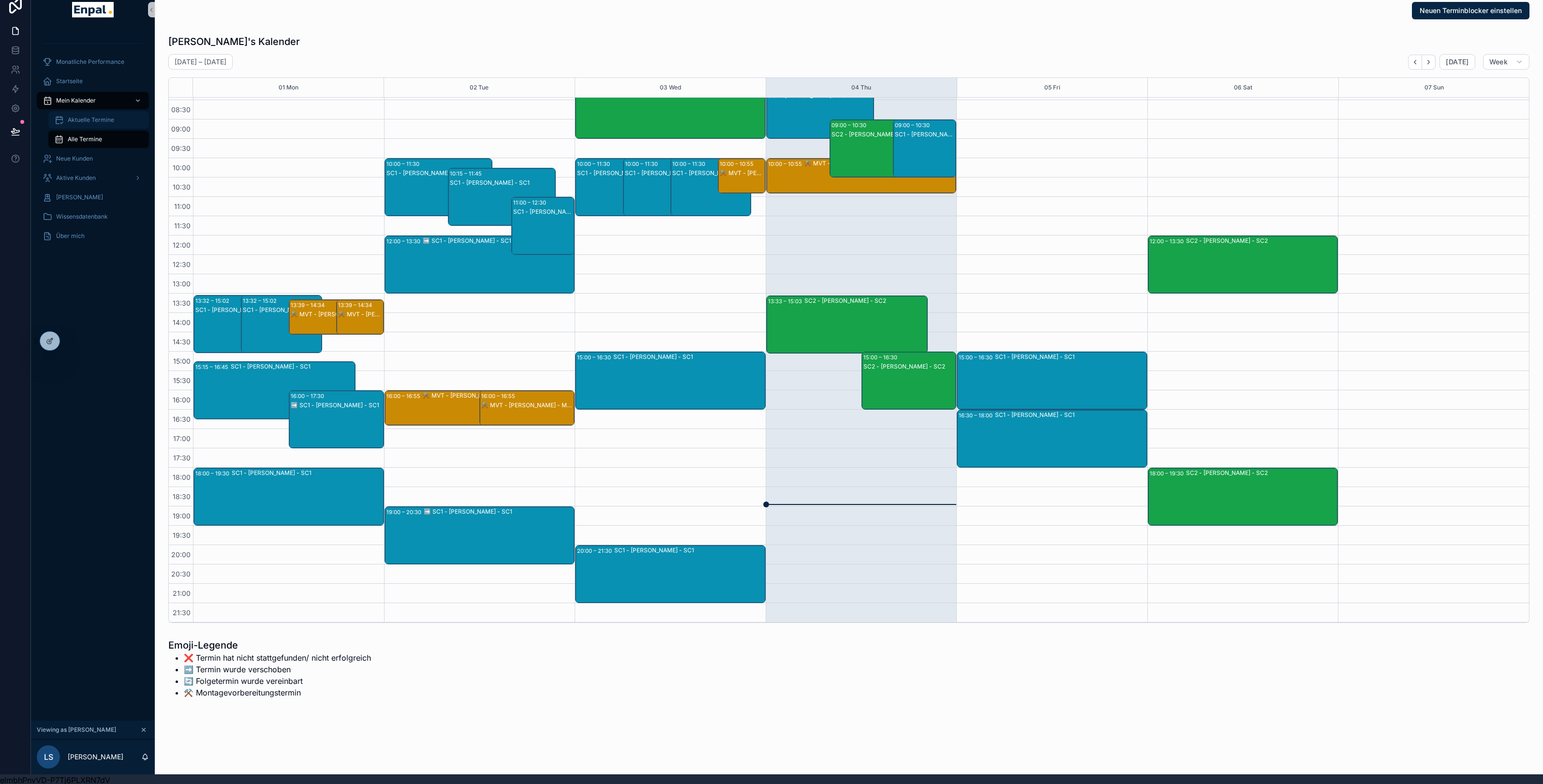
click at [110, 119] on span "Aktuelle Termine" at bounding box center [91, 120] width 47 height 8
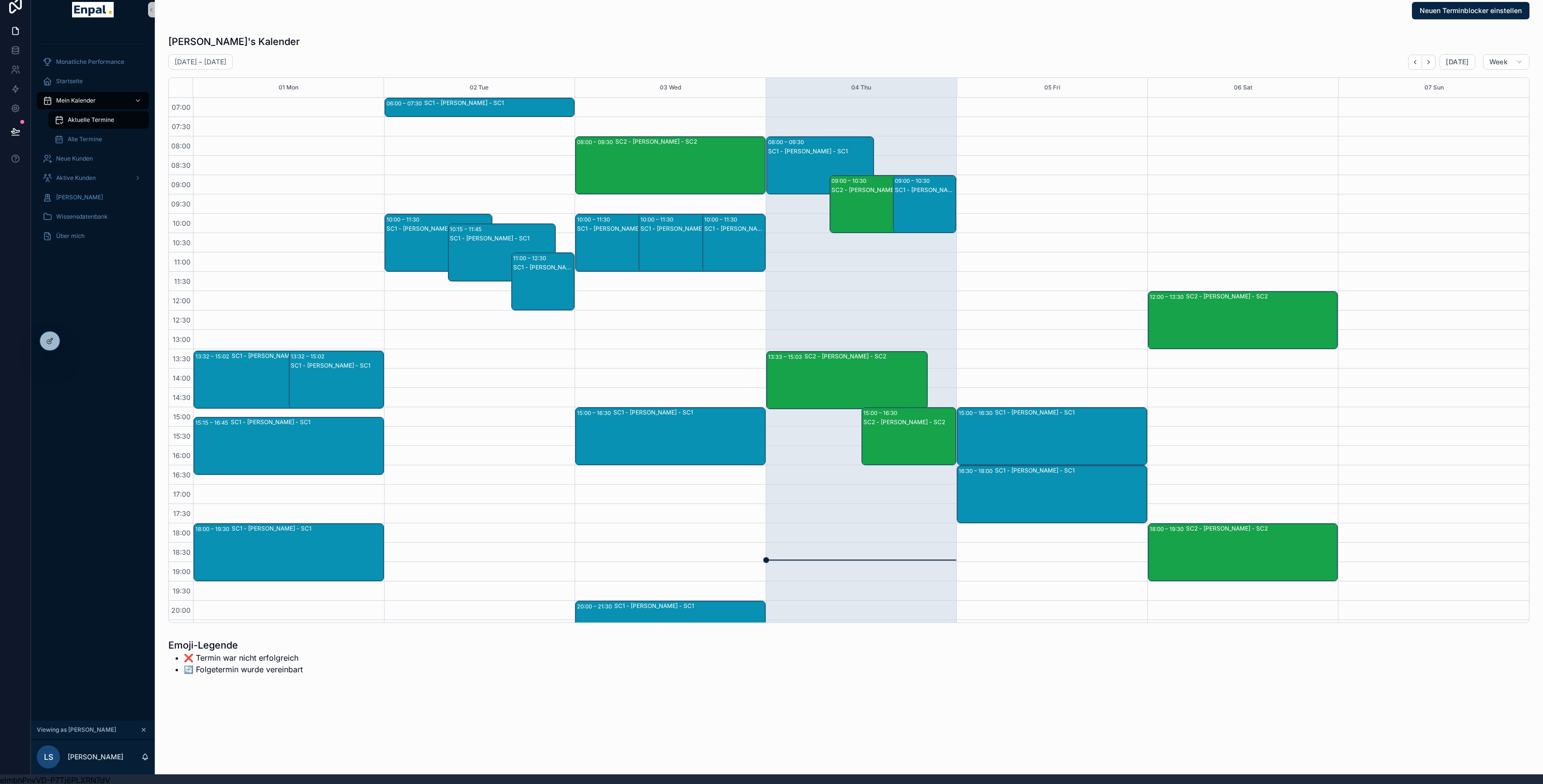
scroll to position [56, 0]
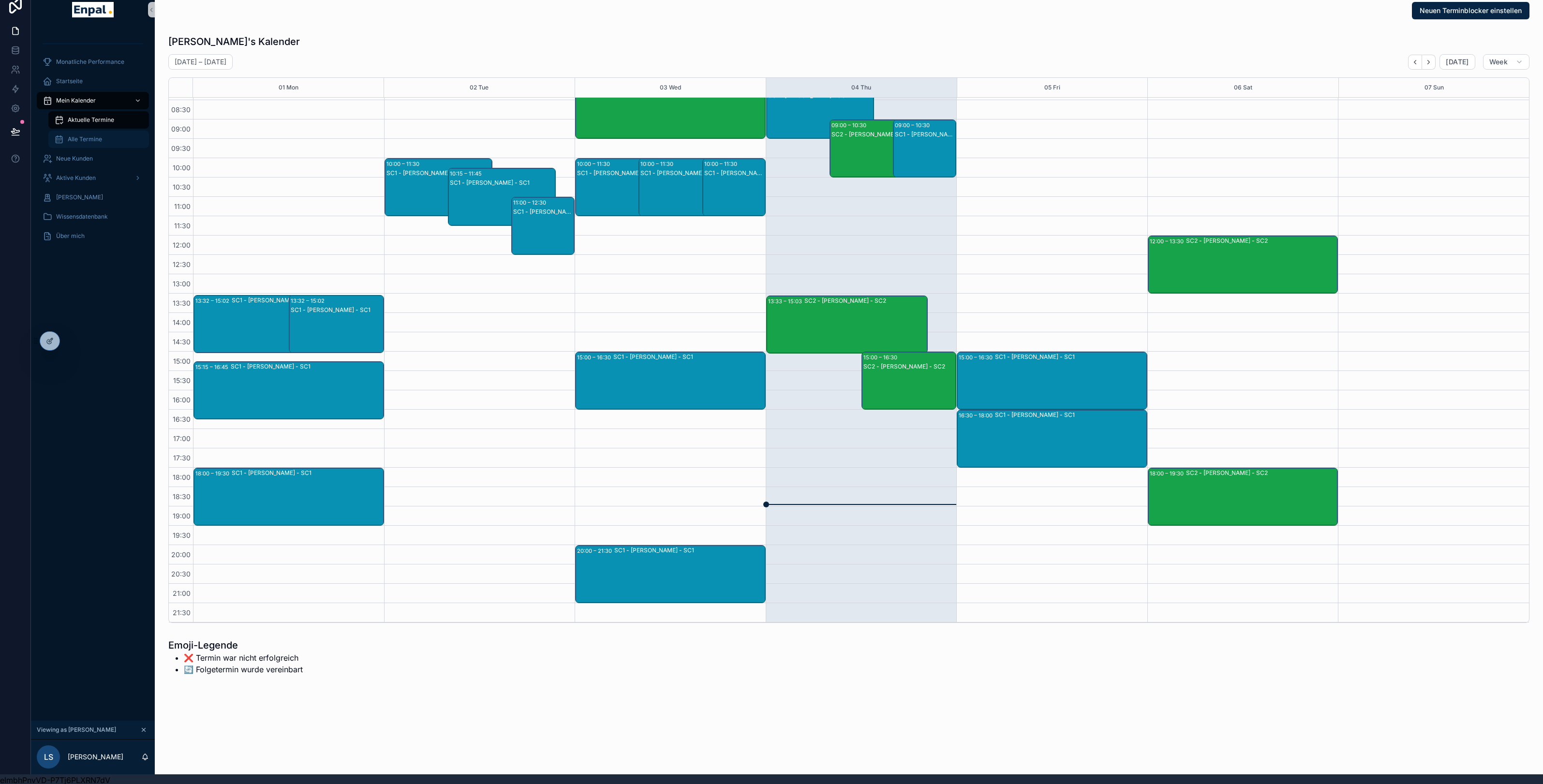
click at [103, 138] on div "Alle Termine" at bounding box center [98, 140] width 89 height 16
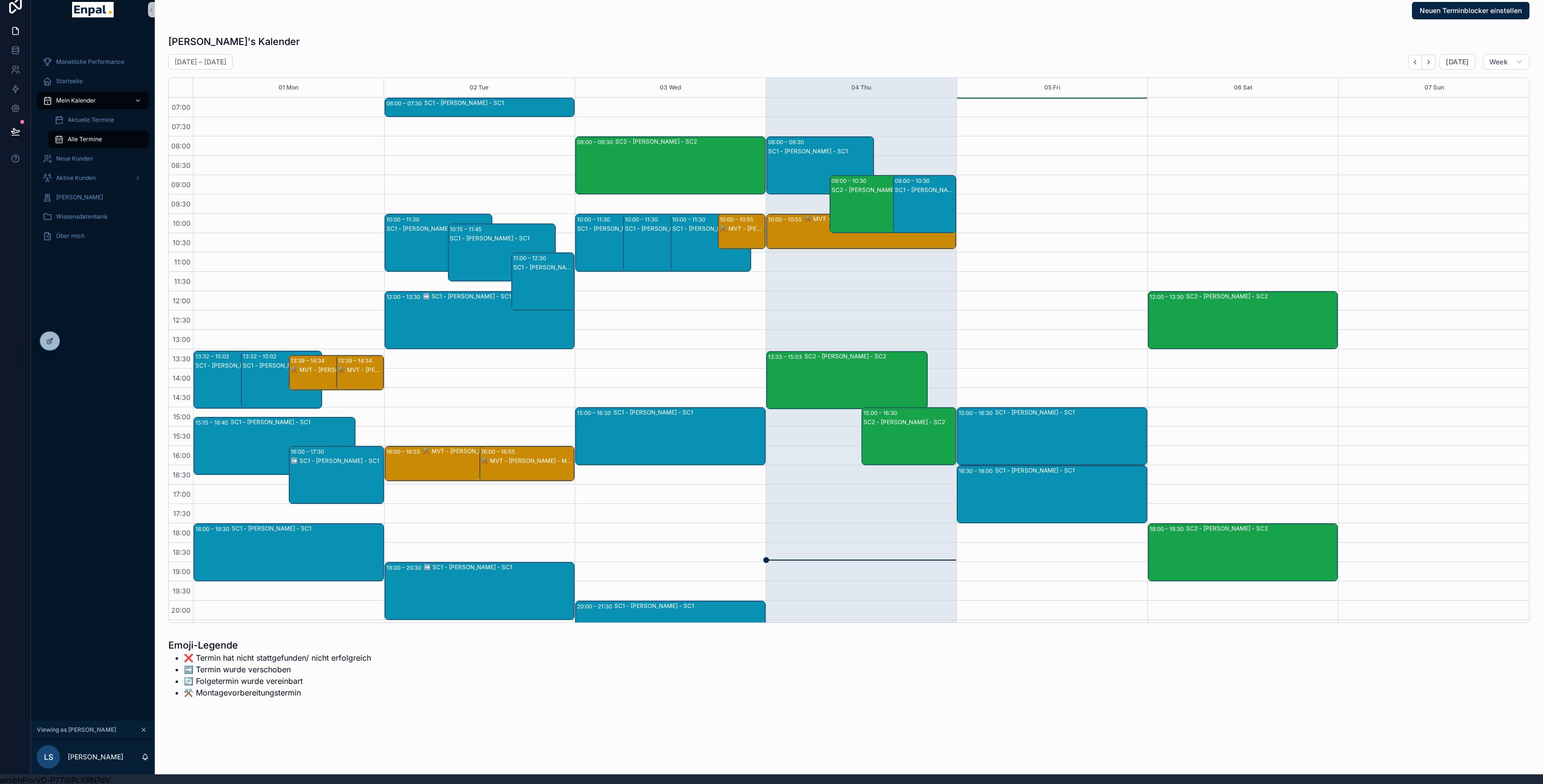
scroll to position [56, 0]
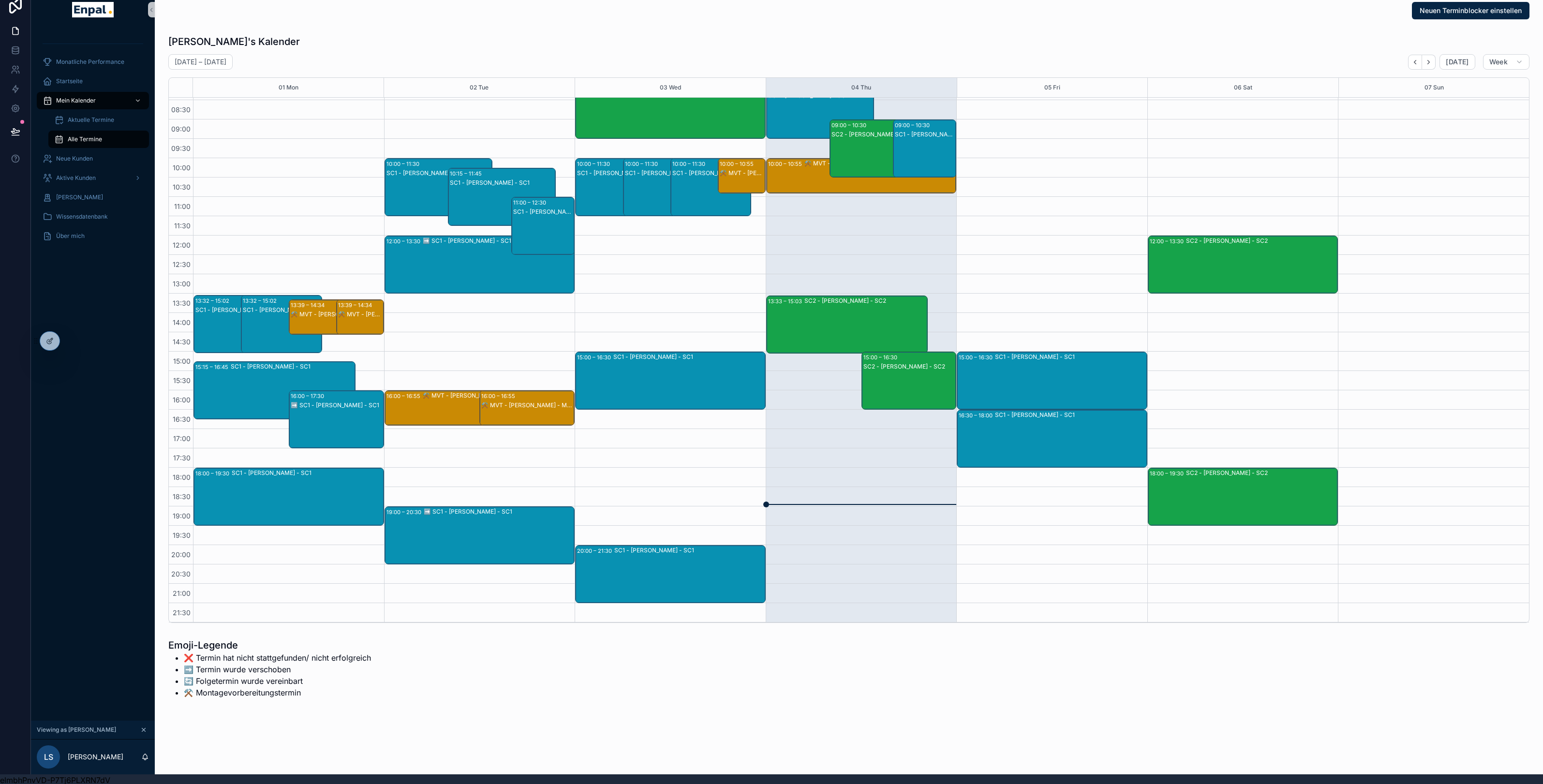
click at [323, 423] on div "➡️ SC1 - Nicole Weiß - SC1" at bounding box center [337, 429] width 92 height 56
click at [325, 507] on div "SC1 - [PERSON_NAME] - SC1" at bounding box center [307, 497] width 152 height 56
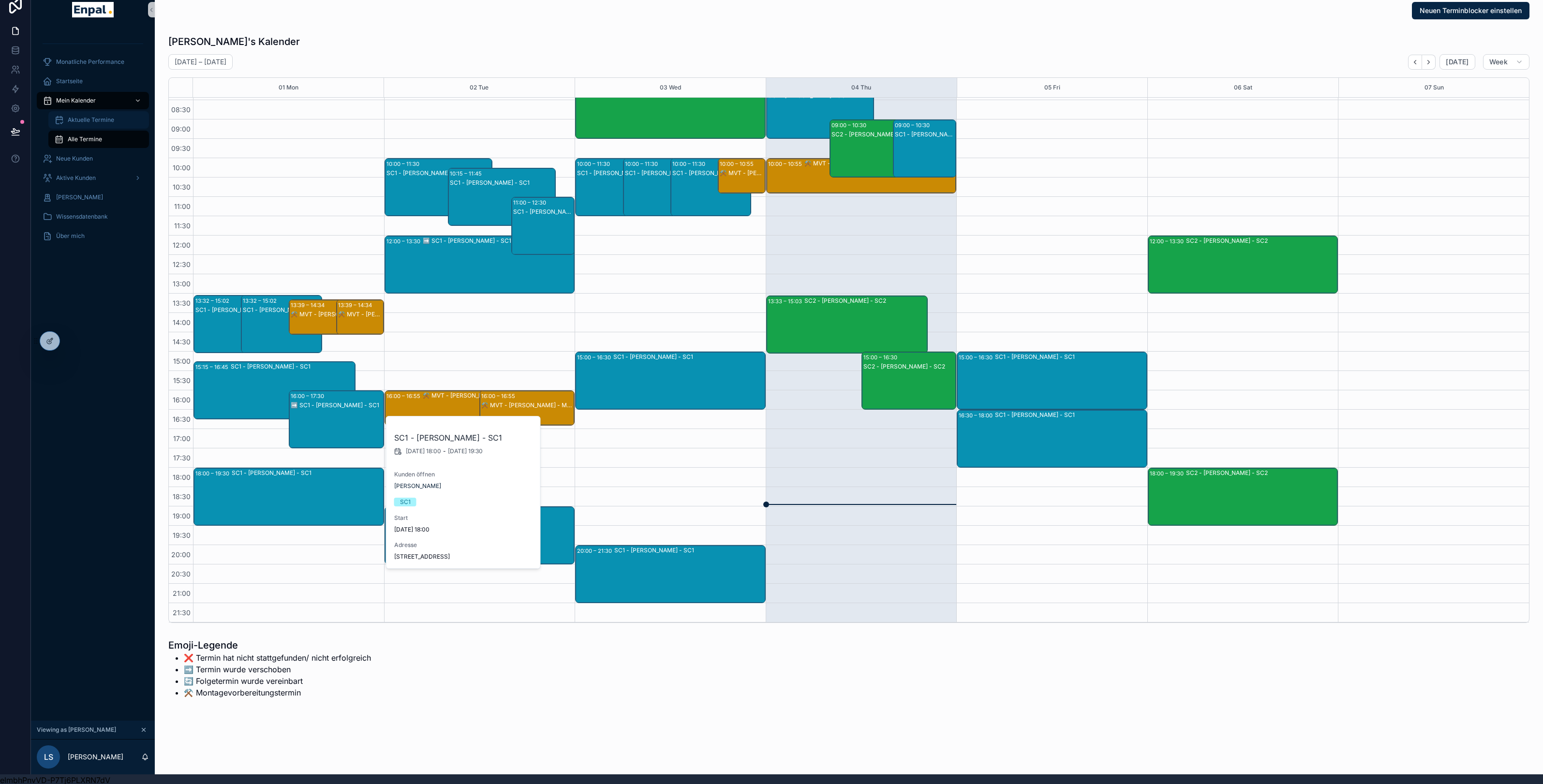
click at [74, 125] on div "Aktuelle Termine" at bounding box center [98, 120] width 89 height 16
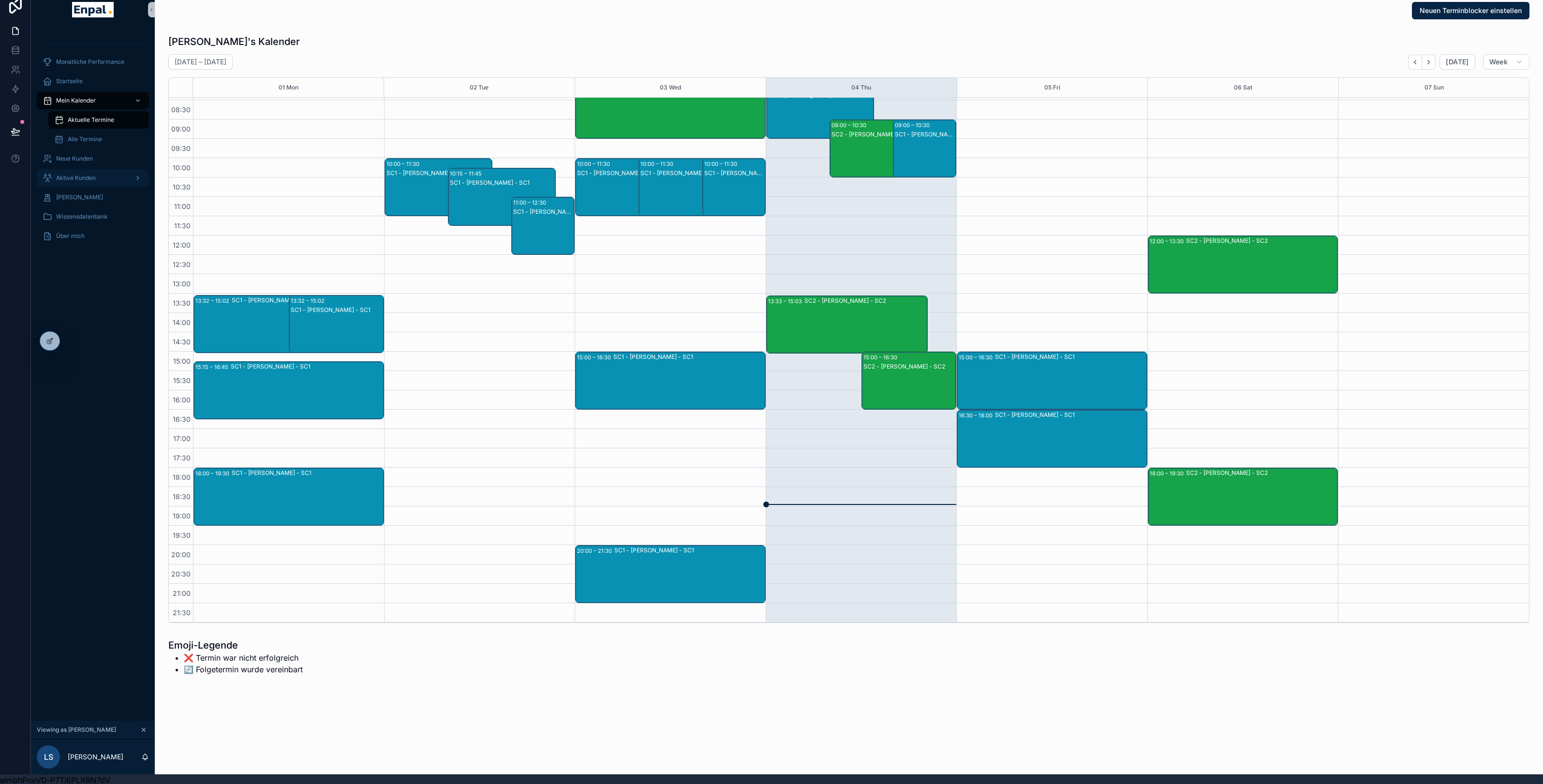
scroll to position [11, 0]
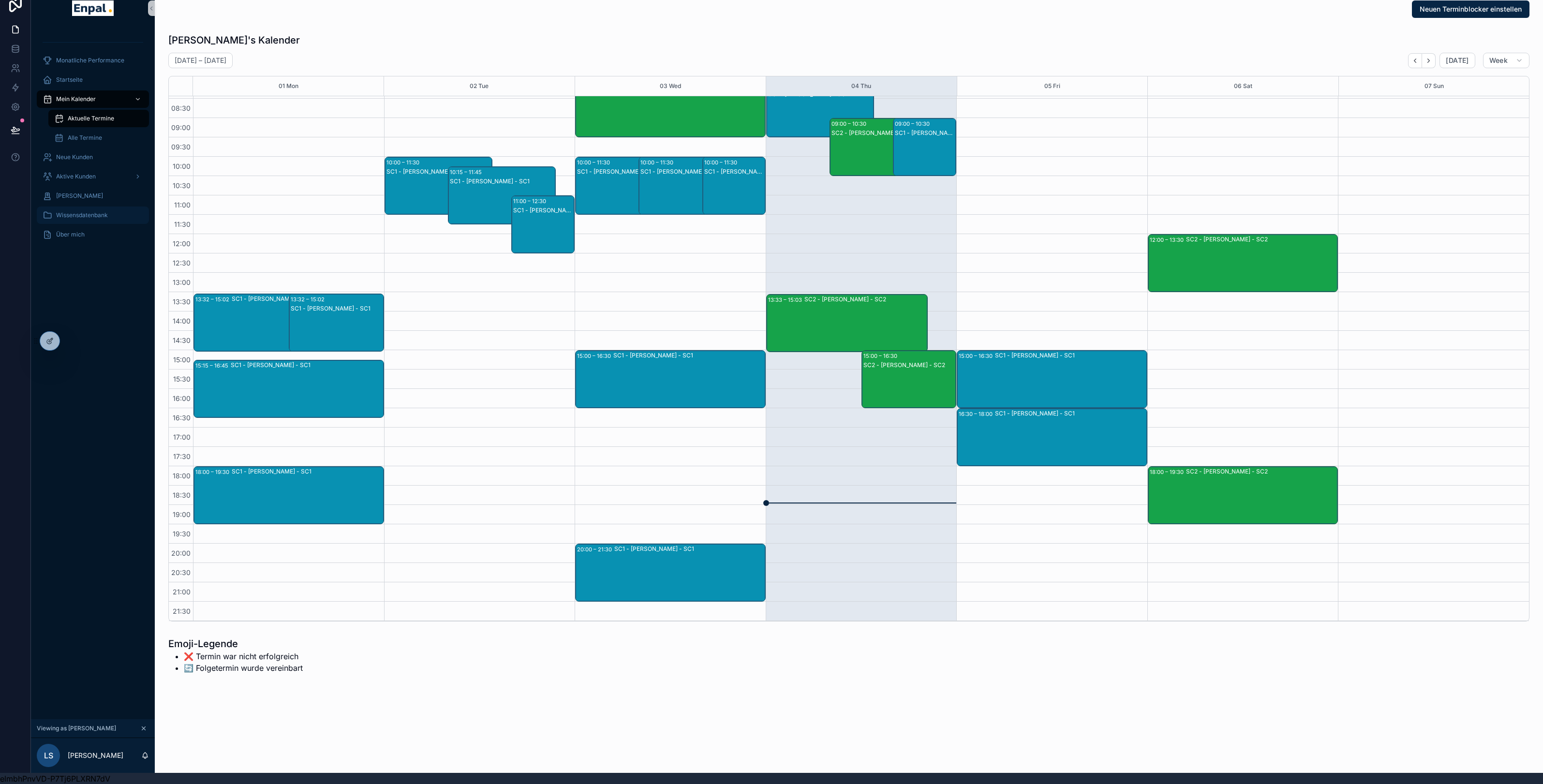
click at [77, 214] on span "Wissensdatenbank" at bounding box center [82, 215] width 52 height 8
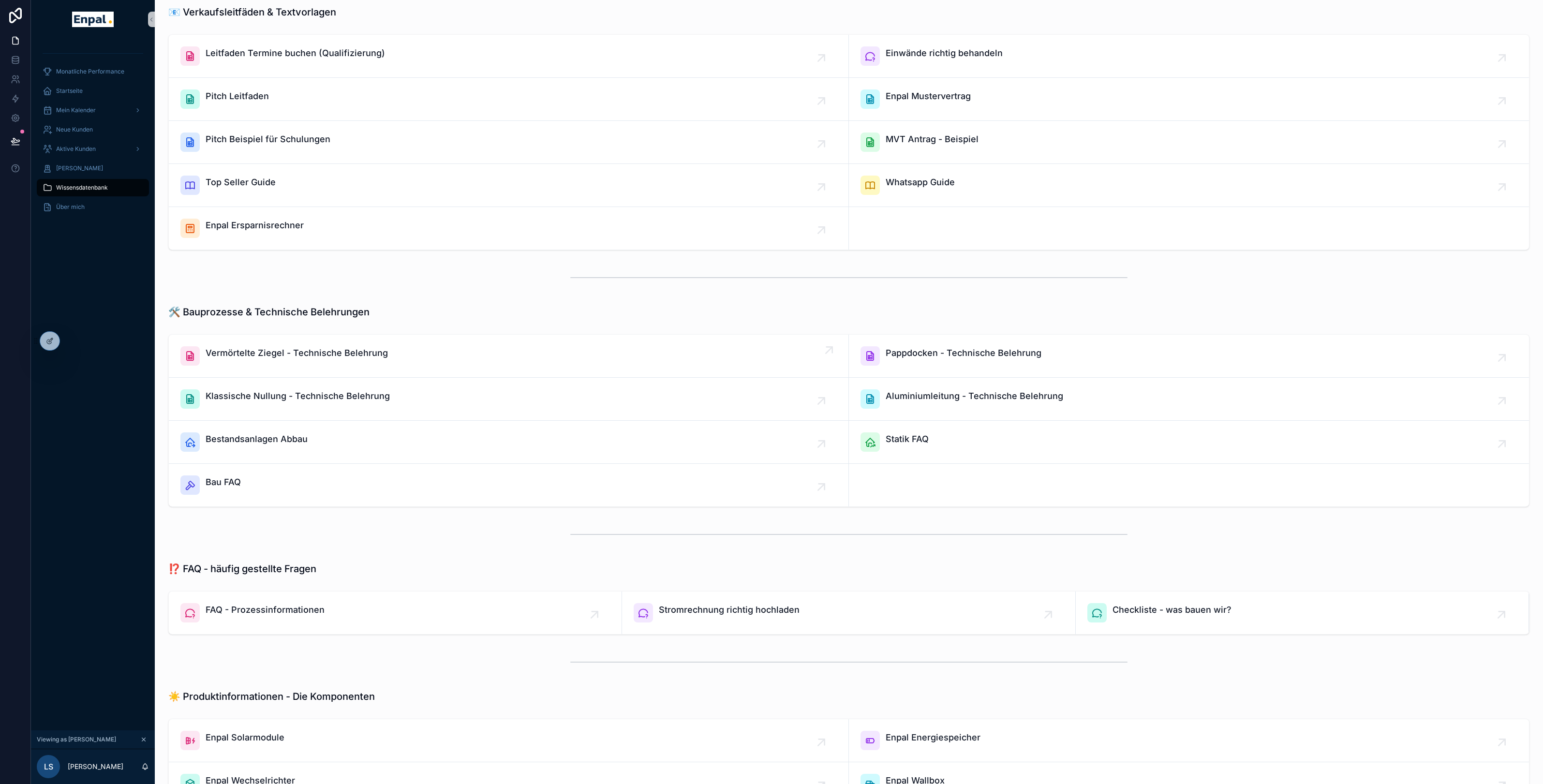
scroll to position [68, 0]
click at [87, 151] on span "Aktive Kunden" at bounding box center [76, 149] width 40 height 8
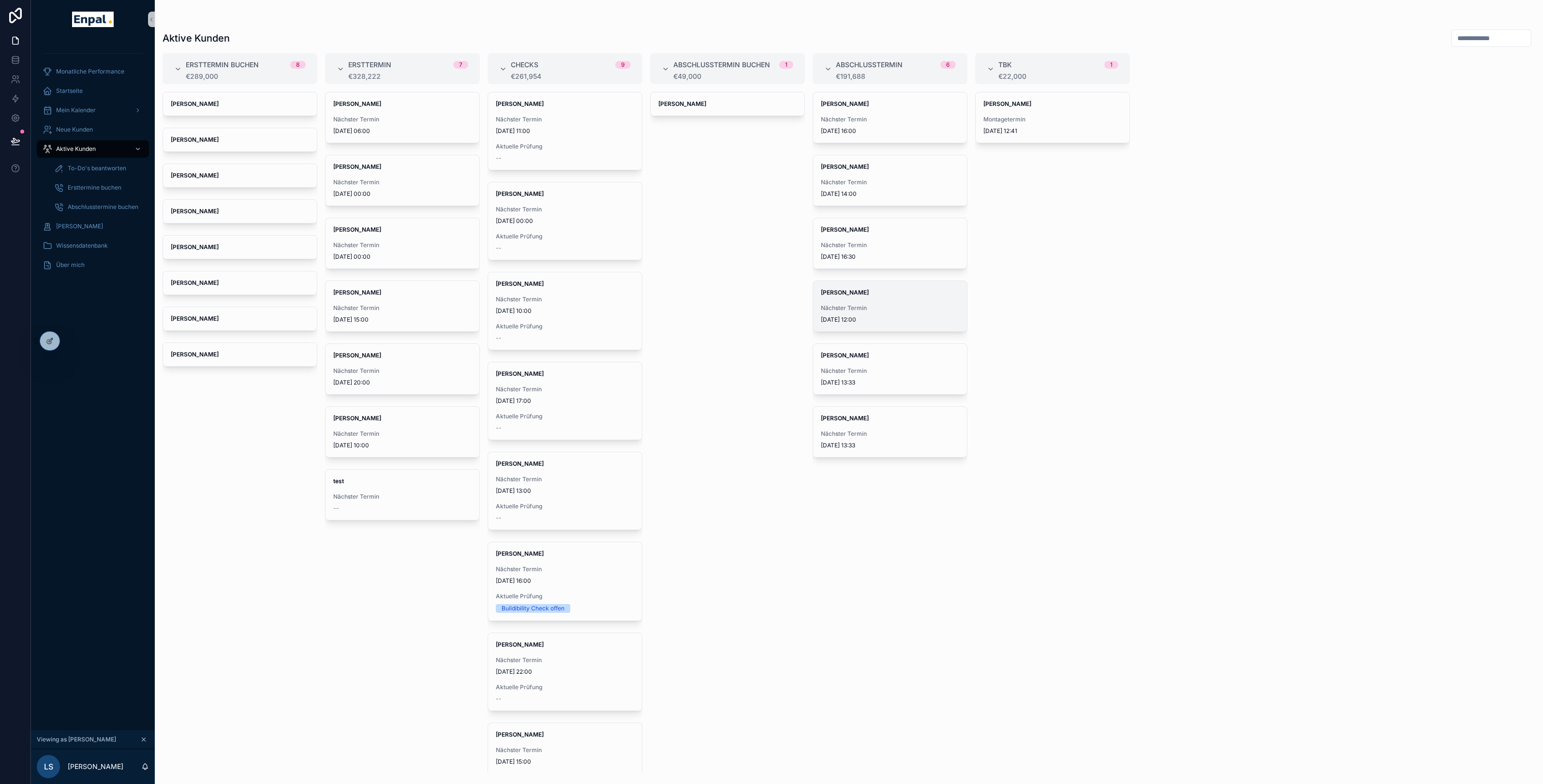
click at [873, 290] on span "[PERSON_NAME]" at bounding box center [890, 292] width 138 height 8
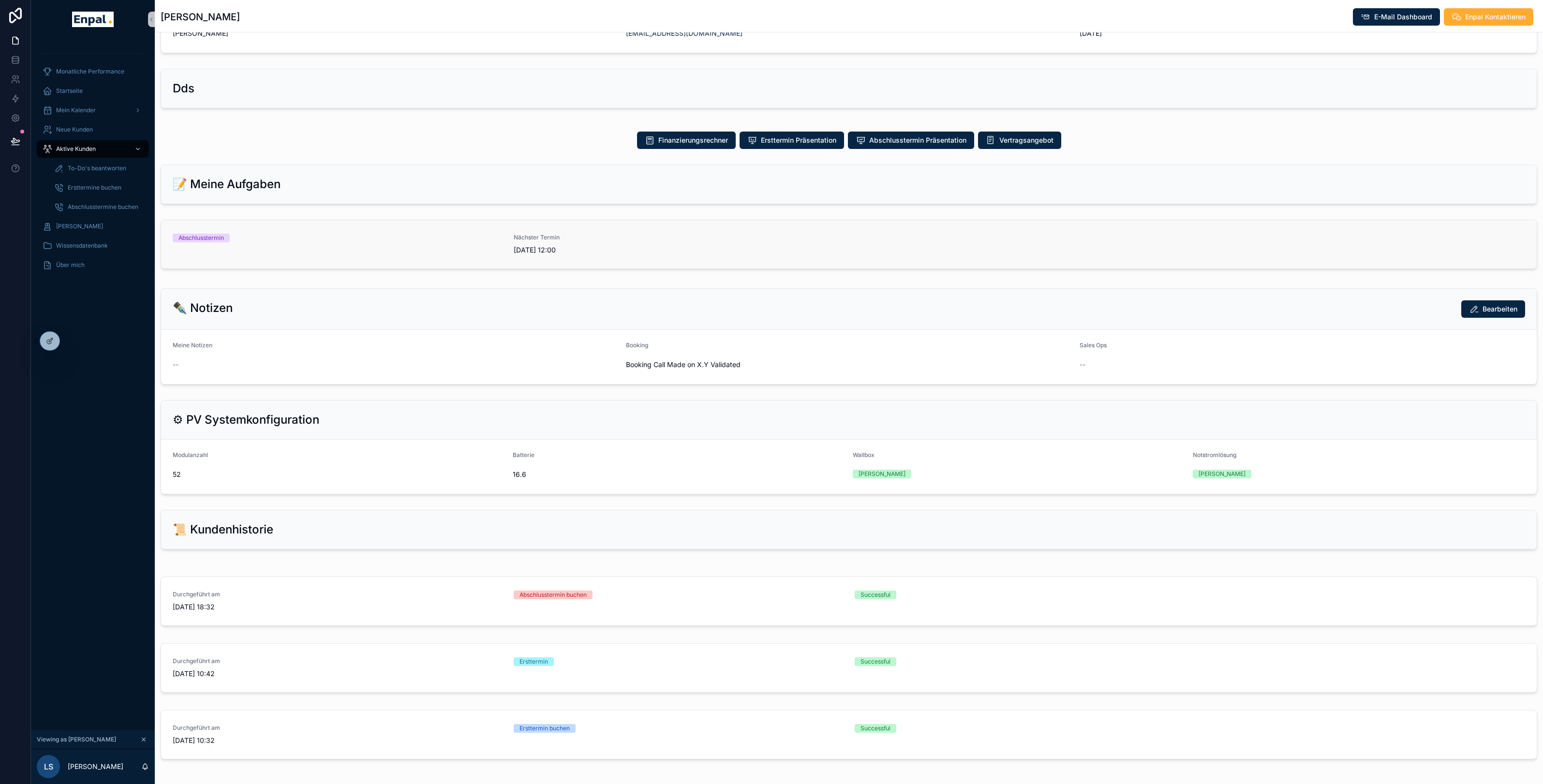
scroll to position [432, 0]
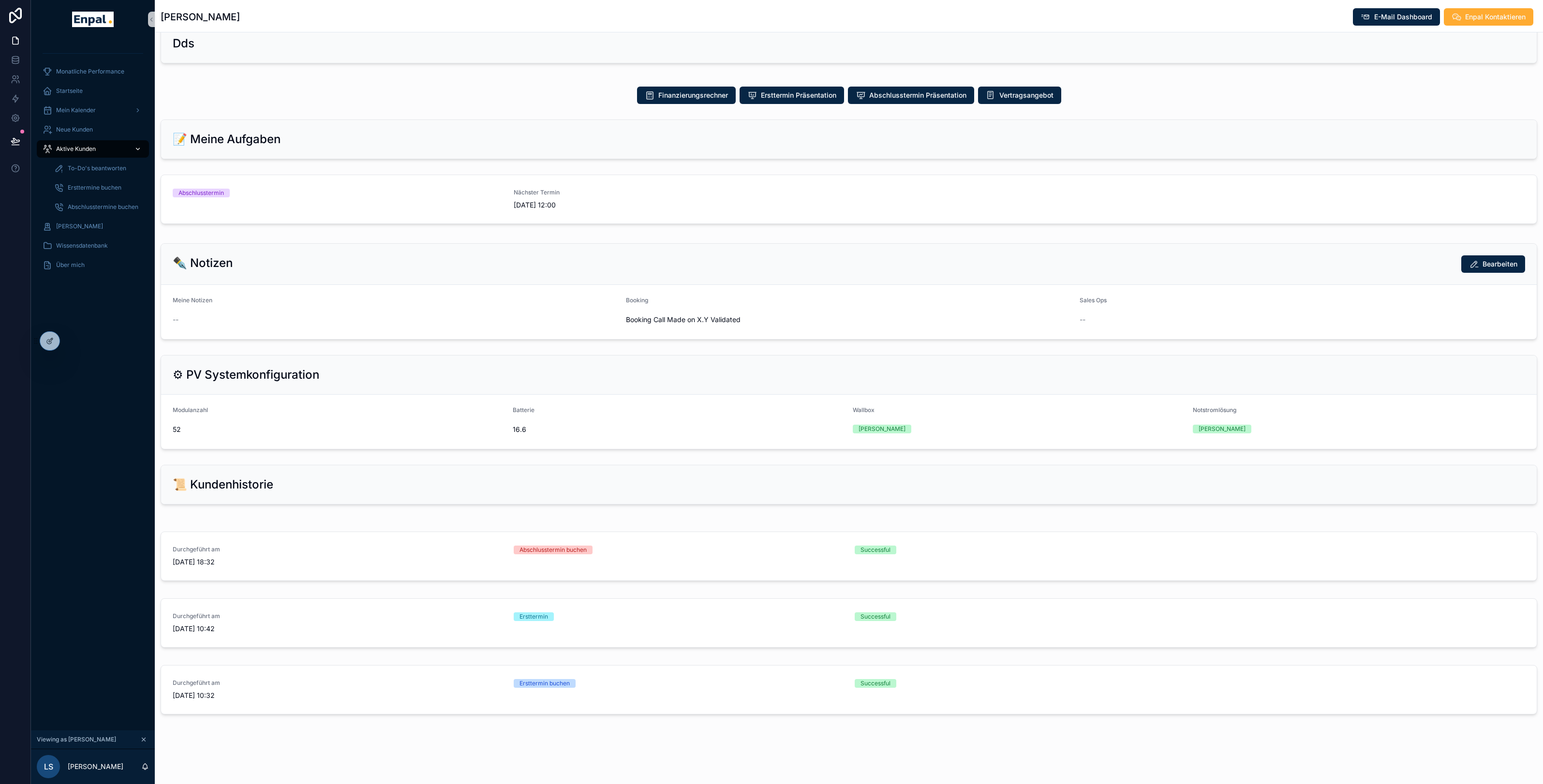
click at [79, 150] on span "Aktive Kunden" at bounding box center [76, 149] width 40 height 8
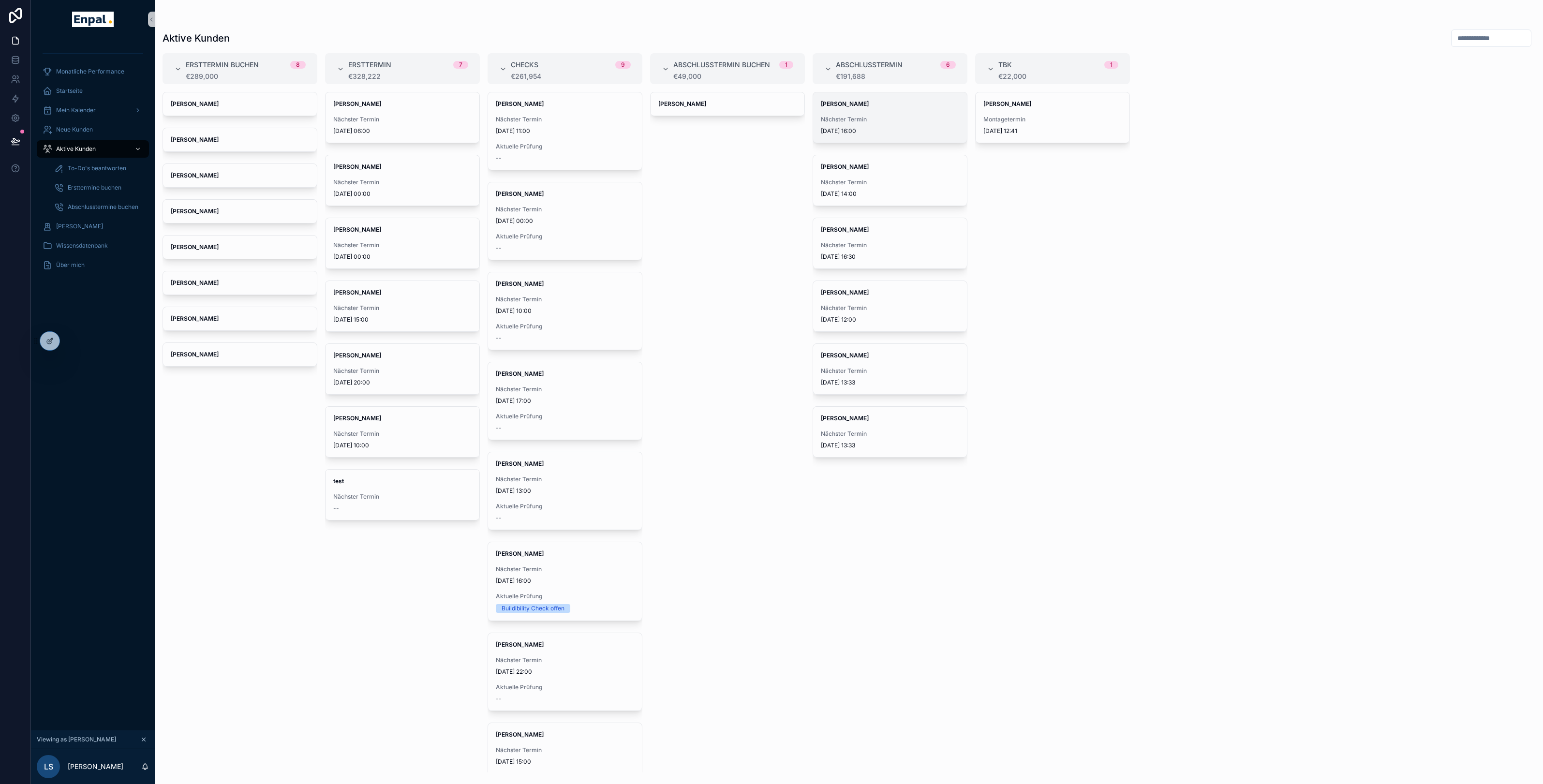
click at [888, 101] on span "[PERSON_NAME]" at bounding box center [890, 104] width 138 height 8
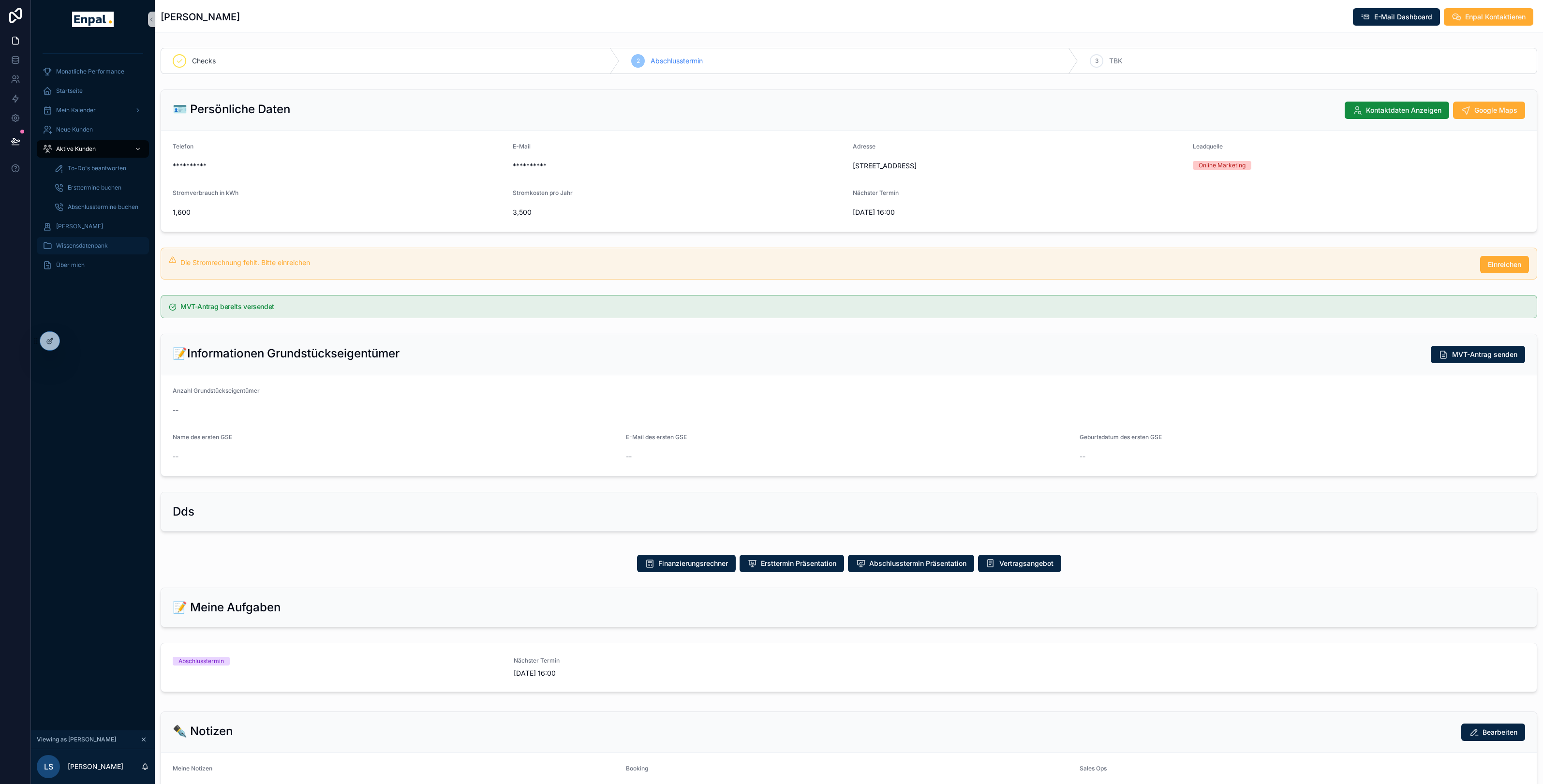
click at [59, 240] on div "Wissensdatenbank" at bounding box center [93, 246] width 101 height 16
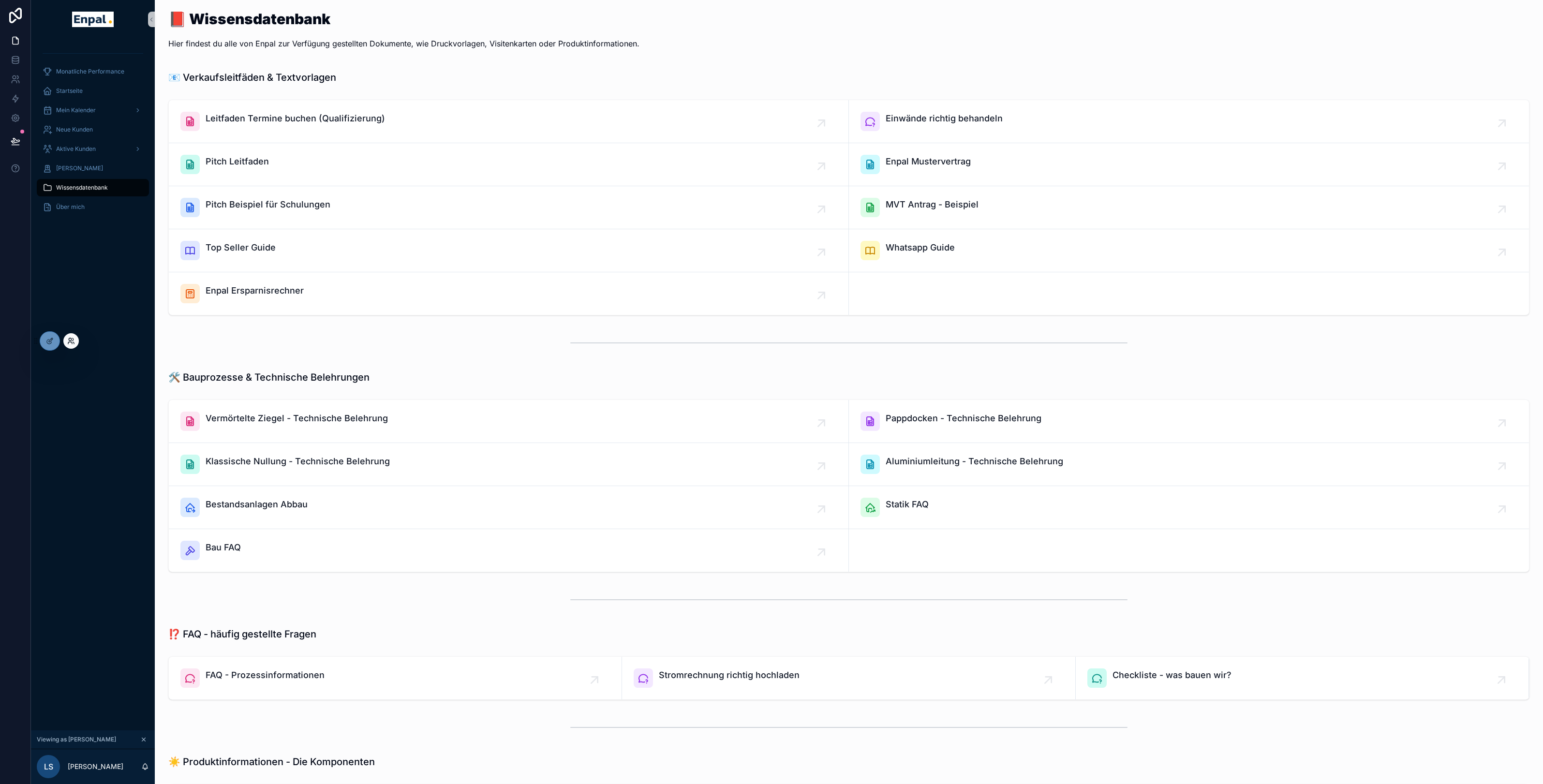
click at [72, 341] on icon at bounding box center [71, 341] width 8 height 8
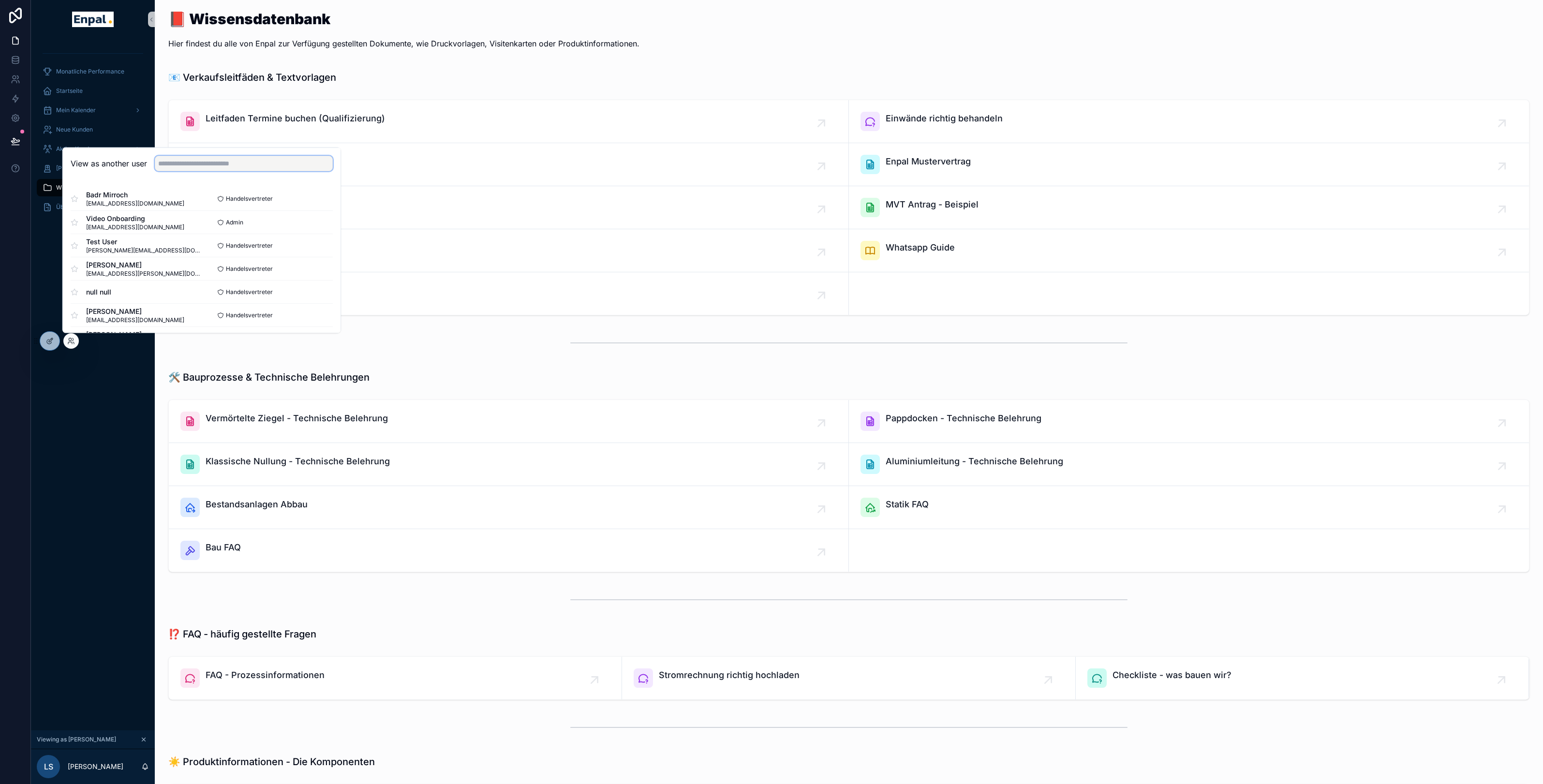
click at [167, 167] on input "text" at bounding box center [243, 164] width 178 height 16
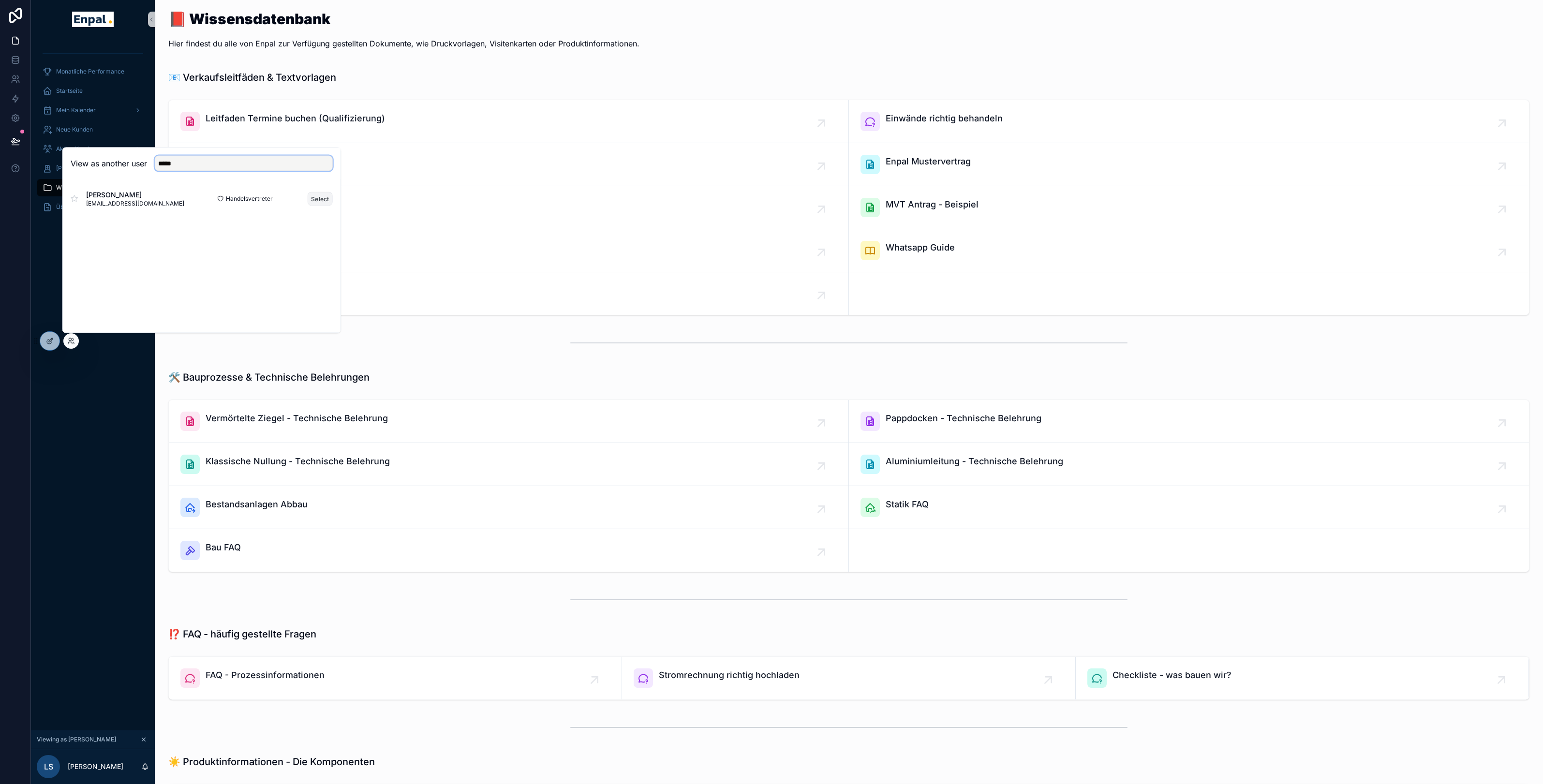
type input "*****"
click at [326, 202] on button "Select" at bounding box center [320, 198] width 25 height 14
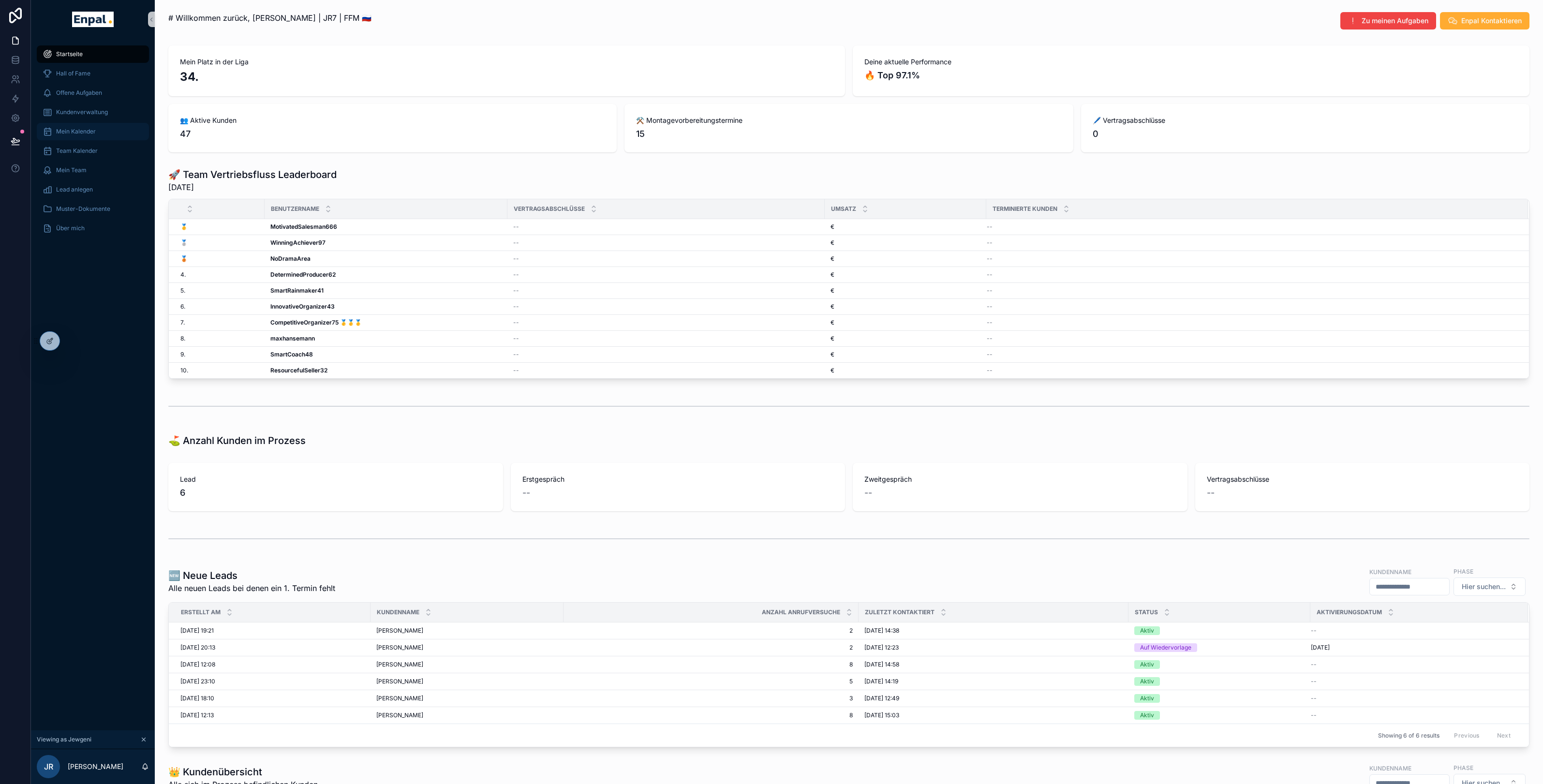
click at [84, 128] on span "Mein Kalender" at bounding box center [76, 131] width 40 height 8
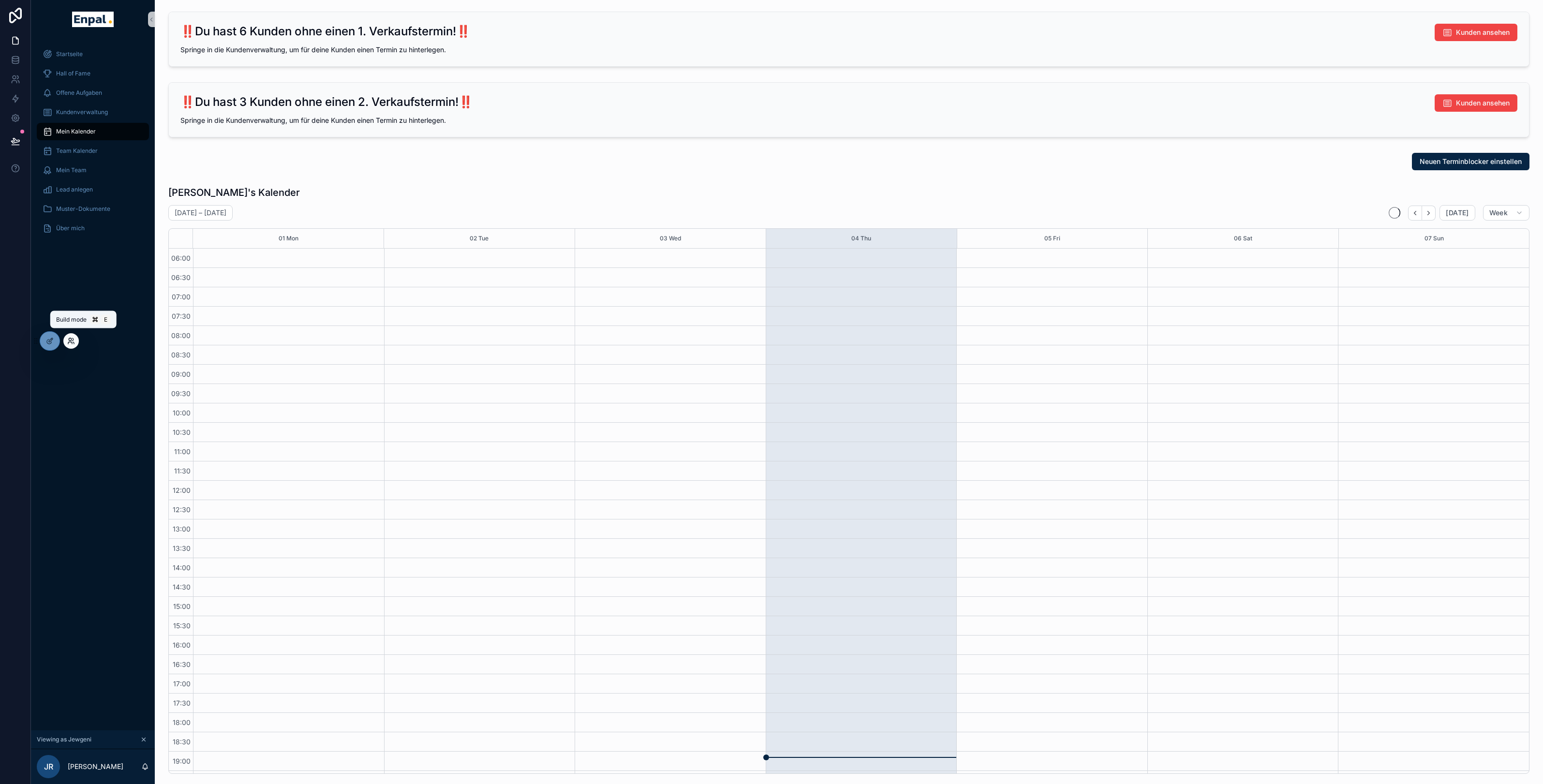
scroll to position [95, 0]
click at [77, 341] on div at bounding box center [71, 341] width 16 height 16
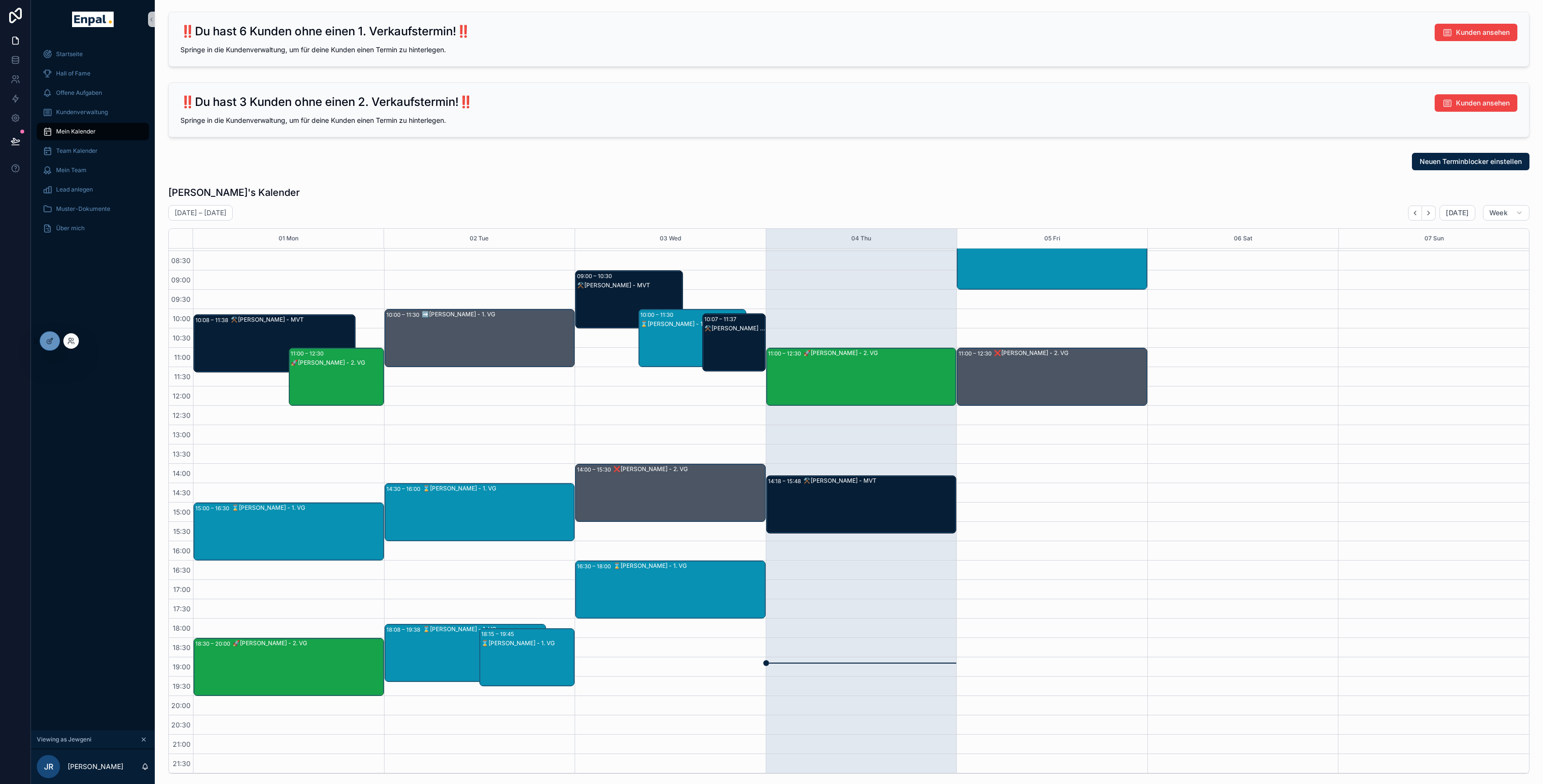
click at [63, 342] on div at bounding box center [71, 341] width 16 height 16
click at [68, 342] on icon at bounding box center [71, 341] width 8 height 8
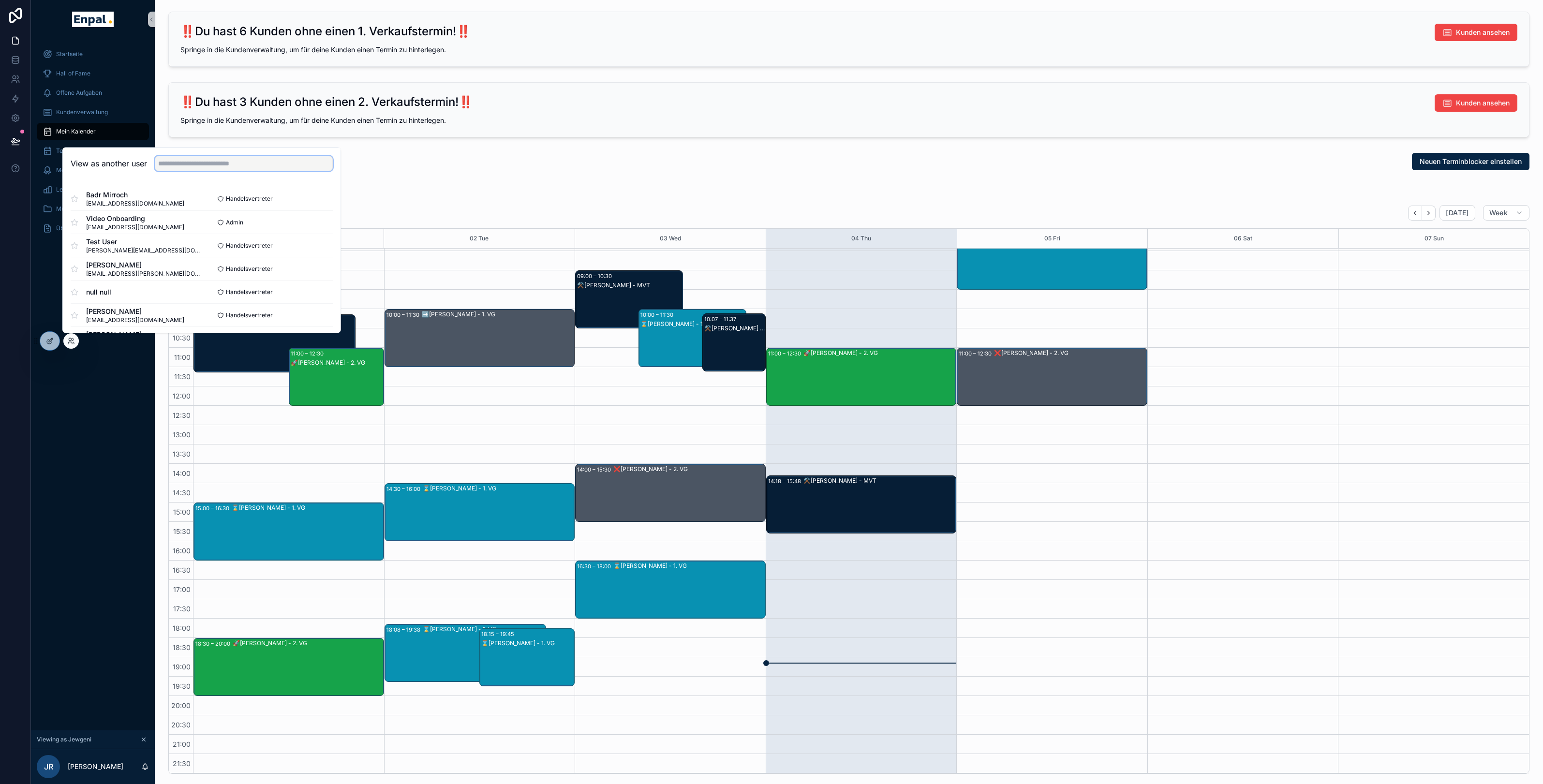
click at [172, 169] on input "text" at bounding box center [243, 164] width 178 height 16
type input "****"
click at [329, 220] on button "Select" at bounding box center [320, 222] width 25 height 14
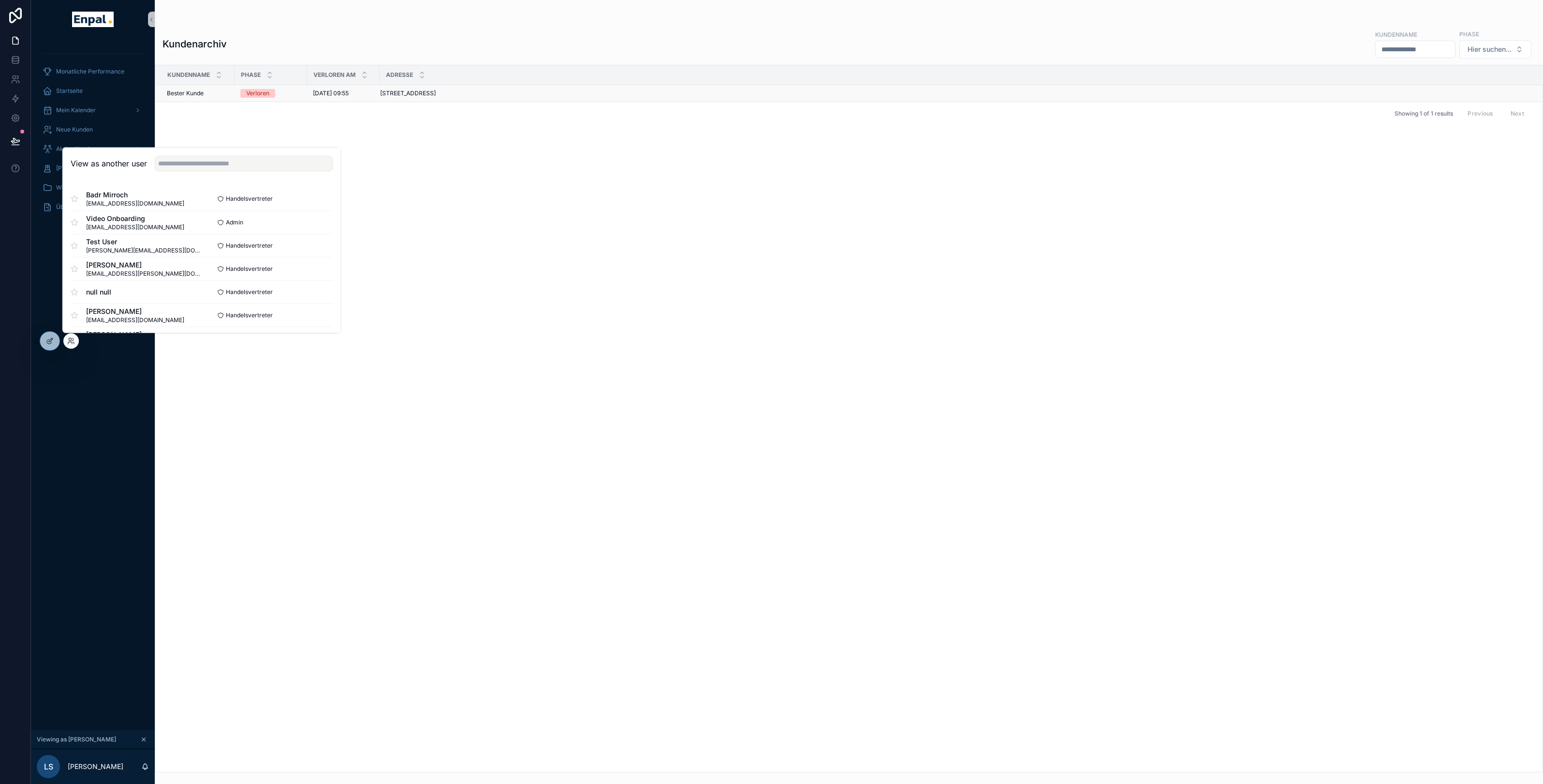
click at [259, 90] on div "Verloren" at bounding box center [258, 93] width 23 height 9
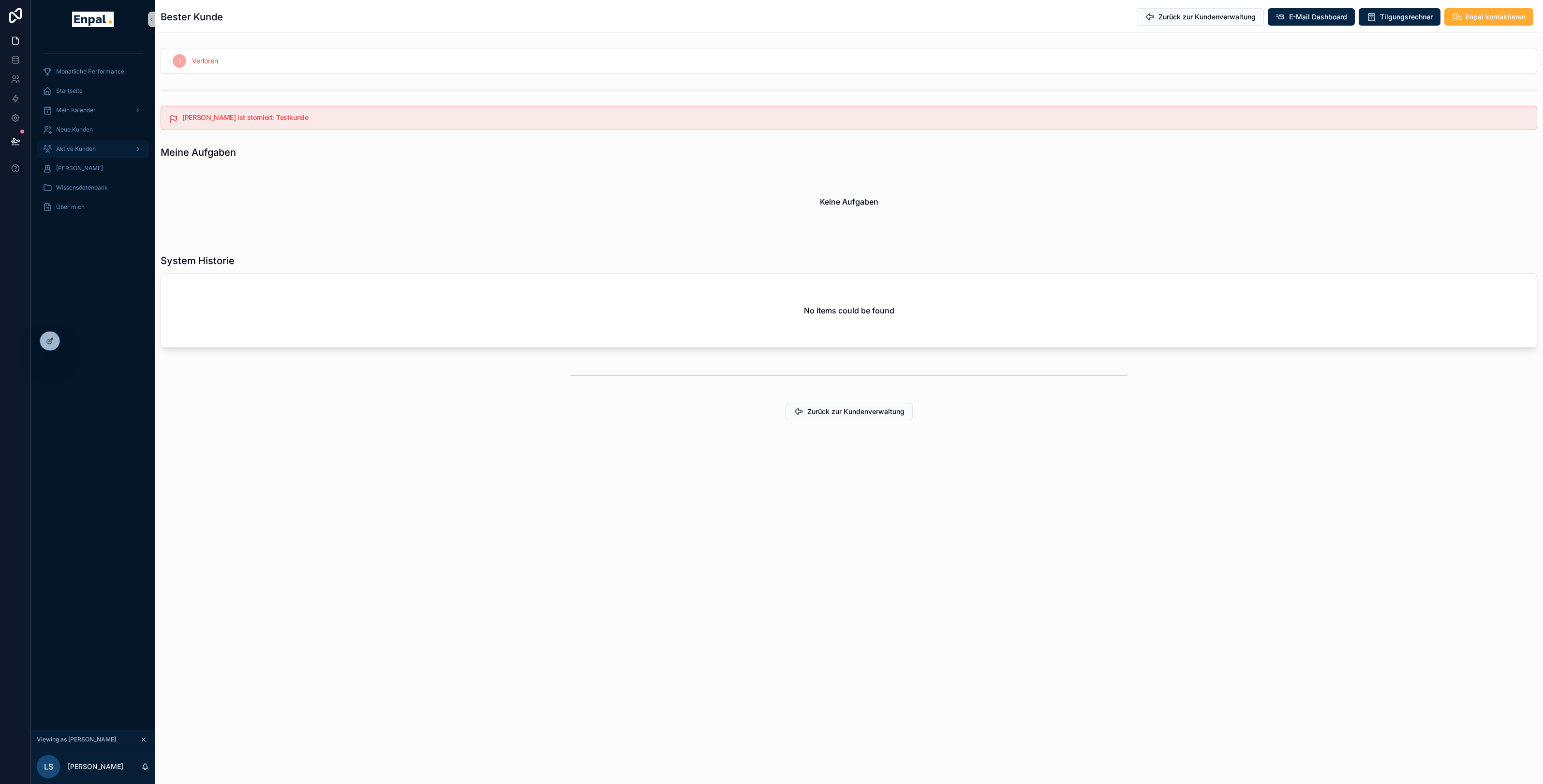
click at [79, 151] on span "Aktive Kunden" at bounding box center [76, 149] width 40 height 8
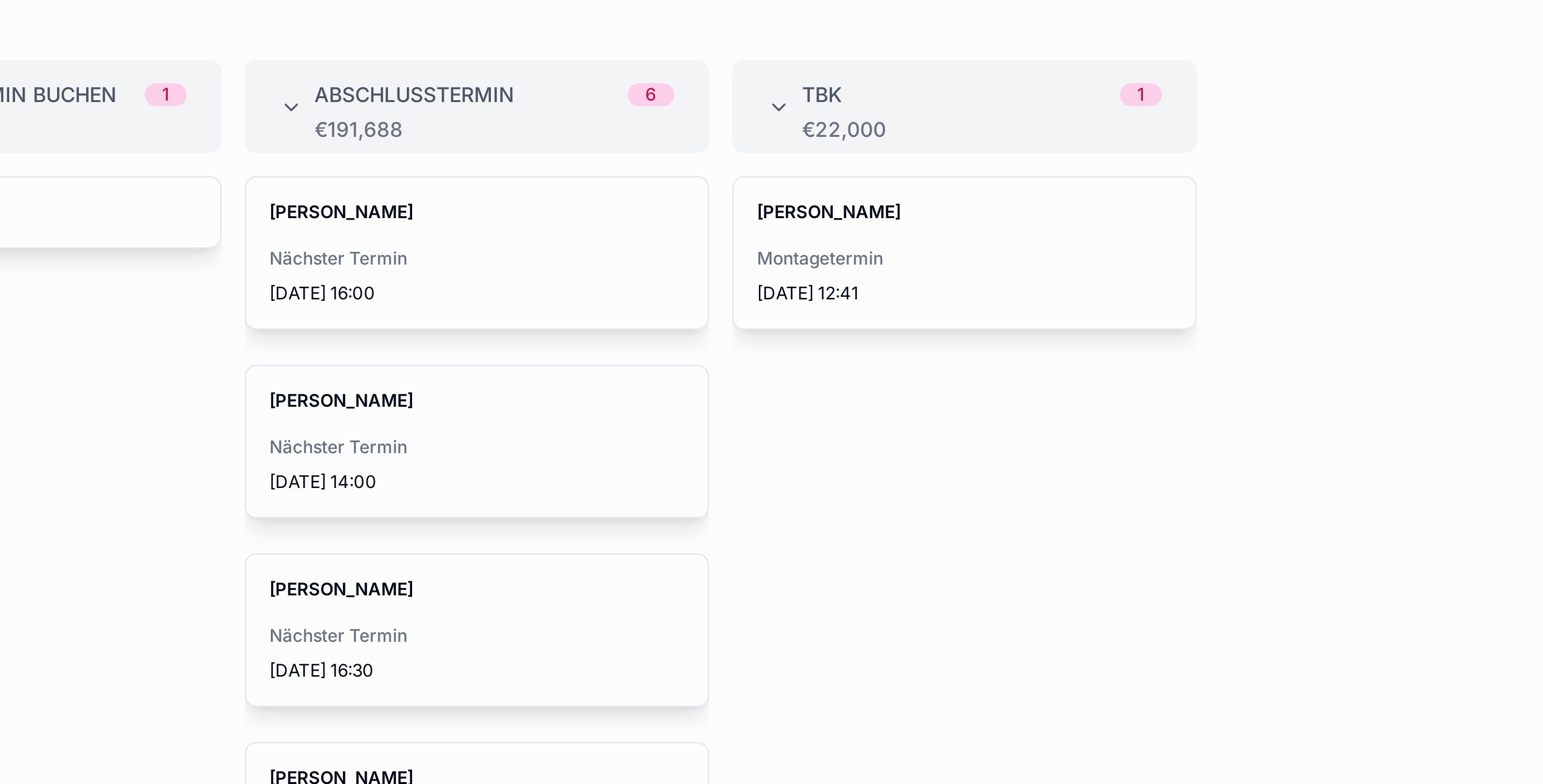
click at [997, 153] on div "[PERSON_NAME] Montagetermin [DATE] 12:41" at bounding box center [1052, 432] width 155 height 680
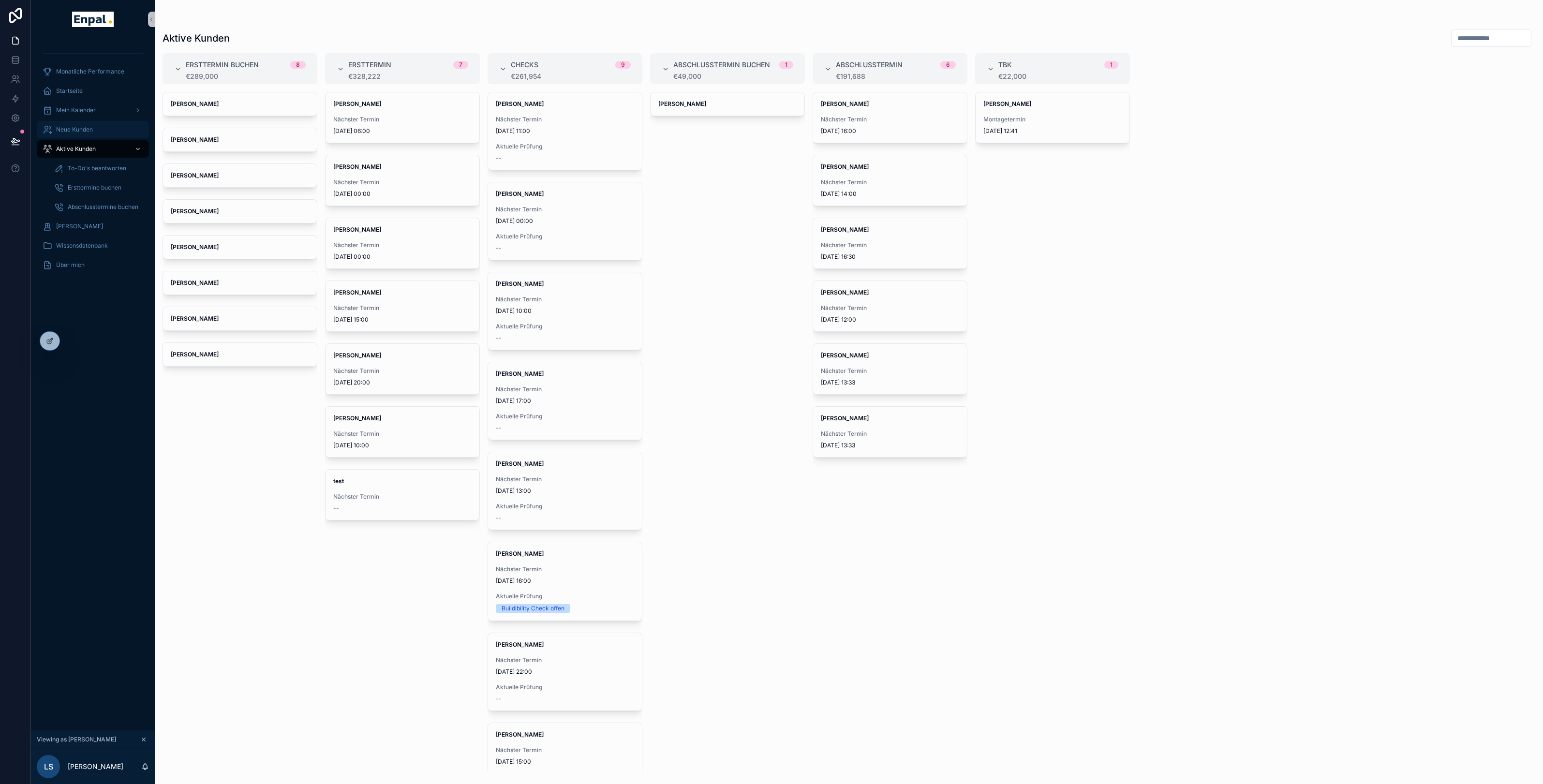
click at [81, 127] on span "Neue Kunden" at bounding box center [74, 129] width 37 height 8
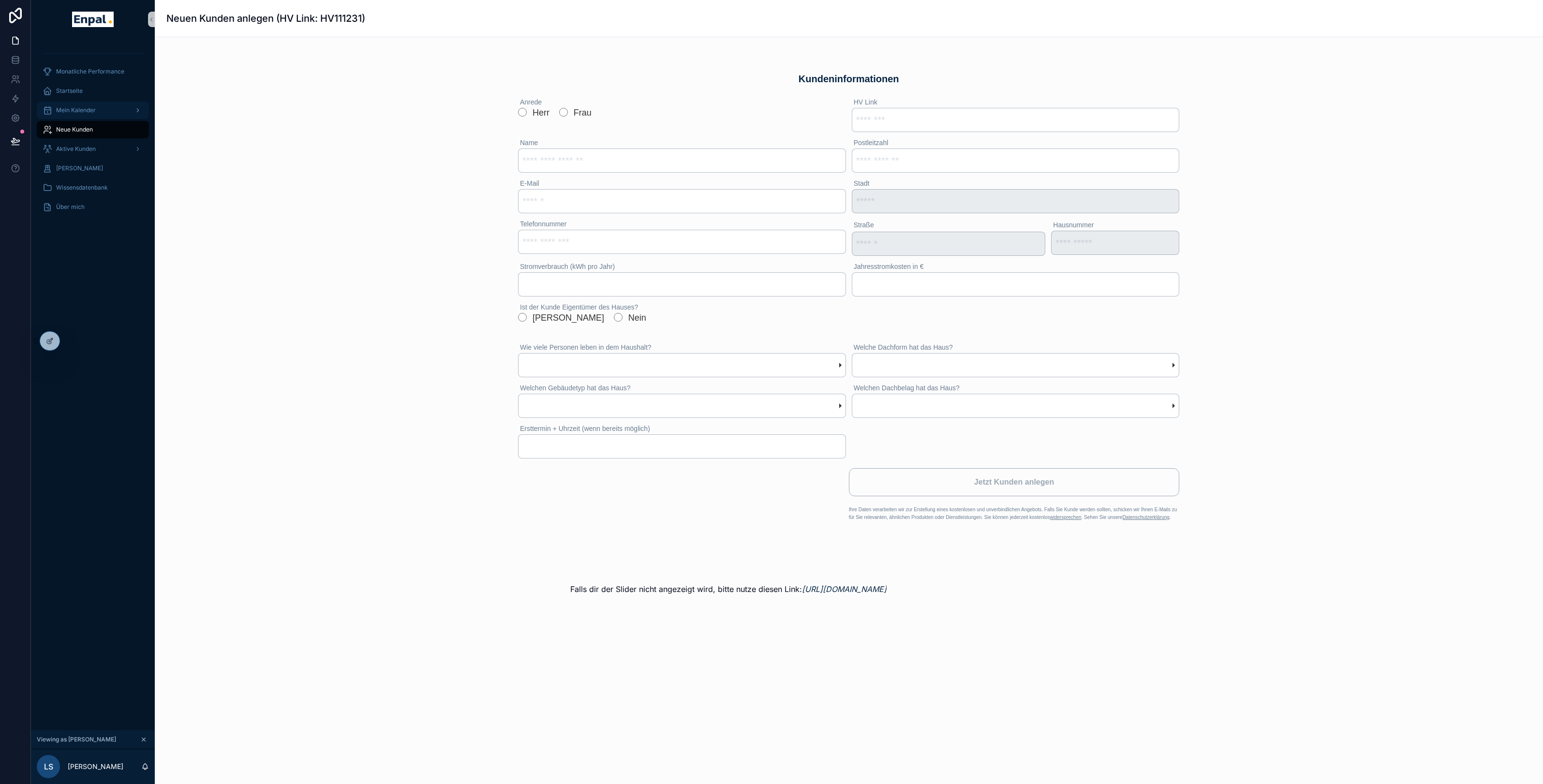
click at [81, 108] on span "Mein Kalender" at bounding box center [76, 110] width 40 height 8
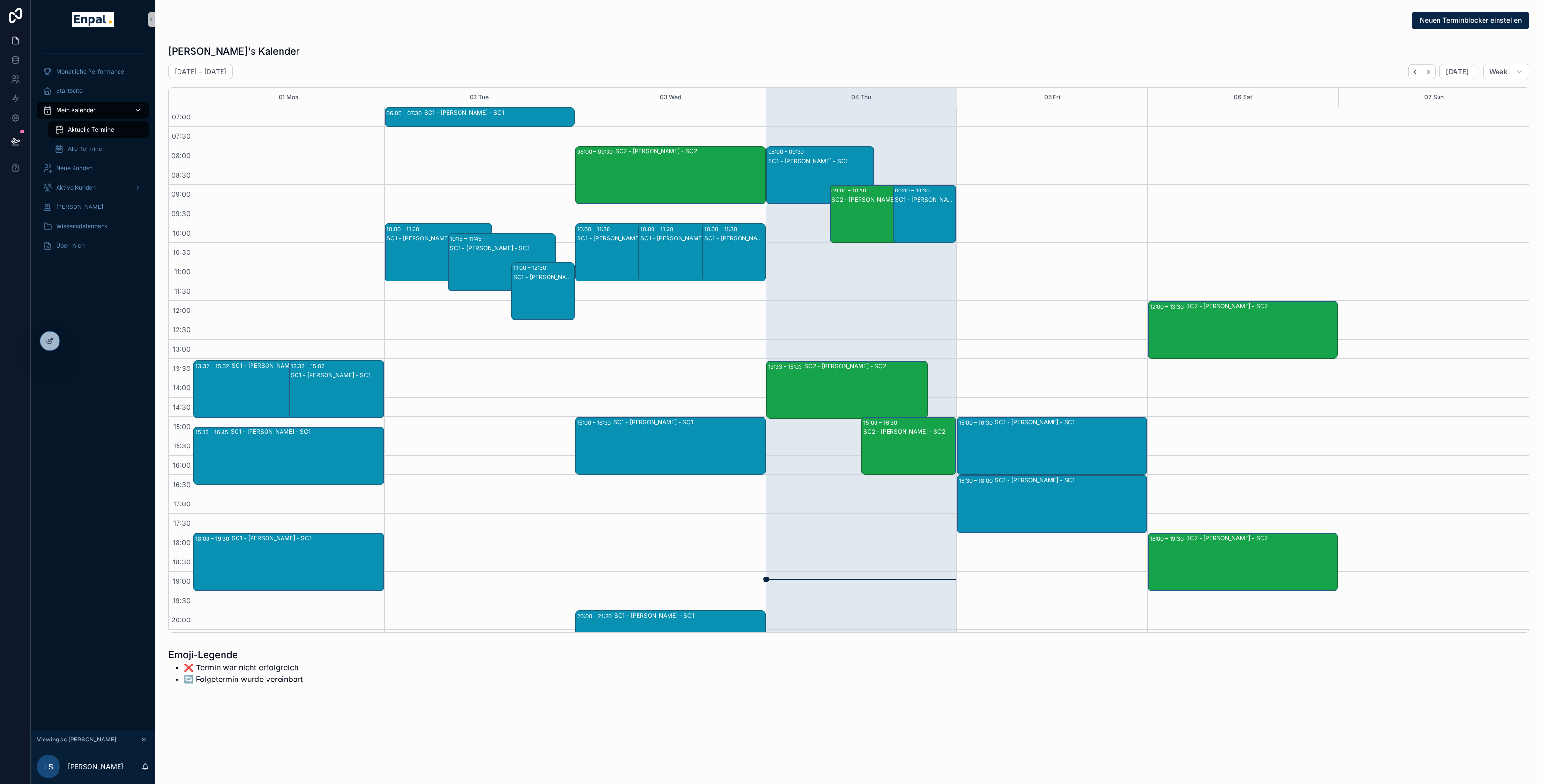
scroll to position [56, 0]
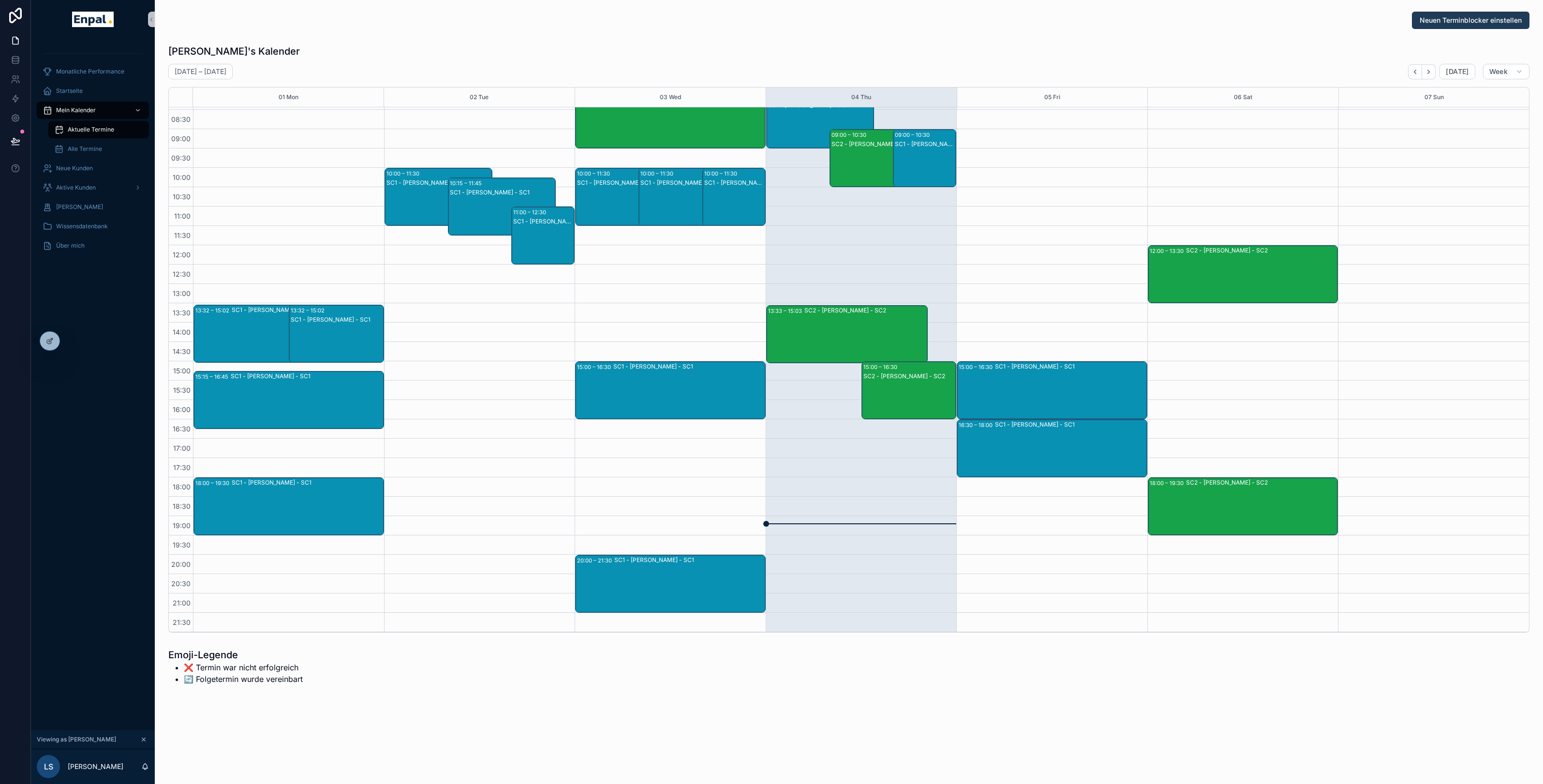
click at [1439, 26] on button "Neuen Terminblocker einstellen" at bounding box center [1471, 20] width 117 height 17
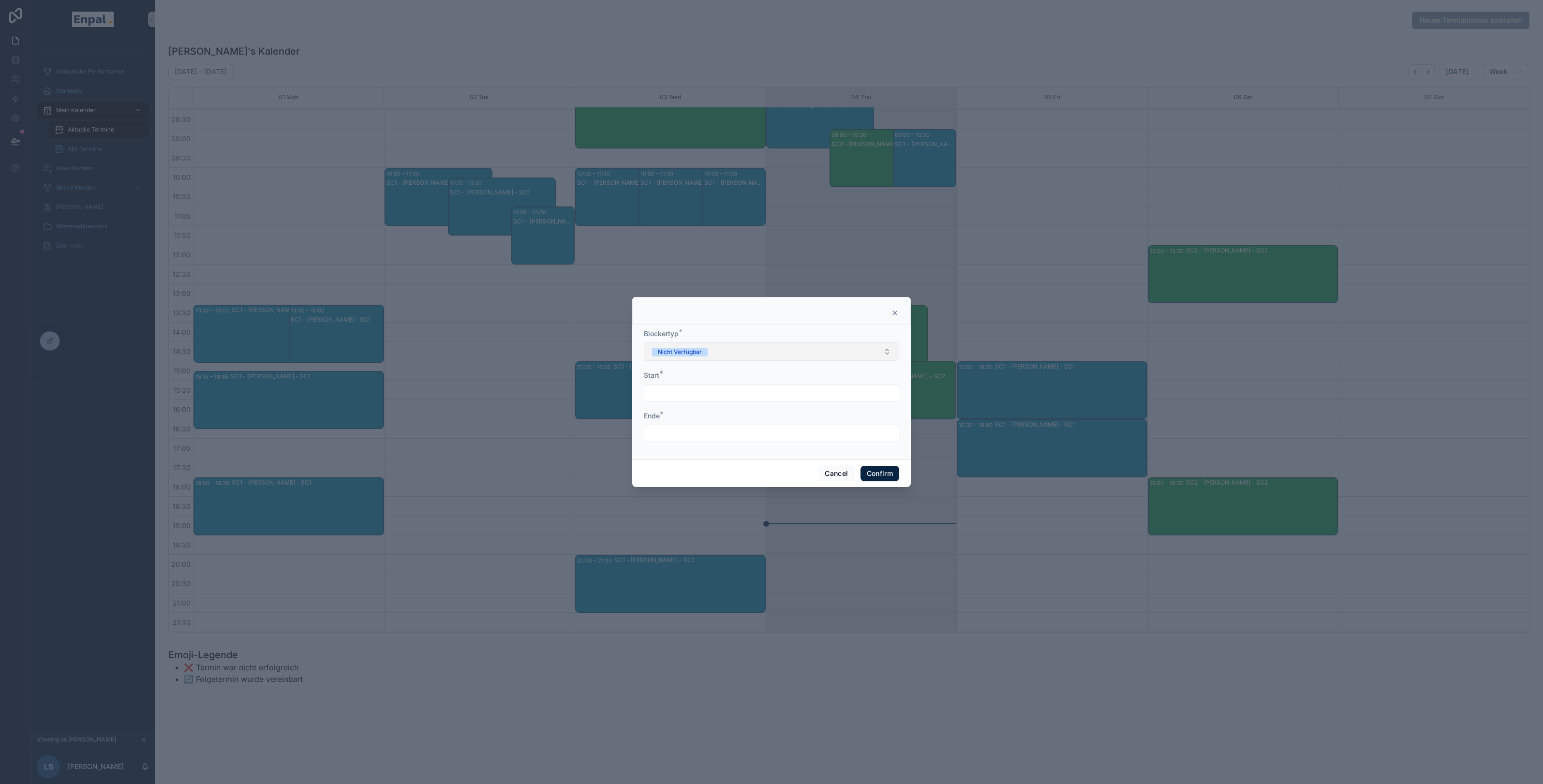
click at [773, 355] on button "Nicht Verfügbar" at bounding box center [772, 352] width 255 height 19
click at [773, 354] on button "Nicht Verfügbar" at bounding box center [772, 352] width 255 height 19
click at [714, 352] on button "Nicht Verfügbar" at bounding box center [772, 352] width 255 height 19
click at [686, 401] on div at bounding box center [772, 392] width 255 height 17
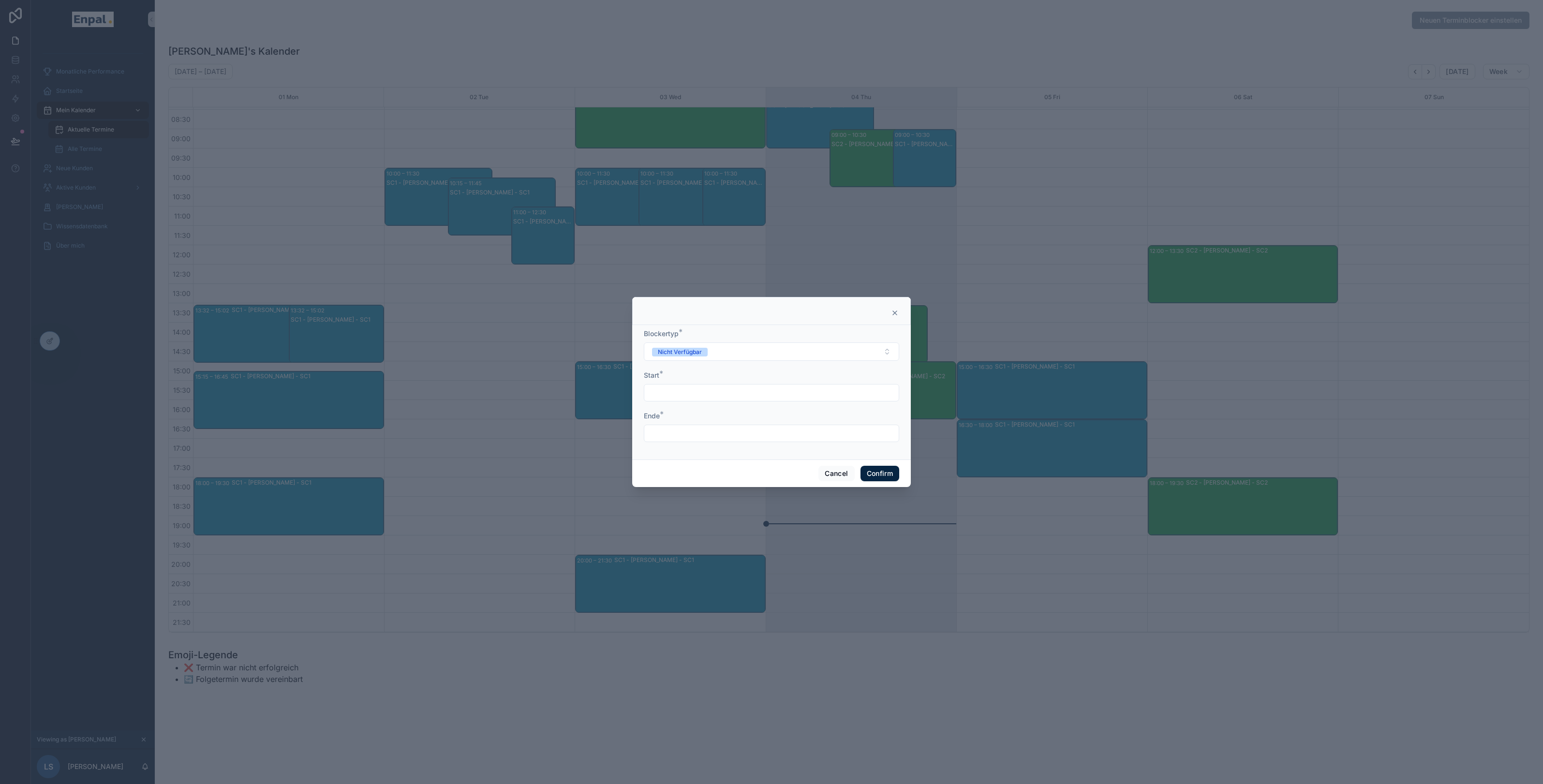
click at [687, 395] on input "text" at bounding box center [772, 392] width 255 height 14
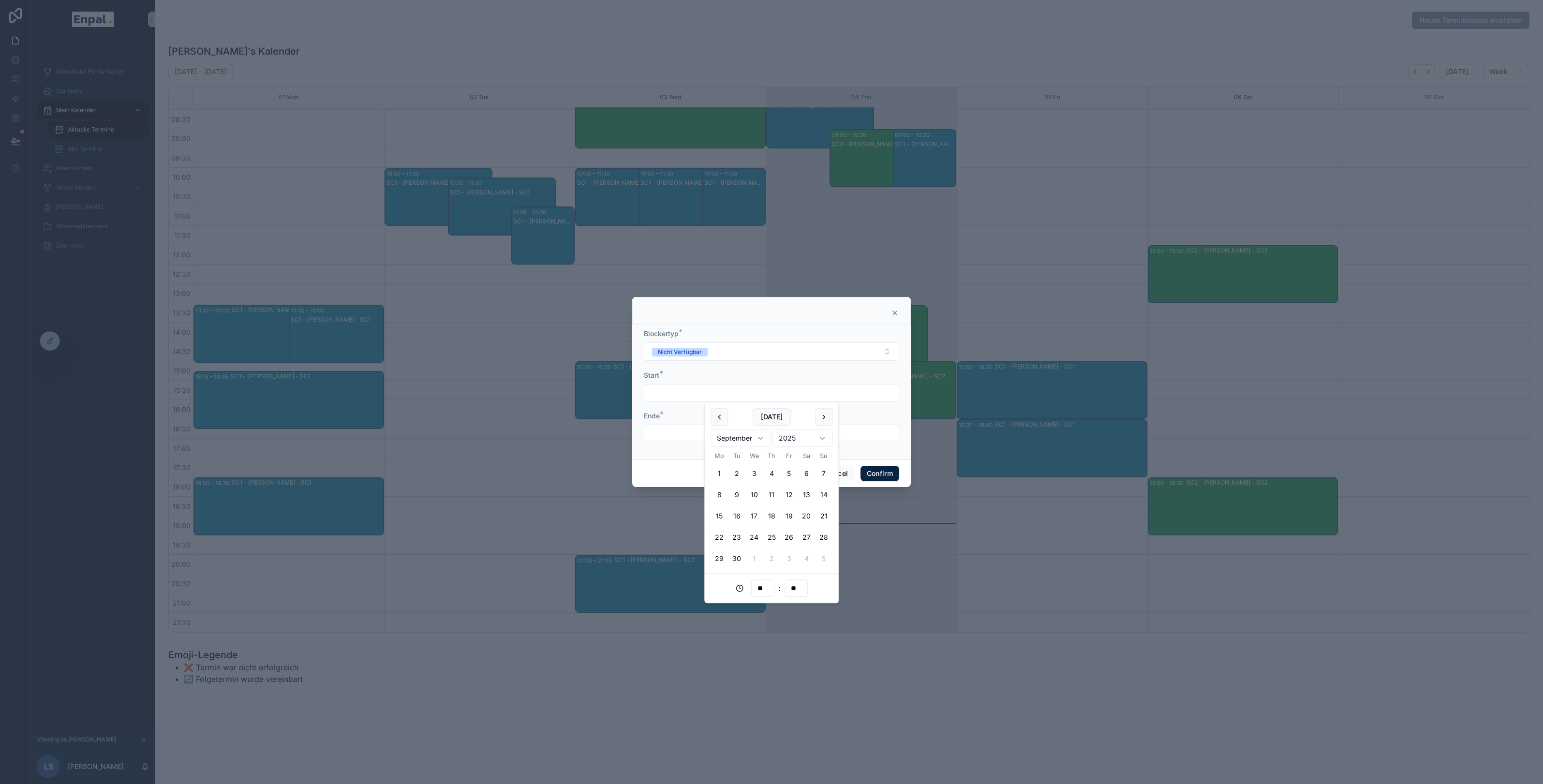
click at [670, 441] on div at bounding box center [772, 433] width 255 height 17
click at [670, 439] on input "text" at bounding box center [772, 433] width 255 height 14
click at [659, 416] on span "*" at bounding box center [661, 414] width 4 height 10
click at [662, 396] on input "text" at bounding box center [772, 392] width 255 height 14
click at [659, 429] on input "text" at bounding box center [772, 433] width 255 height 14
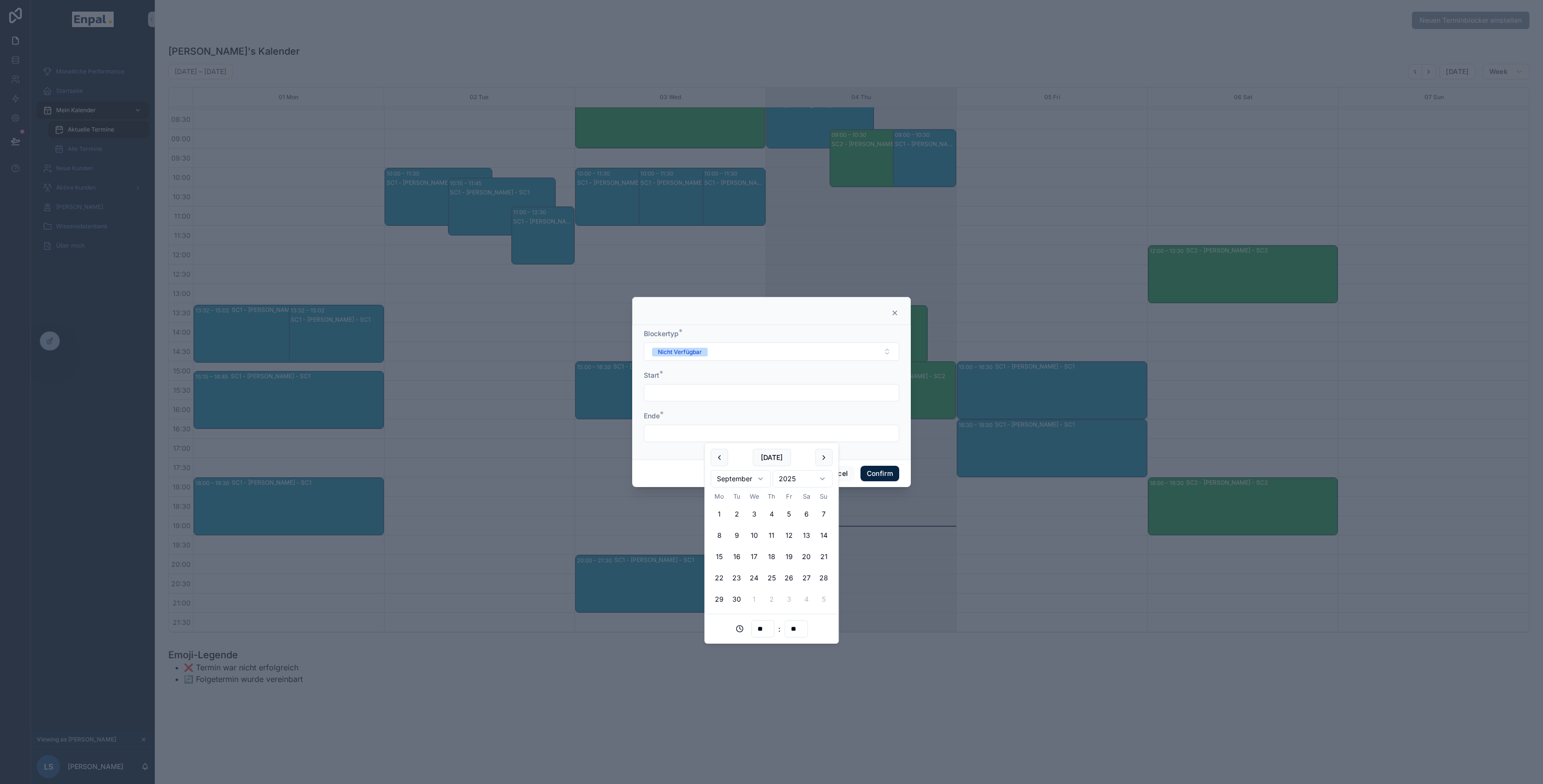
click at [501, 365] on div at bounding box center [772, 392] width 1543 height 784
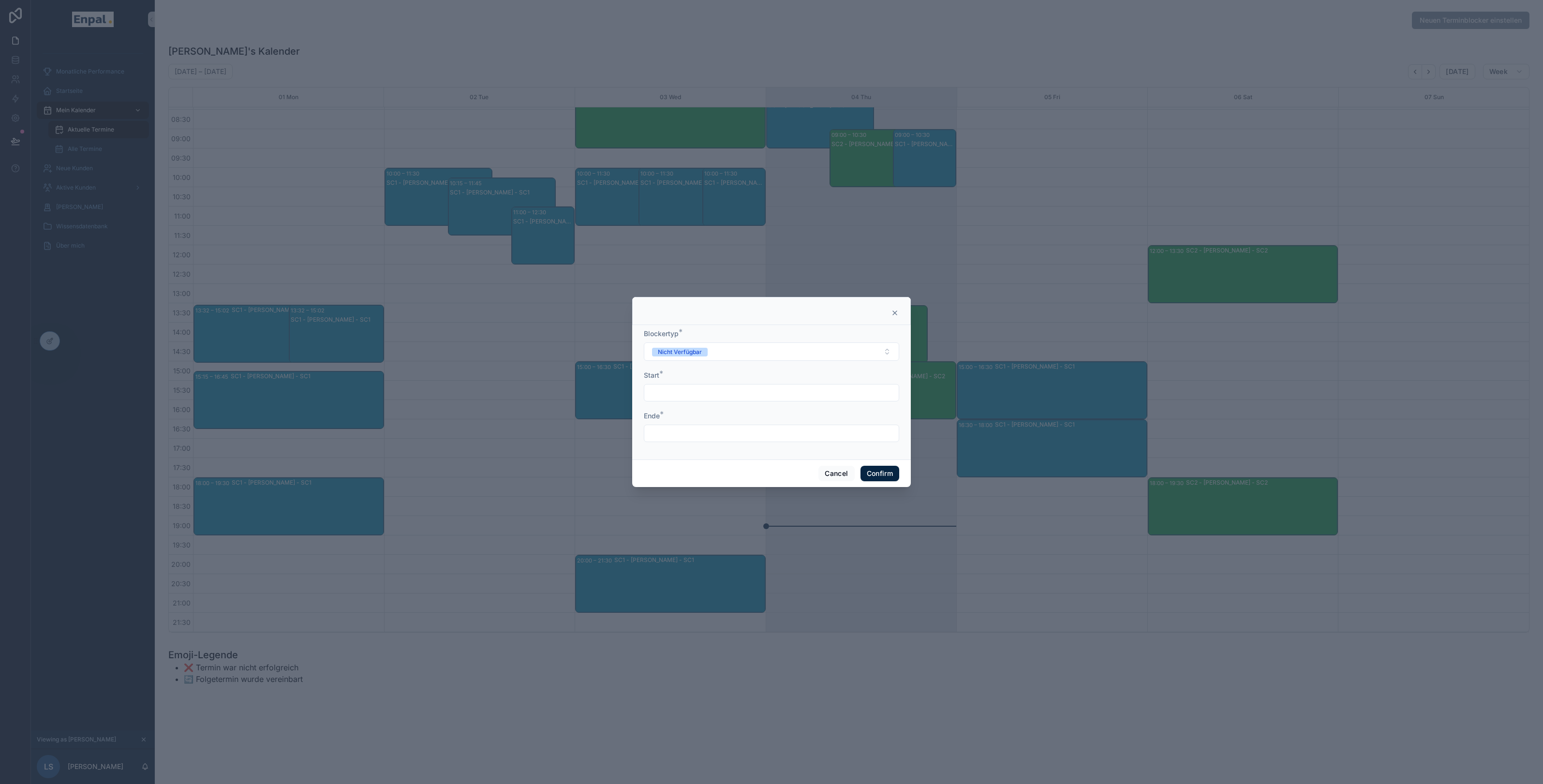
click at [504, 363] on div at bounding box center [772, 392] width 1543 height 784
click at [895, 311] on icon at bounding box center [894, 313] width 8 height 8
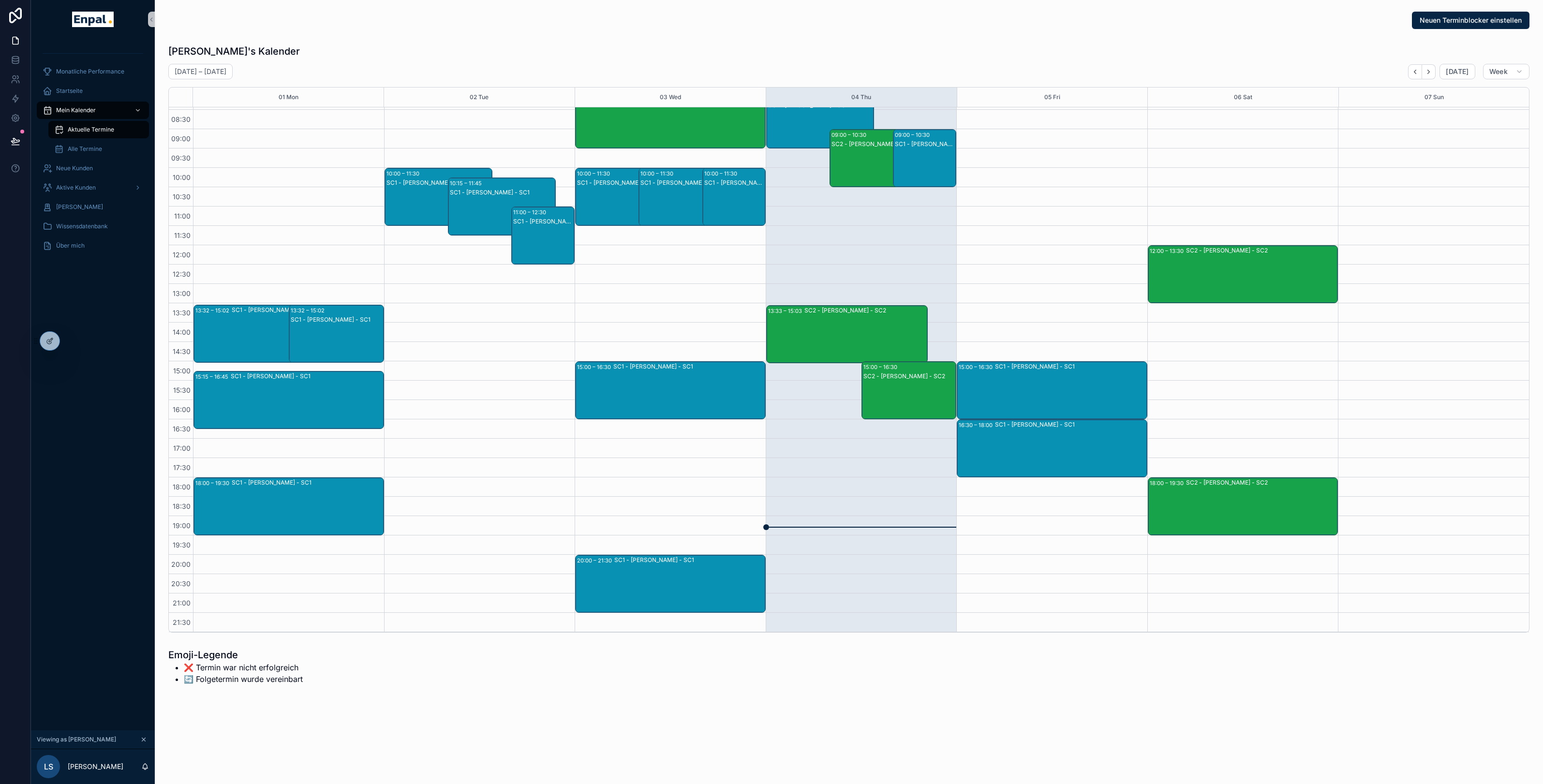
click at [92, 132] on span "Aktuelle Termine" at bounding box center [91, 129] width 47 height 8
click at [81, 182] on div "Aktive Kunden" at bounding box center [93, 187] width 101 height 16
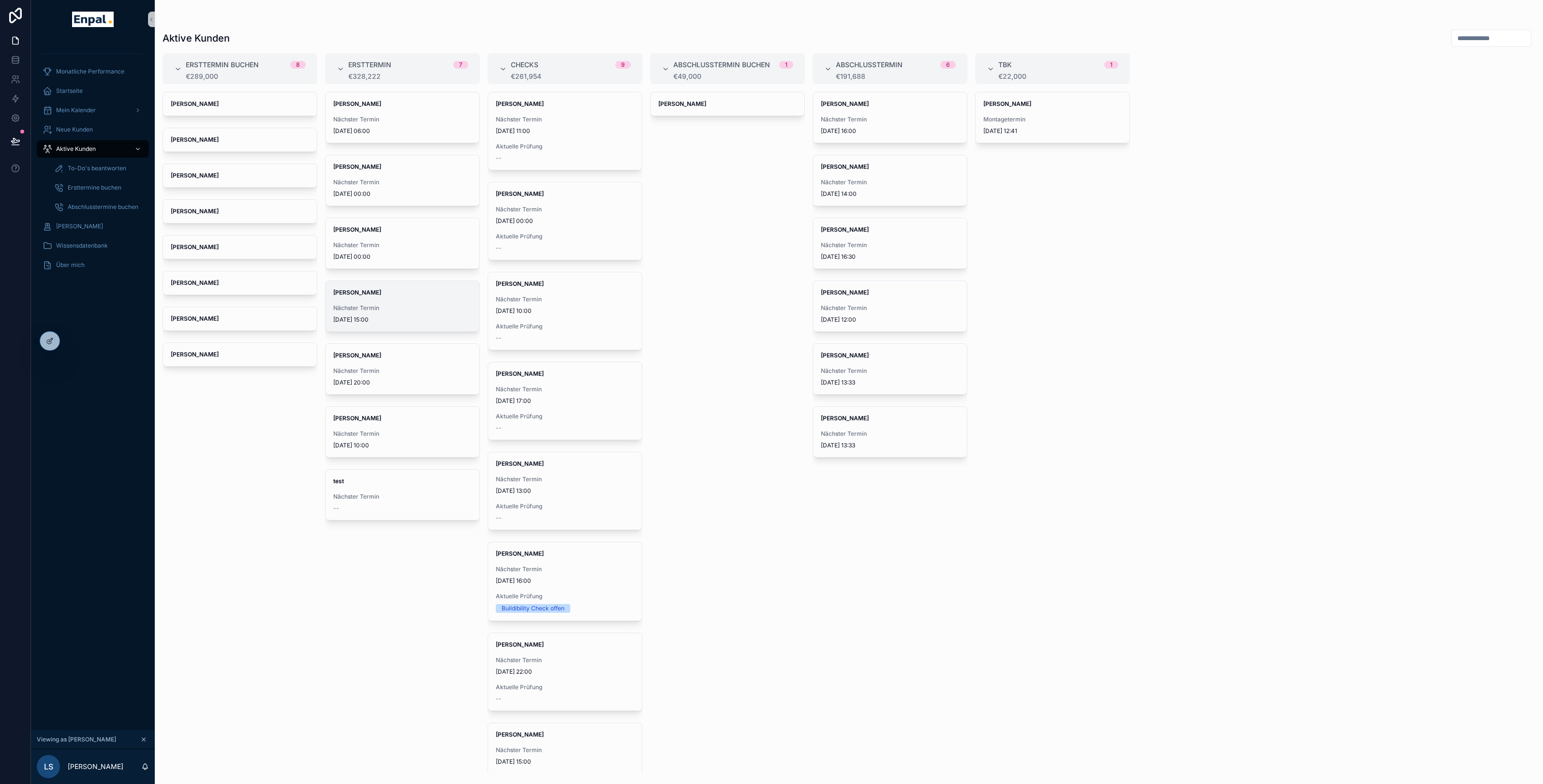
click at [381, 300] on div "[PERSON_NAME] Nächster Termin [DATE] 15:00" at bounding box center [402, 306] width 154 height 50
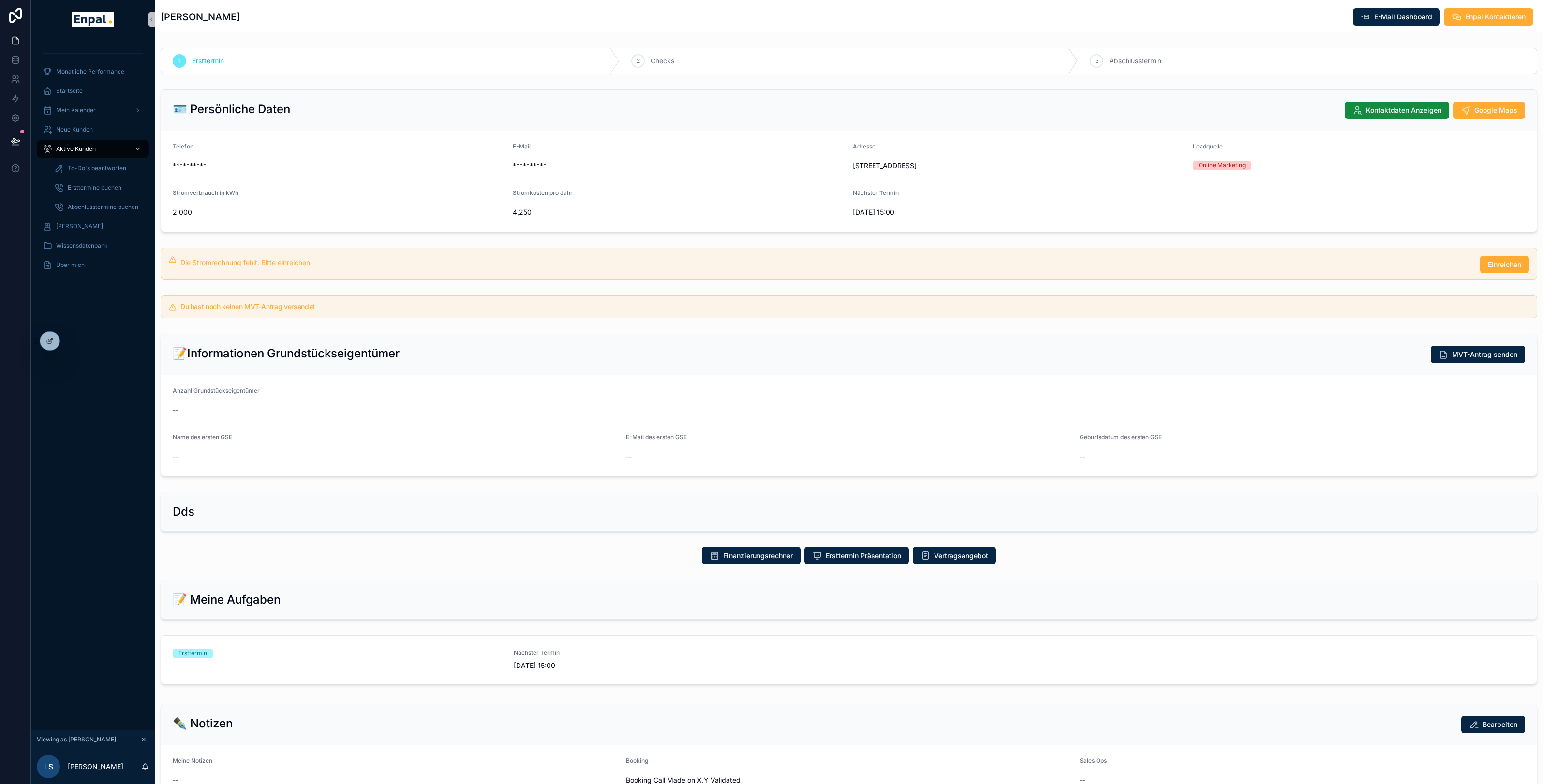
scroll to position [68, 0]
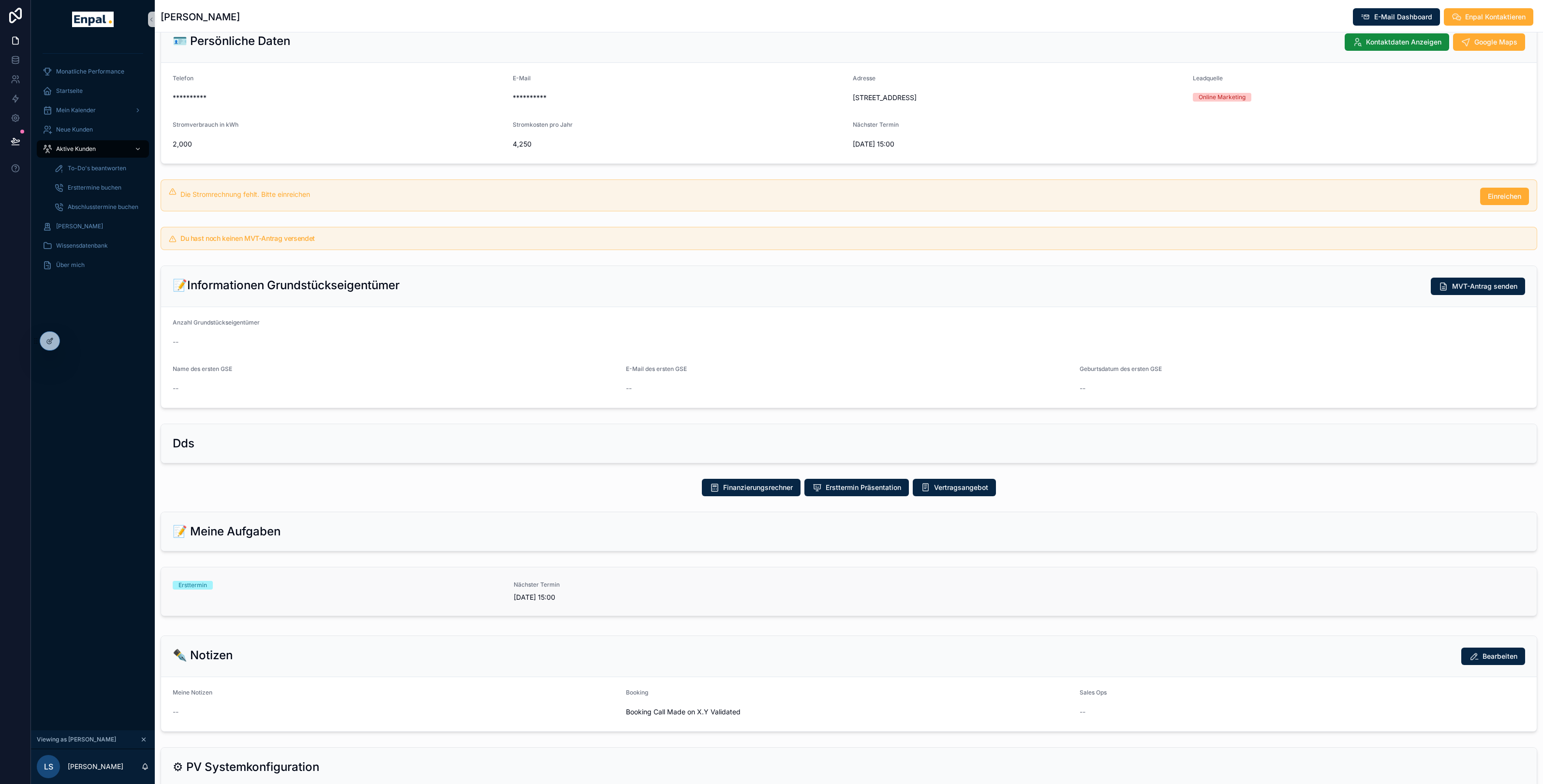
click at [359, 589] on div "Ersttermin" at bounding box center [337, 585] width 329 height 9
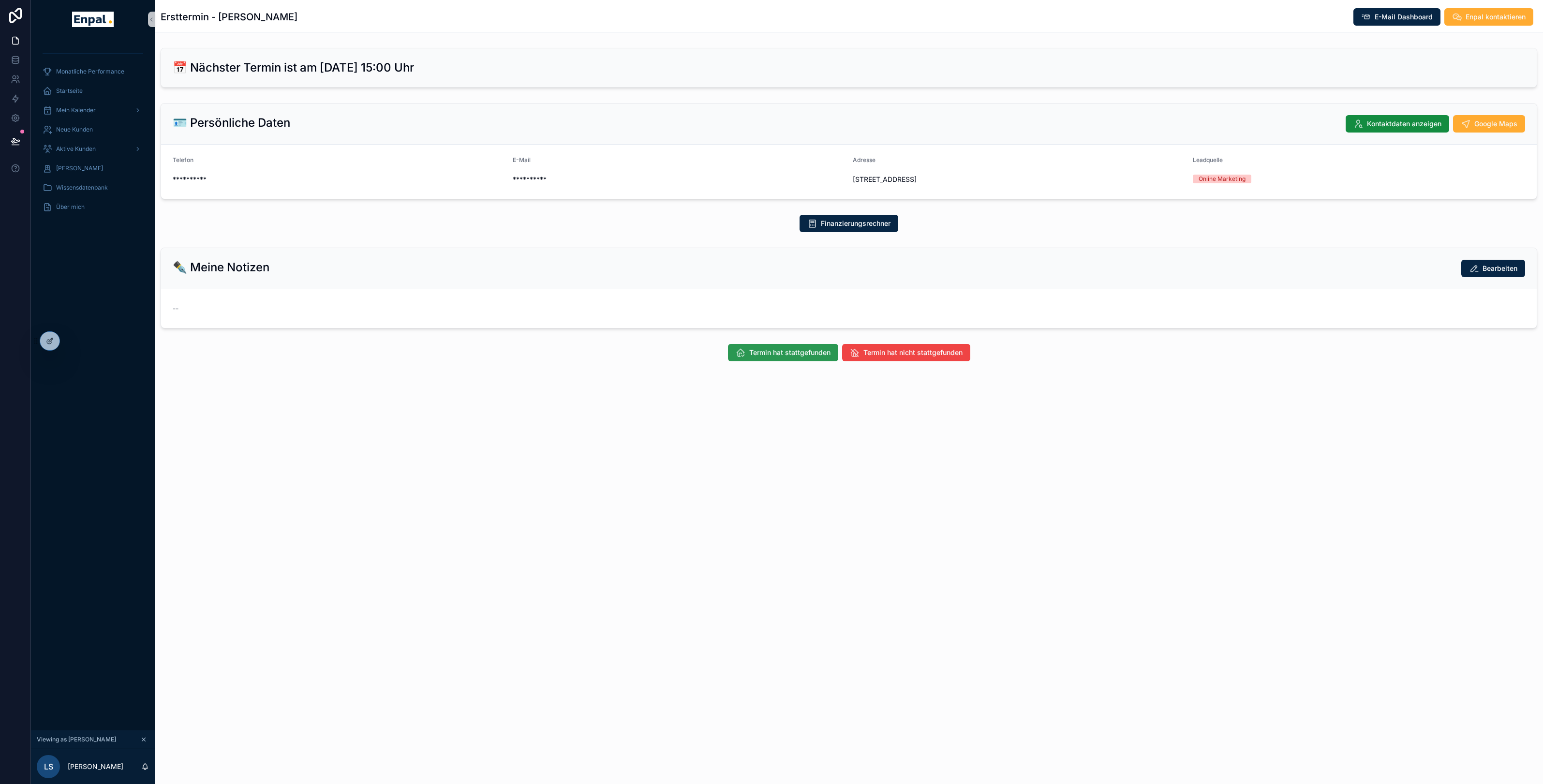
click at [794, 361] on button "Termin hat stattgefunden" at bounding box center [783, 352] width 110 height 17
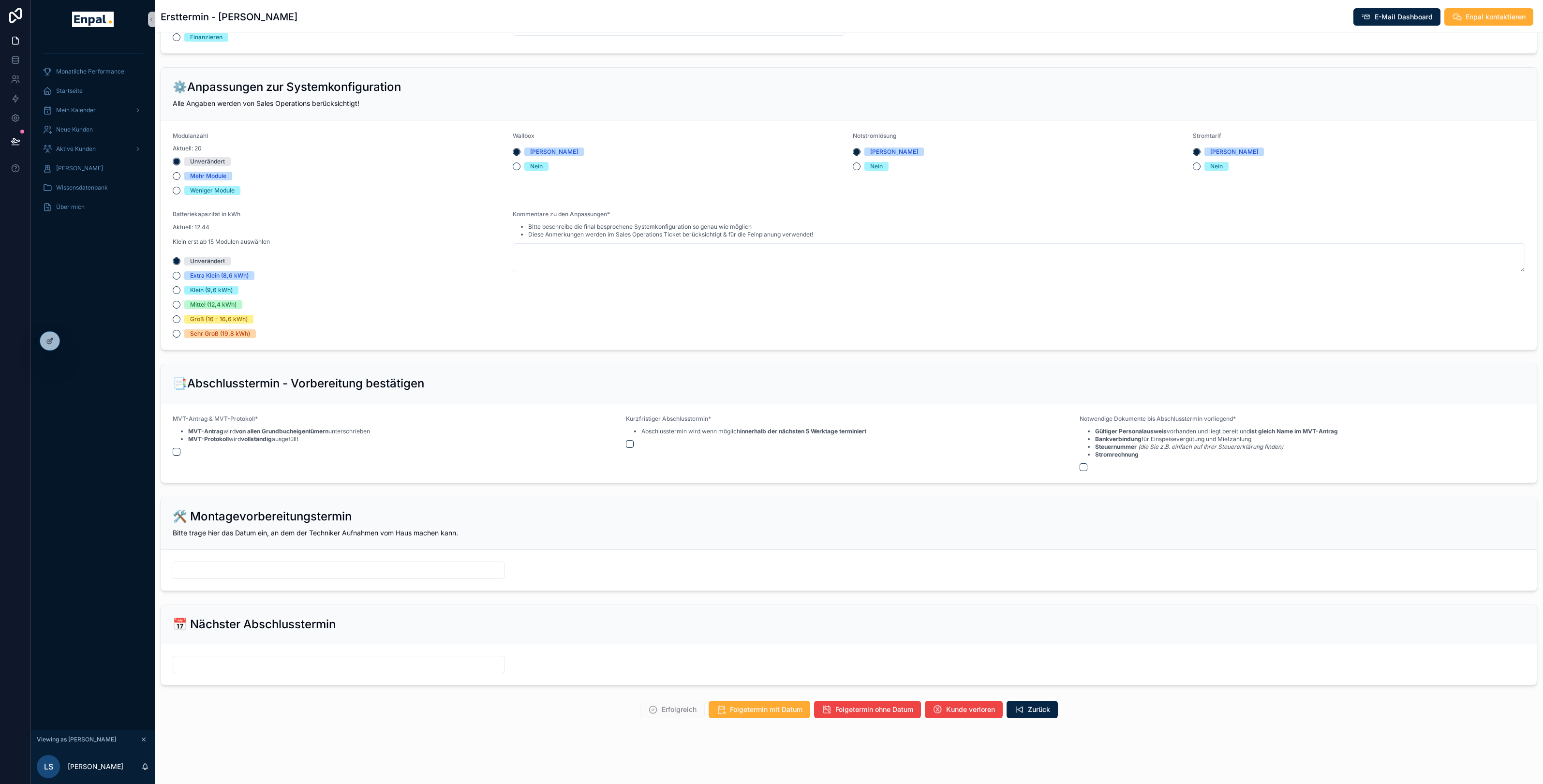
scroll to position [11, 0]
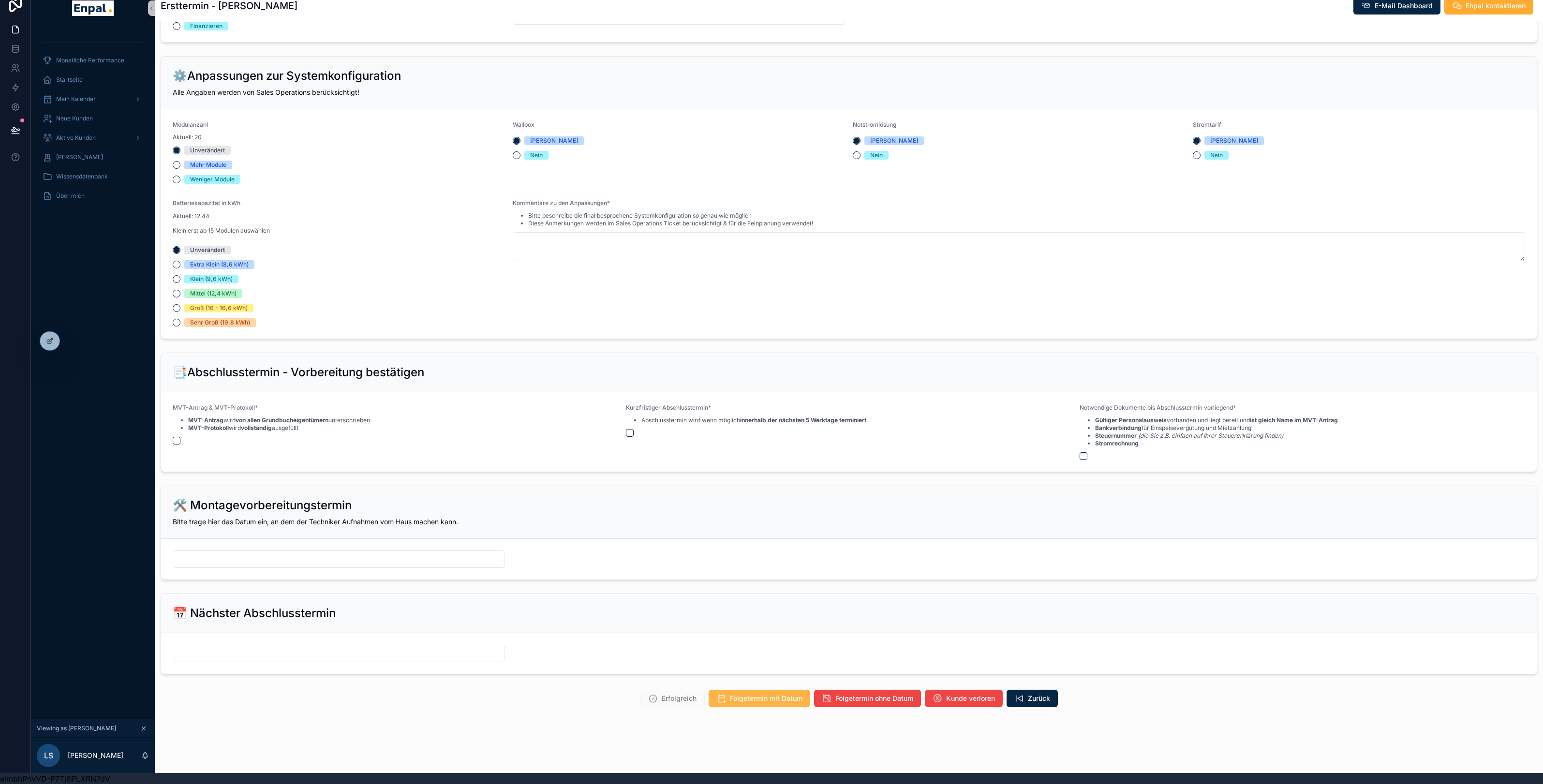
click at [769, 701] on span "Folgetermin mit Datum" at bounding box center [766, 698] width 72 height 10
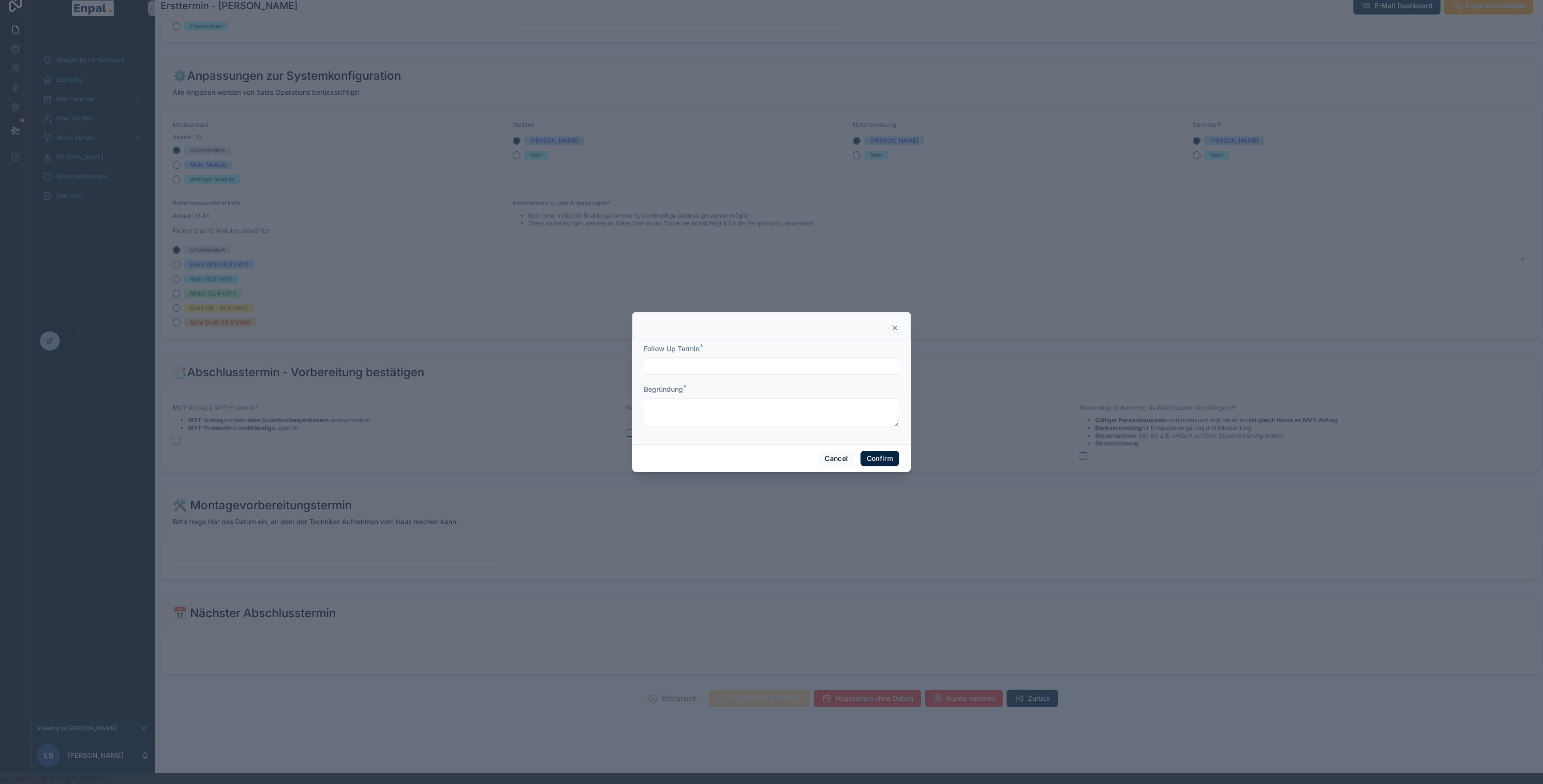
click at [645, 334] on div at bounding box center [771, 326] width 279 height 28
click at [897, 333] on div at bounding box center [771, 326] width 279 height 28
click at [898, 333] on div at bounding box center [771, 326] width 279 height 28
click at [891, 326] on icon at bounding box center [894, 328] width 8 height 8
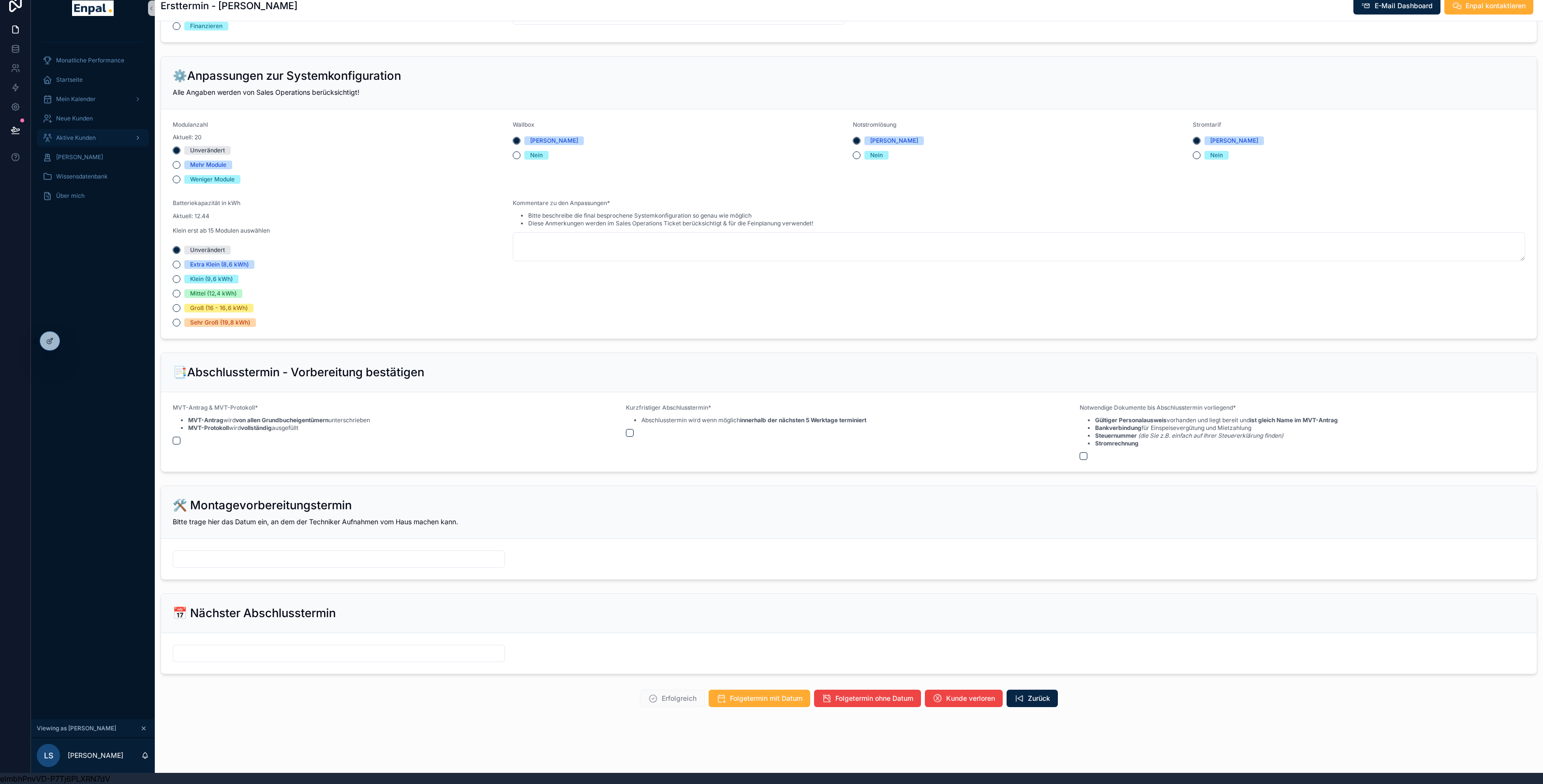
click at [81, 134] on span "Aktive Kunden" at bounding box center [76, 138] width 40 height 8
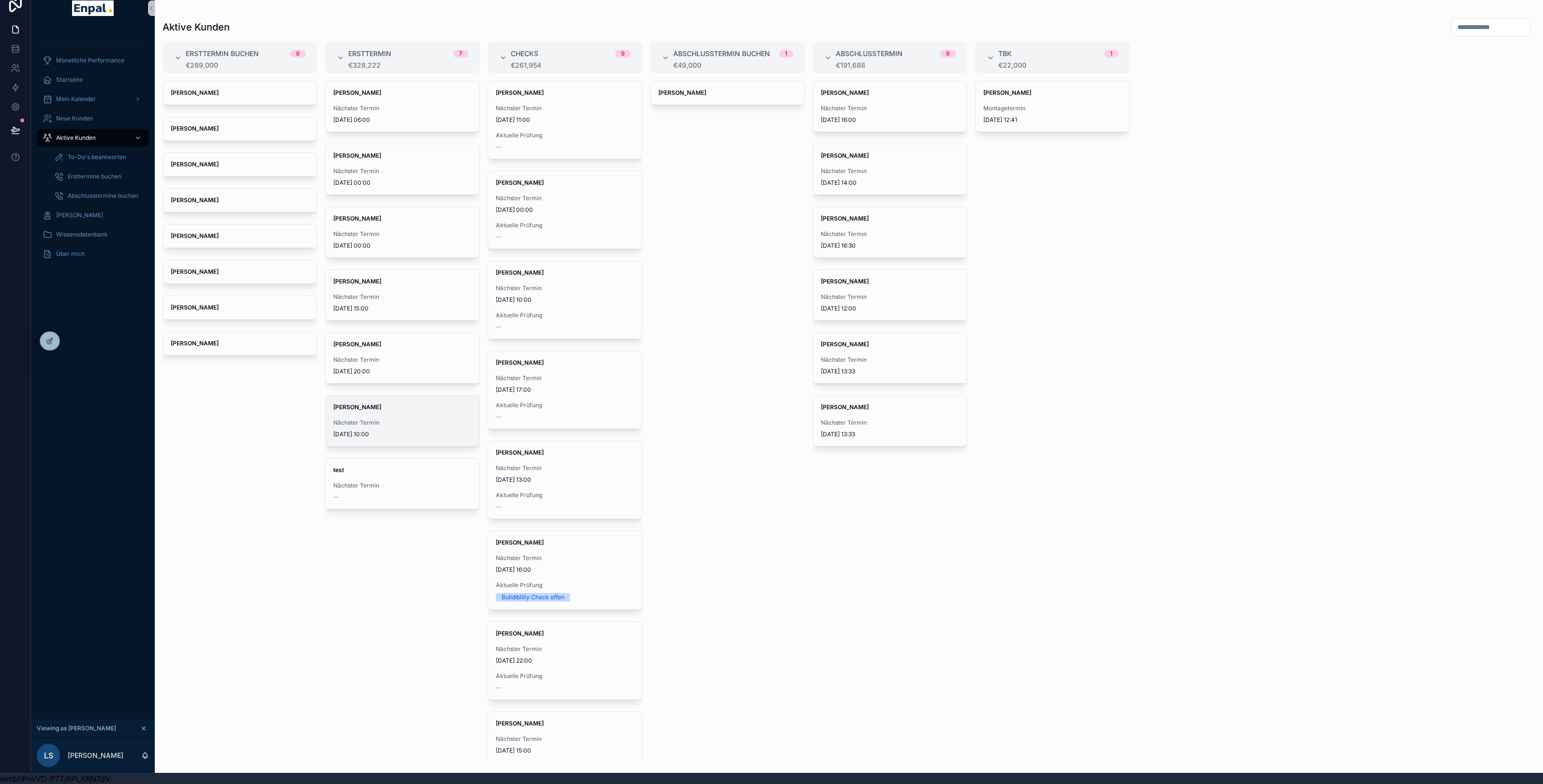
click at [392, 419] on div "[PERSON_NAME] Nächster Termin [DATE] 10:00" at bounding box center [402, 421] width 154 height 50
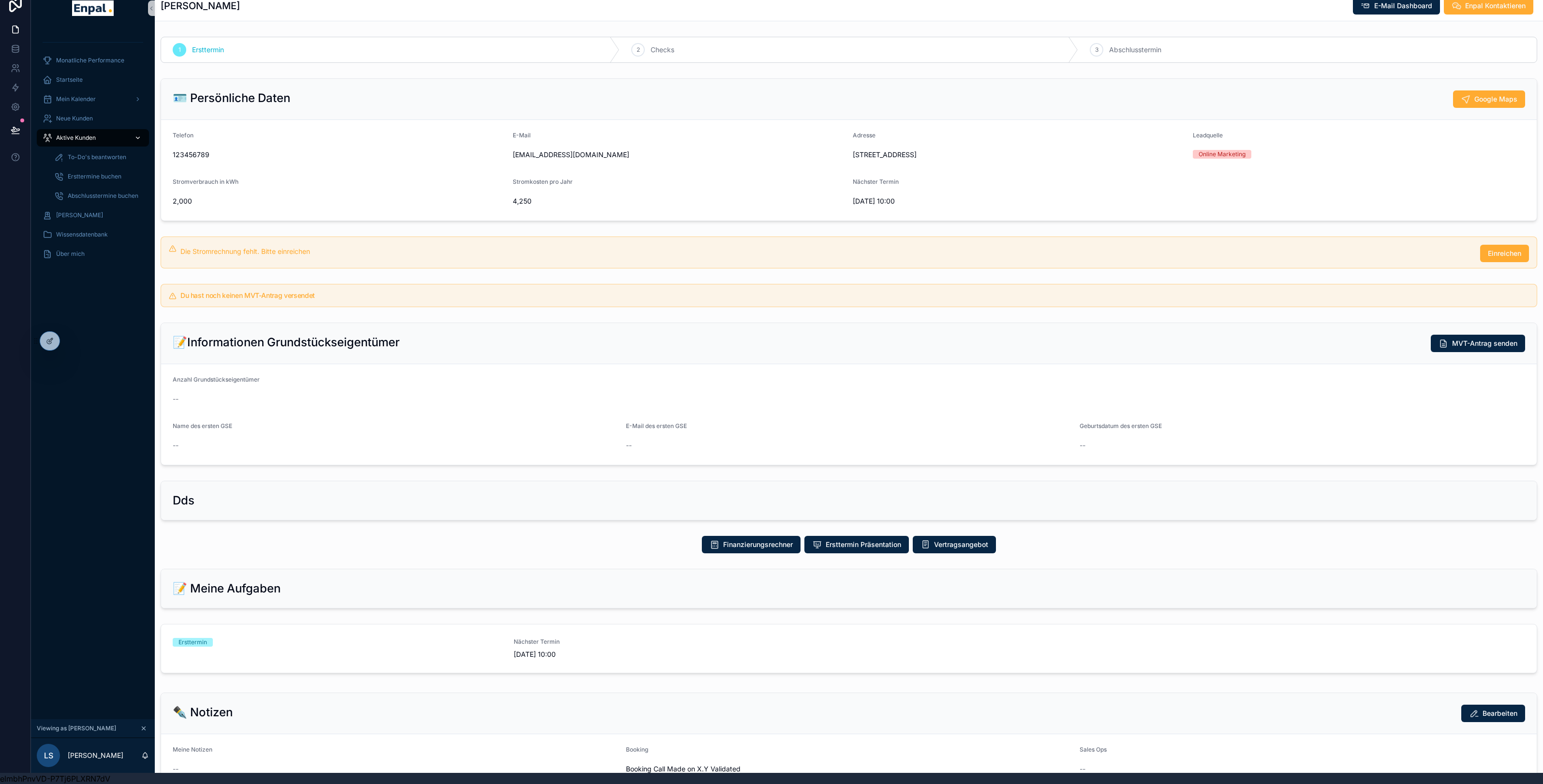
click at [90, 130] on div "Aktive Kunden" at bounding box center [93, 138] width 101 height 16
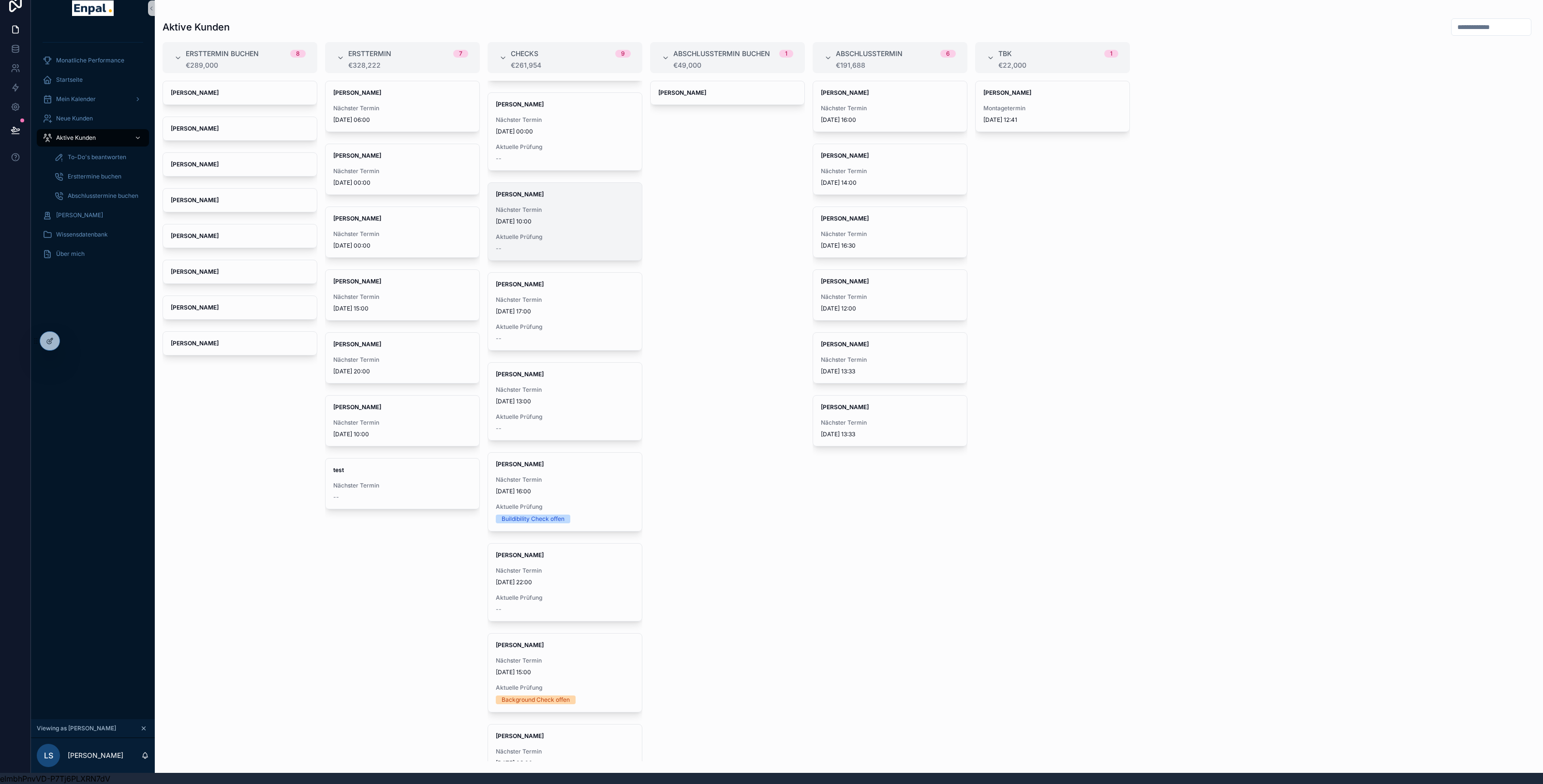
scroll to position [85, 0]
click at [560, 376] on div "[PERSON_NAME] Nächster Termin [DATE] 13:00 Aktuelle Prüfung --" at bounding box center [565, 394] width 154 height 77
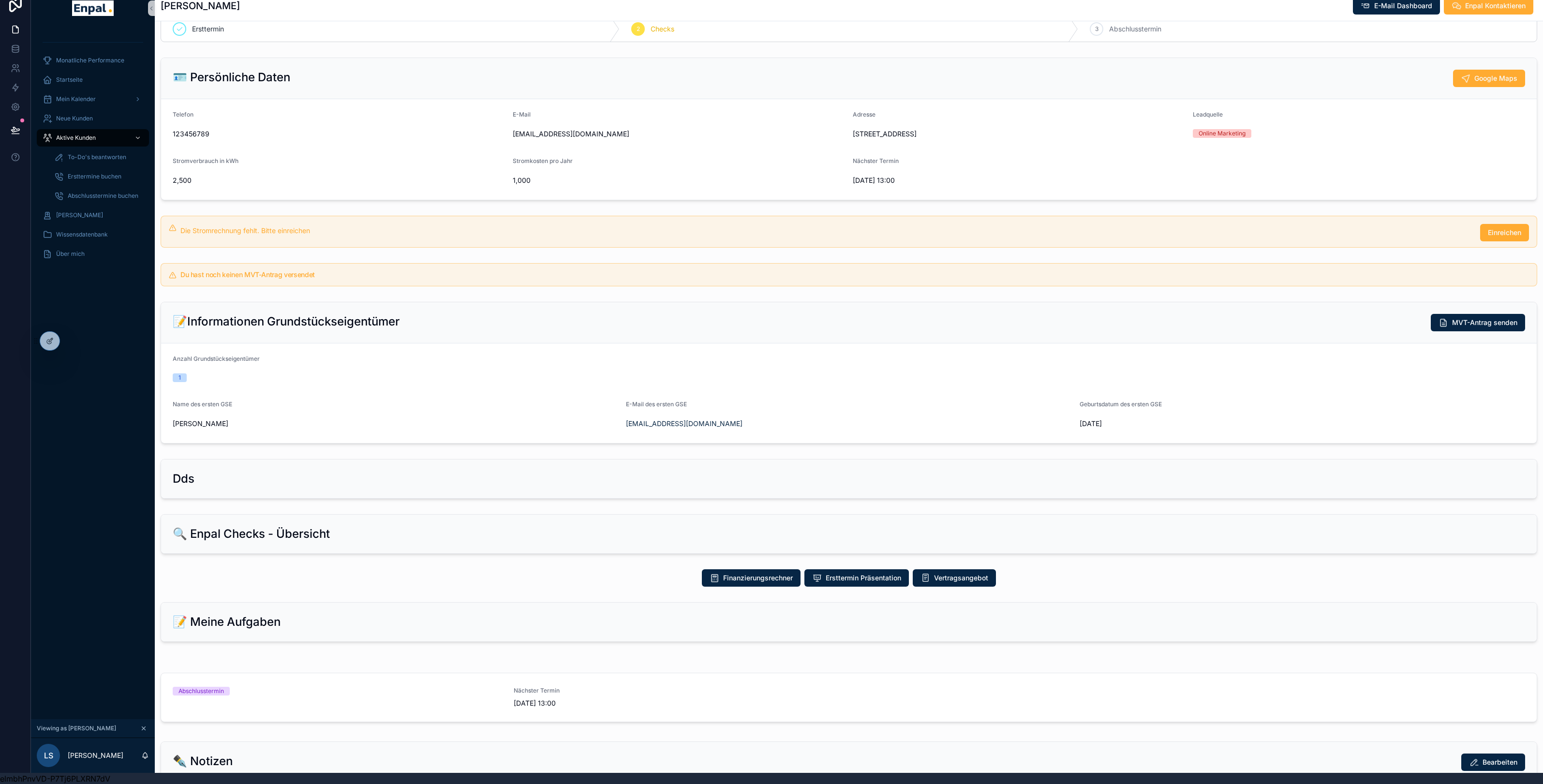
scroll to position [37, 0]
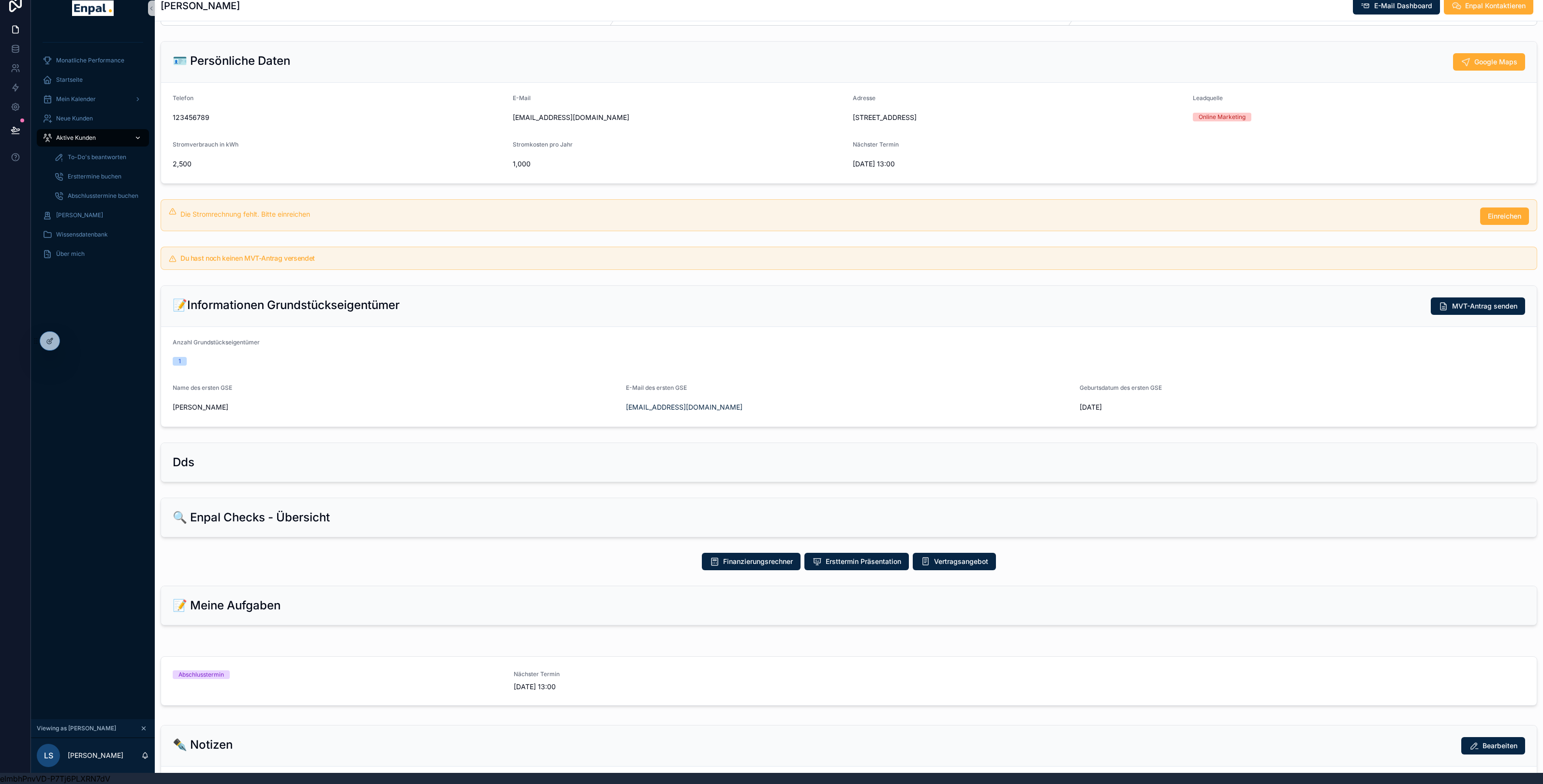
click at [95, 137] on span "Aktive Kunden" at bounding box center [76, 138] width 40 height 8
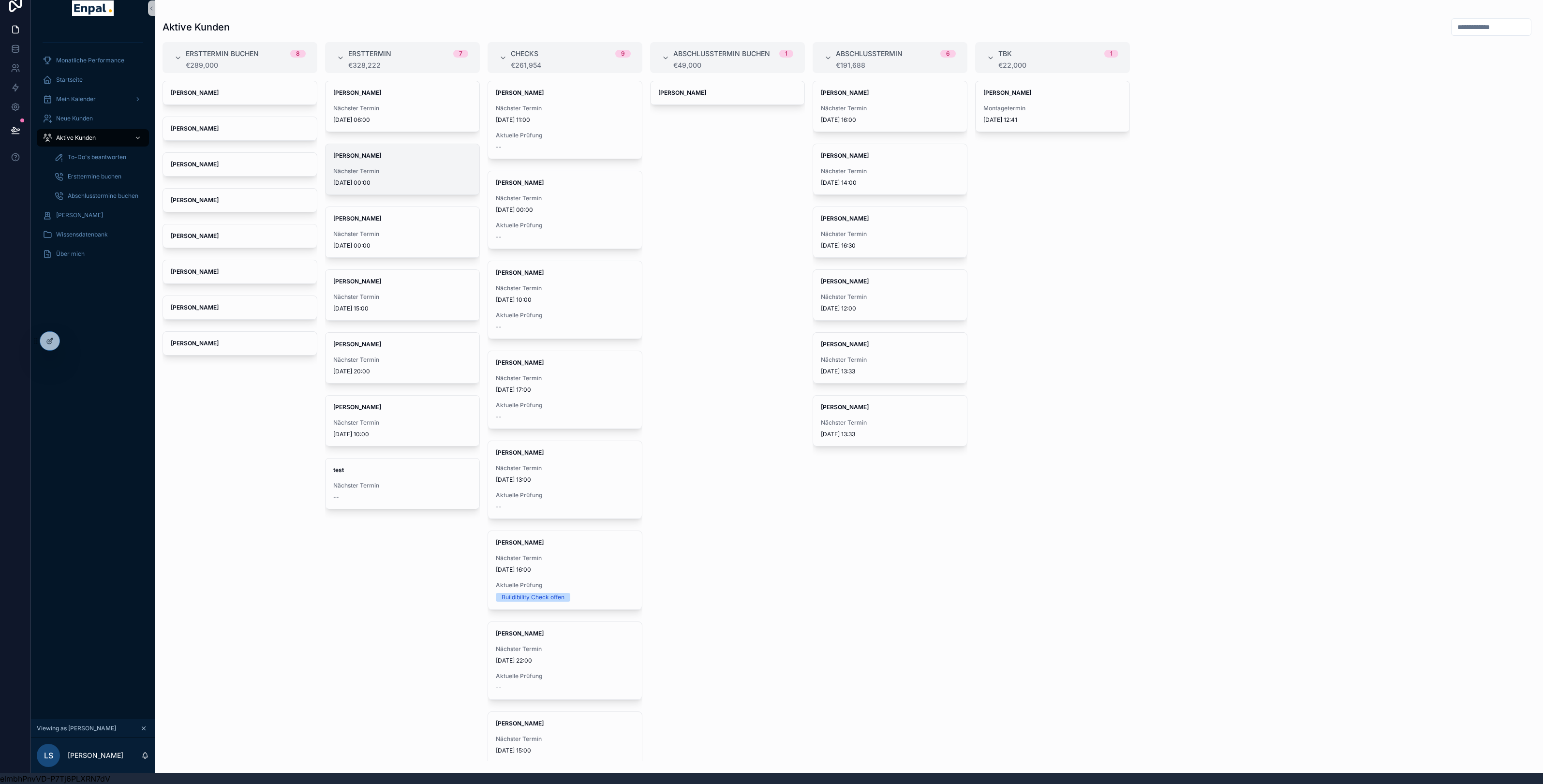
click at [396, 181] on span "[DATE] 00:00" at bounding box center [402, 183] width 138 height 8
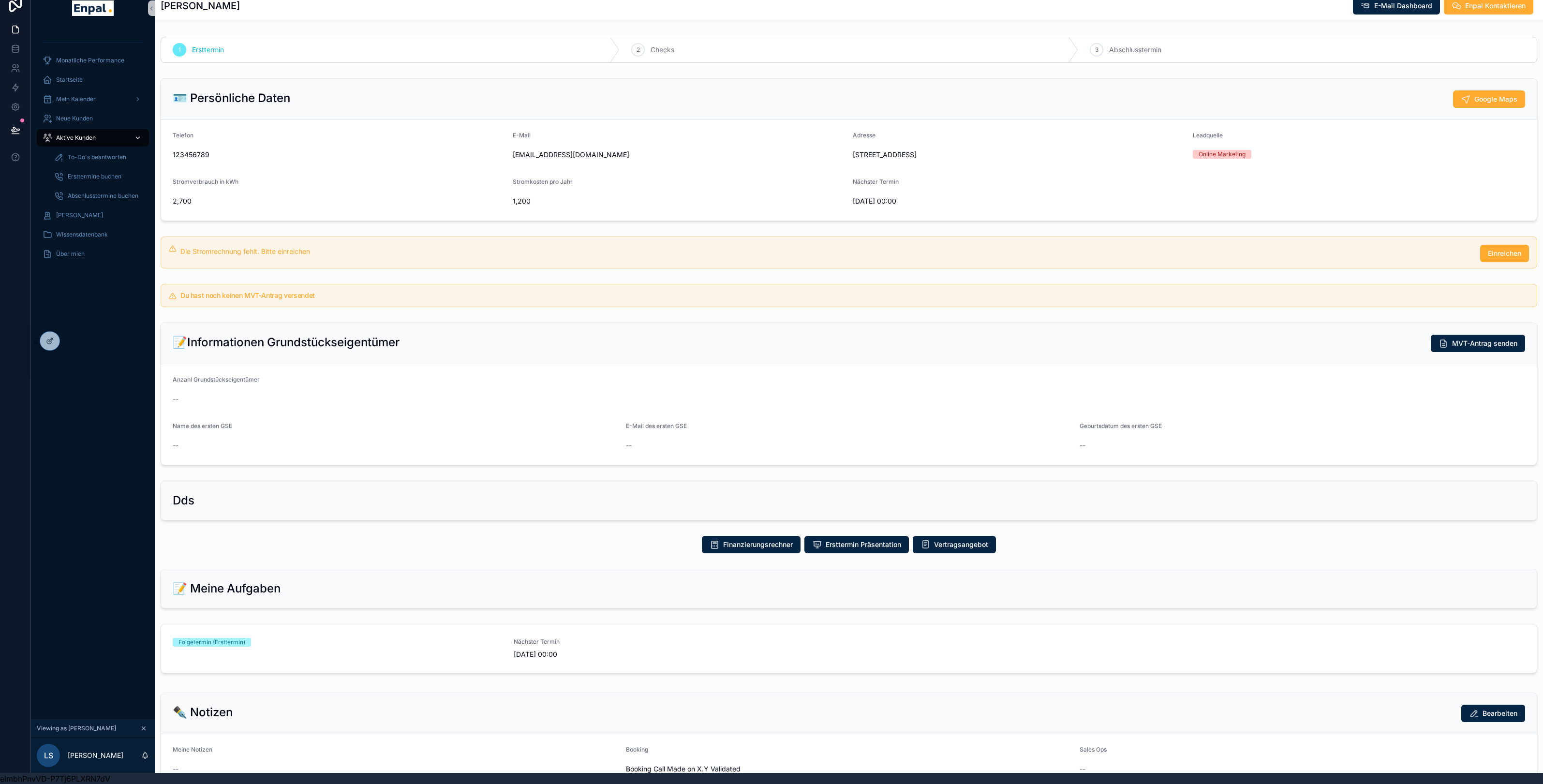
click at [88, 137] on span "Aktive Kunden" at bounding box center [76, 138] width 40 height 8
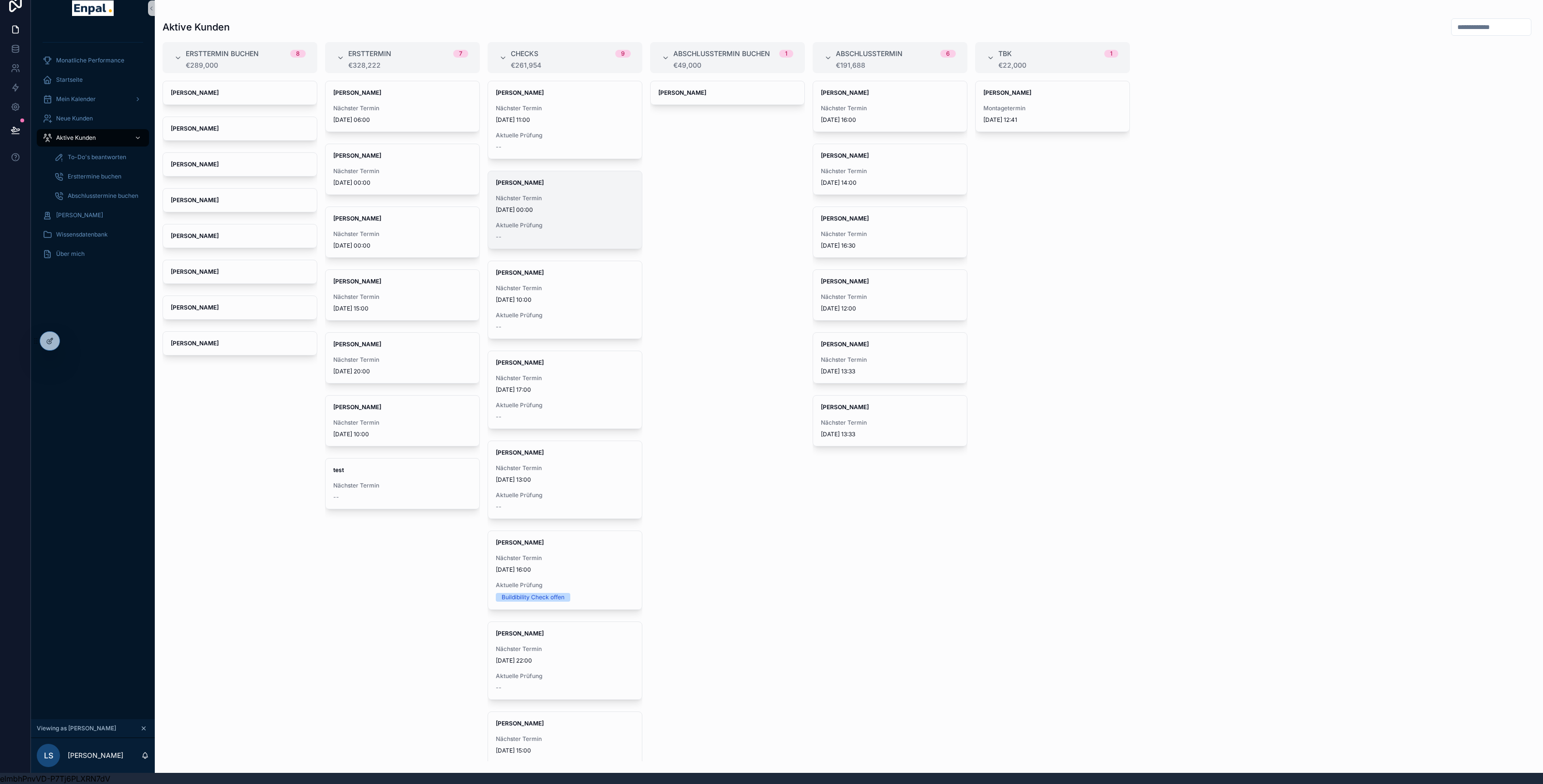
click at [574, 222] on span "Aktuelle Prüfung" at bounding box center [565, 225] width 138 height 8
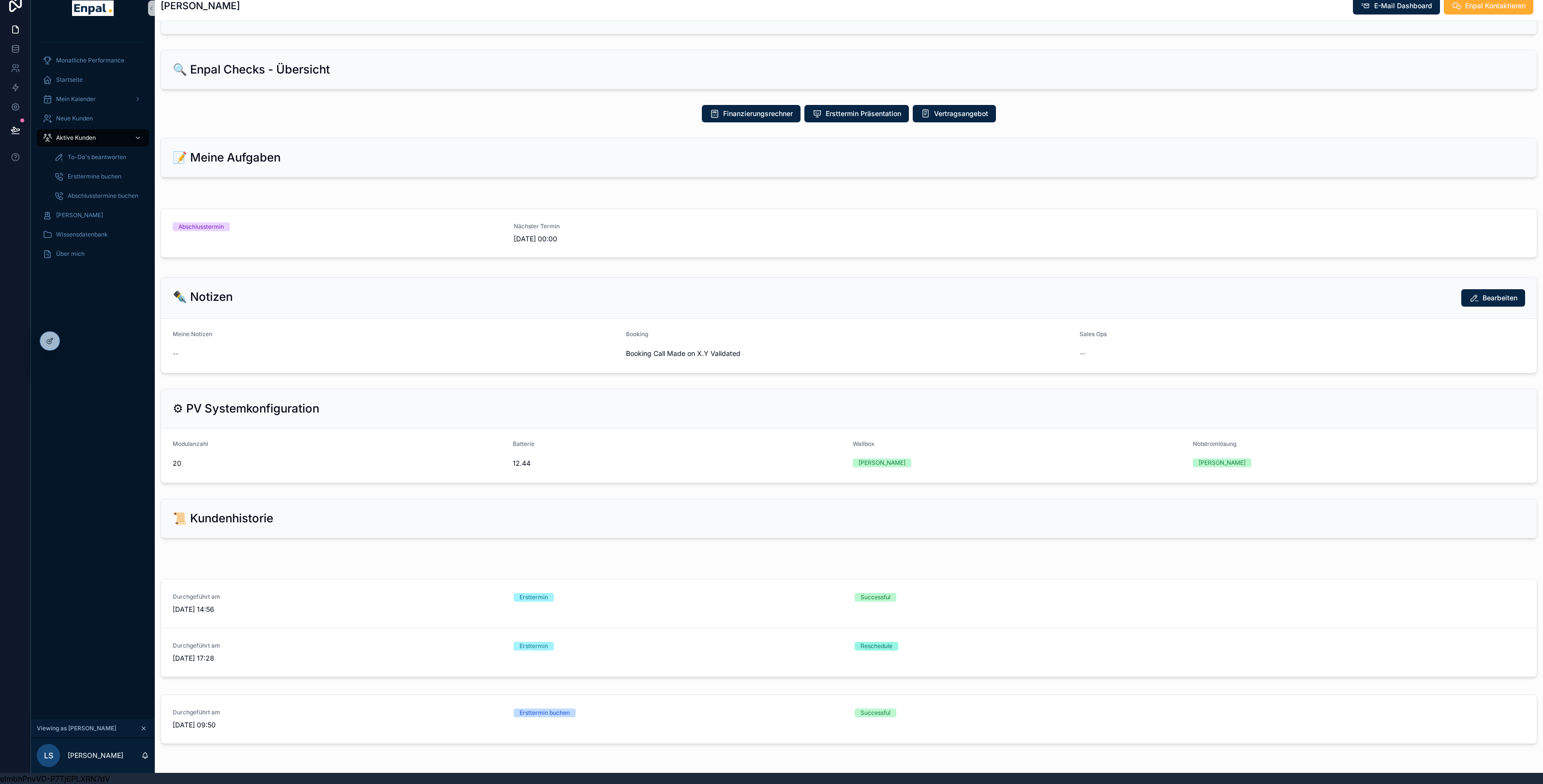
scroll to position [429, 0]
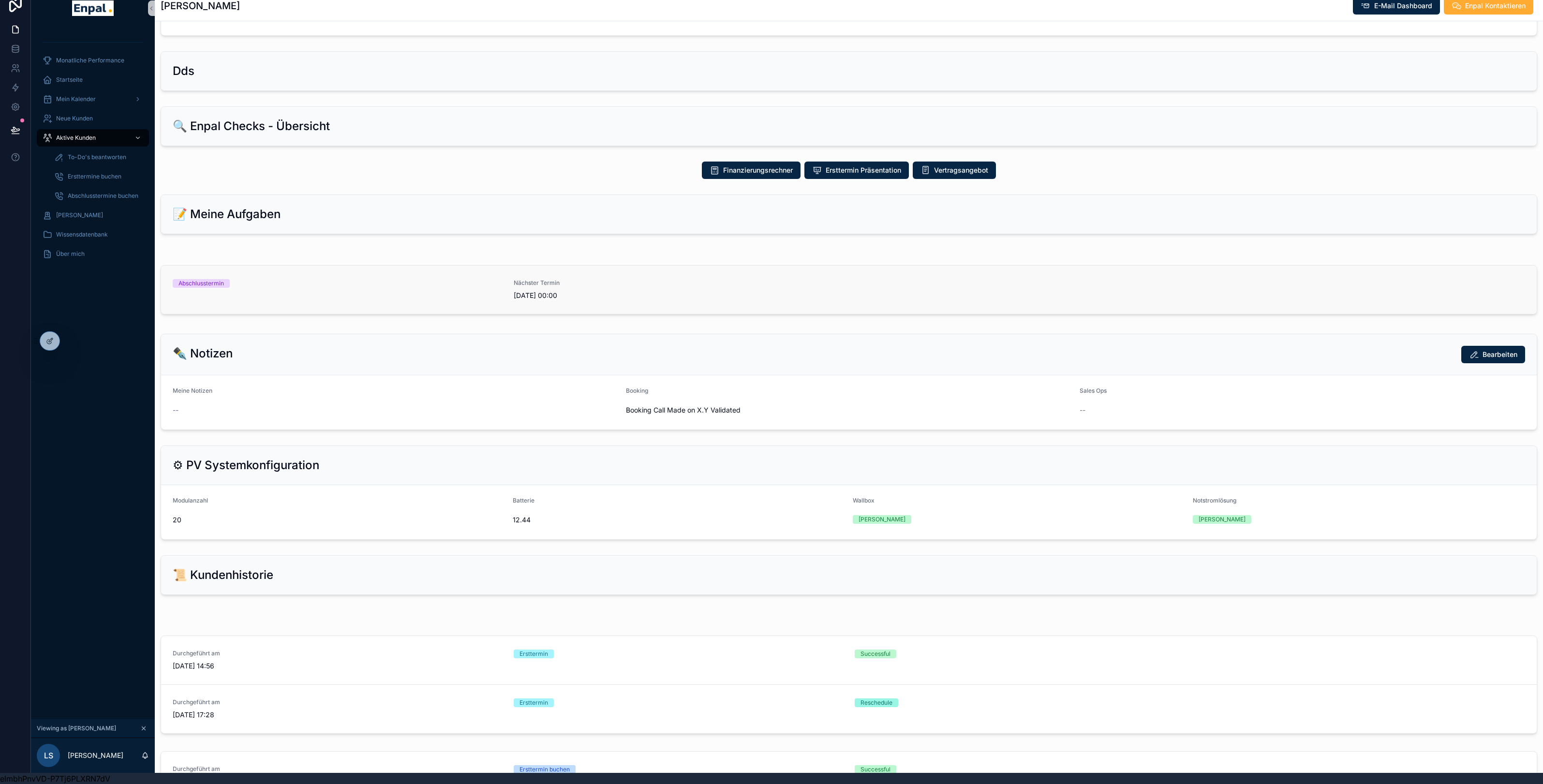
click at [613, 300] on span "[DATE] 00:00" at bounding box center [679, 295] width 329 height 10
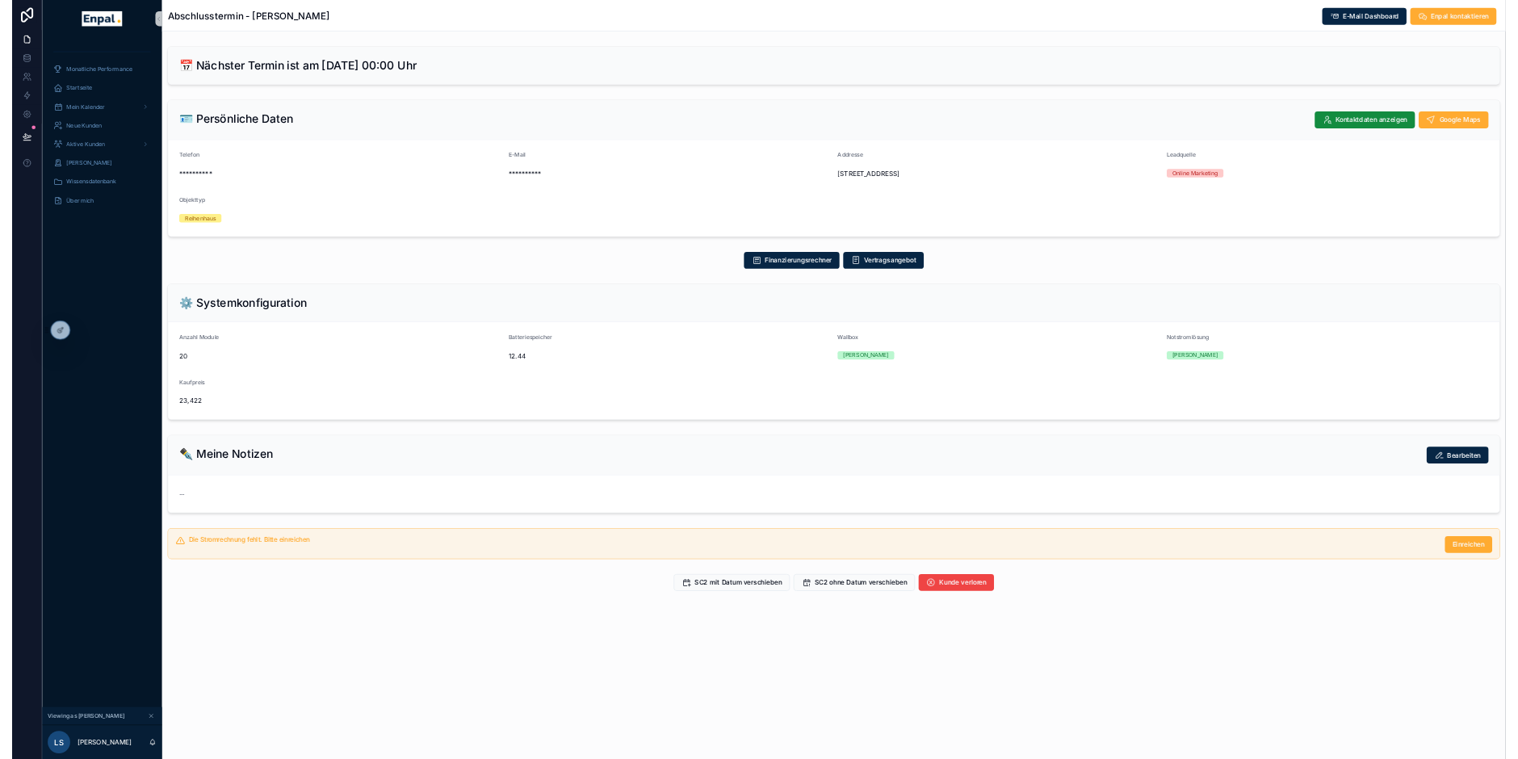
scroll to position [1, 0]
